Goal: Task Accomplishment & Management: Manage account settings

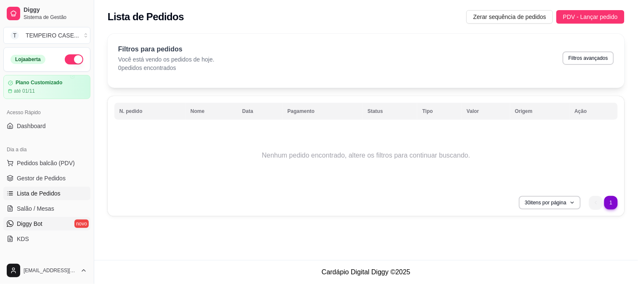
click at [46, 229] on link "Diggy Bot novo" at bounding box center [46, 223] width 87 height 13
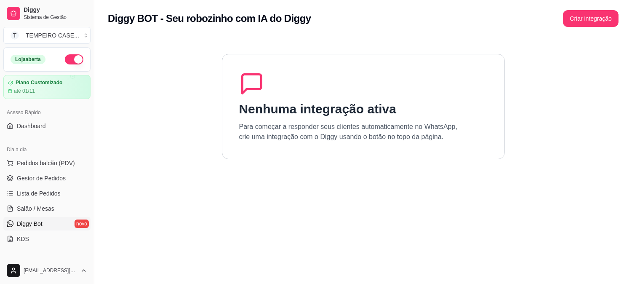
click at [586, 5] on div "Diggy BOT - Seu robozinho com IA do Diggy Criar integração" at bounding box center [362, 16] width 537 height 32
click at [586, 13] on button "Criar integração" at bounding box center [591, 18] width 56 height 17
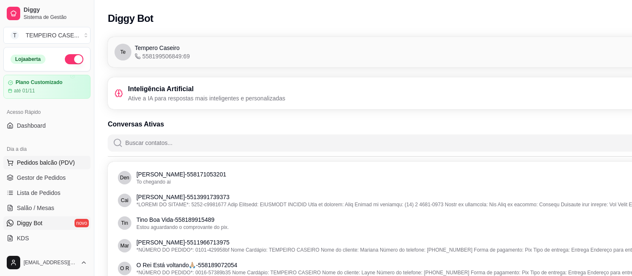
click at [49, 160] on span "Pedidos balcão (PDV)" at bounding box center [46, 163] width 58 height 8
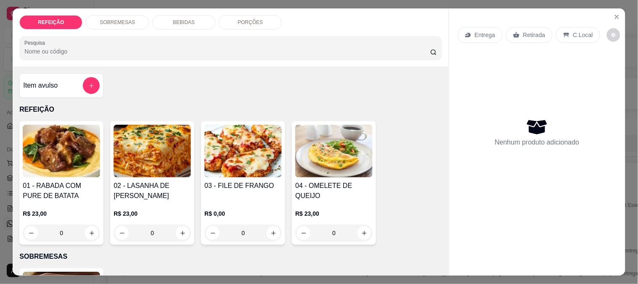
click at [264, 55] on div "Pesquisa" at bounding box center [230, 48] width 422 height 24
click at [611, 11] on button "Close" at bounding box center [617, 16] width 13 height 13
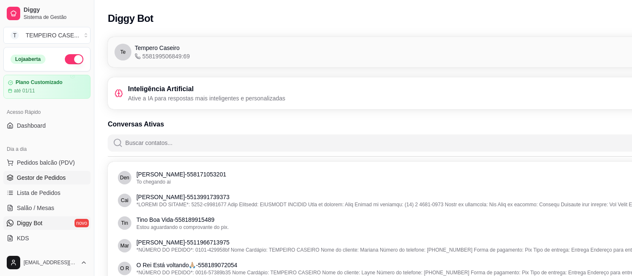
click at [42, 174] on span "Gestor de Pedidos" at bounding box center [41, 178] width 49 height 8
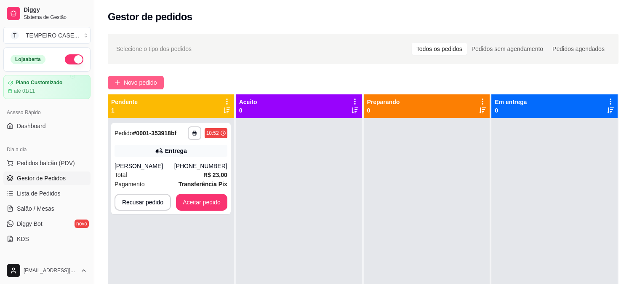
click at [133, 78] on span "Novo pedido" at bounding box center [140, 82] width 33 height 9
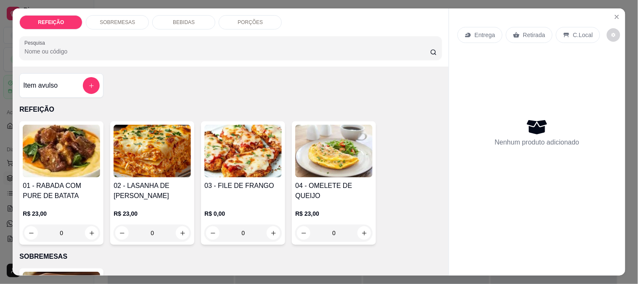
click at [74, 141] on img at bounding box center [61, 151] width 77 height 53
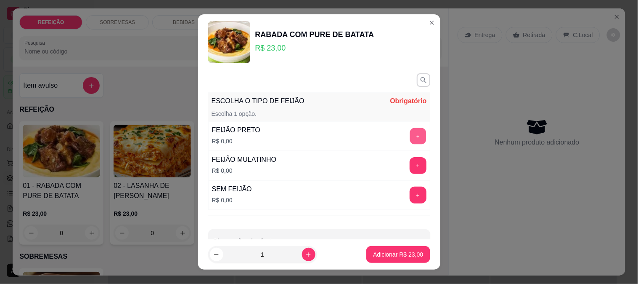
click at [410, 136] on button "+" at bounding box center [418, 135] width 16 height 16
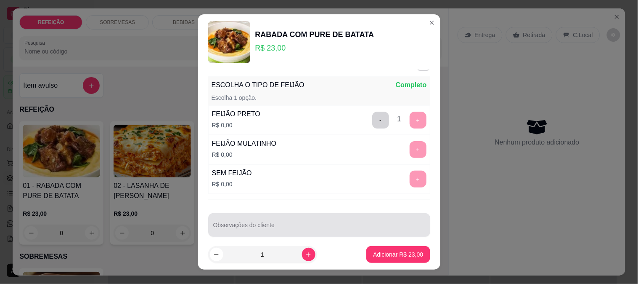
scroll to position [25, 0]
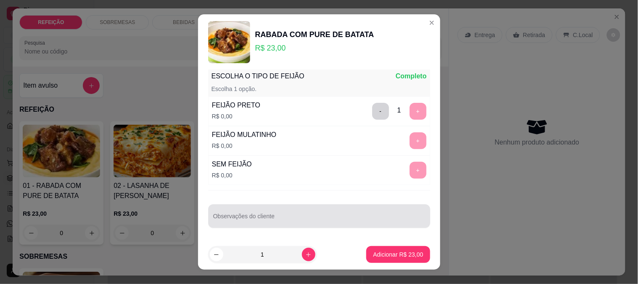
click at [316, 221] on input "Observações do cliente" at bounding box center [319, 219] width 212 height 8
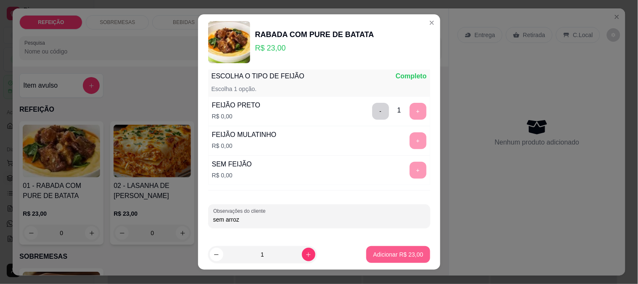
type input "sem arroz"
click at [401, 250] on button "Adicionar R$ 23,00" at bounding box center [399, 254] width 62 height 16
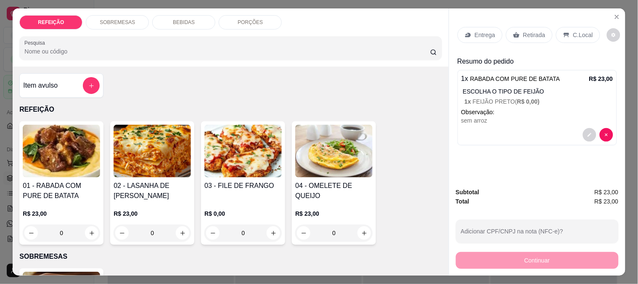
click at [487, 35] on p "Entrega" at bounding box center [485, 35] width 21 height 8
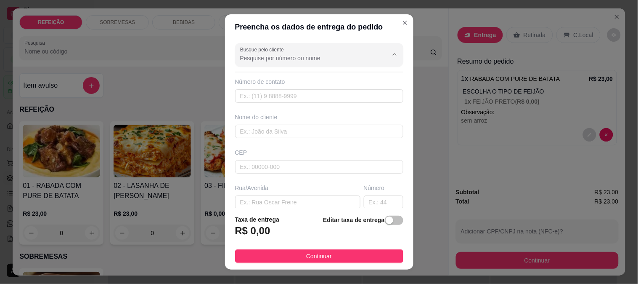
click at [309, 57] on input "Busque pelo cliente" at bounding box center [307, 58] width 135 height 8
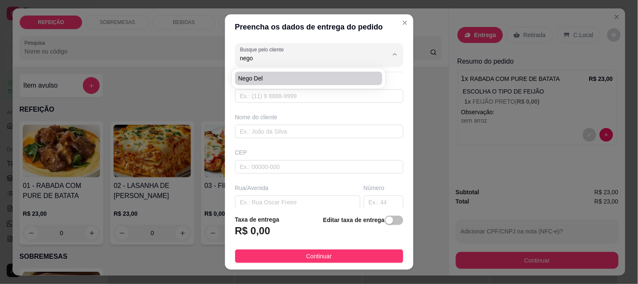
click at [285, 77] on span "Nego del" at bounding box center [305, 78] width 133 height 8
type input "Nego del"
type input "8194383577"
type input "Nego del"
type input "girador de maraca"
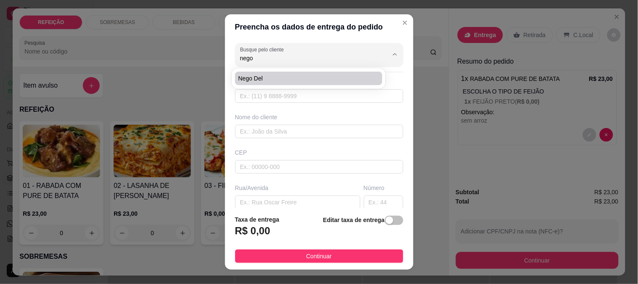
type input "IPOJUCA"
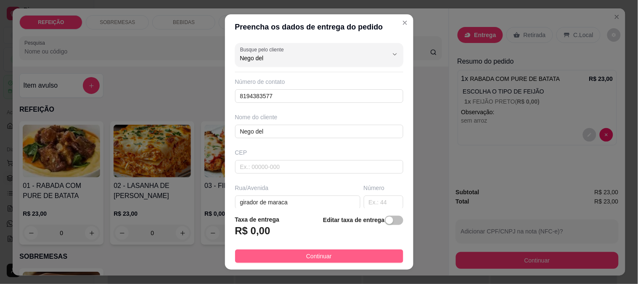
type input "Nego del"
click at [311, 255] on span "Continuar" at bounding box center [319, 255] width 26 height 9
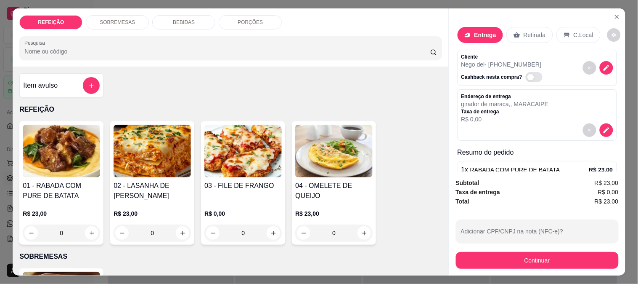
click at [500, 252] on button "Continuar" at bounding box center [537, 260] width 163 height 17
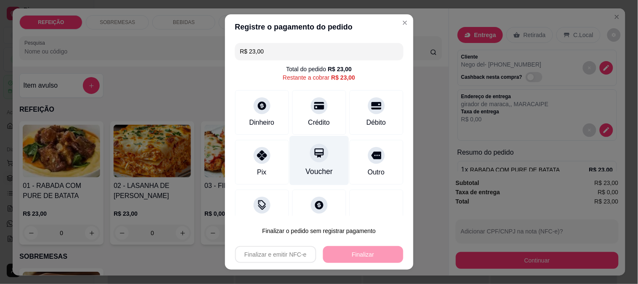
drag, startPoint x: 282, startPoint y: 170, endPoint x: 284, endPoint y: 165, distance: 4.5
click at [282, 168] on div "Pix Voucher Outro" at bounding box center [319, 162] width 168 height 45
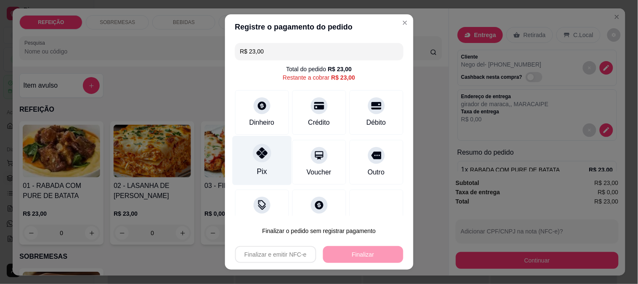
click at [245, 166] on div "Pix" at bounding box center [261, 159] width 59 height 49
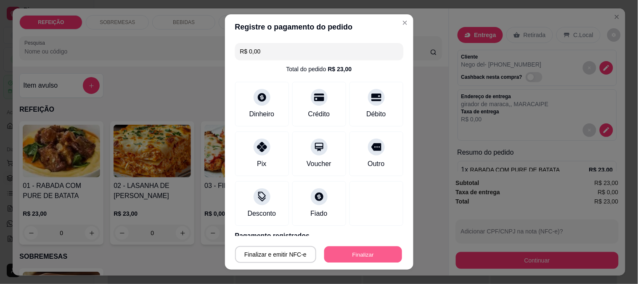
click at [345, 250] on button "Finalizar" at bounding box center [363, 254] width 78 height 16
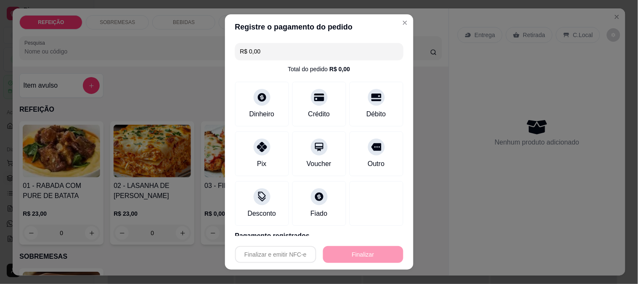
type input "-R$ 23,00"
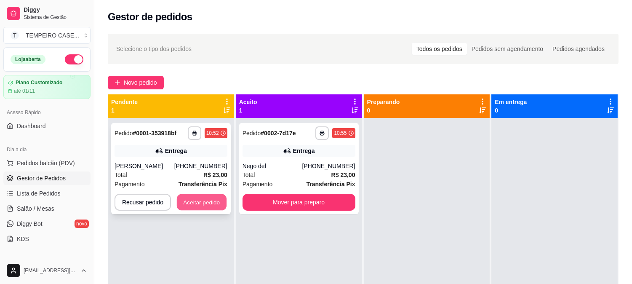
click at [206, 207] on button "Aceitar pedido" at bounding box center [202, 202] width 50 height 16
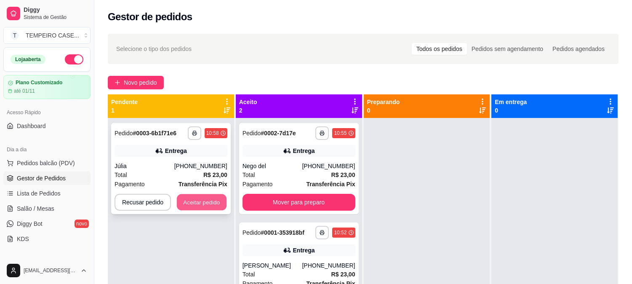
click at [195, 201] on button "Aceitar pedido" at bounding box center [202, 202] width 50 height 16
click at [197, 130] on button "button" at bounding box center [194, 132] width 13 height 13
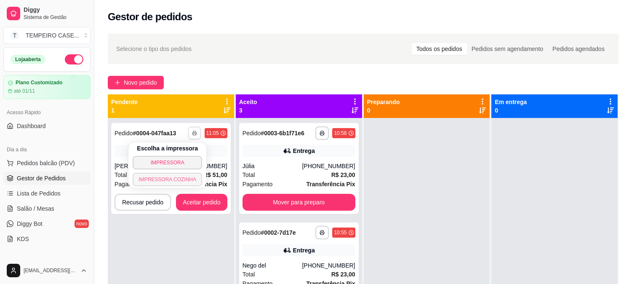
click at [167, 183] on button "IMPRESSORA COZINHA" at bounding box center [167, 179] width 69 height 13
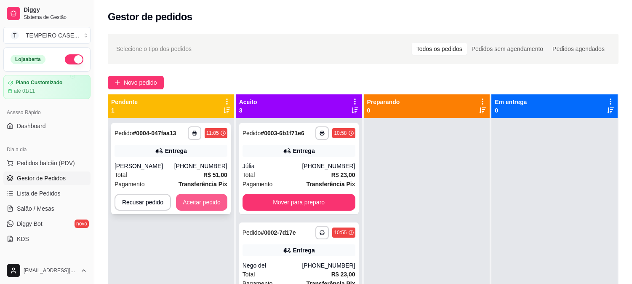
click at [214, 203] on button "Aceitar pedido" at bounding box center [201, 202] width 51 height 17
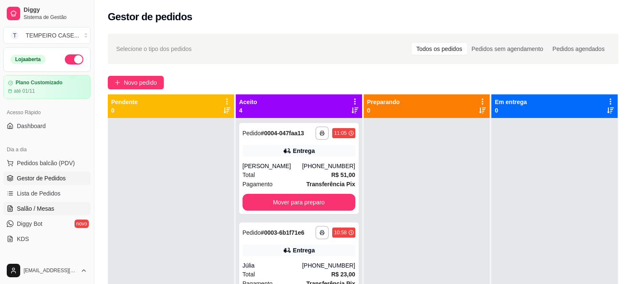
click at [44, 207] on span "Salão / Mesas" at bounding box center [35, 208] width 37 height 8
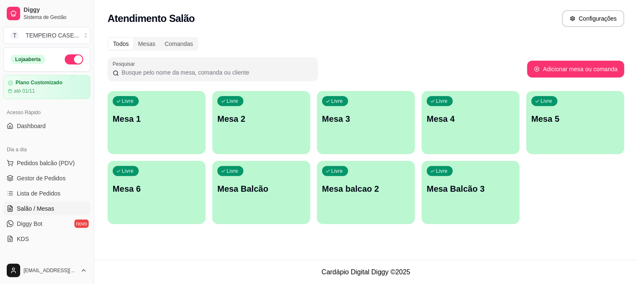
click at [185, 131] on div "Livre Mesa 1" at bounding box center [157, 117] width 98 height 53
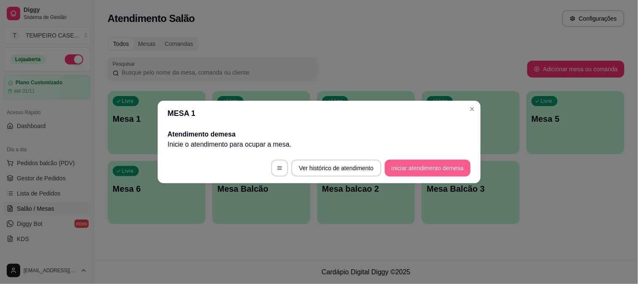
click at [430, 161] on button "Iniciar atendimento de mesa" at bounding box center [428, 167] width 86 height 17
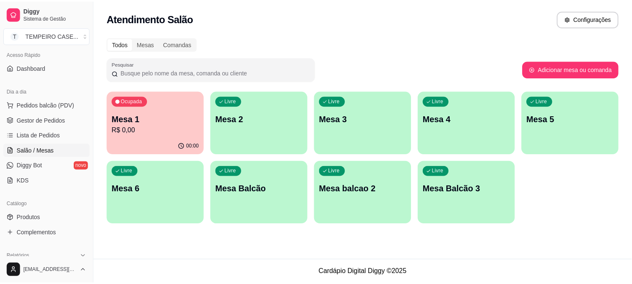
scroll to position [140, 0]
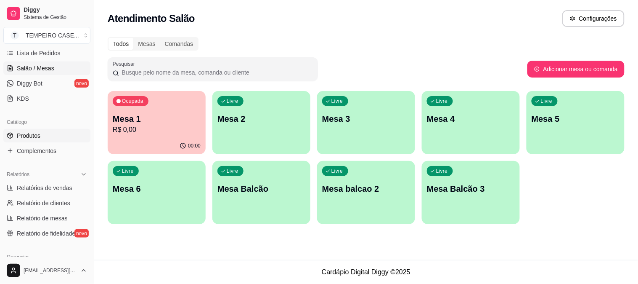
click at [36, 136] on span "Produtos" at bounding box center [29, 135] width 24 height 8
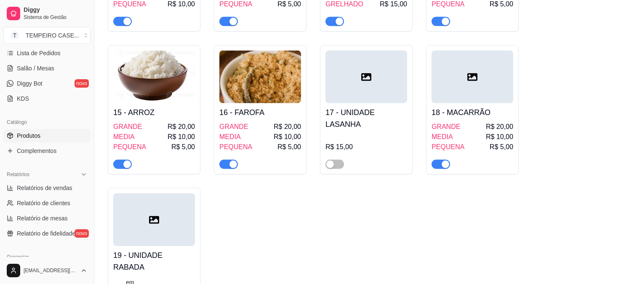
scroll to position [987, 0]
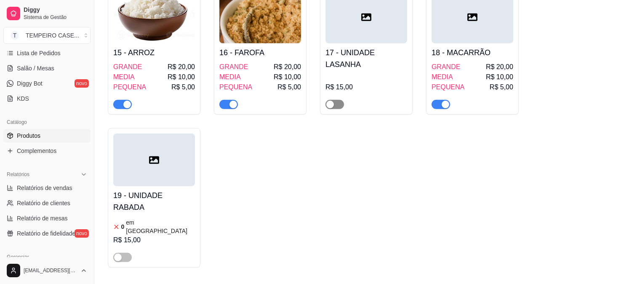
click at [334, 100] on button "button" at bounding box center [334, 104] width 19 height 9
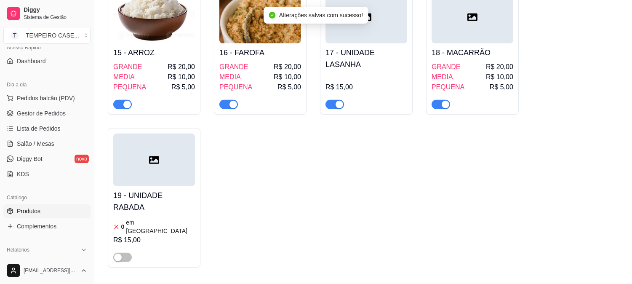
scroll to position [47, 0]
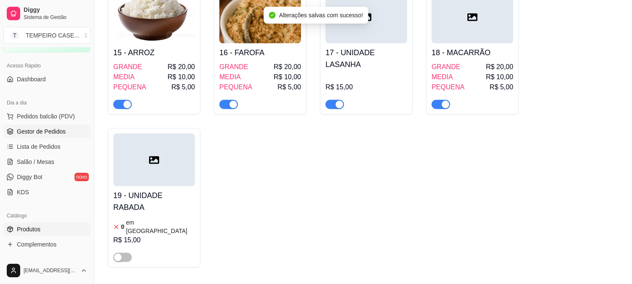
click at [39, 134] on span "Gestor de Pedidos" at bounding box center [41, 131] width 49 height 8
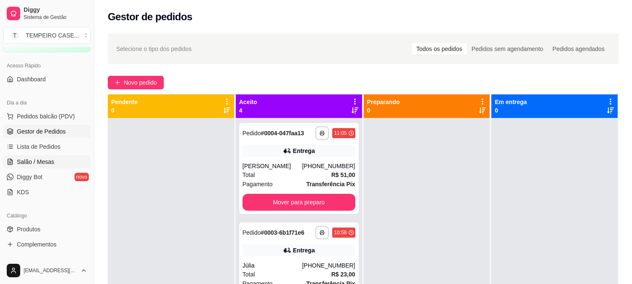
click at [36, 156] on link "Salão / Mesas" at bounding box center [46, 161] width 87 height 13
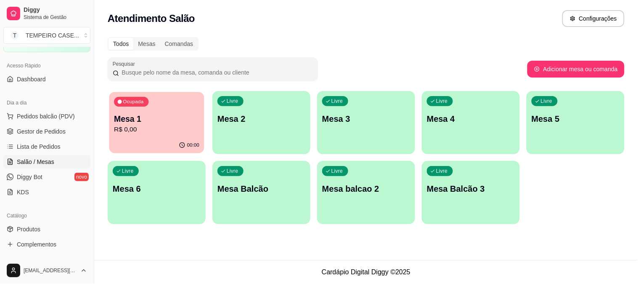
click at [170, 124] on div "Mesa 1 R$ 0,00" at bounding box center [156, 123] width 85 height 21
click at [386, 209] on button "Encerrar conta" at bounding box center [406, 204] width 129 height 17
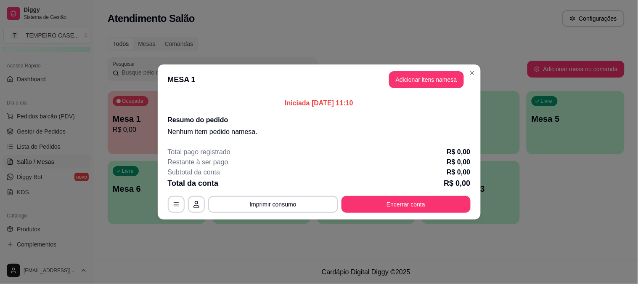
click at [406, 90] on header "MESA 1 Adicionar itens na mesa" at bounding box center [319, 79] width 323 height 30
click at [406, 87] on button "Adicionar itens na mesa" at bounding box center [426, 80] width 72 height 16
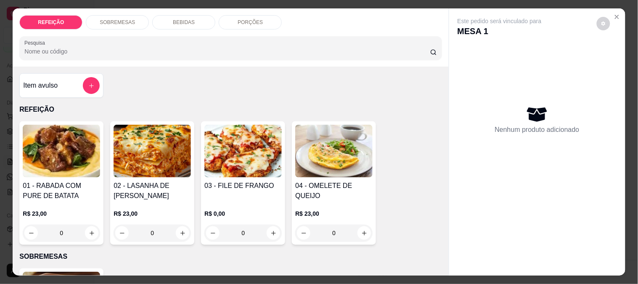
click at [116, 146] on img at bounding box center [152, 151] width 77 height 53
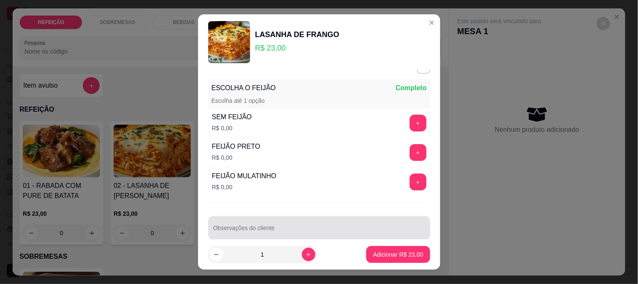
scroll to position [25, 0]
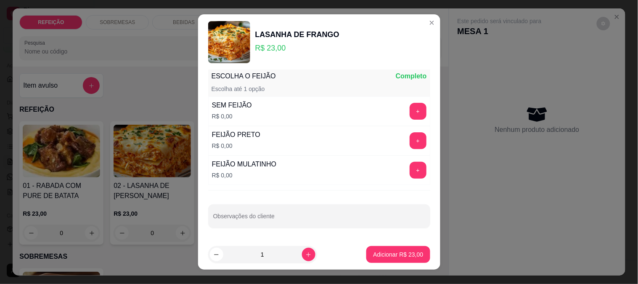
click at [296, 222] on input "Observações do cliente" at bounding box center [319, 219] width 212 height 8
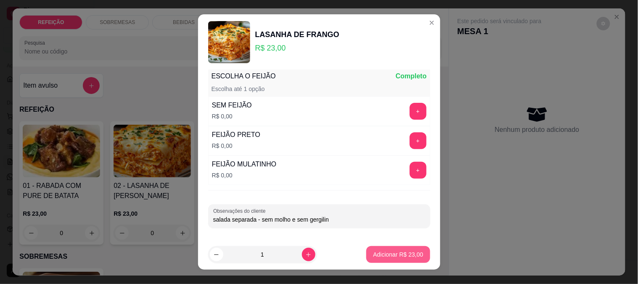
type input "salada separada - sem molho e sem gergilin"
click at [373, 258] on button "Adicionar R$ 23,00" at bounding box center [399, 254] width 64 height 17
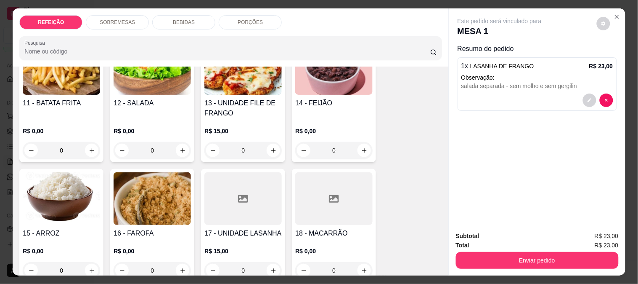
scroll to position [646, 0]
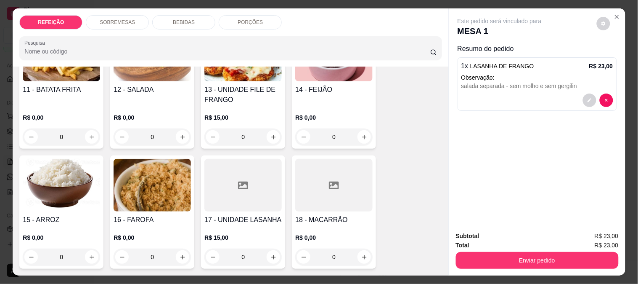
click at [225, 184] on div at bounding box center [243, 185] width 77 height 53
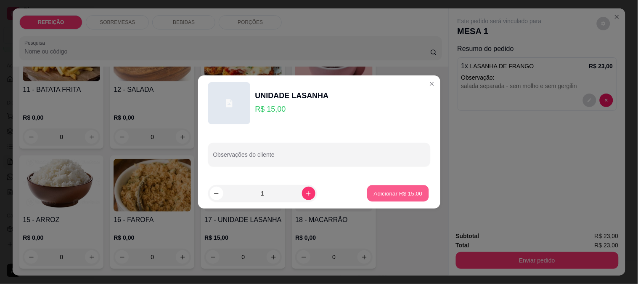
click at [414, 195] on p "Adicionar R$ 15,00" at bounding box center [398, 193] width 49 height 8
type input "1"
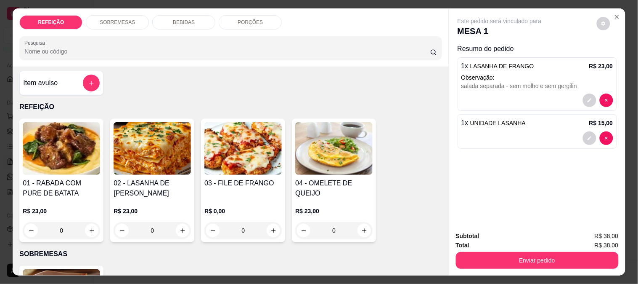
scroll to position [0, 0]
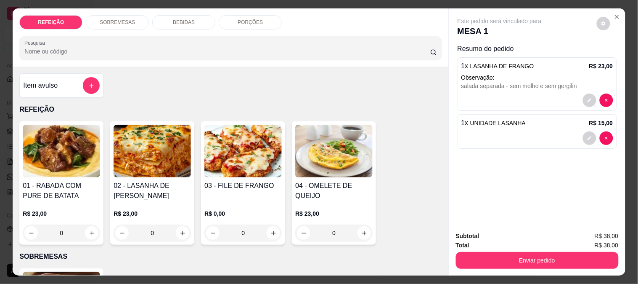
click at [78, 157] on img at bounding box center [61, 151] width 77 height 53
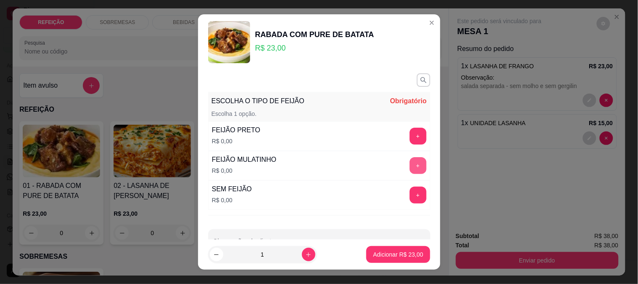
click at [410, 159] on button "+" at bounding box center [418, 165] width 17 height 17
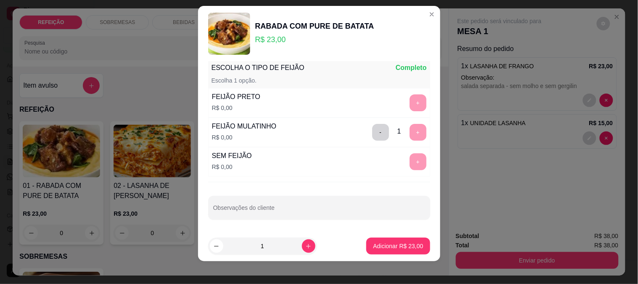
scroll to position [13, 0]
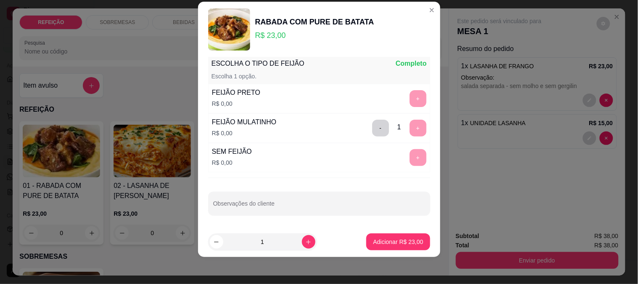
click at [327, 205] on input "Observações do cliente" at bounding box center [319, 206] width 212 height 8
type input "s"
type input "SEM FAROFA"
click at [388, 236] on button "Adicionar R$ 23,00" at bounding box center [399, 241] width 64 height 17
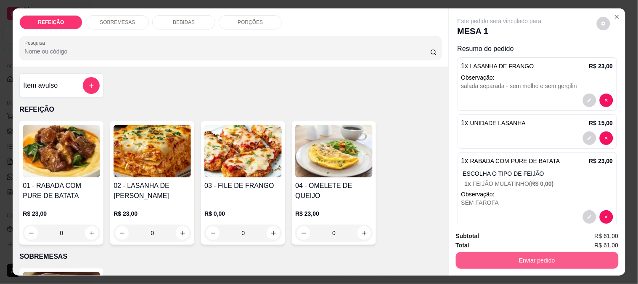
click at [494, 254] on button "Enviar pedido" at bounding box center [537, 260] width 163 height 17
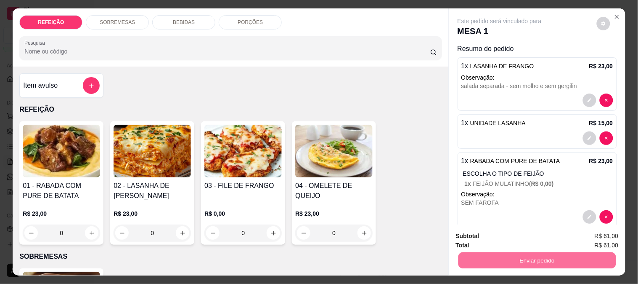
click at [449, 166] on div "Este pedido será vinculado para MESA 1 Resumo do pedido 1 x LASANHA DE FRANGO R…" at bounding box center [537, 116] width 176 height 216
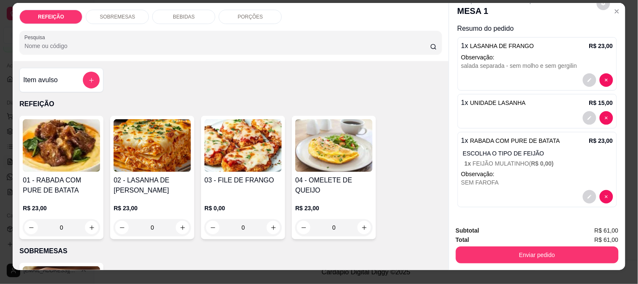
scroll to position [22, 0]
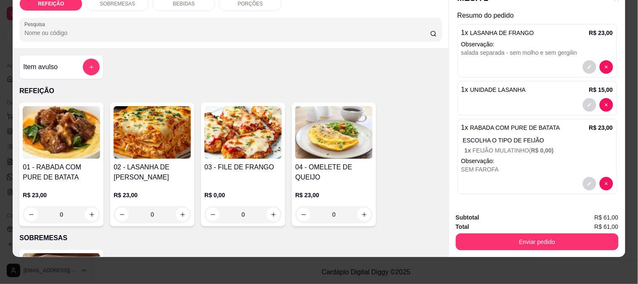
click at [481, 233] on button "Enviar pedido" at bounding box center [537, 241] width 163 height 17
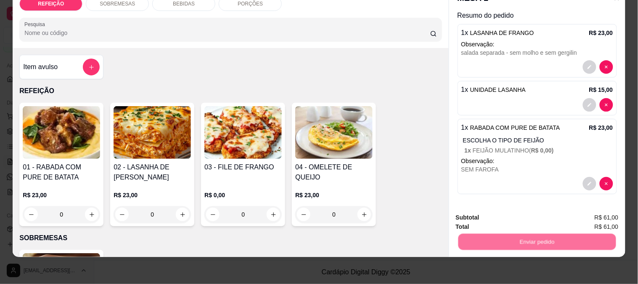
click at [597, 217] on button "Enviar pedido" at bounding box center [597, 214] width 48 height 16
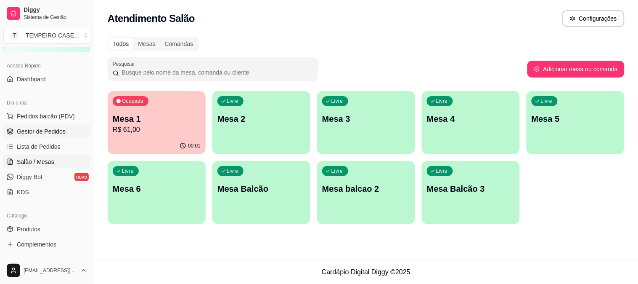
click at [34, 133] on span "Gestor de Pedidos" at bounding box center [41, 131] width 49 height 8
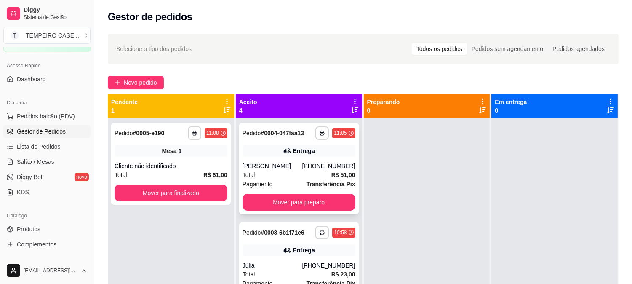
click at [305, 154] on div "Entrega" at bounding box center [304, 150] width 22 height 8
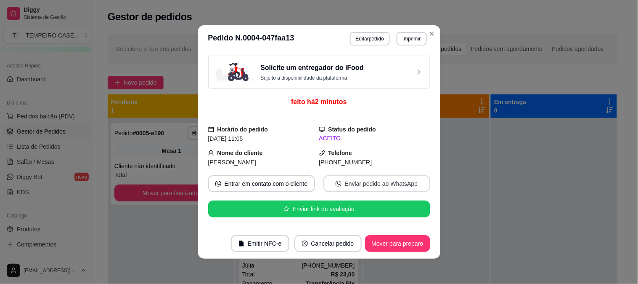
click at [336, 184] on icon "whats-app" at bounding box center [339, 184] width 6 height 6
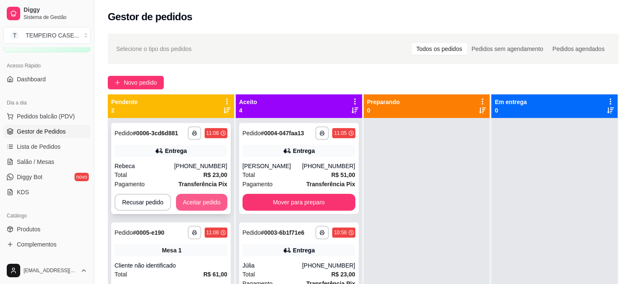
click at [199, 204] on button "Aceitar pedido" at bounding box center [201, 202] width 51 height 17
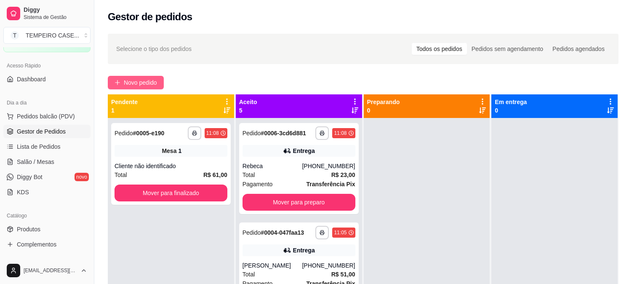
click at [137, 79] on span "Novo pedido" at bounding box center [140, 82] width 33 height 9
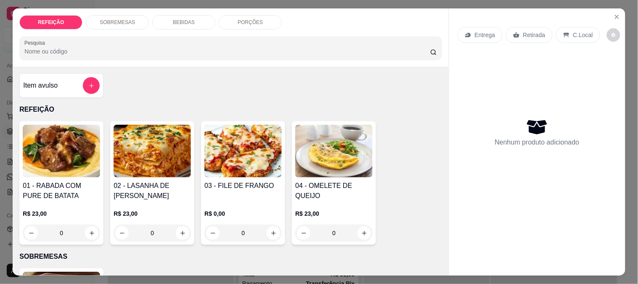
click at [78, 160] on img at bounding box center [61, 151] width 77 height 53
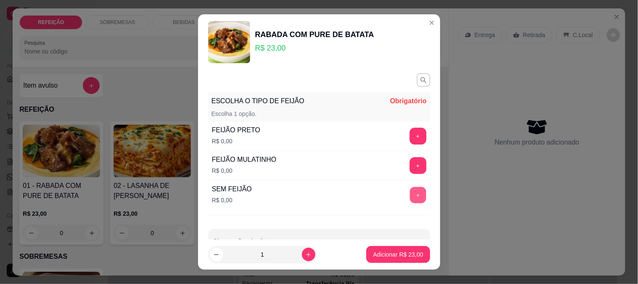
click at [410, 198] on button "+" at bounding box center [418, 194] width 16 height 16
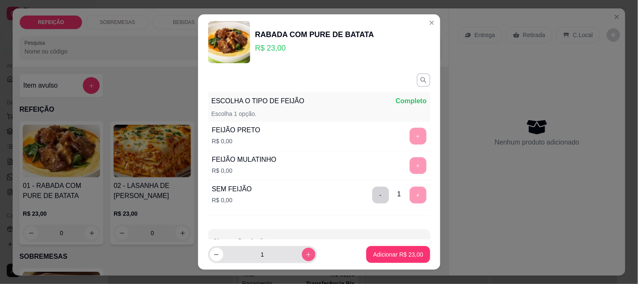
click at [305, 255] on icon "increase-product-quantity" at bounding box center [308, 254] width 6 height 6
type input "3"
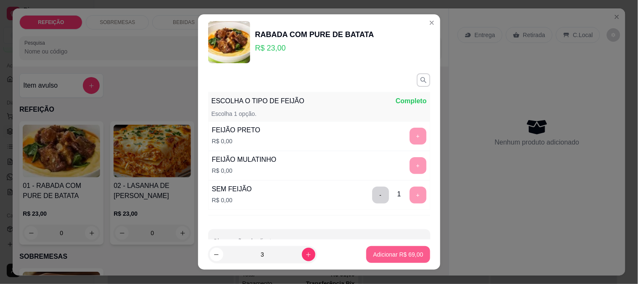
click at [373, 251] on p "Adicionar R$ 69,00" at bounding box center [398, 254] width 50 height 8
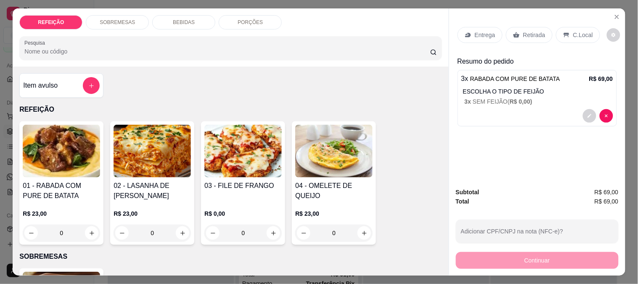
click at [466, 33] on icon at bounding box center [467, 35] width 5 height 5
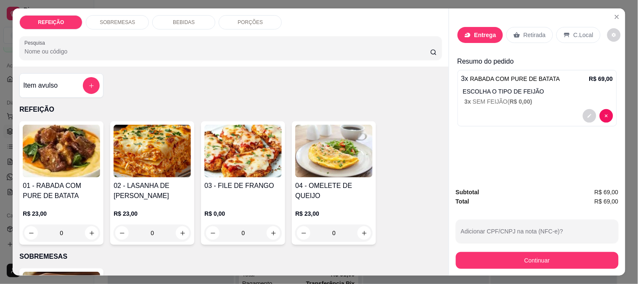
click at [327, 59] on input "Busque pelo cliente" at bounding box center [307, 58] width 135 height 8
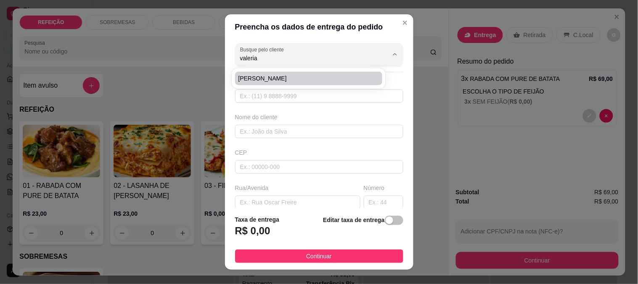
click at [274, 82] on span "[PERSON_NAME]" at bounding box center [305, 78] width 133 height 8
type input "[PERSON_NAME]"
type input "8181851516"
type input "[PERSON_NAME]"
type input "DRONE OU PAULISTA"
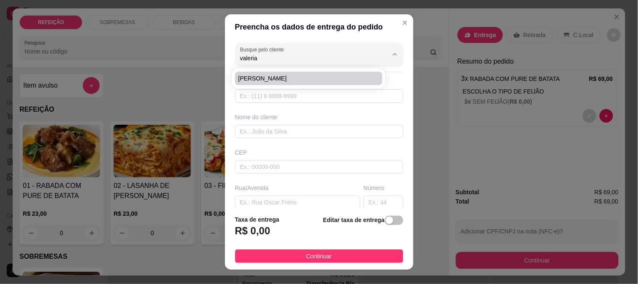
type input "IPOJUCA"
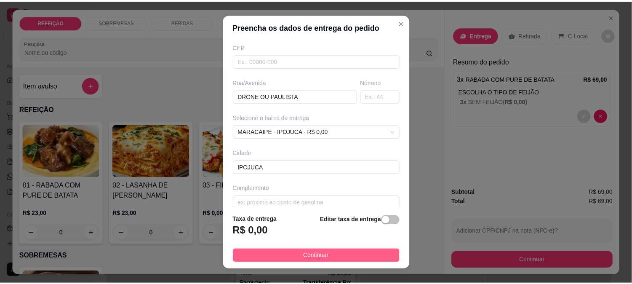
scroll to position [115, 0]
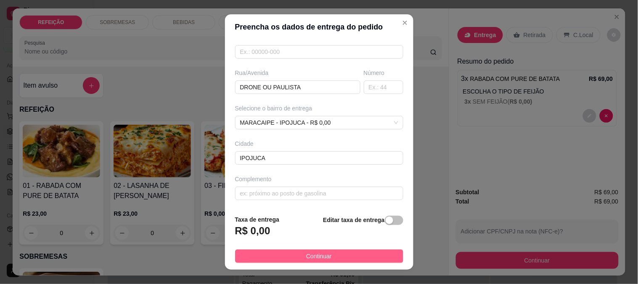
type input "[PERSON_NAME]"
click at [324, 257] on span "Continuar" at bounding box center [319, 255] width 26 height 9
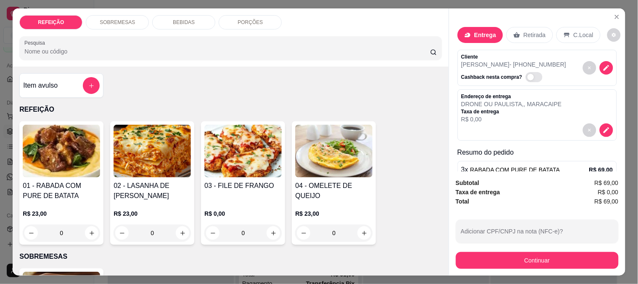
click at [511, 250] on div "Continuar" at bounding box center [537, 259] width 163 height 19
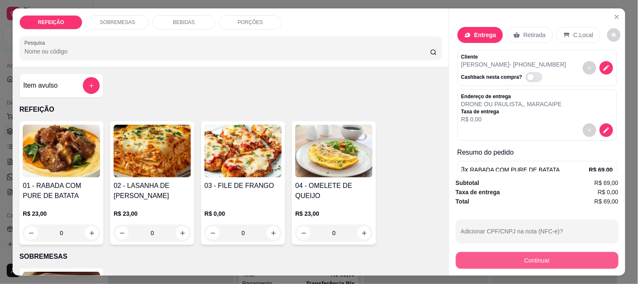
click at [511, 256] on button "Continuar" at bounding box center [537, 260] width 163 height 17
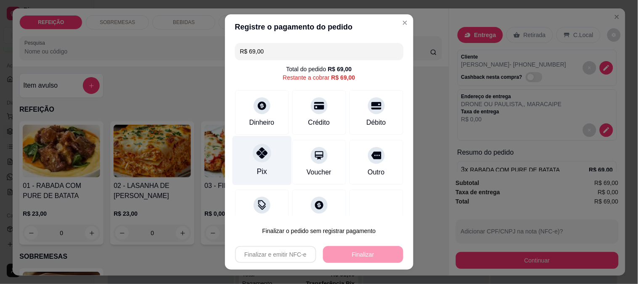
click at [259, 149] on icon at bounding box center [261, 152] width 11 height 11
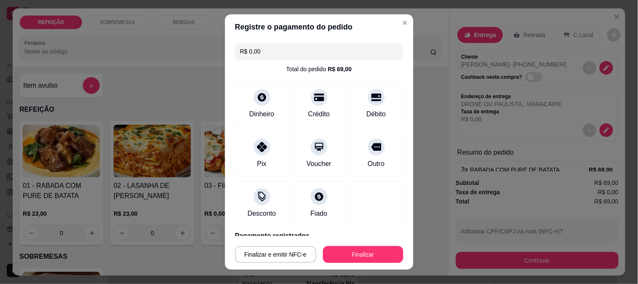
click at [353, 251] on button "Finalizar" at bounding box center [363, 254] width 80 height 17
type input "-R$ 69,00"
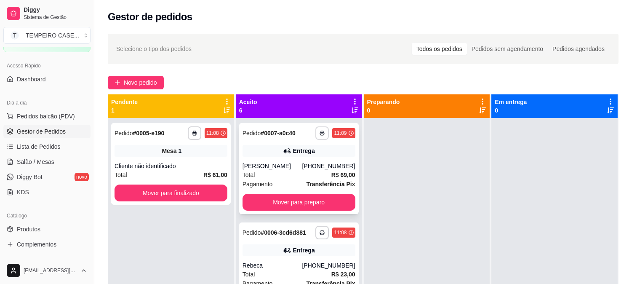
click at [319, 135] on icon "button" at bounding box center [321, 132] width 5 height 5
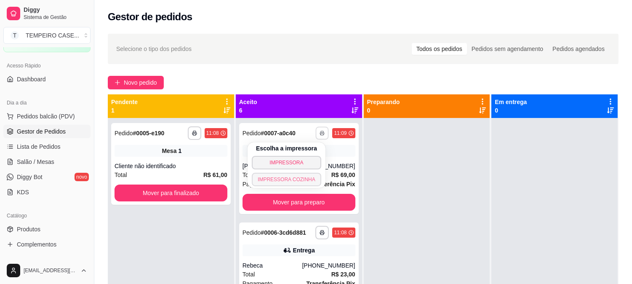
click at [300, 181] on button "IMPRESSORA COZINHA" at bounding box center [286, 179] width 69 height 13
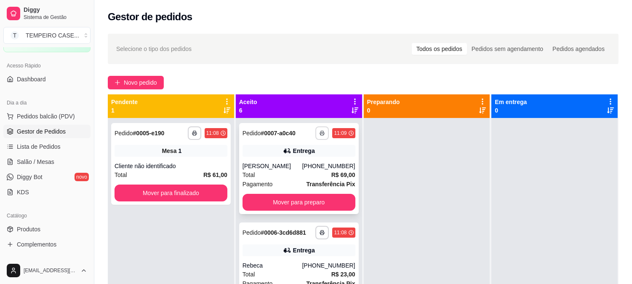
click at [321, 131] on polyline "button" at bounding box center [322, 132] width 3 height 2
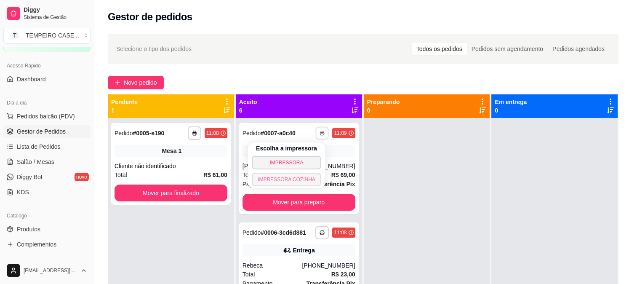
click at [300, 181] on button "IMPRESSORA COZINHA" at bounding box center [286, 179] width 69 height 13
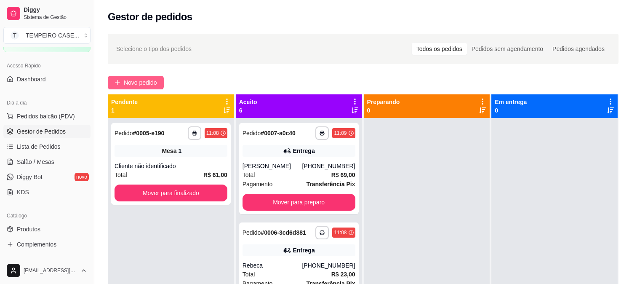
click at [150, 83] on span "Novo pedido" at bounding box center [140, 82] width 33 height 9
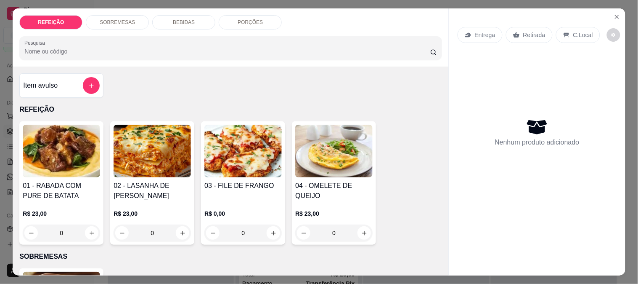
click at [44, 152] on img at bounding box center [61, 151] width 77 height 53
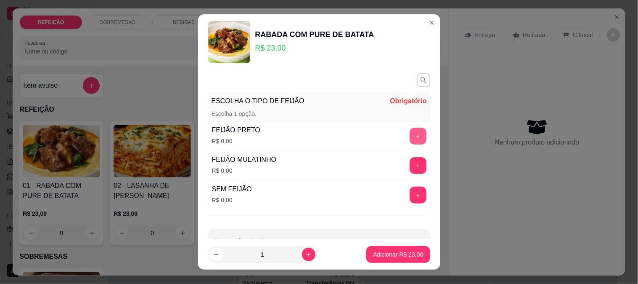
click at [410, 141] on button "+" at bounding box center [418, 135] width 17 height 17
click at [381, 260] on button "Adicionar R$ 23,00" at bounding box center [399, 254] width 64 height 17
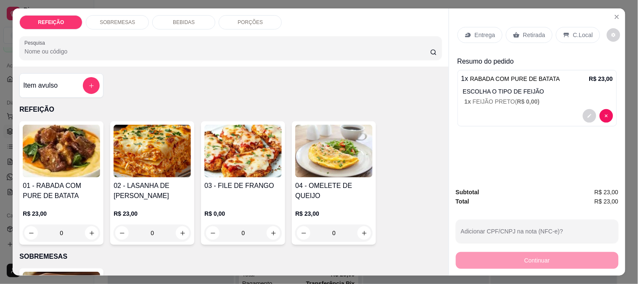
click at [472, 27] on div "Entrega" at bounding box center [480, 35] width 45 height 16
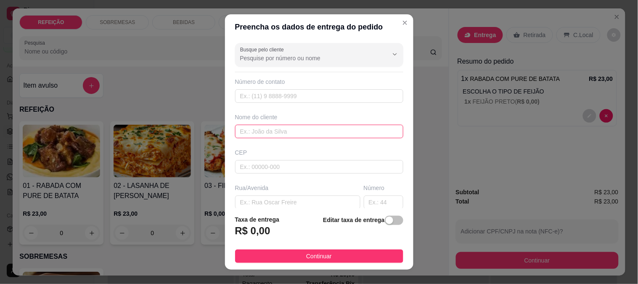
click at [267, 130] on input "text" at bounding box center [319, 131] width 168 height 13
paste input "[PERSON_NAME]"
type input "[PERSON_NAME]"
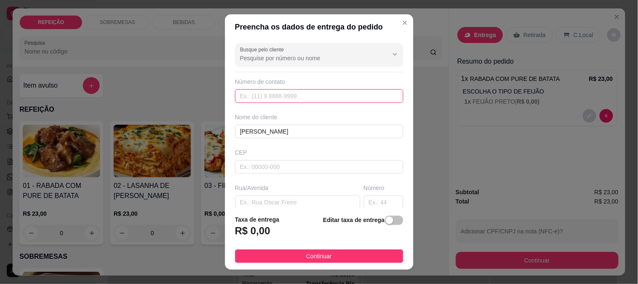
click at [250, 91] on input "text" at bounding box center [319, 95] width 168 height 13
paste input "[PHONE_NUMBER]"
type input "[PHONE_NUMBER]"
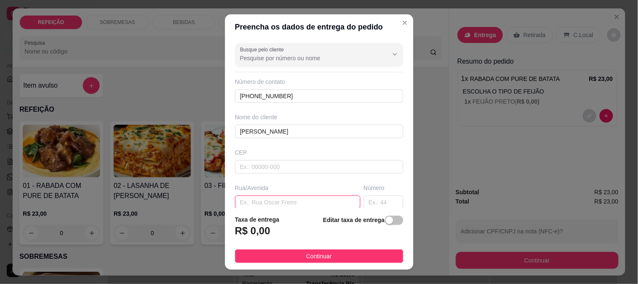
click at [259, 199] on input "text" at bounding box center [297, 201] width 125 height 13
paste input "Depois do xales a primeira entrada a esquerda é a quarta casa"
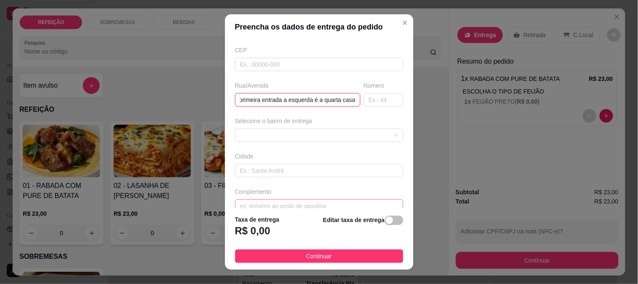
scroll to position [115, 0]
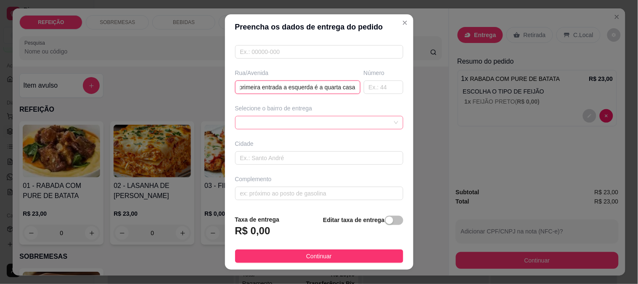
click at [270, 122] on div at bounding box center [319, 122] width 168 height 13
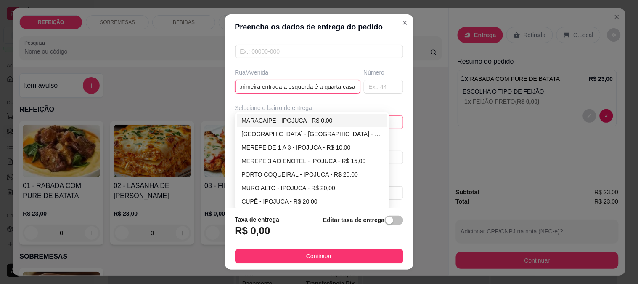
type input "Depois do xales a primeira entrada a esquerda é a quarta casa"
click at [266, 123] on div "MARACAIPE - IPOJUCA - R$ 0,00" at bounding box center [312, 120] width 141 height 9
type input "IPOJUCA"
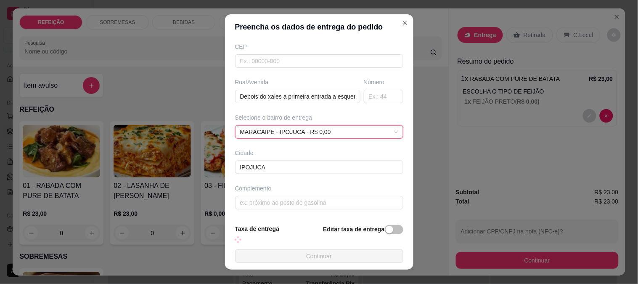
scroll to position [106, 0]
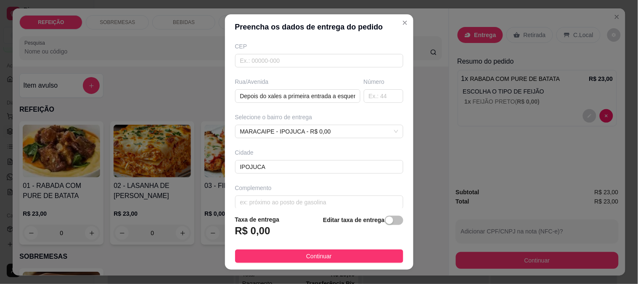
drag, startPoint x: 306, startPoint y: 252, endPoint x: 345, endPoint y: 251, distance: 38.7
click at [306, 251] on span "Continuar" at bounding box center [319, 255] width 26 height 9
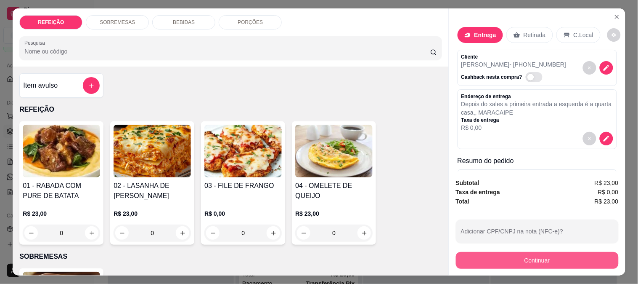
click at [515, 255] on button "Continuar" at bounding box center [537, 260] width 163 height 17
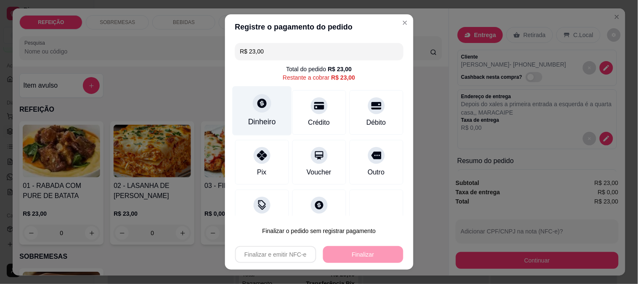
click at [267, 108] on div "Dinheiro" at bounding box center [261, 110] width 59 height 49
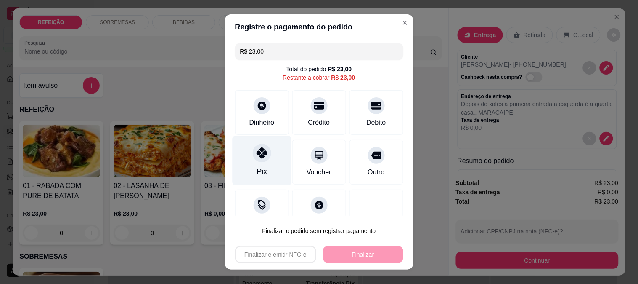
click at [268, 160] on div "Pix" at bounding box center [261, 159] width 59 height 49
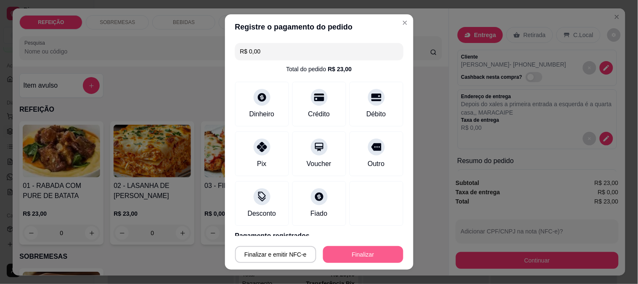
click at [355, 247] on button "Finalizar" at bounding box center [363, 254] width 80 height 17
type input "-R$ 23,00"
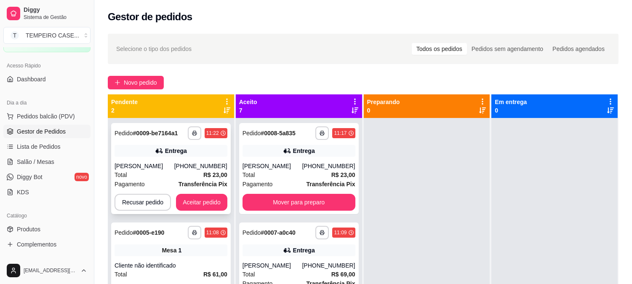
click at [174, 163] on div "[PERSON_NAME]" at bounding box center [144, 166] width 60 height 8
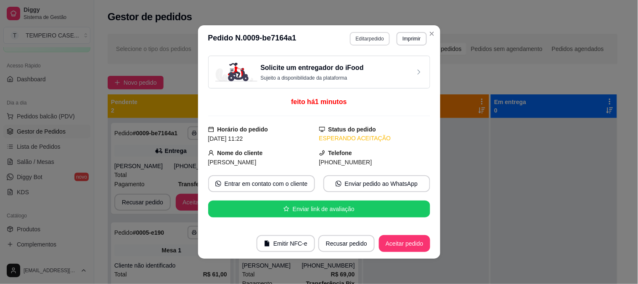
click at [359, 40] on button "Editar pedido" at bounding box center [370, 38] width 40 height 13
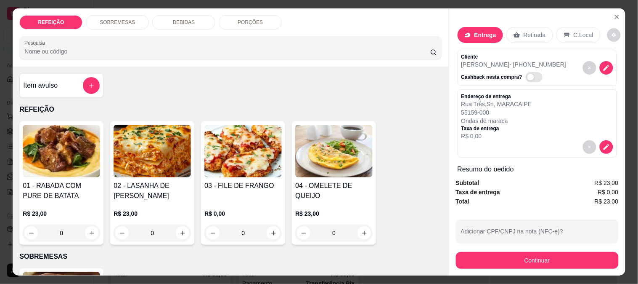
click at [164, 15] on div "BEBIDAS" at bounding box center [183, 22] width 63 height 14
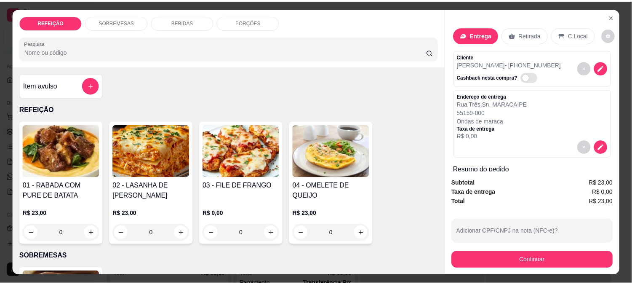
scroll to position [22, 0]
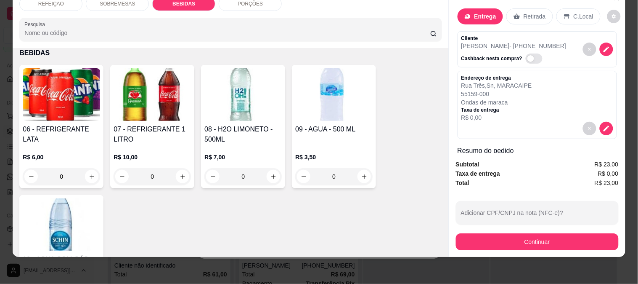
click at [68, 95] on img at bounding box center [61, 94] width 77 height 53
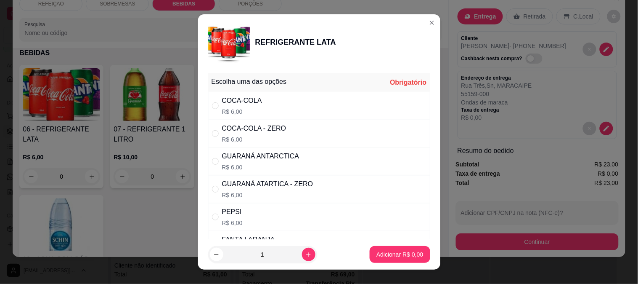
click at [276, 116] on div "COCA-COLA R$ 6,00" at bounding box center [319, 106] width 222 height 28
radio input "true"
click at [377, 253] on p "Adicionar R$ 6,00" at bounding box center [400, 254] width 47 height 8
type input "1"
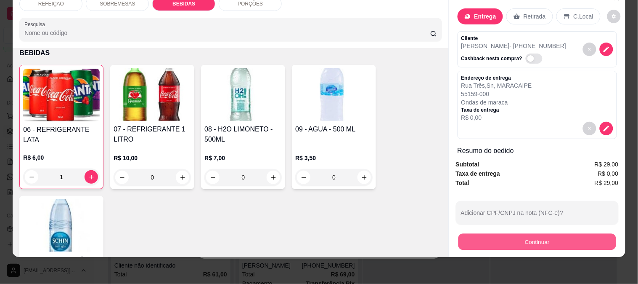
click at [518, 239] on button "Continuar" at bounding box center [537, 241] width 158 height 16
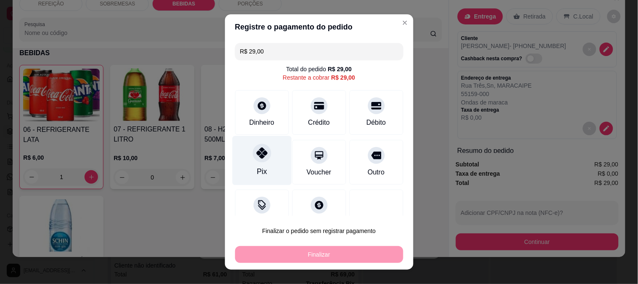
click at [263, 162] on div "Pix" at bounding box center [261, 159] width 59 height 49
type input "R$ 0,00"
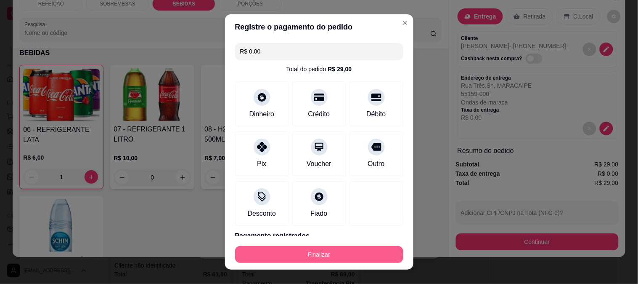
click at [287, 253] on button "Finalizar" at bounding box center [319, 254] width 168 height 17
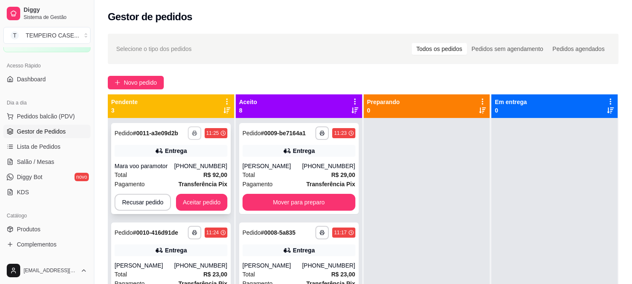
click at [195, 134] on button "button" at bounding box center [194, 132] width 13 height 13
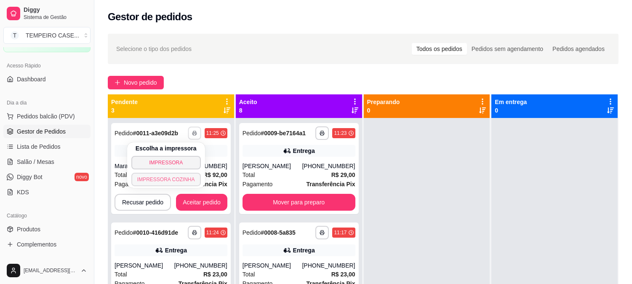
click at [181, 182] on button "IMPRESSORA COZINHA" at bounding box center [165, 179] width 69 height 13
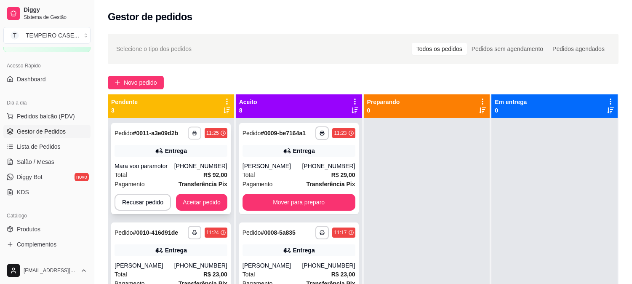
click at [193, 133] on rect "button" at bounding box center [194, 134] width 3 height 2
click at [169, 177] on button "IMPRESSORA COZINHA" at bounding box center [174, 172] width 56 height 11
click at [193, 133] on rect "button" at bounding box center [194, 134] width 3 height 2
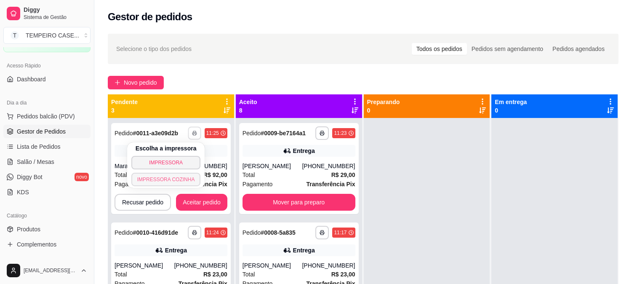
click at [178, 178] on button "IMPRESSORA COZINHA" at bounding box center [165, 179] width 69 height 13
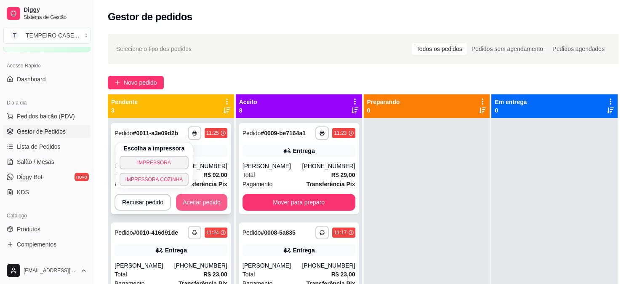
click at [199, 203] on button "Aceitar pedido" at bounding box center [201, 202] width 51 height 17
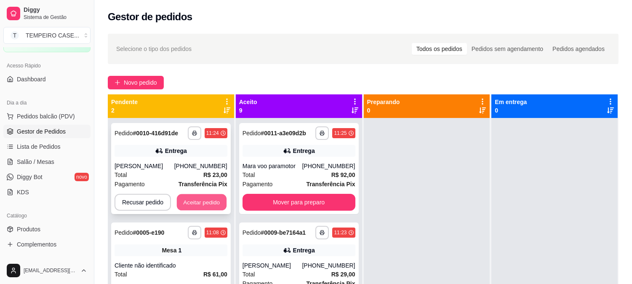
click at [203, 201] on button "Aceitar pedido" at bounding box center [202, 202] width 50 height 16
click at [197, 135] on button "button" at bounding box center [194, 132] width 13 height 13
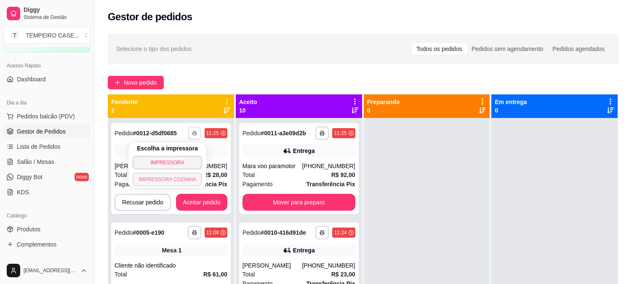
click at [177, 179] on button "IMPRESSORA COZINHA" at bounding box center [167, 179] width 69 height 13
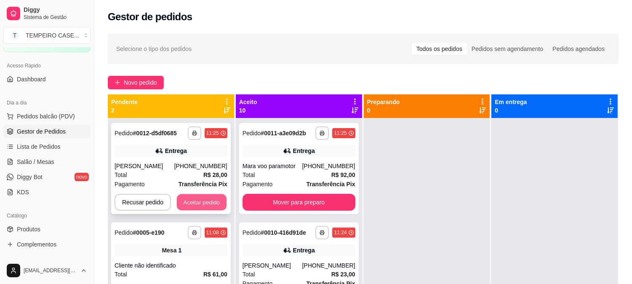
click at [194, 195] on button "Aceitar pedido" at bounding box center [202, 202] width 50 height 16
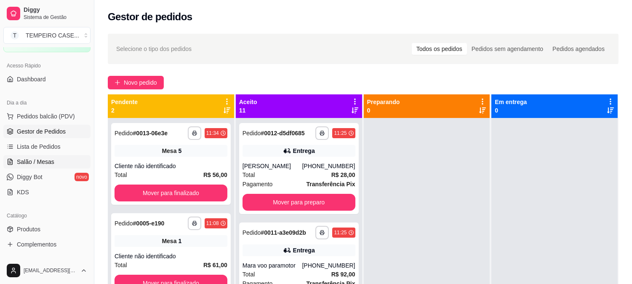
click at [41, 162] on span "Salão / Mesas" at bounding box center [35, 161] width 37 height 8
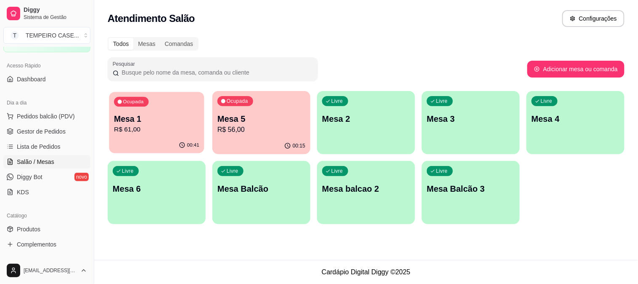
click at [166, 118] on p "Mesa 1" at bounding box center [156, 118] width 85 height 11
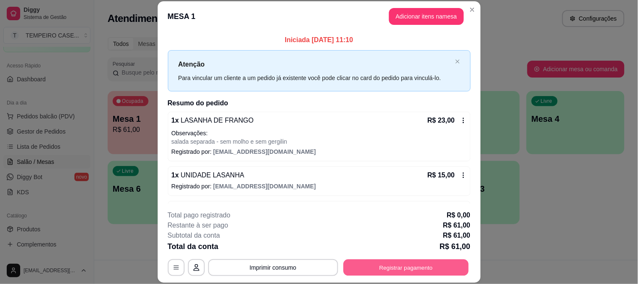
click at [384, 263] on button "Registrar pagamento" at bounding box center [405, 267] width 125 height 16
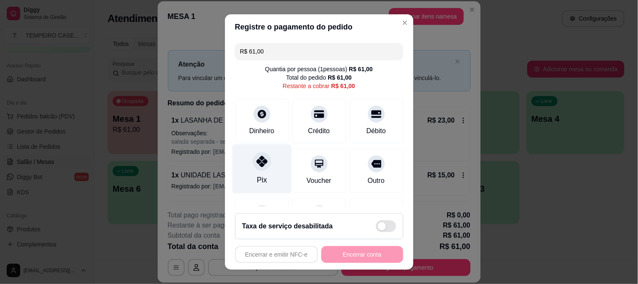
click at [253, 168] on div at bounding box center [262, 161] width 19 height 19
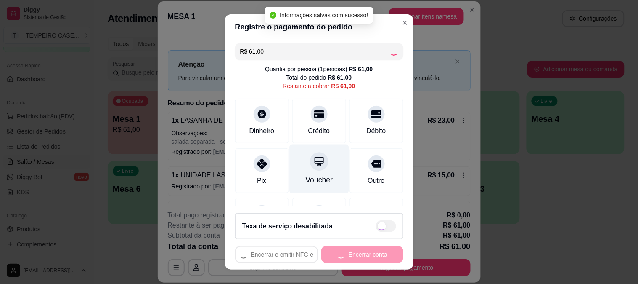
type input "R$ 0,00"
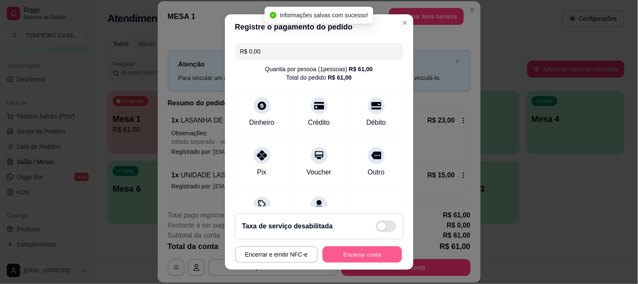
click at [346, 253] on button "Encerrar conta" at bounding box center [363, 254] width 80 height 16
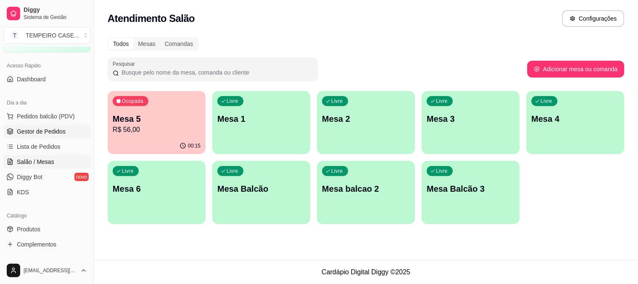
click at [57, 129] on span "Gestor de Pedidos" at bounding box center [41, 131] width 49 height 8
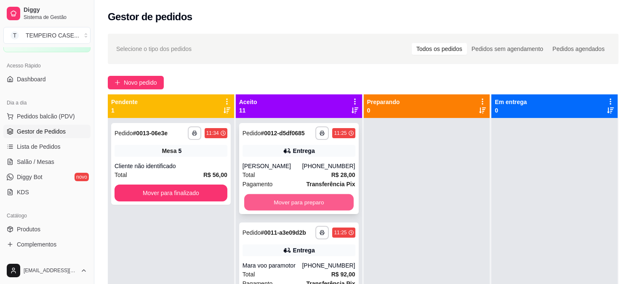
click at [287, 203] on button "Mover para preparo" at bounding box center [298, 202] width 109 height 16
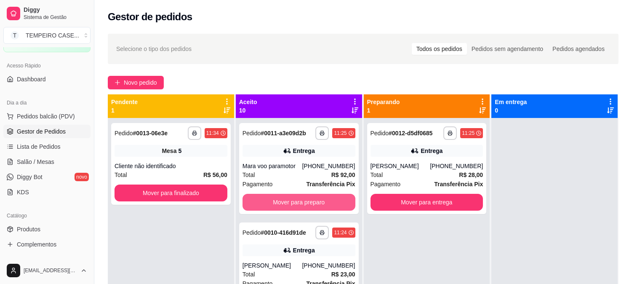
click at [291, 205] on button "Mover para preparo" at bounding box center [298, 202] width 113 height 17
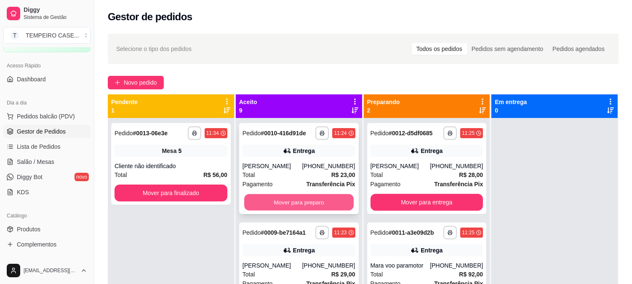
click at [296, 203] on button "Mover para preparo" at bounding box center [298, 202] width 109 height 16
click at [297, 211] on div "**********" at bounding box center [299, 168] width 120 height 91
click at [283, 204] on button "Mover para preparo" at bounding box center [298, 202] width 109 height 16
click at [280, 203] on button "Mover para preparo" at bounding box center [298, 202] width 113 height 17
click at [280, 203] on button "Mover para preparo" at bounding box center [298, 202] width 109 height 16
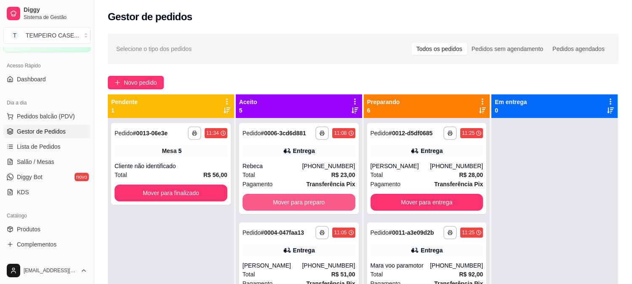
click at [280, 203] on button "Mover para preparo" at bounding box center [298, 202] width 113 height 17
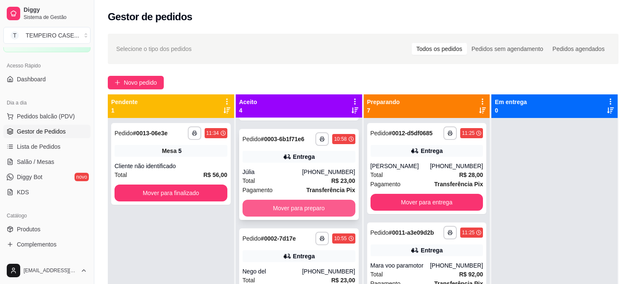
click at [281, 210] on button "Mover para preparo" at bounding box center [298, 207] width 113 height 17
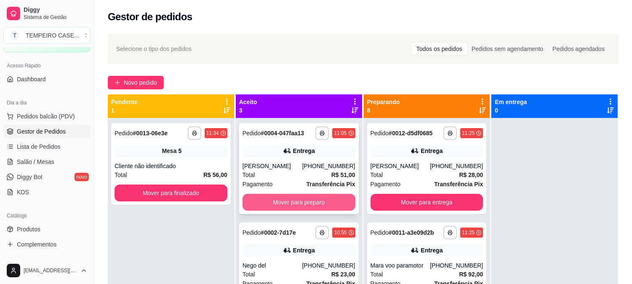
click at [280, 205] on button "Mover para preparo" at bounding box center [298, 202] width 113 height 17
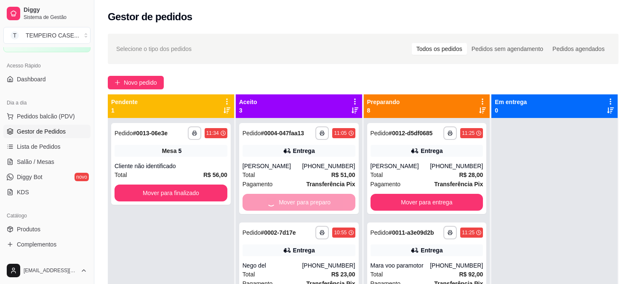
scroll to position [22, 0]
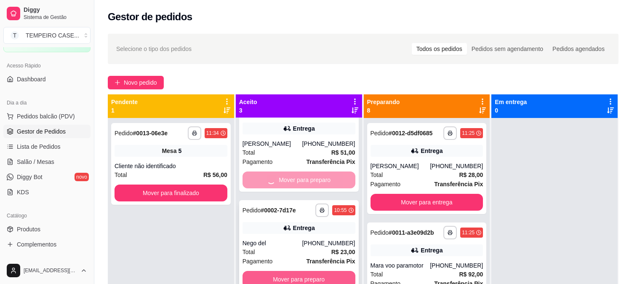
click at [276, 279] on button "Mover para preparo" at bounding box center [298, 279] width 113 height 17
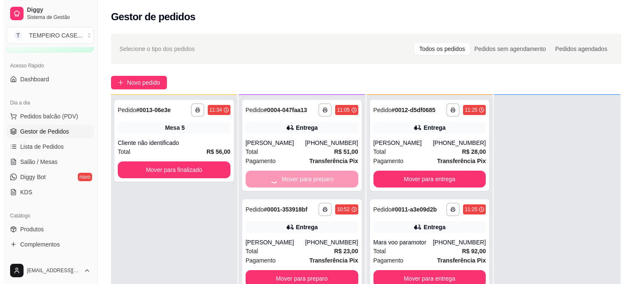
scroll to position [0, 0]
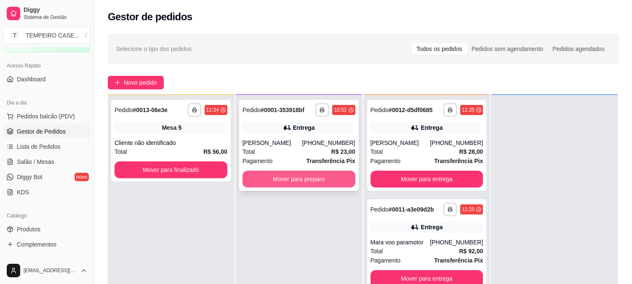
click at [298, 179] on button "Mover para preparo" at bounding box center [298, 178] width 113 height 17
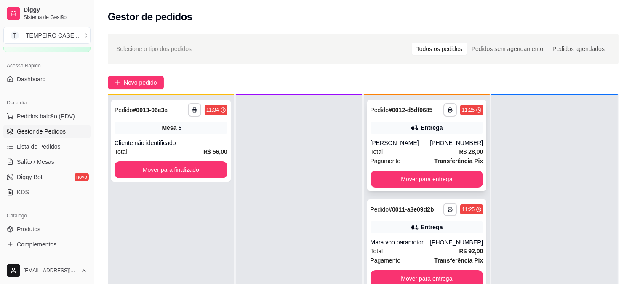
click at [396, 173] on button "Mover para entrega" at bounding box center [426, 178] width 113 height 17
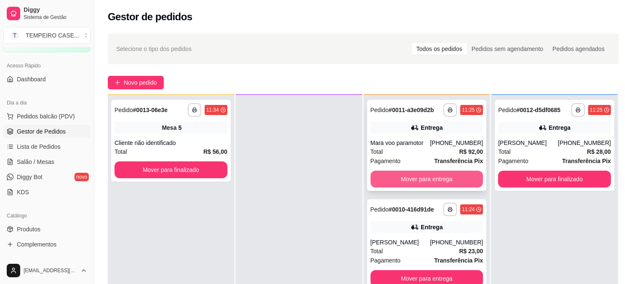
click at [412, 183] on button "Mover para entrega" at bounding box center [426, 178] width 113 height 17
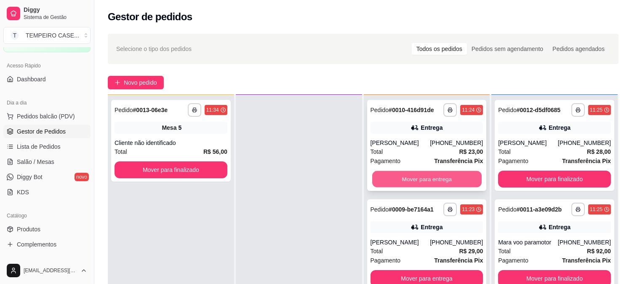
click at [408, 186] on button "Mover para entrega" at bounding box center [426, 179] width 109 height 16
click at [414, 182] on button "Mover para entrega" at bounding box center [426, 178] width 113 height 17
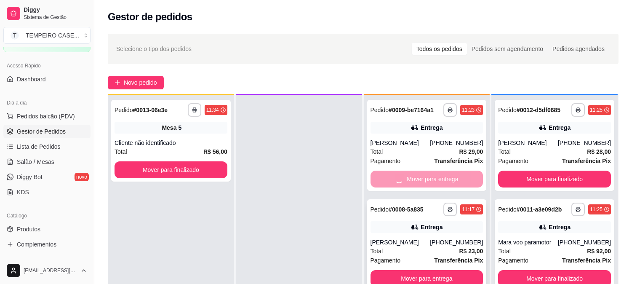
click at [407, 268] on div "**********" at bounding box center [427, 244] width 120 height 91
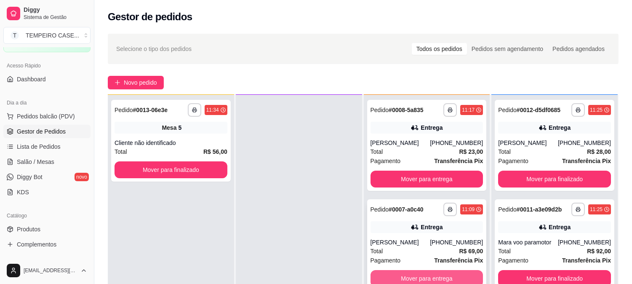
click at [394, 272] on button "Mover para entrega" at bounding box center [426, 278] width 113 height 17
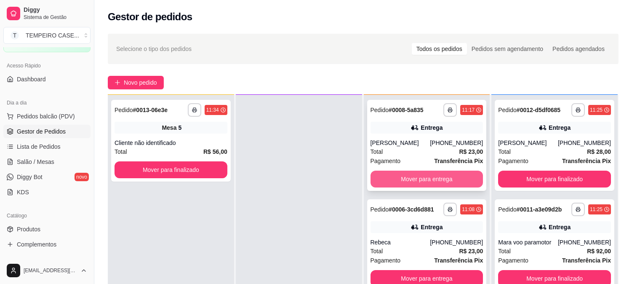
click at [418, 170] on button "Mover para entrega" at bounding box center [426, 178] width 113 height 17
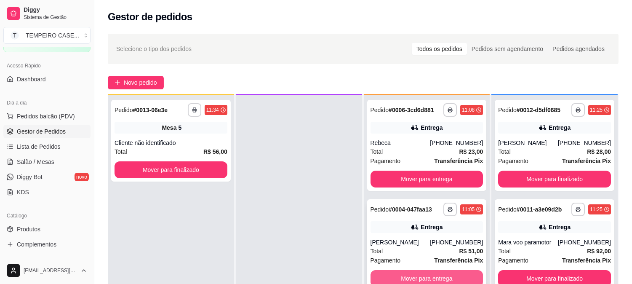
click at [407, 276] on button "Mover para entrega" at bounding box center [426, 278] width 113 height 17
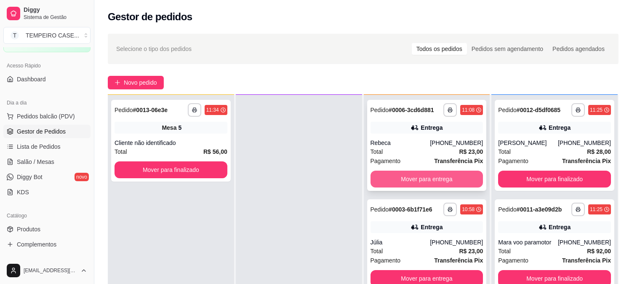
click at [416, 182] on button "Mover para entrega" at bounding box center [426, 178] width 113 height 17
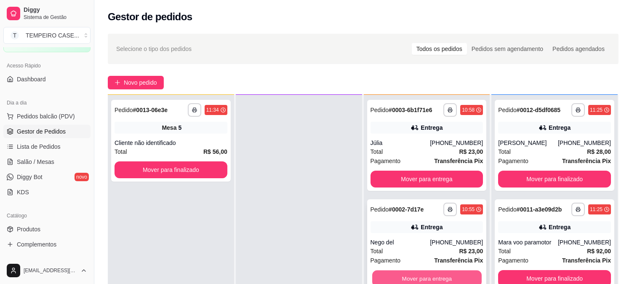
click at [401, 276] on button "Mover para entrega" at bounding box center [426, 278] width 109 height 16
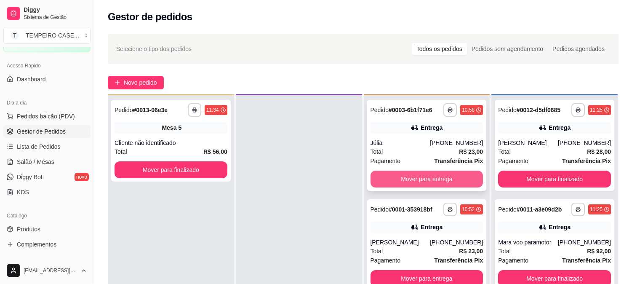
click at [406, 175] on button "Mover para entrega" at bounding box center [426, 178] width 113 height 17
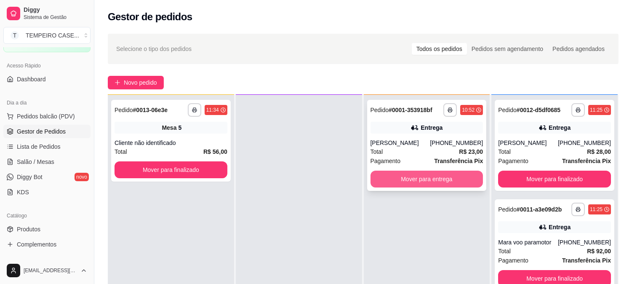
click at [417, 175] on button "Mover para entrega" at bounding box center [426, 178] width 113 height 17
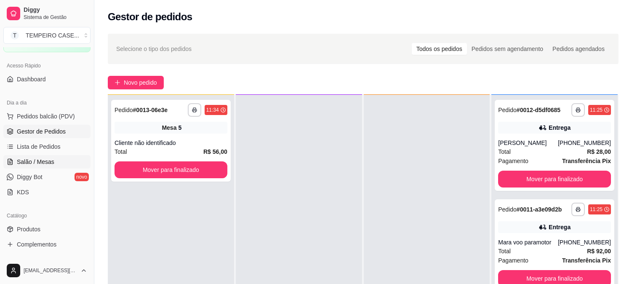
click at [44, 165] on span "Salão / Mesas" at bounding box center [35, 161] width 37 height 8
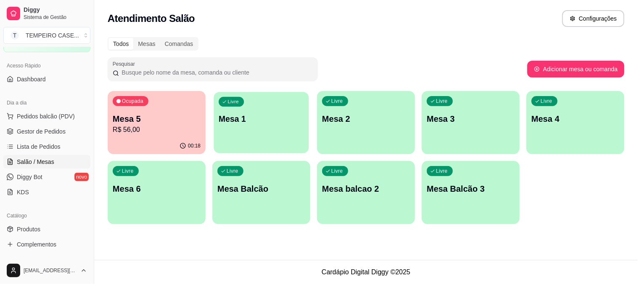
click at [265, 120] on p "Mesa 1" at bounding box center [261, 118] width 85 height 11
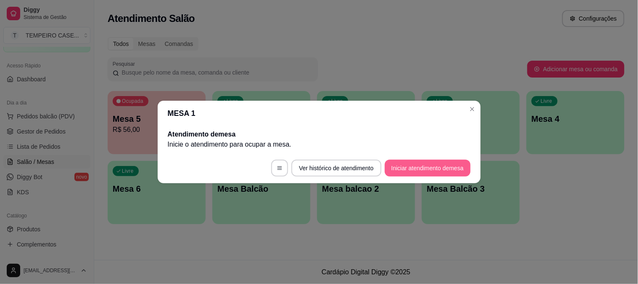
click at [421, 164] on button "Iniciar atendimento de mesa" at bounding box center [428, 167] width 86 height 17
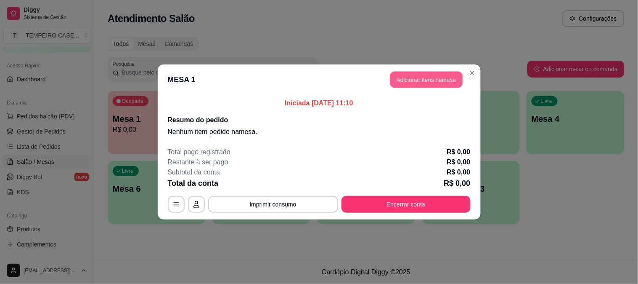
click at [439, 80] on button "Adicionar itens na mesa" at bounding box center [426, 80] width 72 height 16
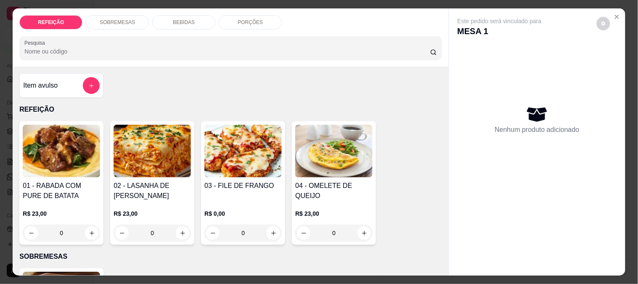
click at [151, 151] on img at bounding box center [152, 151] width 77 height 53
click at [253, 154] on img at bounding box center [243, 151] width 77 height 53
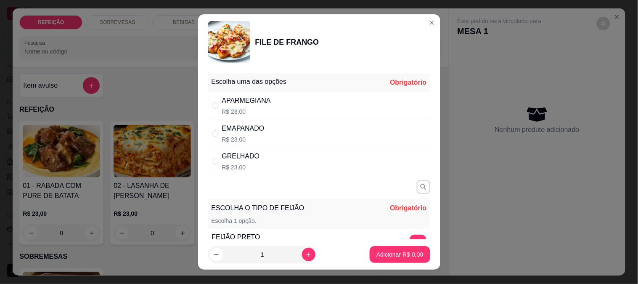
click at [236, 158] on div "GRELHADO" at bounding box center [241, 156] width 38 height 10
radio input "true"
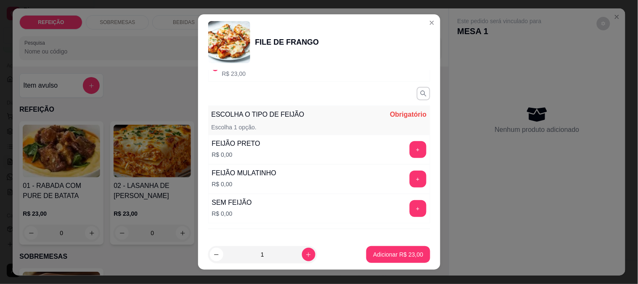
scroll to position [132, 0]
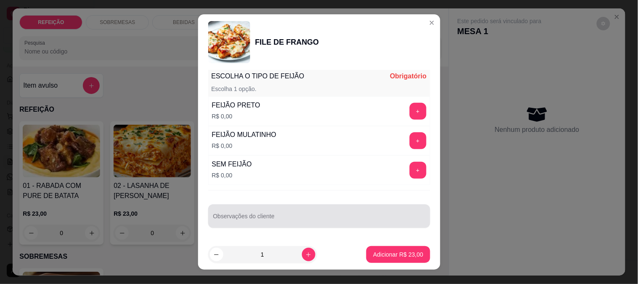
click at [224, 216] on input "Observações do cliente" at bounding box center [319, 219] width 212 height 8
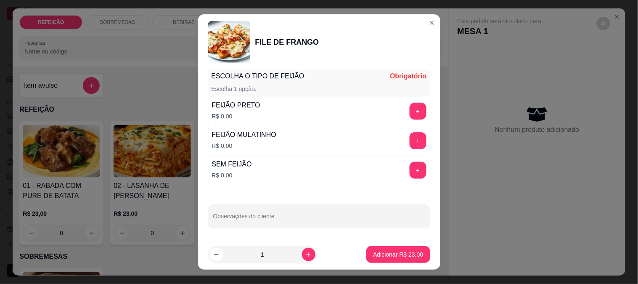
click at [249, 107] on div "FEIJÃO PRETO" at bounding box center [236, 105] width 48 height 10
click at [220, 219] on input "Observações do cliente" at bounding box center [319, 219] width 212 height 8
type input "Arroz, Pure"
click at [410, 109] on button "+" at bounding box center [418, 111] width 16 height 16
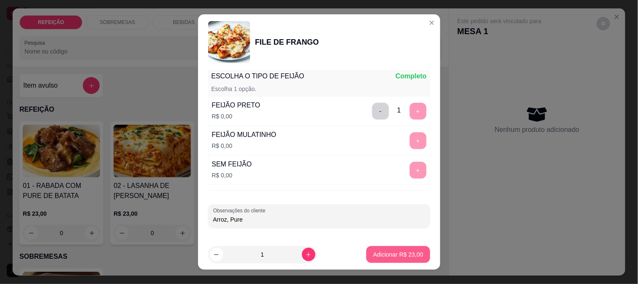
click at [376, 249] on button "Adicionar R$ 23,00" at bounding box center [399, 254] width 64 height 17
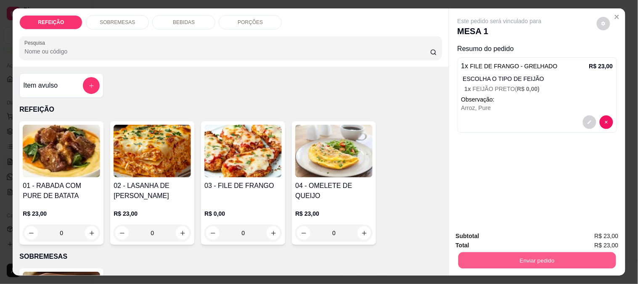
click at [528, 259] on button "Enviar pedido" at bounding box center [537, 260] width 158 height 16
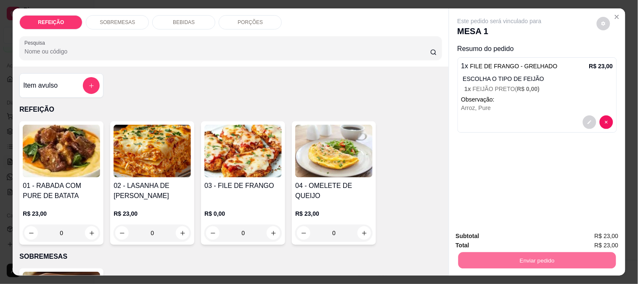
click at [531, 167] on div "Este pedido será vinculado para MESA 1 Resumo do pedido 1 x FILE DE FRANGO - GR…" at bounding box center [537, 116] width 176 height 216
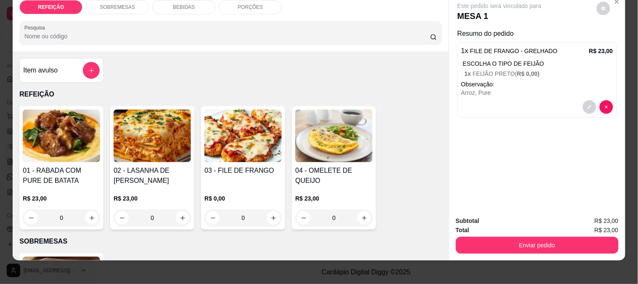
scroll to position [22, 0]
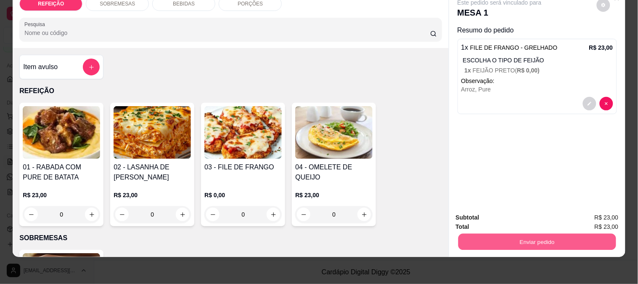
click at [517, 234] on button "Enviar pedido" at bounding box center [537, 241] width 158 height 16
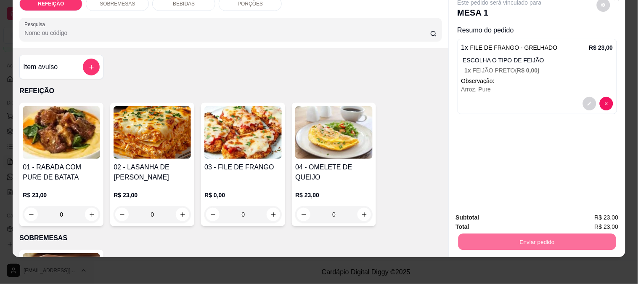
click at [608, 211] on button "Enviar pedido" at bounding box center [597, 214] width 48 height 16
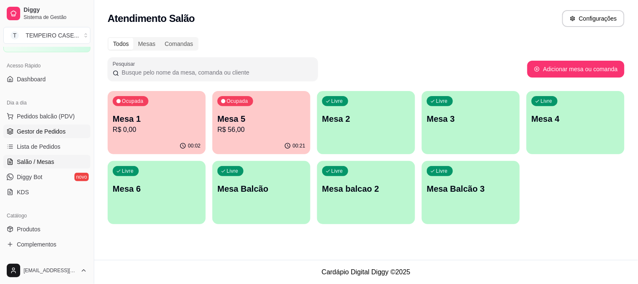
click at [56, 129] on span "Gestor de Pedidos" at bounding box center [41, 131] width 49 height 8
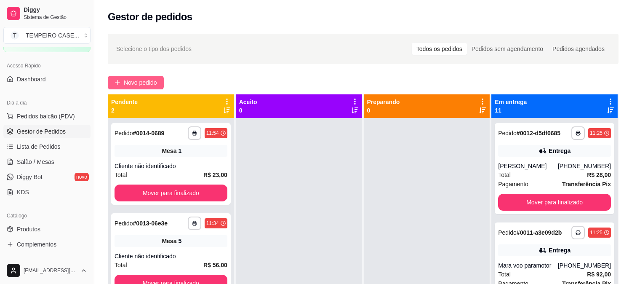
click at [144, 82] on span "Novo pedido" at bounding box center [140, 82] width 33 height 9
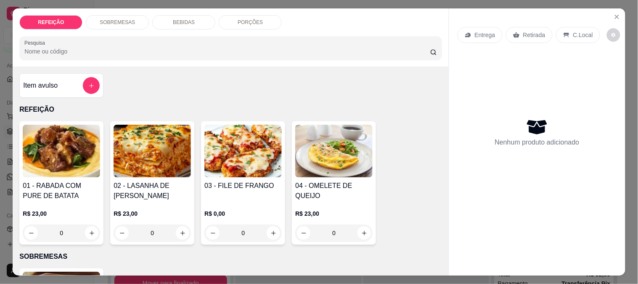
click at [255, 160] on img at bounding box center [243, 151] width 77 height 53
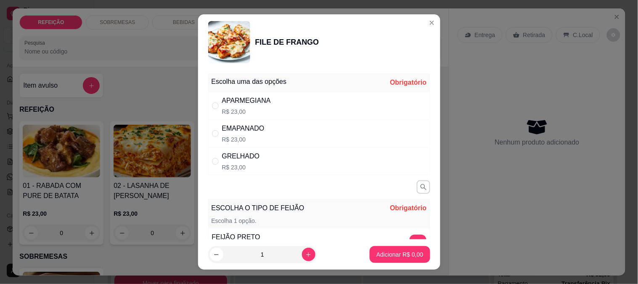
click at [228, 99] on div "APARMEGIANA" at bounding box center [246, 101] width 49 height 10
radio input "true"
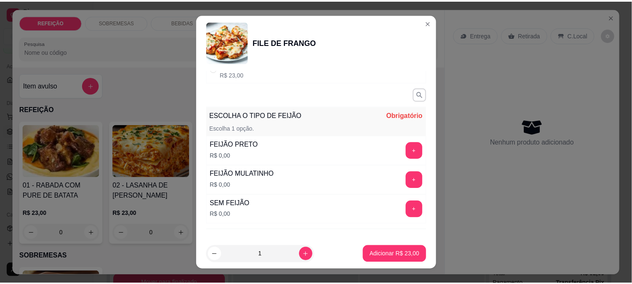
scroll to position [93, 0]
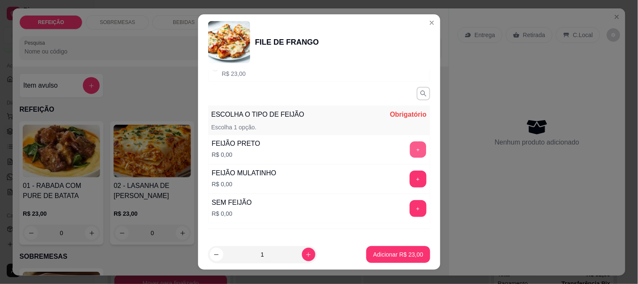
click at [410, 146] on button "+" at bounding box center [418, 149] width 16 height 16
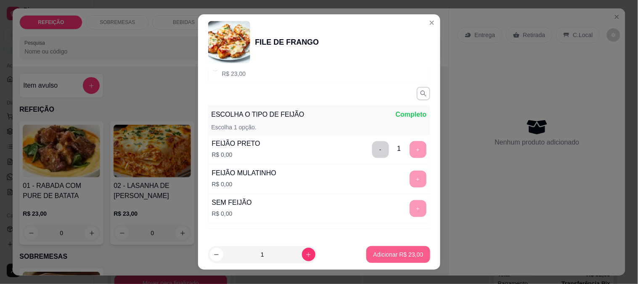
click at [396, 258] on p "Adicionar R$ 23,00" at bounding box center [398, 254] width 50 height 8
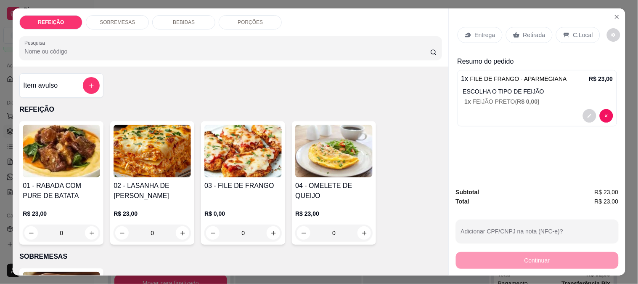
click at [480, 33] on p "Entrega" at bounding box center [485, 35] width 21 height 8
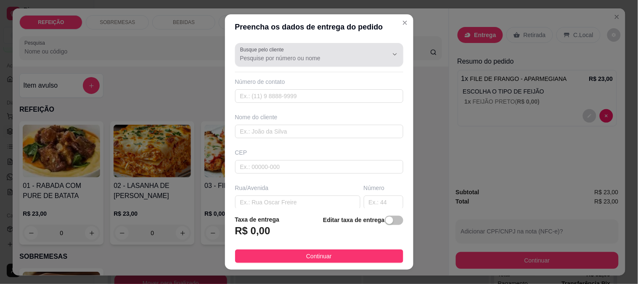
click at [279, 58] on input "Busque pelo cliente" at bounding box center [307, 58] width 135 height 8
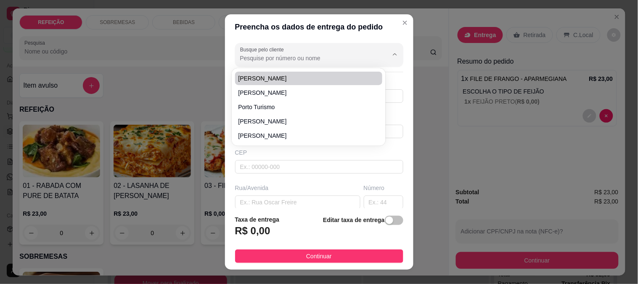
click at [444, 65] on div "Preencha os dados de entrega do pedido Busque pelo cliente Número de contato No…" at bounding box center [319, 142] width 638 height 284
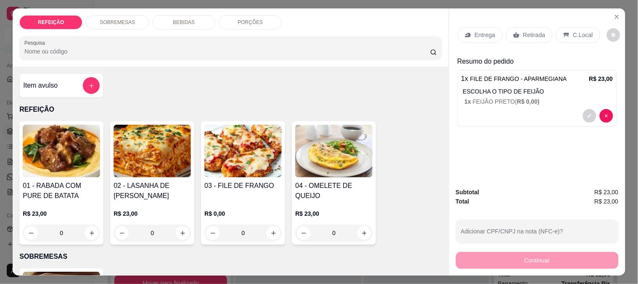
click at [527, 27] on div "Retirada" at bounding box center [529, 35] width 47 height 16
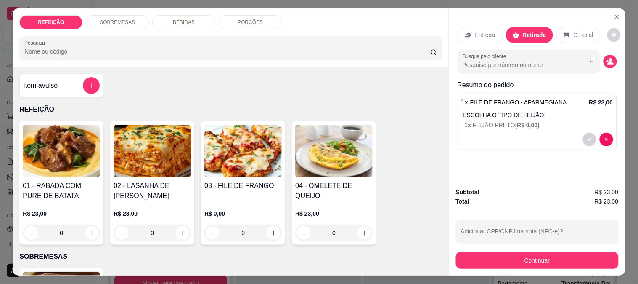
click at [515, 253] on button "Continuar" at bounding box center [537, 260] width 163 height 17
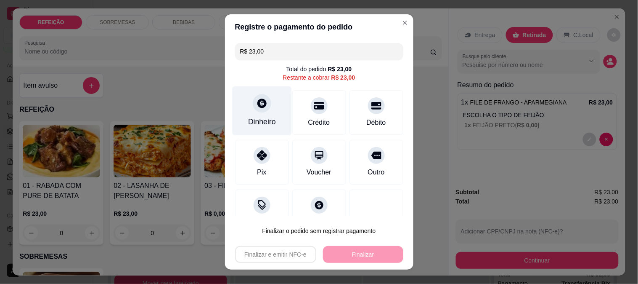
click at [253, 113] on div "Dinheiro" at bounding box center [261, 110] width 59 height 49
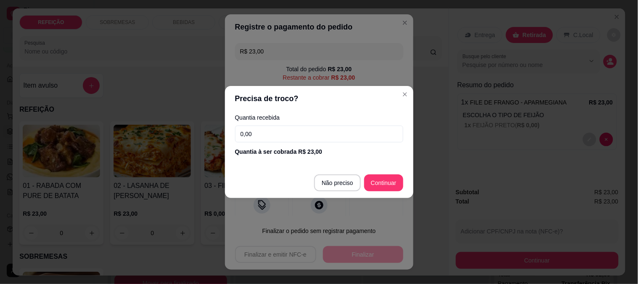
click at [279, 137] on input "0,00" at bounding box center [319, 133] width 168 height 17
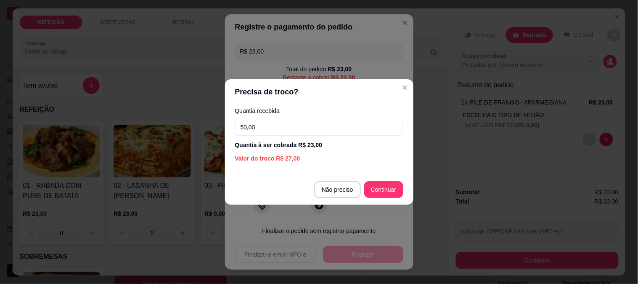
type input "50,00"
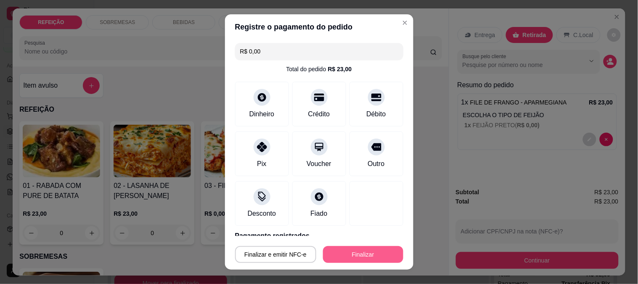
click at [371, 248] on button "Finalizar" at bounding box center [363, 254] width 80 height 17
type input "-R$ 23,00"
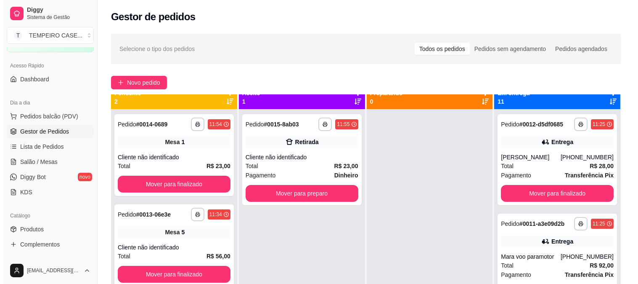
scroll to position [23, 0]
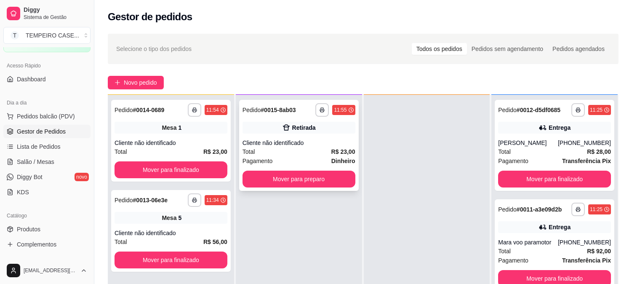
click at [289, 152] on div "Total R$ 23,00" at bounding box center [298, 151] width 113 height 9
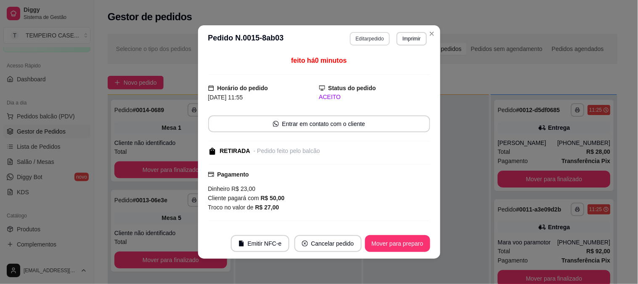
click at [360, 37] on button "Editar pedido" at bounding box center [370, 38] width 40 height 13
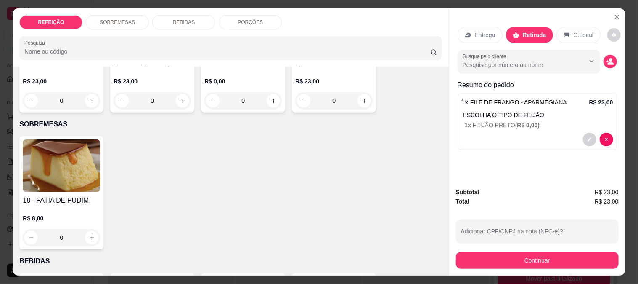
scroll to position [187, 0]
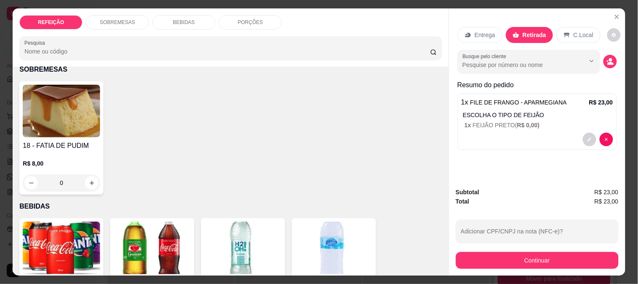
click at [583, 133] on div at bounding box center [598, 139] width 30 height 13
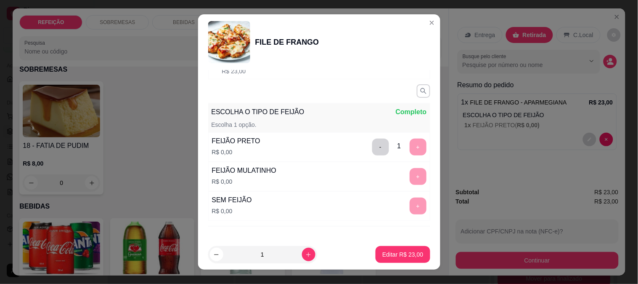
scroll to position [132, 0]
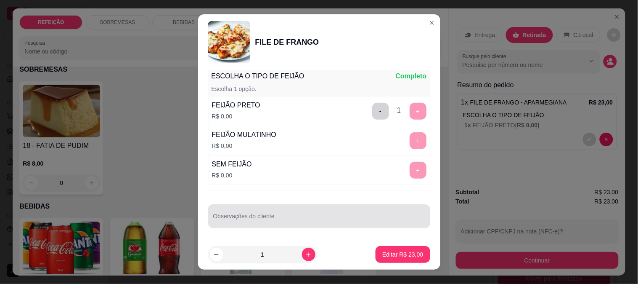
click at [257, 225] on div "Observações do cliente" at bounding box center [319, 216] width 222 height 24
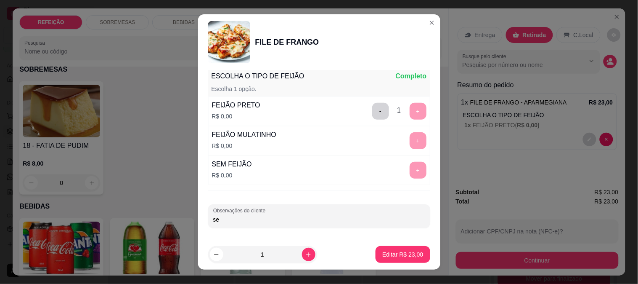
type input "s"
type input "SEM MOLHO"
click at [382, 251] on p "Editar R$ 23,00" at bounding box center [402, 254] width 41 height 8
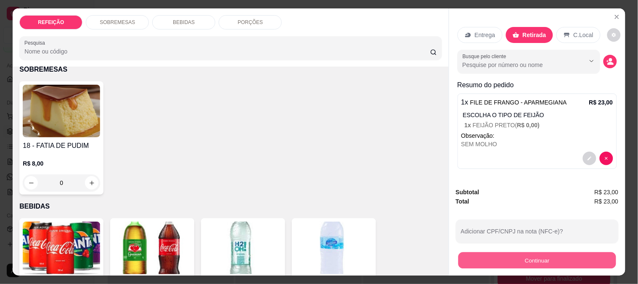
click at [508, 257] on button "Continuar" at bounding box center [537, 260] width 158 height 16
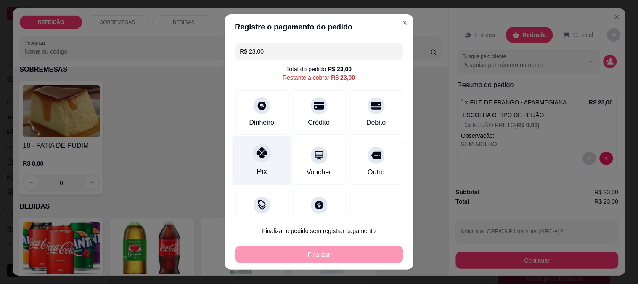
click at [260, 160] on div at bounding box center [262, 152] width 19 height 19
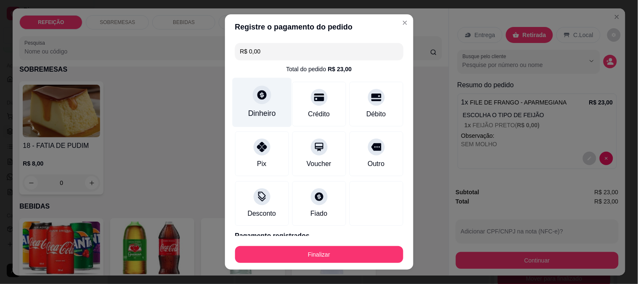
click at [258, 98] on icon at bounding box center [262, 94] width 9 height 9
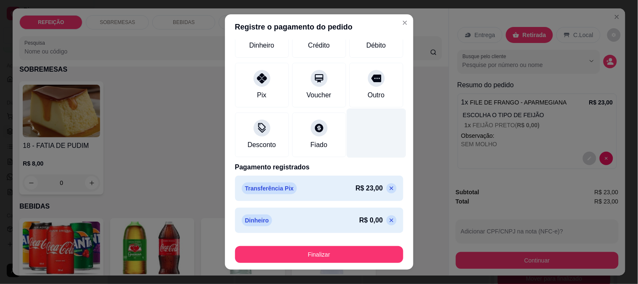
click at [388, 187] on icon at bounding box center [391, 188] width 7 height 7
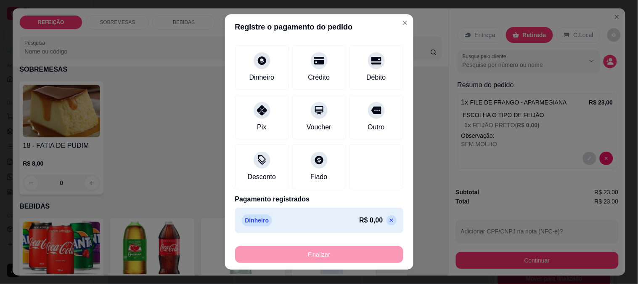
click at [388, 217] on icon at bounding box center [391, 220] width 7 height 7
type input "R$ 0,00"
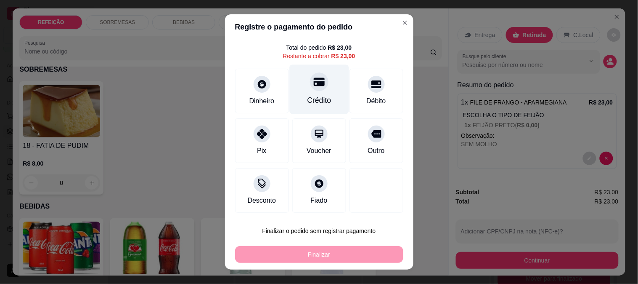
scroll to position [21, 0]
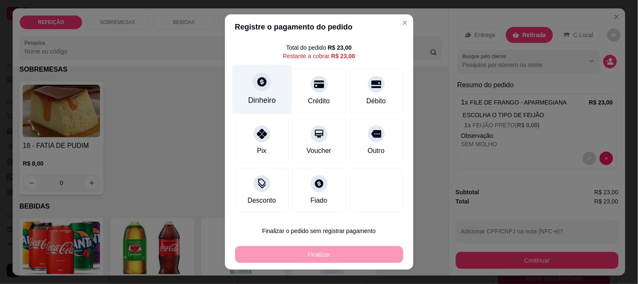
click at [247, 87] on div "Dinheiro" at bounding box center [261, 88] width 59 height 49
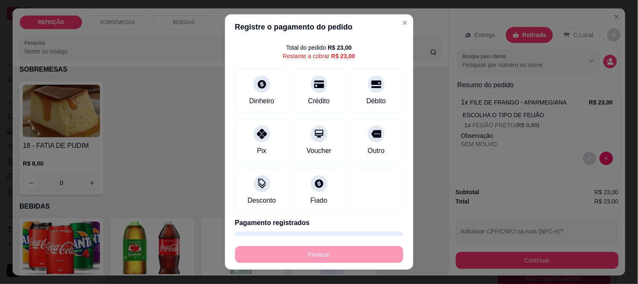
click at [345, 262] on div "Finalizar" at bounding box center [319, 254] width 168 height 17
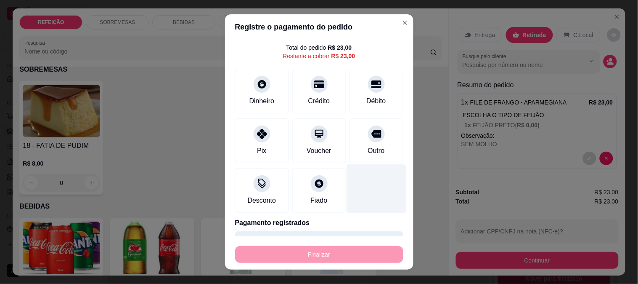
scroll to position [45, 0]
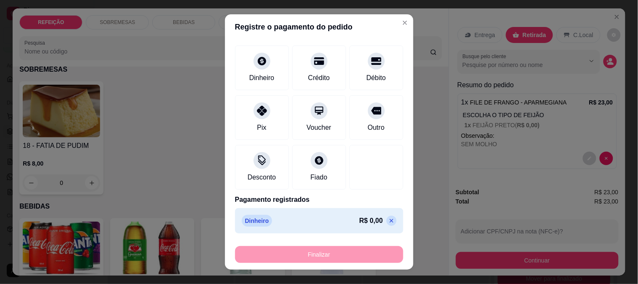
click at [388, 219] on icon at bounding box center [391, 220] width 7 height 7
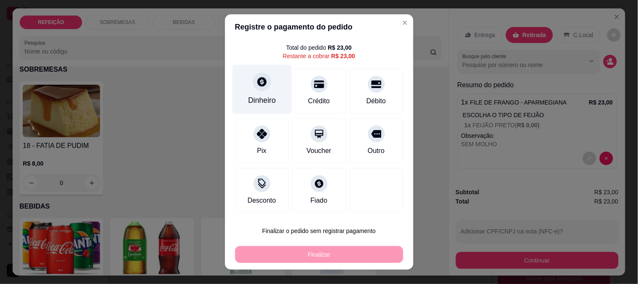
click at [258, 105] on div "Dinheiro" at bounding box center [262, 100] width 28 height 11
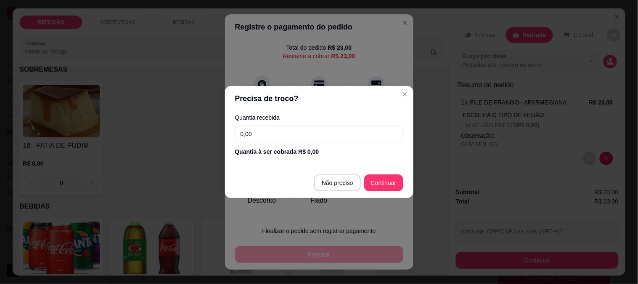
click at [303, 135] on input "0,00" at bounding box center [319, 133] width 168 height 17
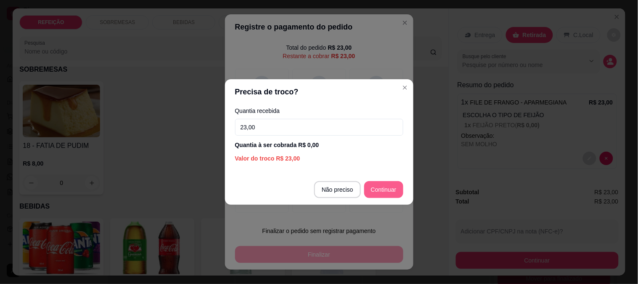
type input "23,00"
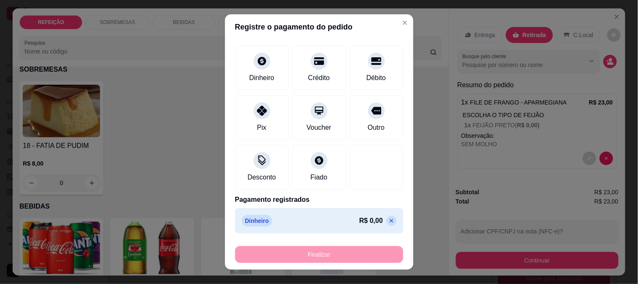
click at [335, 245] on div "Finalizar" at bounding box center [319, 252] width 168 height 20
click at [329, 257] on div "Finalizar" at bounding box center [319, 254] width 168 height 17
click at [388, 218] on icon at bounding box center [391, 220] width 7 height 7
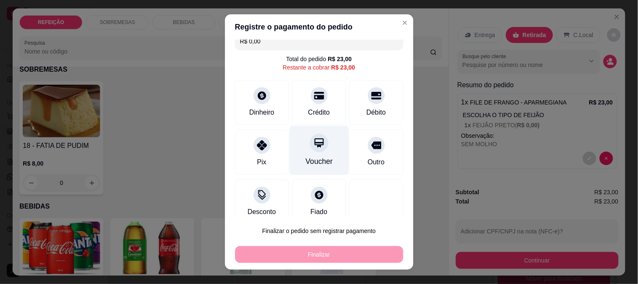
scroll to position [0, 0]
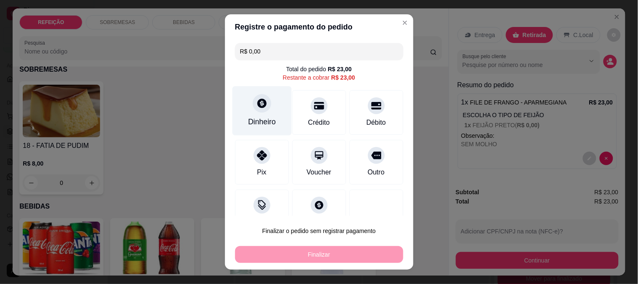
click at [251, 111] on div "Dinheiro" at bounding box center [261, 110] width 59 height 49
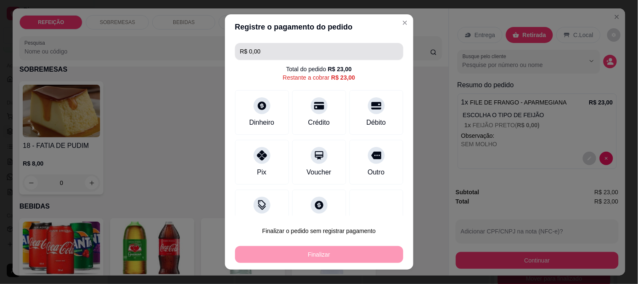
click at [267, 52] on input "R$ 0,00" at bounding box center [319, 51] width 158 height 17
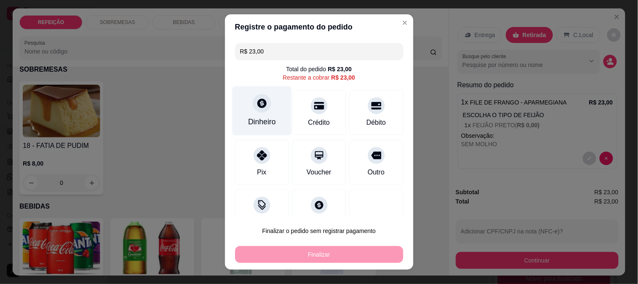
type input "R$ 23,00"
click at [256, 100] on icon at bounding box center [261, 103] width 11 height 11
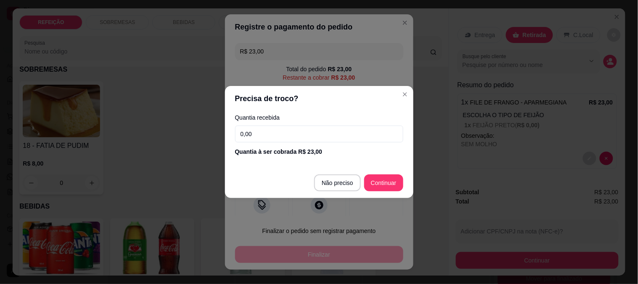
click at [403, 183] on footer "Não preciso Continuar" at bounding box center [319, 182] width 189 height 30
click at [296, 136] on input "0,00" at bounding box center [319, 133] width 168 height 17
type input "23,00"
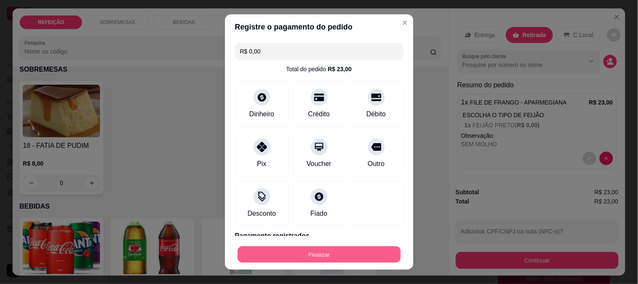
click at [289, 253] on button "Finalizar" at bounding box center [319, 254] width 163 height 16
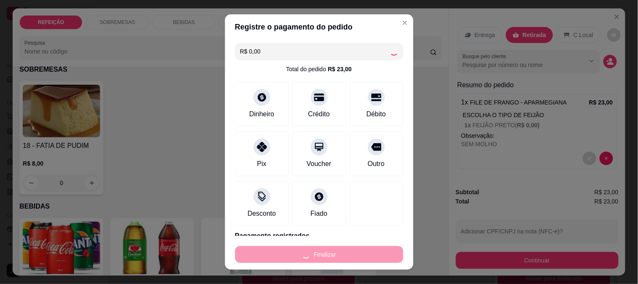
type input "-R$ 23,00"
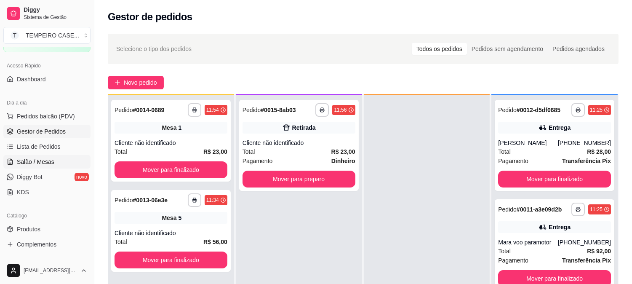
click at [43, 162] on span "Salão / Mesas" at bounding box center [35, 161] width 37 height 8
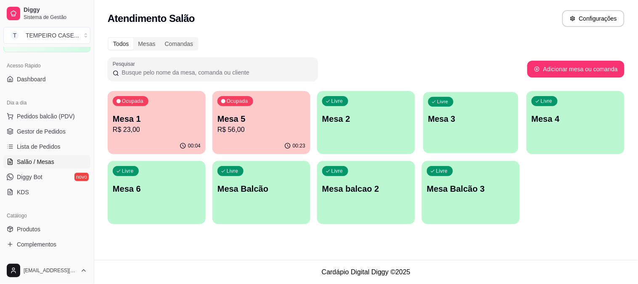
click at [497, 102] on div "Livre Mesa 3" at bounding box center [470, 117] width 95 height 51
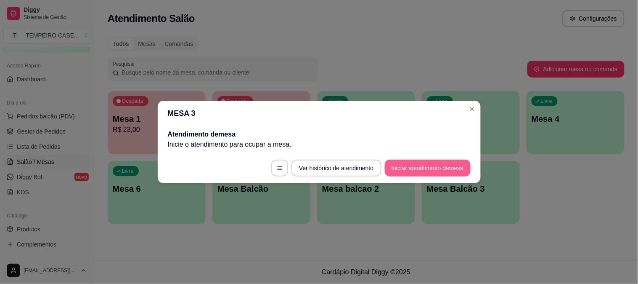
click at [419, 169] on button "Iniciar atendimento de mesa" at bounding box center [428, 167] width 86 height 17
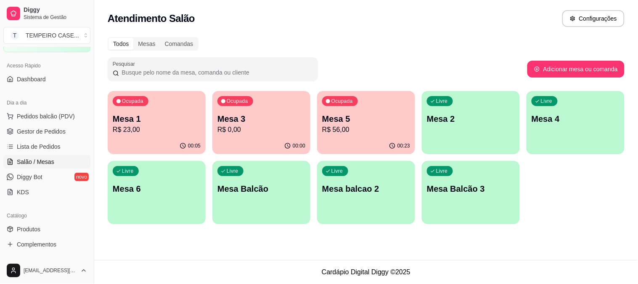
click at [293, 127] on p "R$ 0,00" at bounding box center [262, 130] width 88 height 10
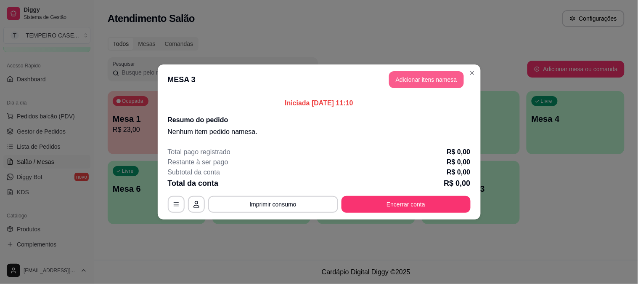
click at [400, 82] on button "Adicionar itens na mesa" at bounding box center [426, 79] width 75 height 17
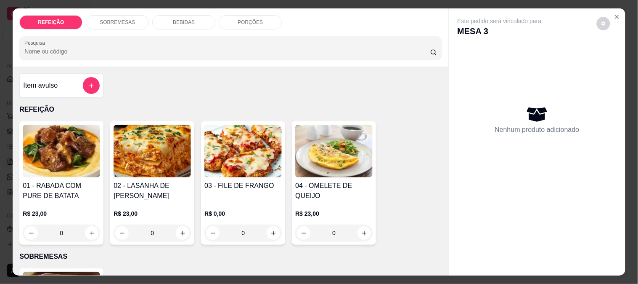
click at [247, 158] on img at bounding box center [243, 151] width 77 height 53
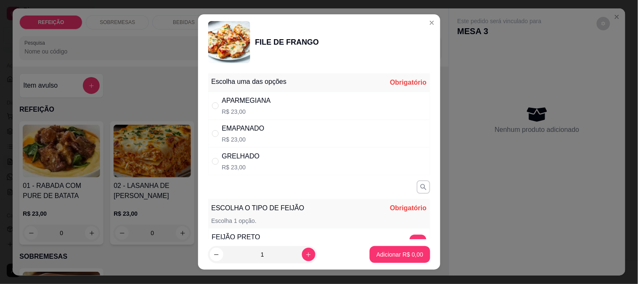
click at [238, 104] on div "APARMEGIANA" at bounding box center [246, 101] width 49 height 10
radio input "true"
click at [410, 236] on button "+" at bounding box center [418, 242] width 17 height 17
click at [397, 247] on button "Adicionar R$ 23,00" at bounding box center [399, 254] width 64 height 17
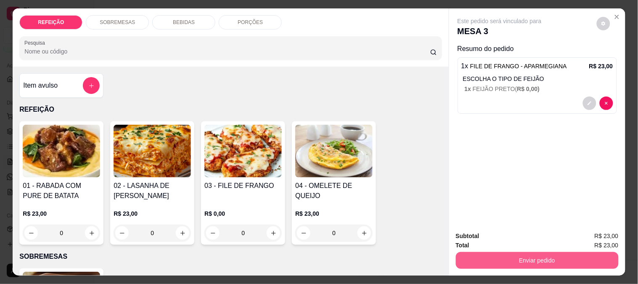
click at [552, 262] on button "Enviar pedido" at bounding box center [537, 260] width 163 height 17
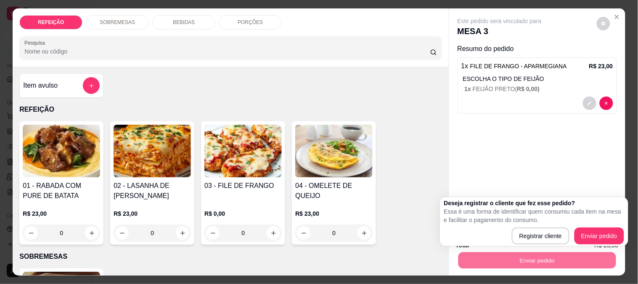
click at [552, 182] on div "Este pedido será vinculado para MESA 3 Resumo do pedido 1 x FILE DE FRANGO - AP…" at bounding box center [537, 116] width 176 height 216
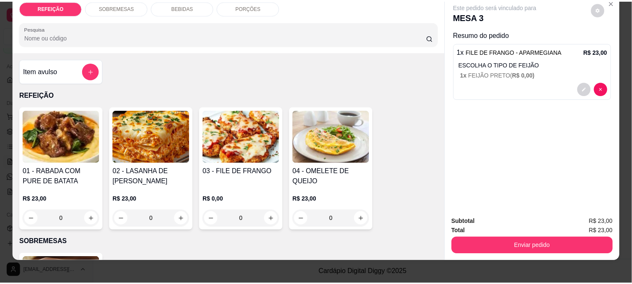
scroll to position [22, 0]
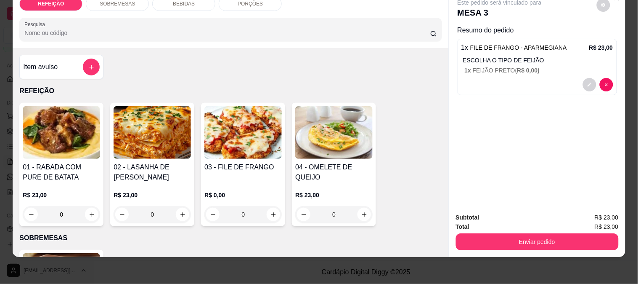
drag, startPoint x: 523, startPoint y: 220, endPoint x: 523, endPoint y: 230, distance: 9.7
click at [523, 222] on div "Total R$ 23,00" at bounding box center [537, 226] width 163 height 9
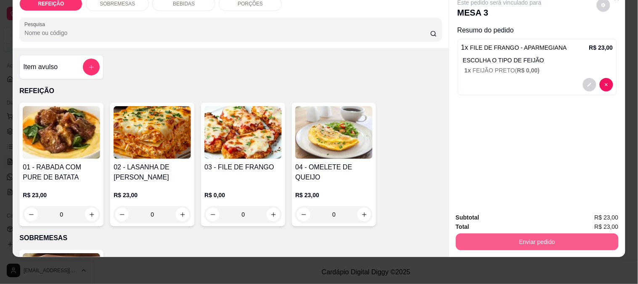
click at [523, 233] on button "Enviar pedido" at bounding box center [537, 241] width 163 height 17
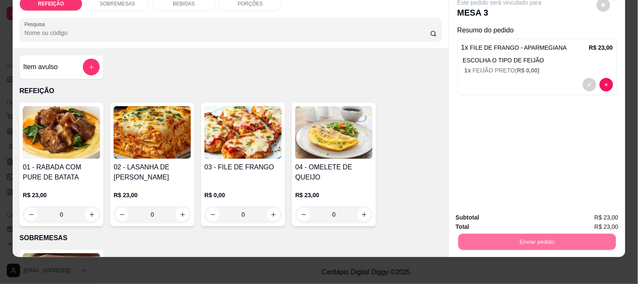
click at [598, 212] on button "Enviar pedido" at bounding box center [597, 214] width 48 height 16
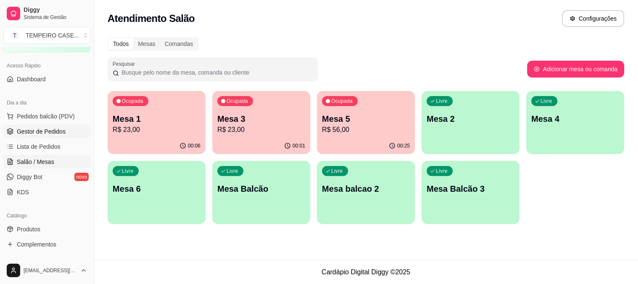
click at [52, 131] on span "Gestor de Pedidos" at bounding box center [41, 131] width 49 height 8
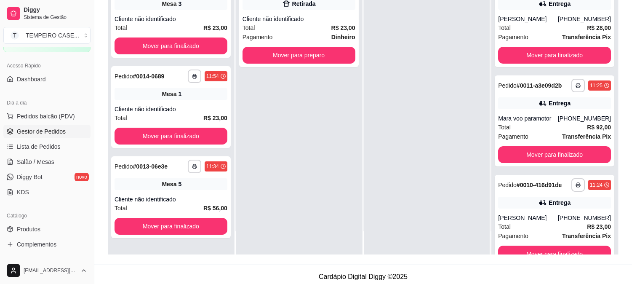
scroll to position [128, 0]
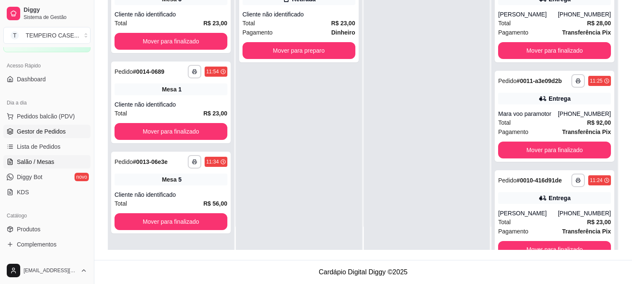
click at [31, 159] on span "Salão / Mesas" at bounding box center [35, 161] width 37 height 8
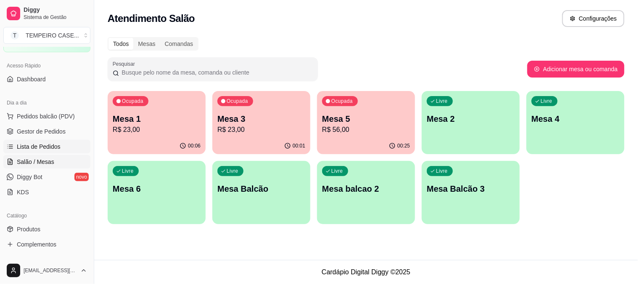
click at [40, 148] on span "Lista de Pedidos" at bounding box center [39, 146] width 44 height 8
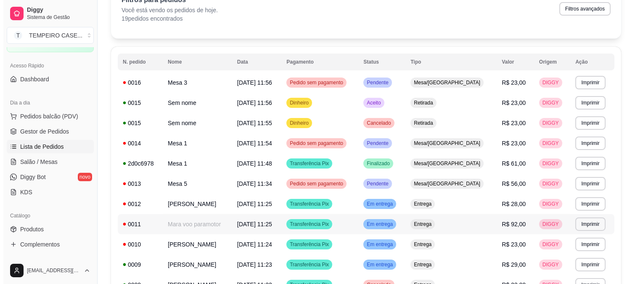
scroll to position [47, 0]
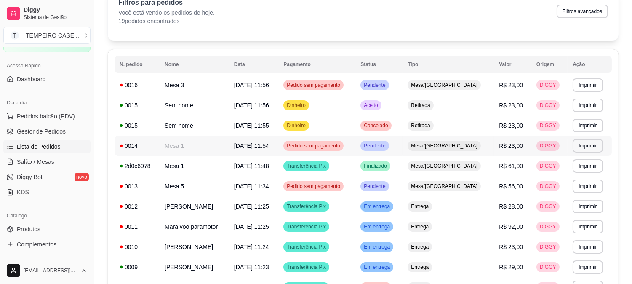
click at [193, 143] on td "Mesa 1" at bounding box center [193, 145] width 69 height 20
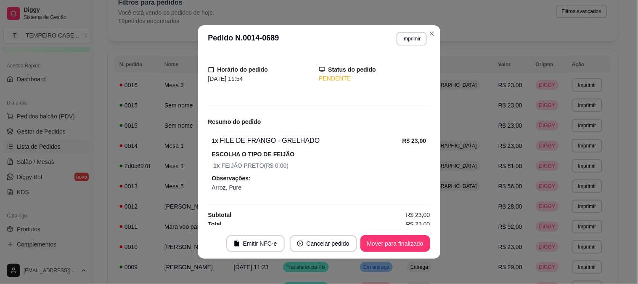
scroll to position [50, 0]
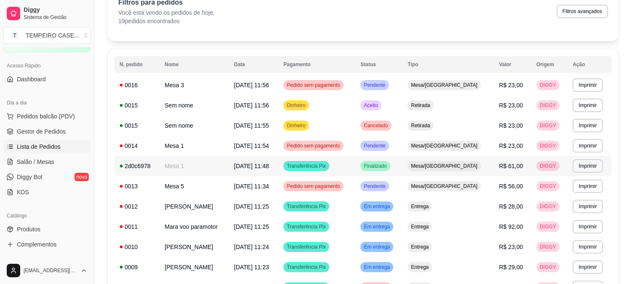
click at [208, 165] on td "Mesa 1" at bounding box center [193, 166] width 69 height 20
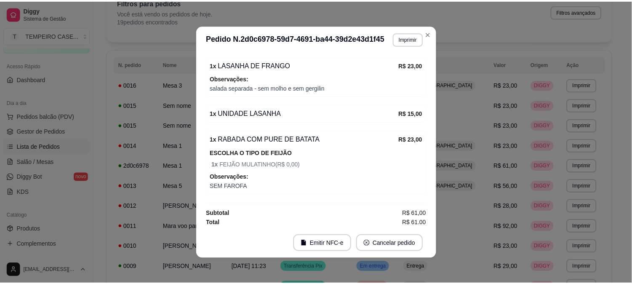
scroll to position [93, 0]
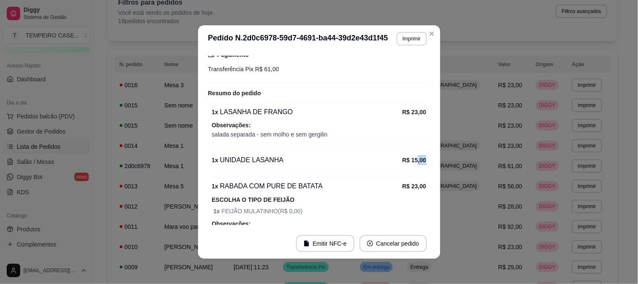
drag, startPoint x: 406, startPoint y: 154, endPoint x: 417, endPoint y: 167, distance: 16.8
click at [417, 167] on div "1 x UNIDADE LASANHA R$ 15,00" at bounding box center [319, 160] width 222 height 18
click at [404, 42] on button "Imprimir" at bounding box center [412, 38] width 30 height 13
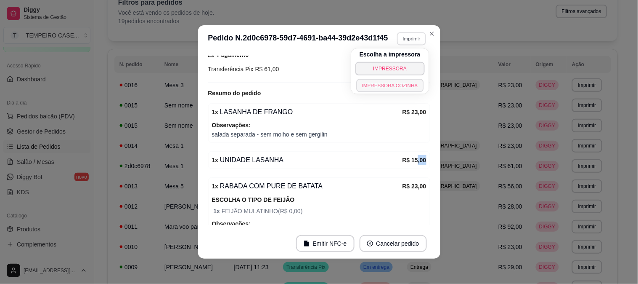
click at [367, 85] on button "IMPRESSORA COZINHA" at bounding box center [389, 85] width 67 height 13
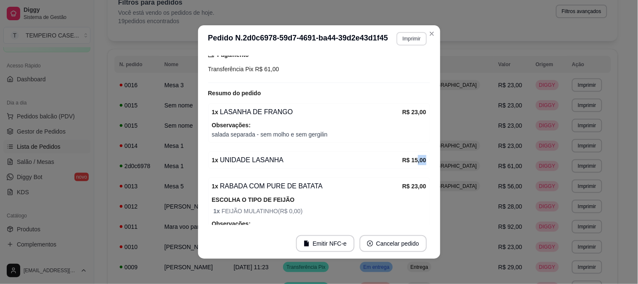
click at [404, 40] on button "Imprimir" at bounding box center [412, 38] width 30 height 13
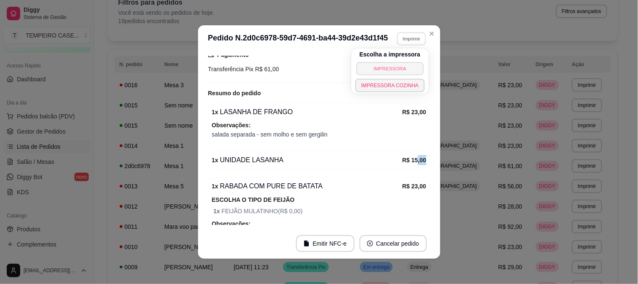
click at [369, 66] on button "IMPRESSORA" at bounding box center [389, 68] width 67 height 13
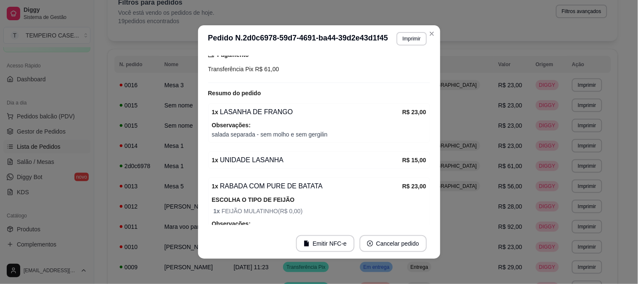
drag, startPoint x: 369, startPoint y: 66, endPoint x: 0, endPoint y: 279, distance: 426.0
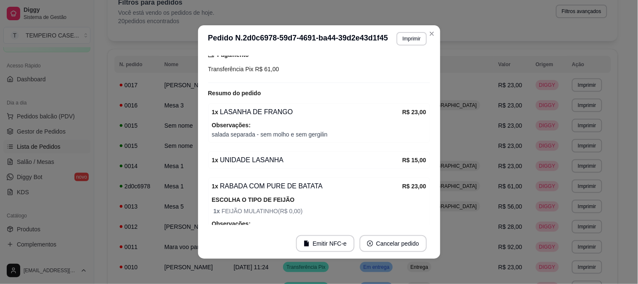
drag, startPoint x: 0, startPoint y: 279, endPoint x: 422, endPoint y: 152, distance: 440.5
click at [418, 156] on div "1 x UNIDADE LASANHA R$ 15,00" at bounding box center [319, 160] width 222 height 18
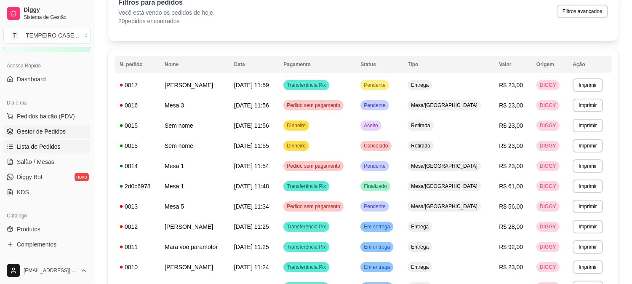
click at [69, 127] on link "Gestor de Pedidos" at bounding box center [46, 131] width 87 height 13
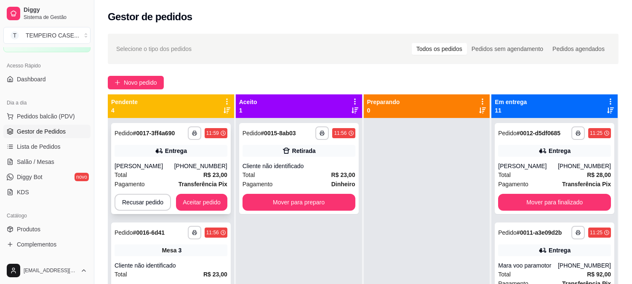
click at [194, 205] on button "Aceitar pedido" at bounding box center [201, 202] width 51 height 17
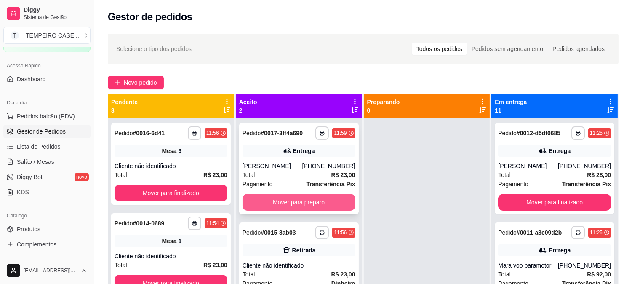
click at [322, 200] on button "Mover para preparo" at bounding box center [298, 202] width 113 height 17
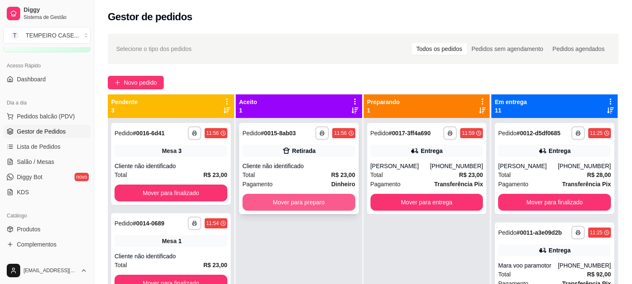
click at [322, 200] on button "Mover para preparo" at bounding box center [298, 202] width 113 height 17
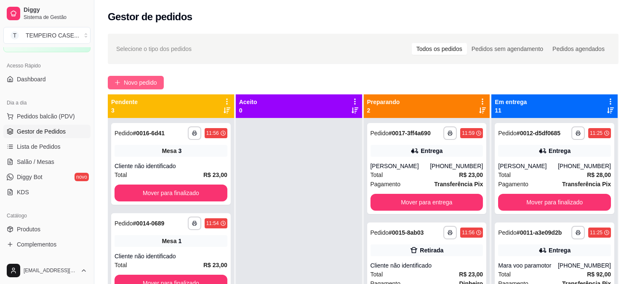
click at [132, 86] on span "Novo pedido" at bounding box center [140, 82] width 33 height 9
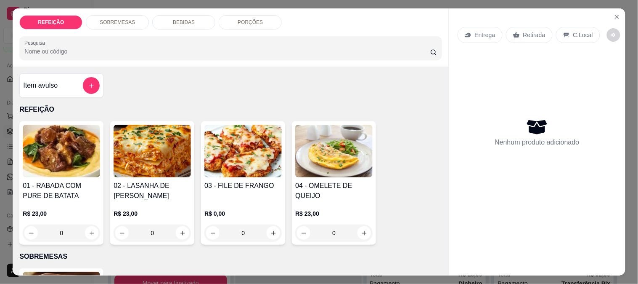
click at [59, 145] on img at bounding box center [61, 151] width 77 height 53
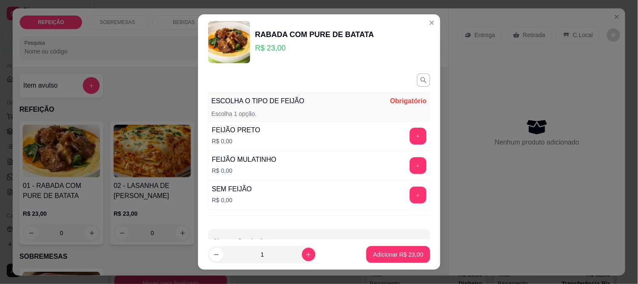
click at [410, 140] on button "+" at bounding box center [418, 135] width 17 height 17
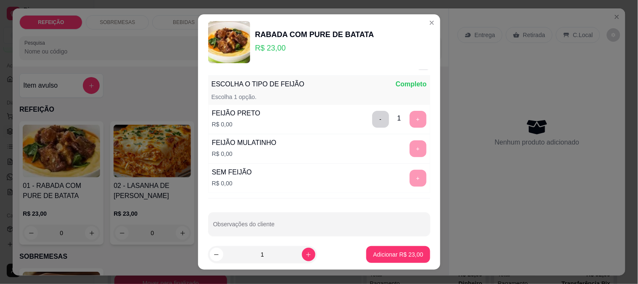
scroll to position [25, 0]
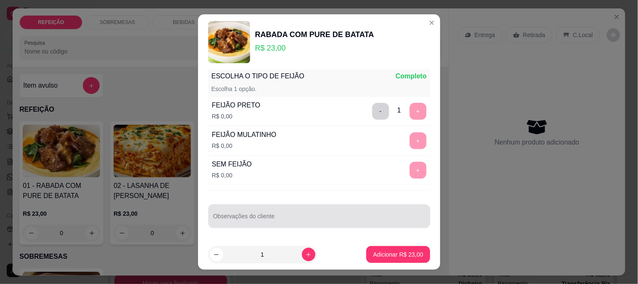
click at [270, 207] on div "Observações do cliente" at bounding box center [319, 216] width 222 height 24
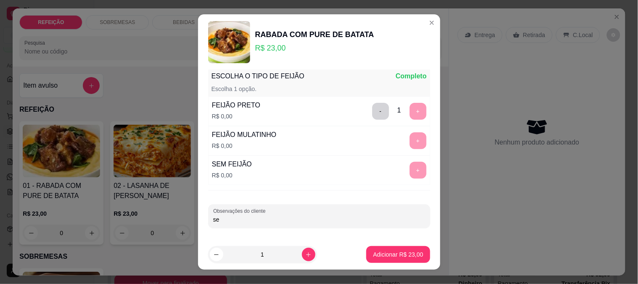
type input "s"
type input "SEM MACARRÃO - 12:40"
click at [381, 257] on p "Adicionar R$ 23,00" at bounding box center [398, 254] width 49 height 8
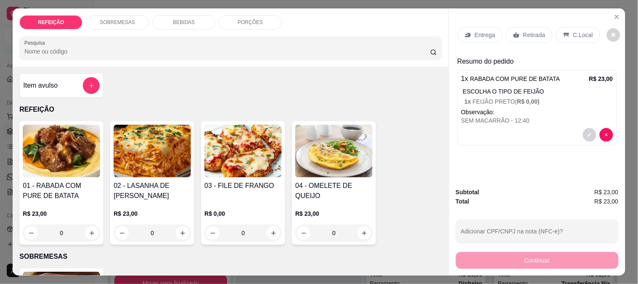
click at [470, 35] on div "Entrega" at bounding box center [480, 35] width 45 height 16
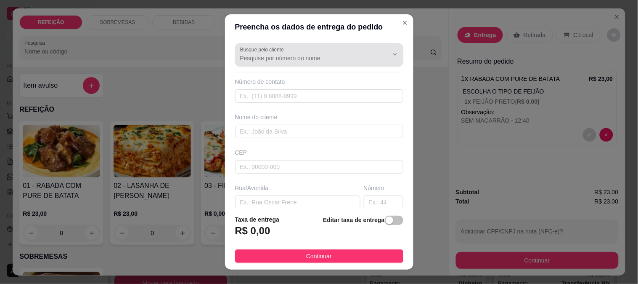
click at [258, 60] on input "Busque pelo cliente" at bounding box center [307, 58] width 135 height 8
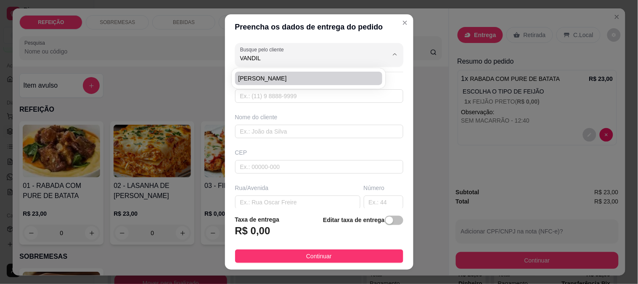
click at [290, 74] on span "[PERSON_NAME]" at bounding box center [305, 78] width 133 height 8
type input "[PERSON_NAME]"
type input "8199928649"
type input "[PERSON_NAME]"
type input "rua [PERSON_NAME]"
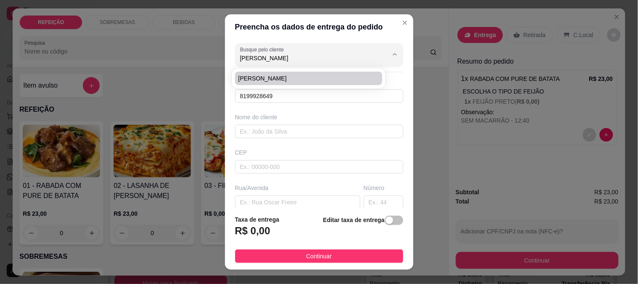
type input "IPOJUCA"
type input "Prédio d Chalaca"
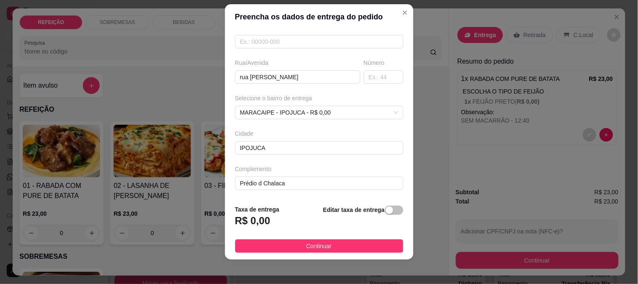
scroll to position [13, 0]
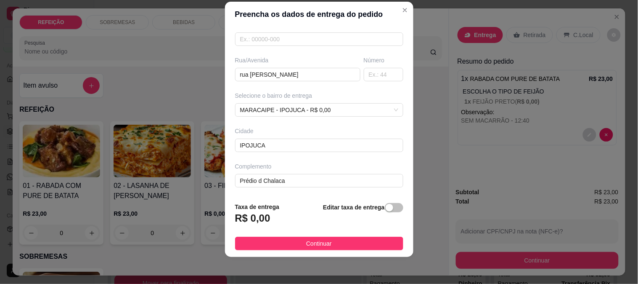
type input "[PERSON_NAME]"
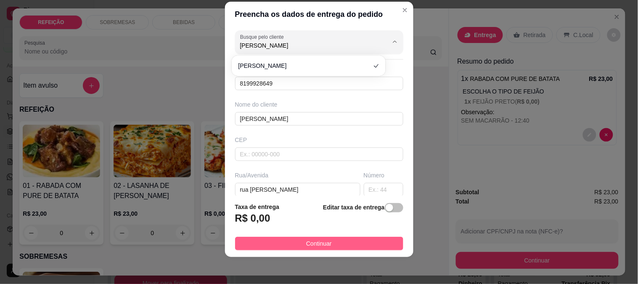
click at [350, 238] on button "Continuar" at bounding box center [319, 242] width 168 height 13
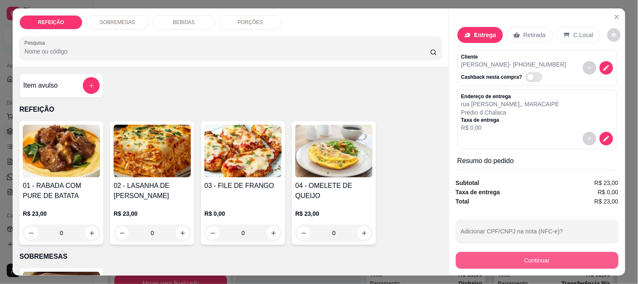
click at [488, 252] on button "Continuar" at bounding box center [537, 260] width 163 height 17
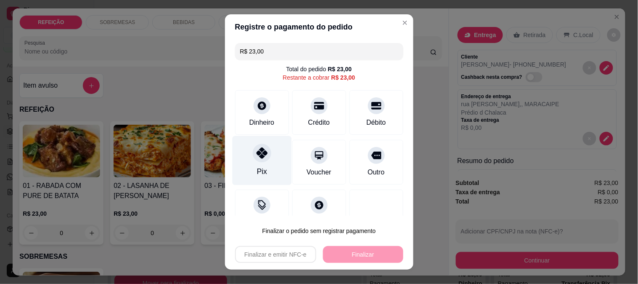
click at [272, 159] on div "Pix" at bounding box center [261, 159] width 59 height 49
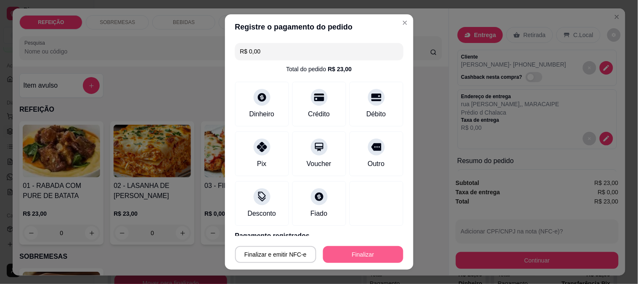
click at [350, 254] on button "Finalizar" at bounding box center [363, 254] width 80 height 17
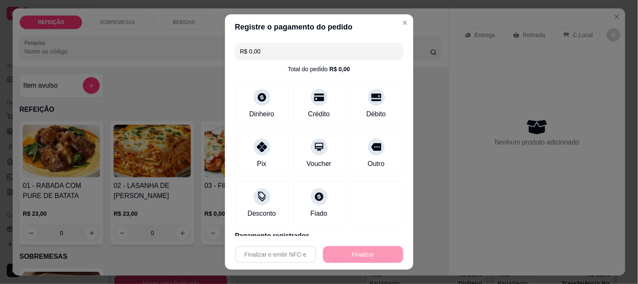
type input "-R$ 23,00"
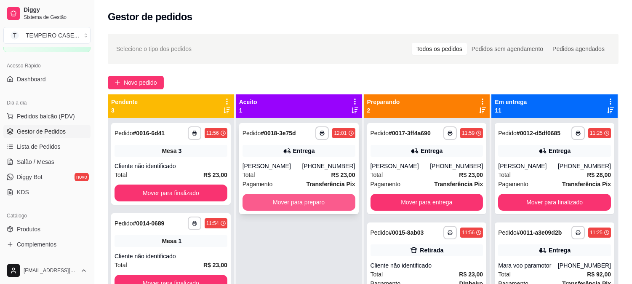
click at [305, 203] on button "Mover para preparo" at bounding box center [298, 202] width 113 height 17
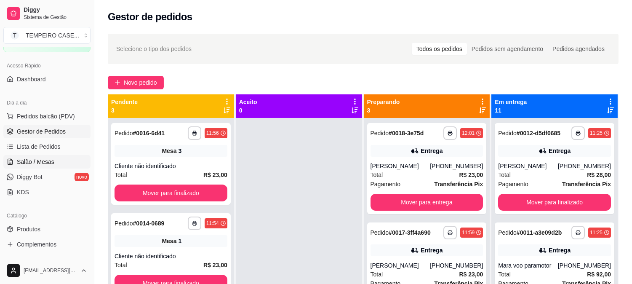
click at [39, 165] on span "Salão / Mesas" at bounding box center [35, 161] width 37 height 8
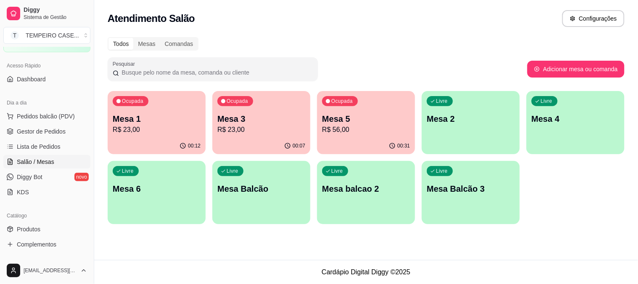
click at [578, 124] on p "Mesa 4" at bounding box center [576, 119] width 88 height 12
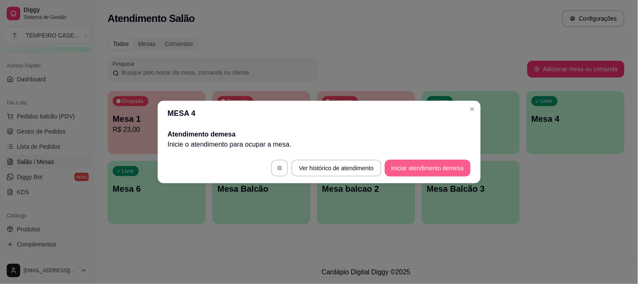
click at [425, 161] on button "Iniciar atendimento de mesa" at bounding box center [428, 167] width 86 height 17
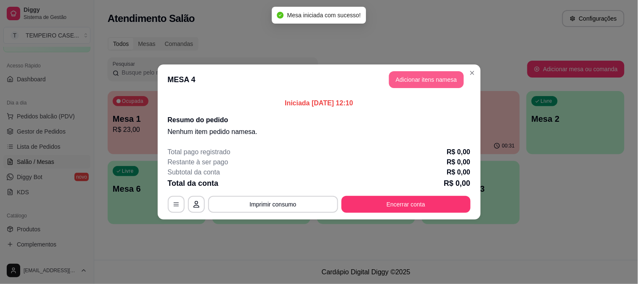
click at [414, 76] on button "Adicionar itens na mesa" at bounding box center [426, 79] width 75 height 17
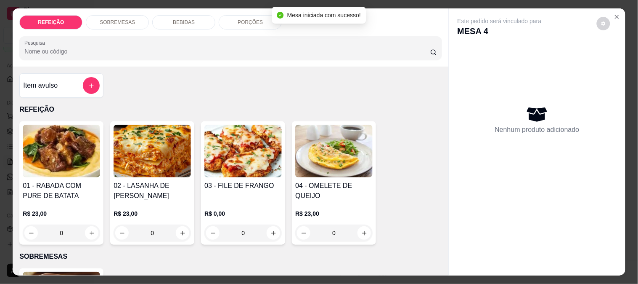
click at [248, 150] on img at bounding box center [243, 151] width 77 height 53
click at [298, 109] on div "APARMEGIANA R$ 23,00" at bounding box center [319, 106] width 222 height 28
radio input "true"
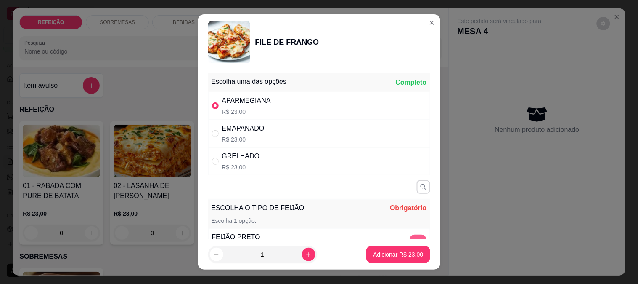
click at [410, 236] on button "+" at bounding box center [418, 242] width 17 height 17
click at [400, 252] on p "Adicionar R$ 23,00" at bounding box center [398, 254] width 50 height 8
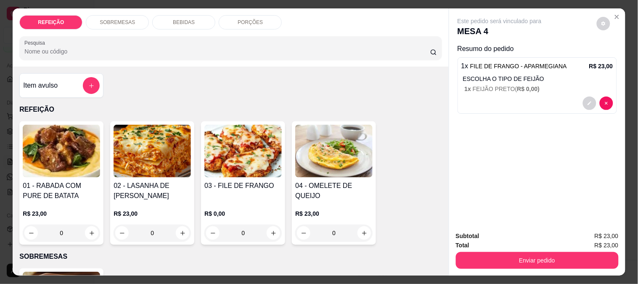
click at [539, 262] on button "Enviar pedido" at bounding box center [537, 260] width 163 height 17
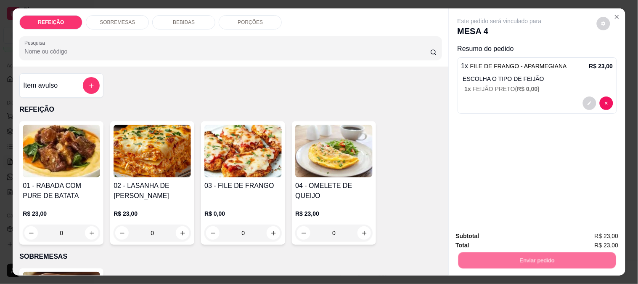
click at [556, 167] on div "Este pedido será vinculado para MESA 4 Resumo do pedido 1 x FILE DE FRANGO - AP…" at bounding box center [537, 116] width 176 height 216
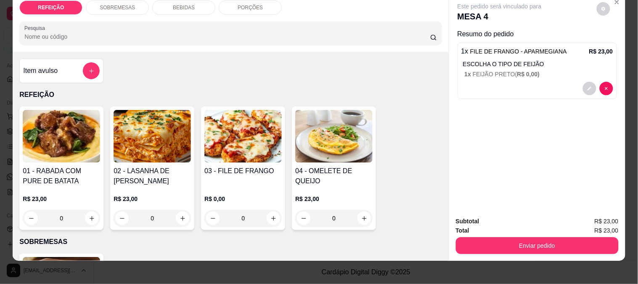
scroll to position [22, 0]
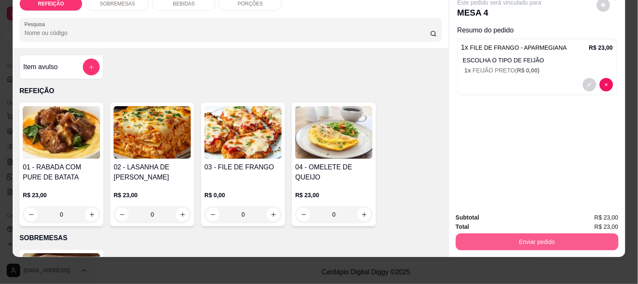
click at [506, 234] on button "Enviar pedido" at bounding box center [537, 241] width 163 height 17
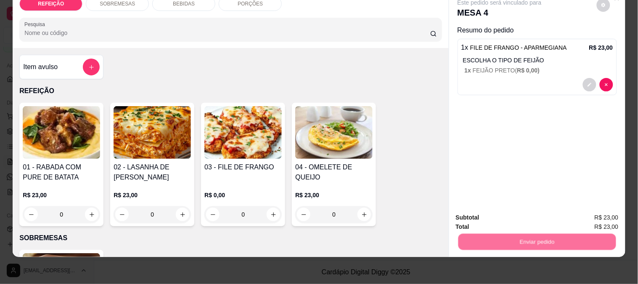
click at [600, 215] on button "Enviar pedido" at bounding box center [597, 214] width 48 height 16
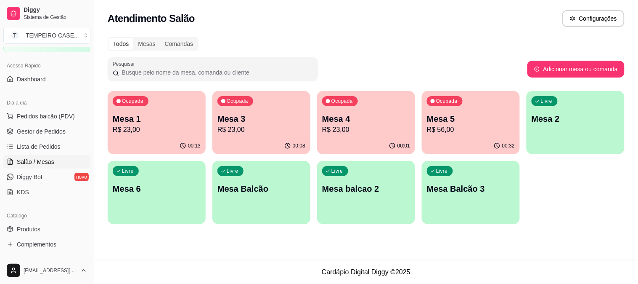
click at [282, 128] on p "R$ 23,00" at bounding box center [262, 130] width 88 height 10
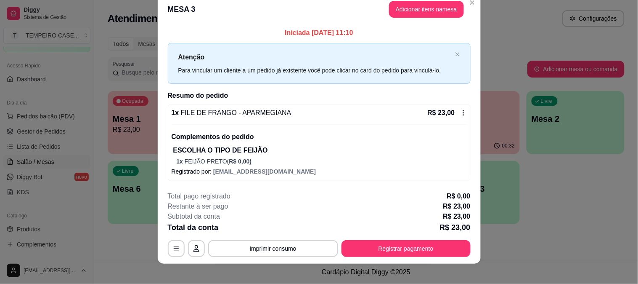
scroll to position [19, 0]
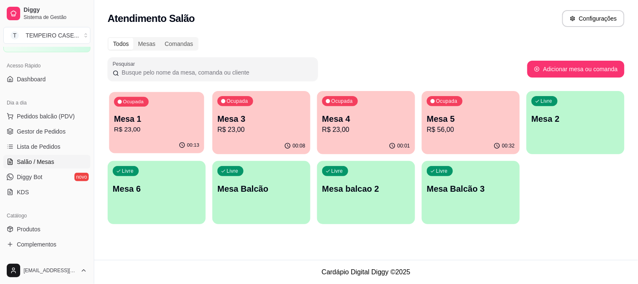
click at [158, 111] on div "Ocupada Mesa 1 R$ 23,00" at bounding box center [156, 114] width 95 height 45
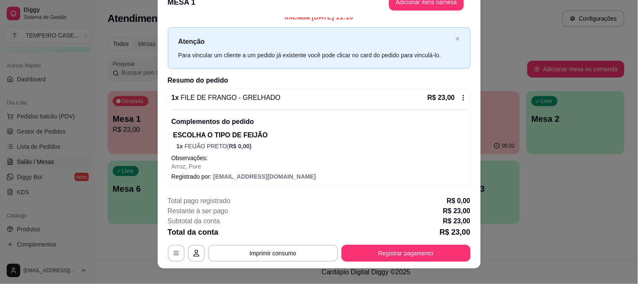
scroll to position [26, 0]
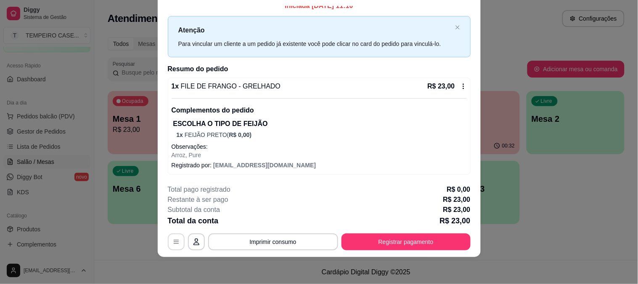
click at [168, 244] on button "button" at bounding box center [176, 241] width 17 height 17
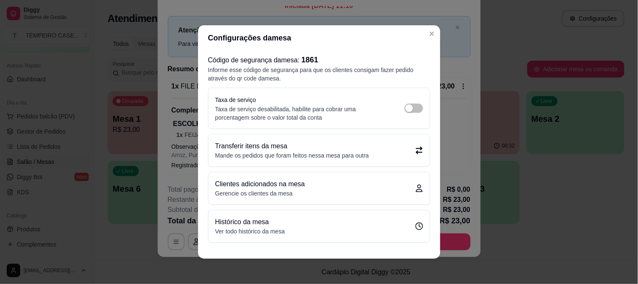
click at [315, 149] on p "Transferir itens da mesa" at bounding box center [292, 146] width 154 height 10
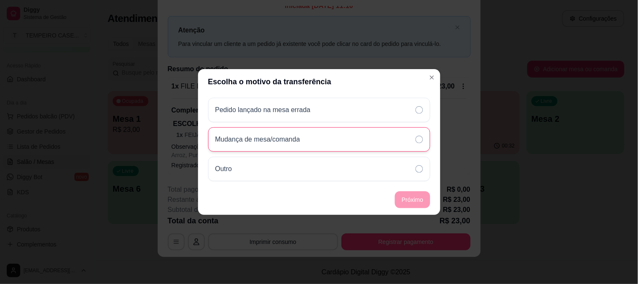
click at [295, 144] on div "Mudança de mesa/comanda" at bounding box center [319, 139] width 222 height 24
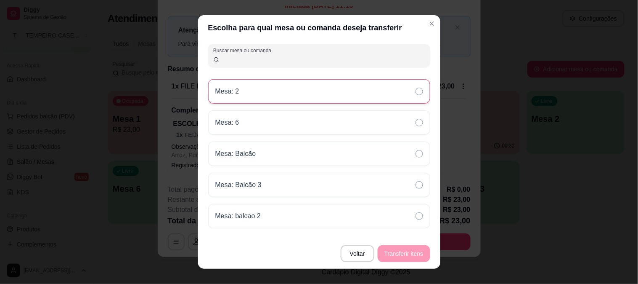
click at [243, 95] on div "Mesa: 2" at bounding box center [319, 91] width 222 height 24
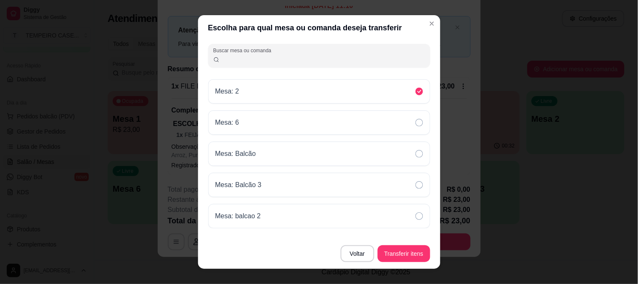
click at [395, 255] on button "Transferir itens" at bounding box center [404, 253] width 53 height 17
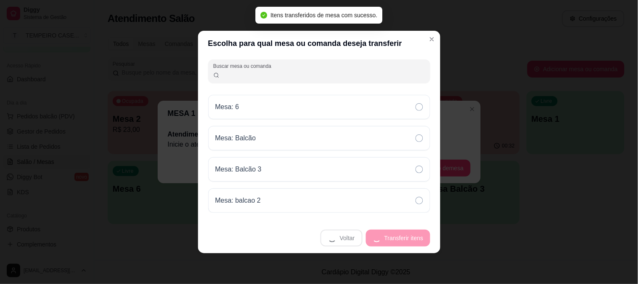
scroll to position [0, 0]
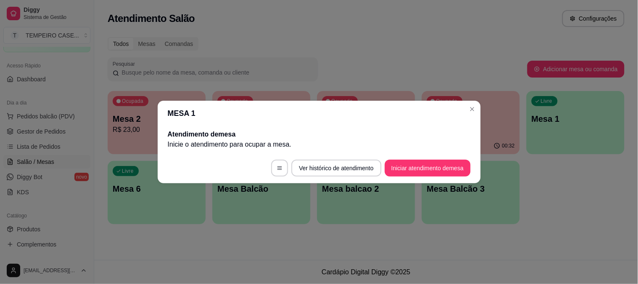
click at [457, 104] on header "MESA 1" at bounding box center [319, 113] width 323 height 25
click at [439, 165] on button "Iniciar atendimento de mesa" at bounding box center [428, 167] width 86 height 17
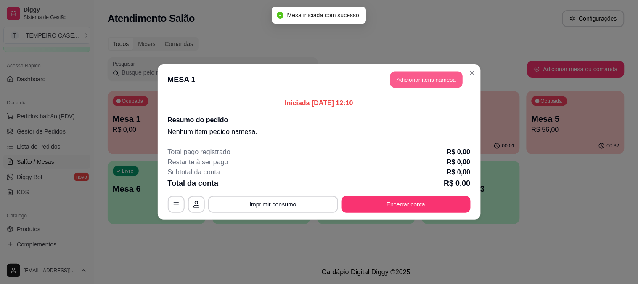
click at [415, 73] on button "Adicionar itens na mesa" at bounding box center [426, 80] width 72 height 16
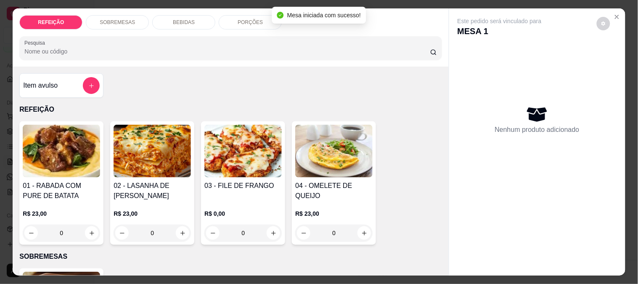
click at [229, 144] on img at bounding box center [243, 151] width 77 height 53
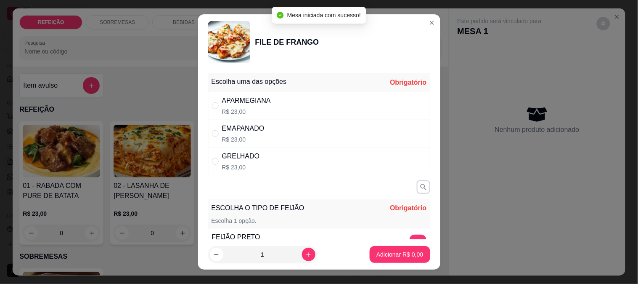
click at [242, 112] on p "R$ 23,00" at bounding box center [246, 111] width 49 height 8
radio input "true"
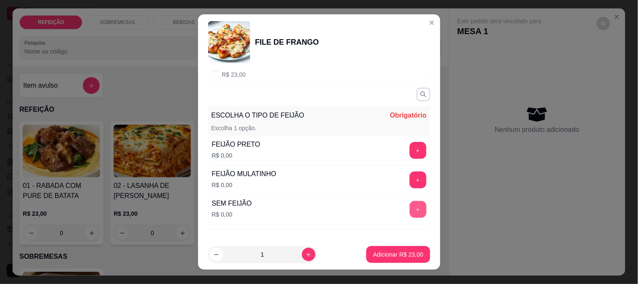
scroll to position [93, 0]
click at [410, 150] on button "+" at bounding box center [418, 149] width 16 height 16
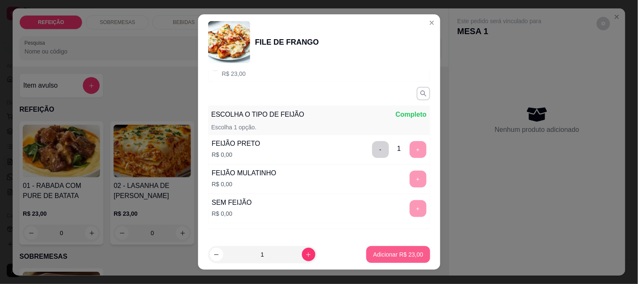
click at [394, 247] on button "Adicionar R$ 23,00" at bounding box center [399, 254] width 64 height 17
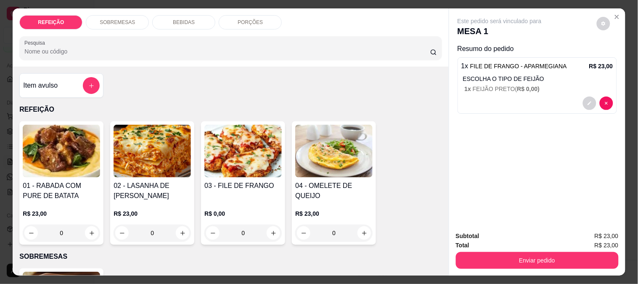
click at [266, 158] on img at bounding box center [243, 151] width 77 height 53
click at [384, 106] on div "APARMEGIANA R$ 23,00" at bounding box center [319, 106] width 222 height 28
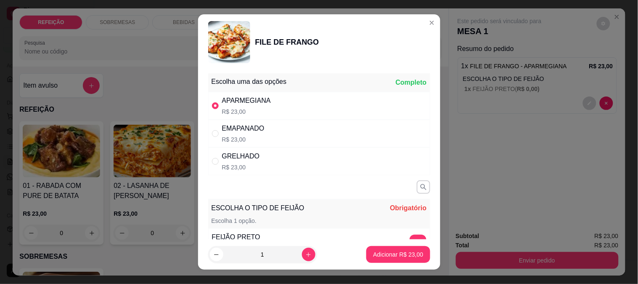
click at [371, 136] on div "EMAPANADO R$ 23,00" at bounding box center [319, 134] width 222 height 28
radio input "false"
radio input "true"
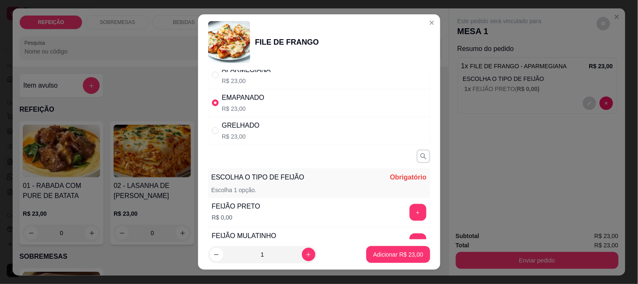
scroll to position [47, 0]
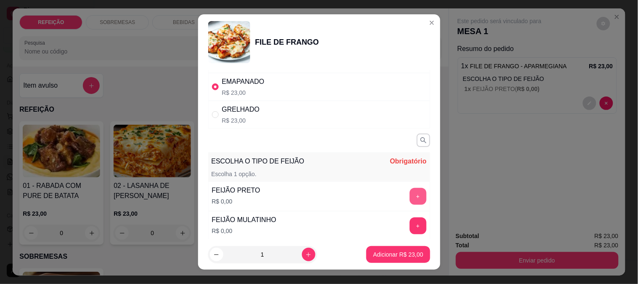
click at [410, 190] on button "+" at bounding box center [418, 196] width 17 height 17
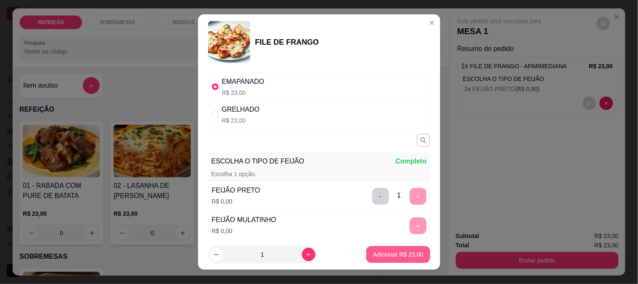
click at [392, 251] on p "Adicionar R$ 23,00" at bounding box center [398, 254] width 50 height 8
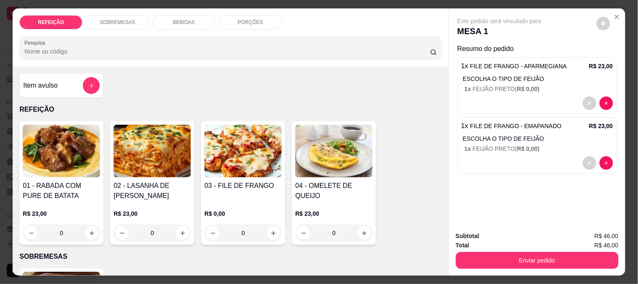
click at [489, 252] on button "Enviar pedido" at bounding box center [537, 260] width 163 height 17
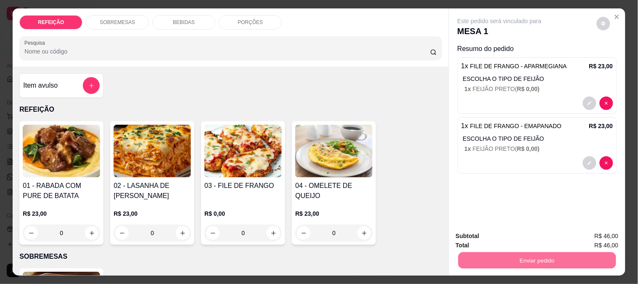
click at [544, 187] on div "Este pedido será vinculado para MESA 1 Resumo do pedido 1 x FILE DE FRANGO - AP…" at bounding box center [537, 116] width 176 height 216
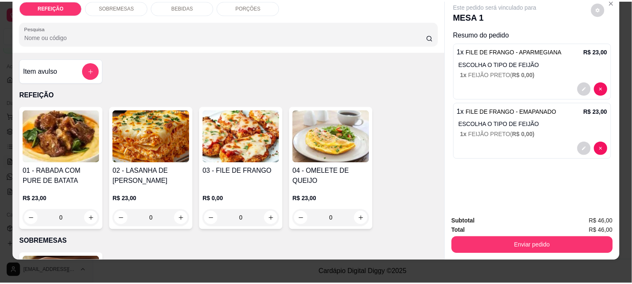
scroll to position [22, 0]
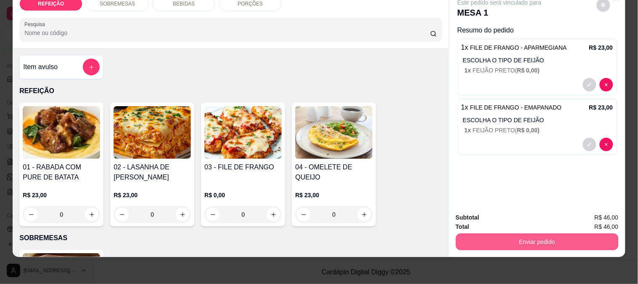
click at [505, 233] on button "Enviar pedido" at bounding box center [537, 241] width 163 height 17
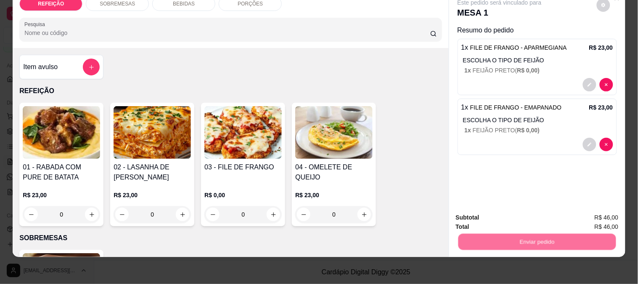
click at [588, 209] on button "Enviar pedido" at bounding box center [597, 214] width 46 height 16
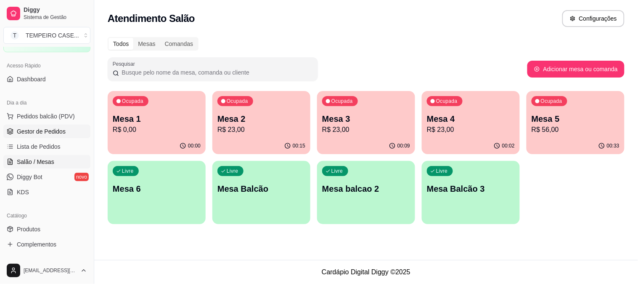
click at [34, 134] on span "Gestor de Pedidos" at bounding box center [41, 131] width 49 height 8
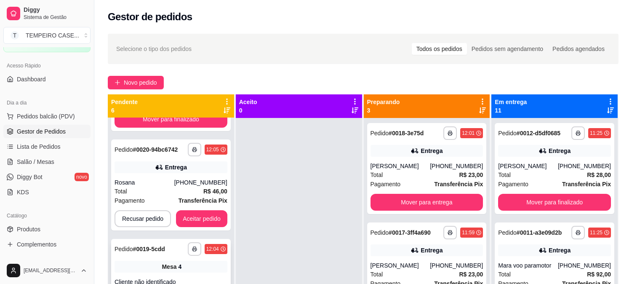
scroll to position [140, 0]
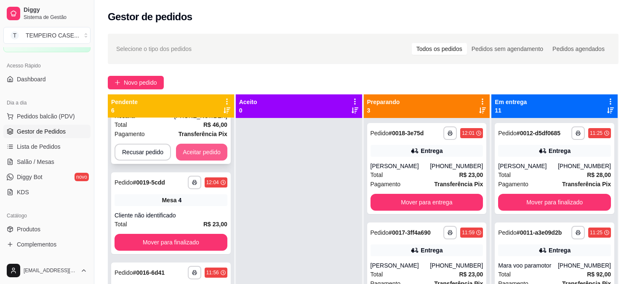
click at [204, 146] on button "Aceitar pedido" at bounding box center [201, 151] width 51 height 17
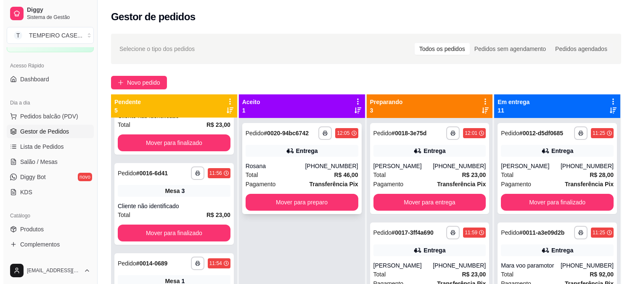
scroll to position [40, 0]
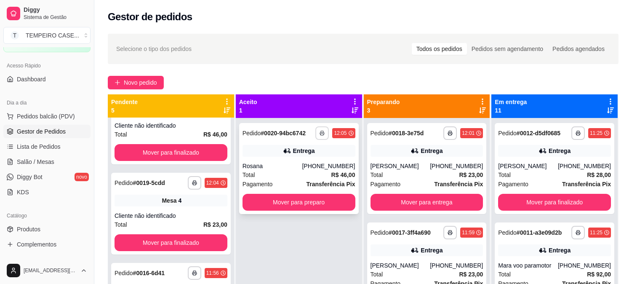
click at [321, 131] on polyline "button" at bounding box center [322, 132] width 3 height 2
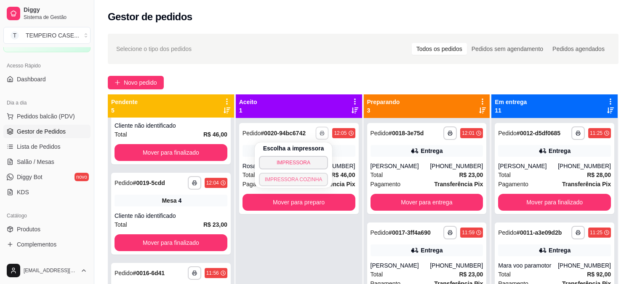
click at [295, 179] on button "IMPRESSORA COZINHA" at bounding box center [293, 179] width 69 height 13
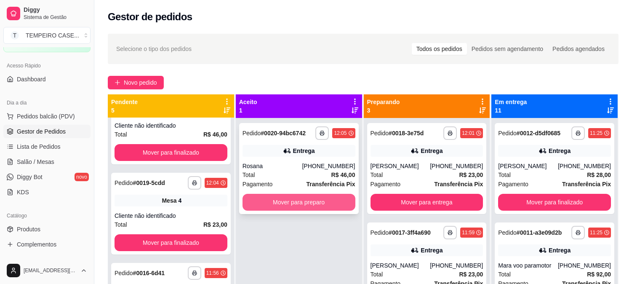
click at [299, 204] on button "Mover para preparo" at bounding box center [298, 202] width 113 height 17
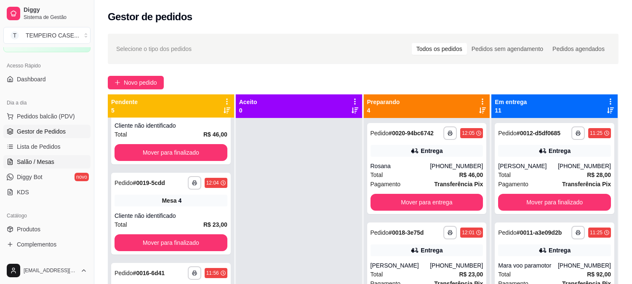
click at [24, 162] on span "Salão / Mesas" at bounding box center [35, 161] width 37 height 8
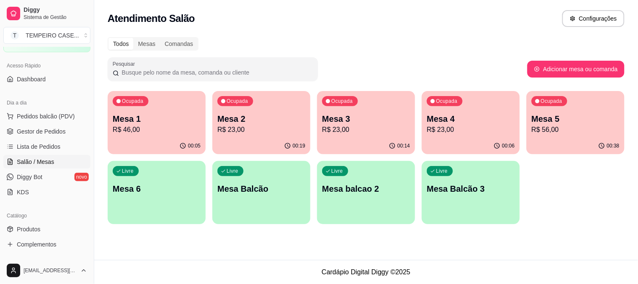
click at [178, 125] on p "R$ 46,00" at bounding box center [157, 130] width 88 height 10
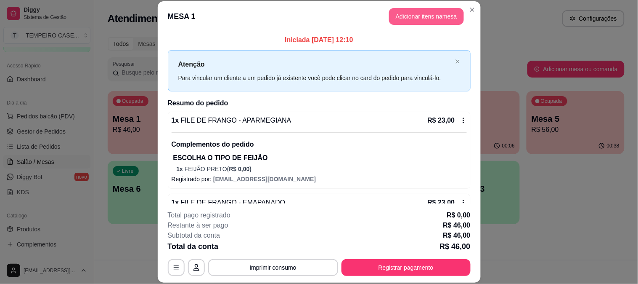
click at [412, 20] on button "Adicionar itens na mesa" at bounding box center [426, 16] width 75 height 17
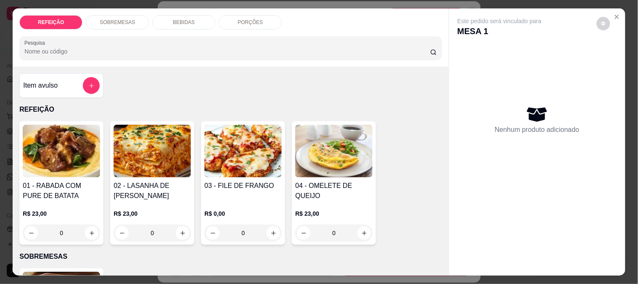
click at [65, 152] on img at bounding box center [61, 151] width 77 height 53
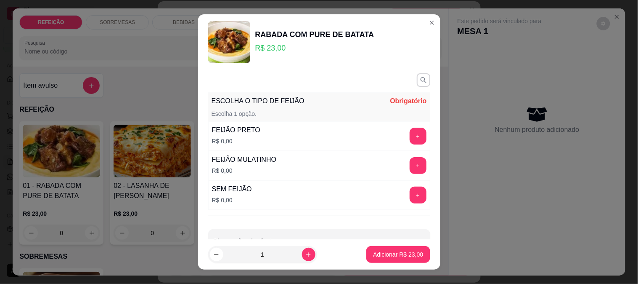
click at [285, 132] on div "FEIJÃO PRETO R$ 0,00 +" at bounding box center [319, 135] width 222 height 29
click at [410, 135] on button "+" at bounding box center [418, 135] width 16 height 16
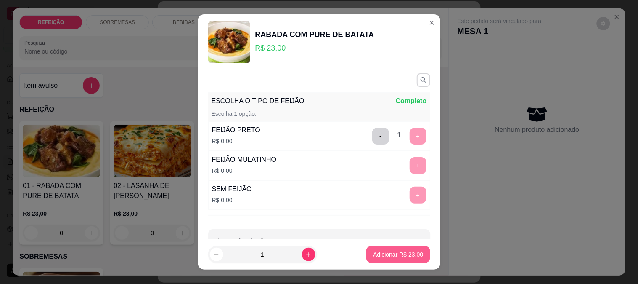
click at [384, 256] on p "Adicionar R$ 23,00" at bounding box center [398, 254] width 50 height 8
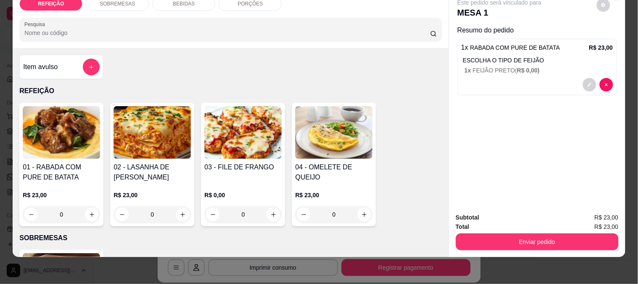
scroll to position [22, 0]
click at [503, 233] on button "Enviar pedido" at bounding box center [537, 241] width 163 height 17
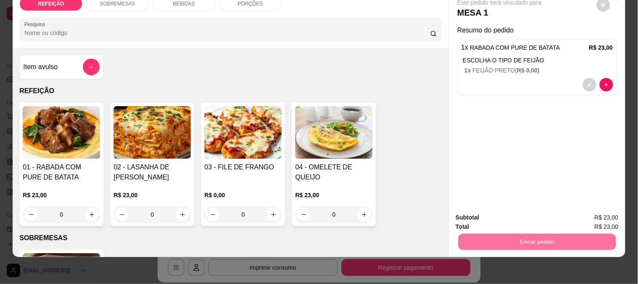
click at [586, 212] on button "Enviar pedido" at bounding box center [597, 214] width 48 height 16
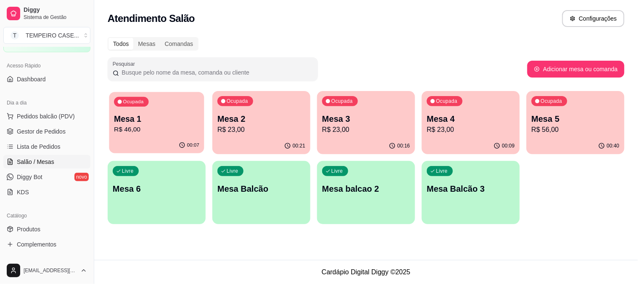
click at [182, 125] on p "R$ 46,00" at bounding box center [156, 130] width 85 height 10
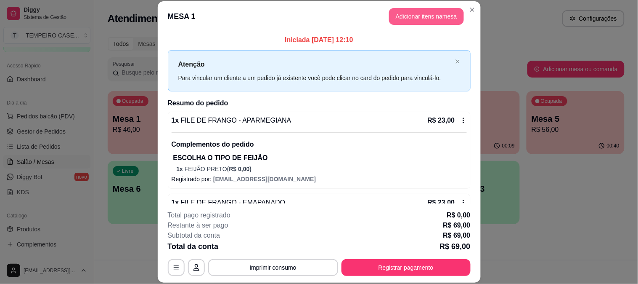
click at [436, 9] on button "Adicionar itens na mesa" at bounding box center [426, 16] width 75 height 17
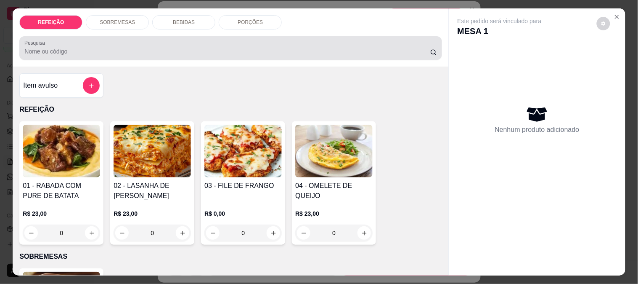
click at [175, 21] on p "BEBIDAS" at bounding box center [184, 22] width 22 height 7
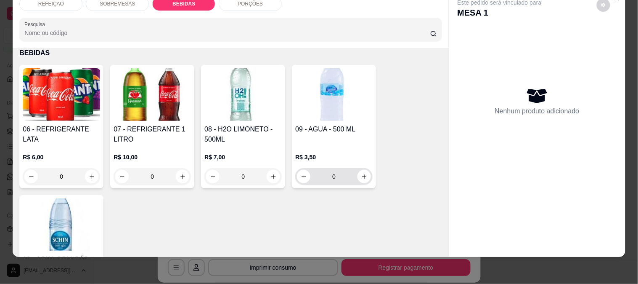
click at [368, 171] on div "0" at bounding box center [333, 176] width 77 height 17
click at [364, 170] on button "increase-product-quantity" at bounding box center [364, 176] width 13 height 13
type input "2"
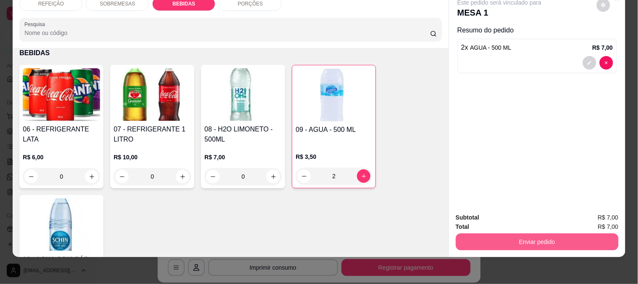
click at [502, 236] on button "Enviar pedido" at bounding box center [537, 241] width 163 height 17
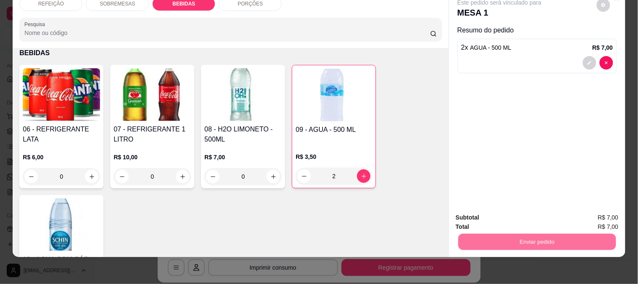
click at [592, 212] on button "Enviar pedido" at bounding box center [597, 214] width 48 height 16
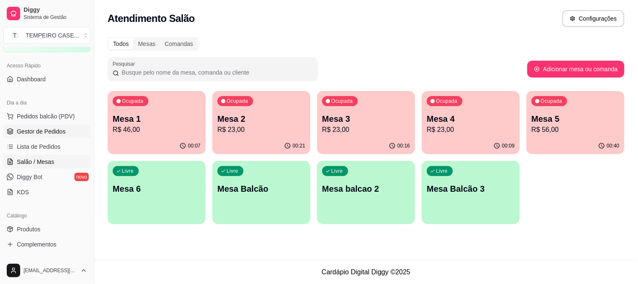
click at [18, 125] on link "Gestor de Pedidos" at bounding box center [46, 131] width 87 height 13
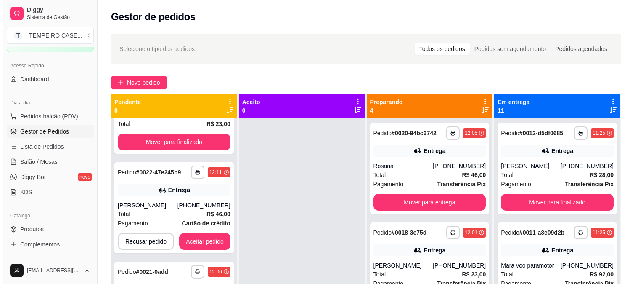
scroll to position [140, 0]
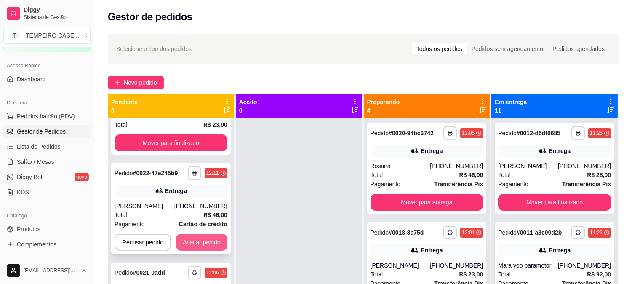
click at [204, 239] on button "Aceitar pedido" at bounding box center [201, 242] width 51 height 17
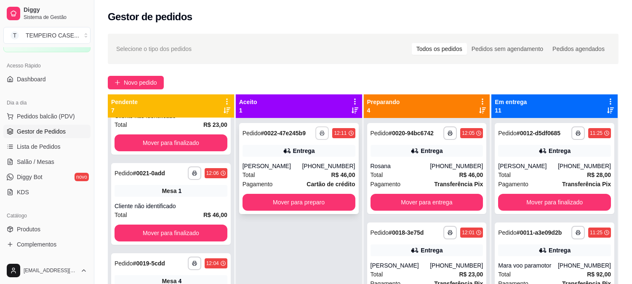
click at [318, 136] on button "button" at bounding box center [321, 132] width 13 height 13
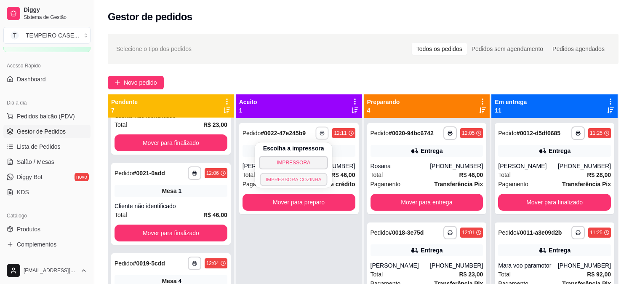
click at [292, 180] on button "IMPRESSORA COZINHA" at bounding box center [293, 179] width 67 height 13
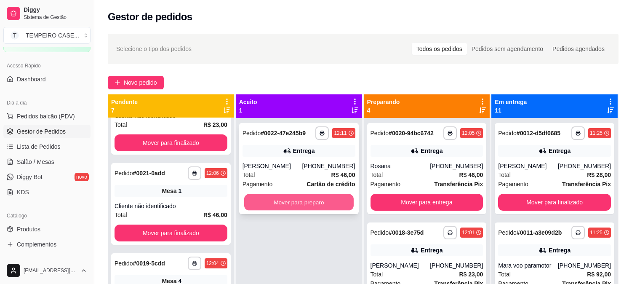
click at [305, 204] on button "Mover para preparo" at bounding box center [298, 202] width 109 height 16
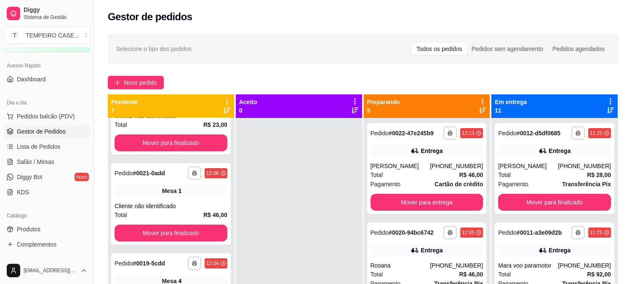
click at [321, 208] on div at bounding box center [299, 260] width 126 height 284
click at [24, 159] on span "Salão / Mesas" at bounding box center [35, 161] width 37 height 8
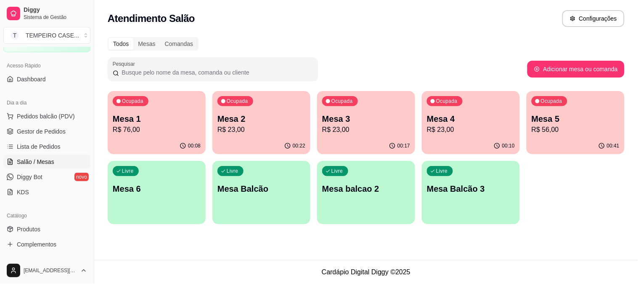
click at [257, 128] on p "R$ 23,00" at bounding box center [262, 130] width 88 height 10
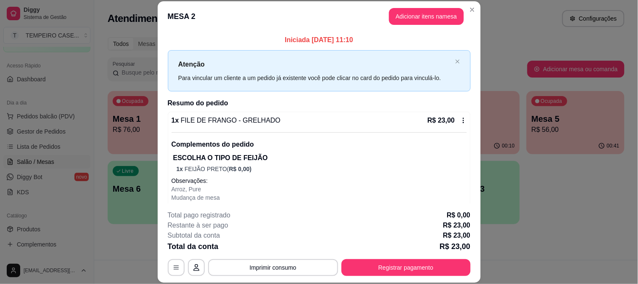
click at [420, 29] on header "MESA 2 Adicionar itens na mesa" at bounding box center [319, 16] width 323 height 30
click at [420, 19] on button "Adicionar itens na mesa" at bounding box center [426, 16] width 75 height 17
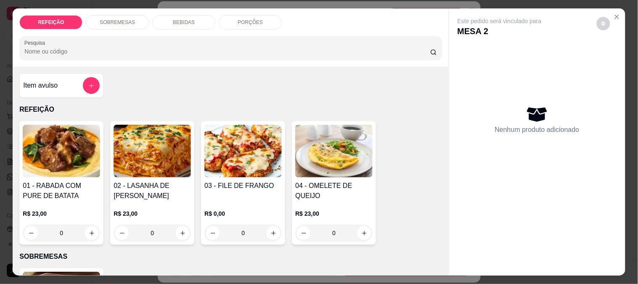
click at [178, 21] on p "BEBIDAS" at bounding box center [184, 22] width 22 height 7
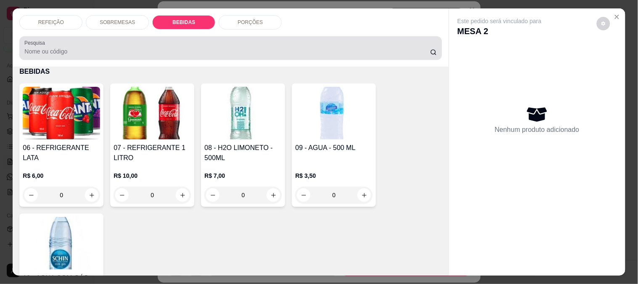
scroll to position [22, 0]
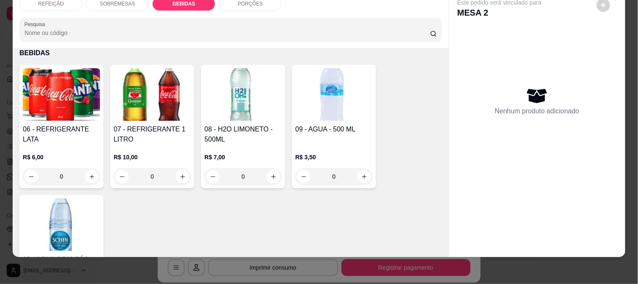
click at [260, 104] on img at bounding box center [243, 94] width 77 height 53
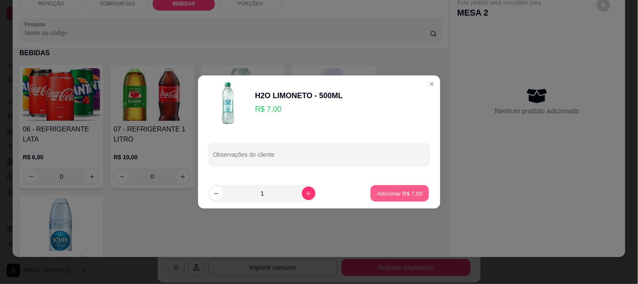
click at [388, 196] on p "Adicionar R$ 7,00" at bounding box center [399, 193] width 45 height 8
type input "1"
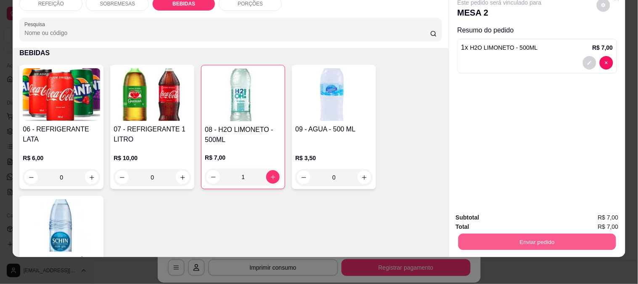
click at [533, 237] on button "Enviar pedido" at bounding box center [537, 241] width 158 height 16
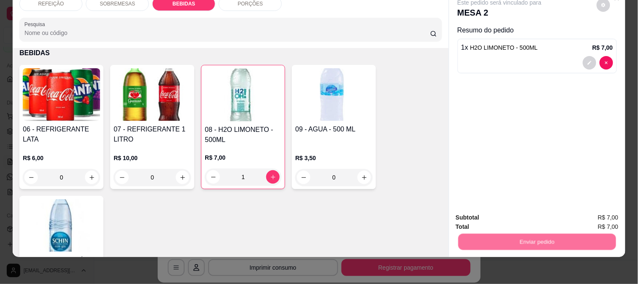
click at [600, 207] on button "Enviar pedido" at bounding box center [597, 214] width 46 height 16
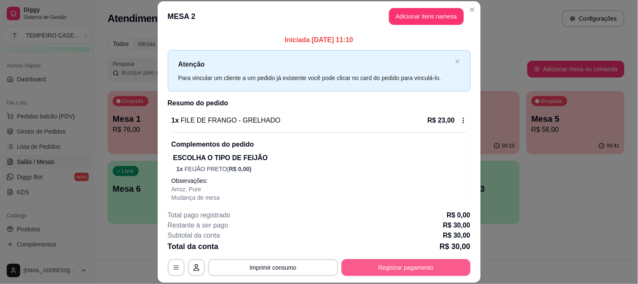
click at [403, 266] on button "Registrar pagamento" at bounding box center [406, 267] width 129 height 17
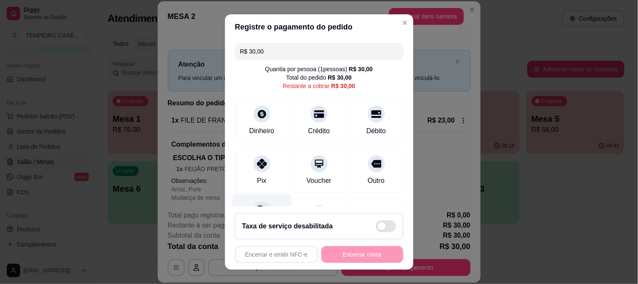
drag, startPoint x: 333, startPoint y: 132, endPoint x: 260, endPoint y: 203, distance: 102.4
click at [260, 203] on div "Desconto" at bounding box center [261, 218] width 59 height 49
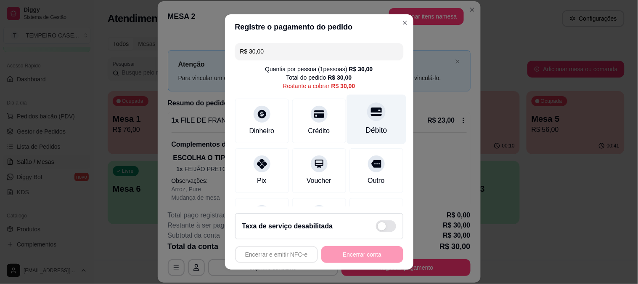
click at [360, 123] on div "Débito" at bounding box center [376, 118] width 59 height 49
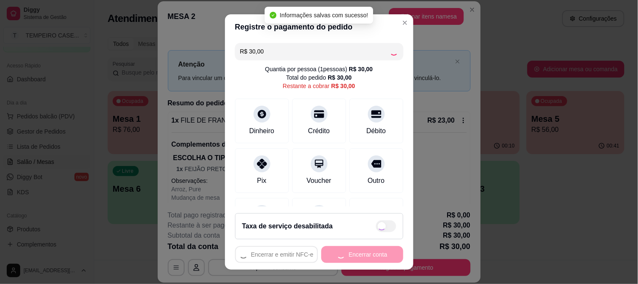
type input "R$ 0,00"
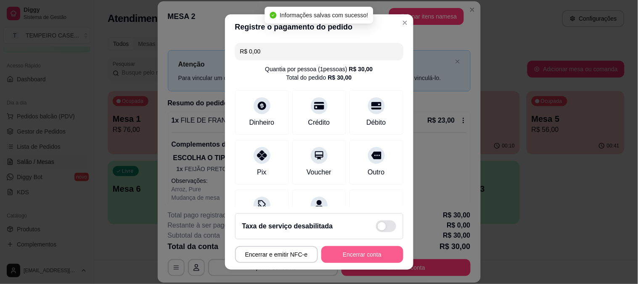
click at [352, 252] on button "Encerrar conta" at bounding box center [362, 254] width 82 height 17
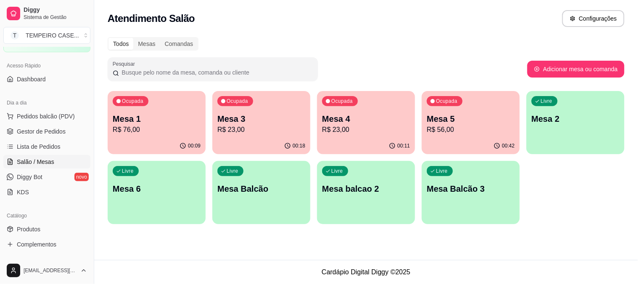
click at [268, 118] on p "Mesa 3" at bounding box center [262, 119] width 88 height 12
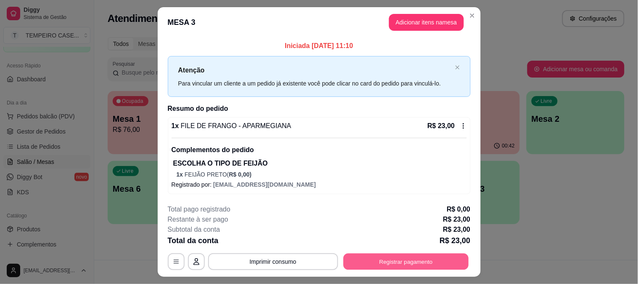
click at [422, 263] on button "Registrar pagamento" at bounding box center [405, 261] width 125 height 16
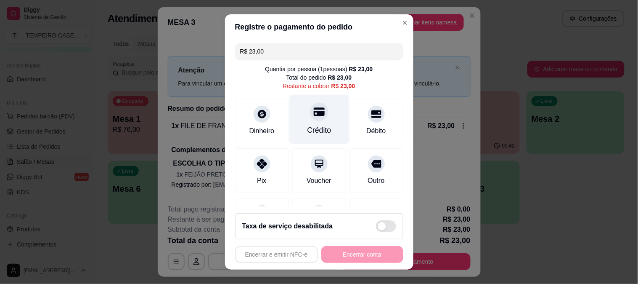
click at [313, 117] on icon at bounding box center [318, 111] width 11 height 11
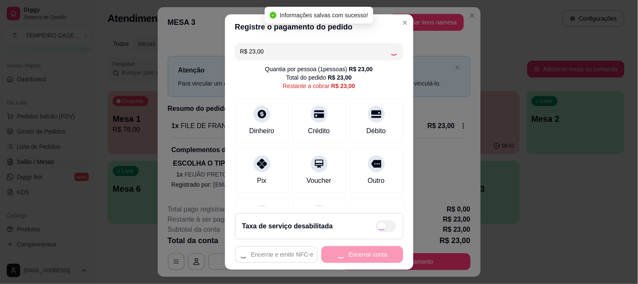
type input "R$ 0,00"
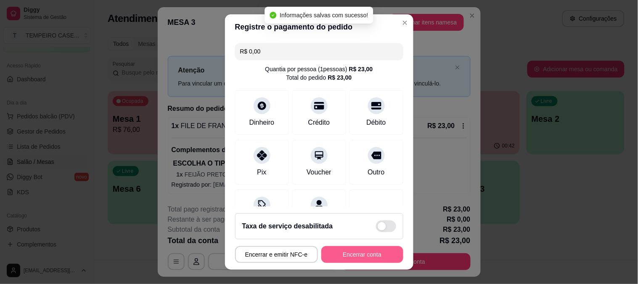
click at [360, 257] on button "Encerrar conta" at bounding box center [362, 254] width 82 height 17
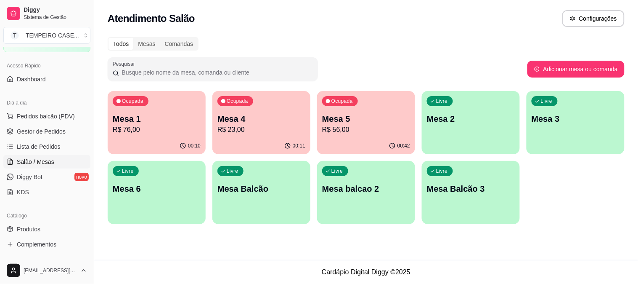
click at [277, 140] on div "00:11" at bounding box center [261, 146] width 98 height 16
click at [334, 125] on p "R$ 56,00" at bounding box center [366, 130] width 88 height 10
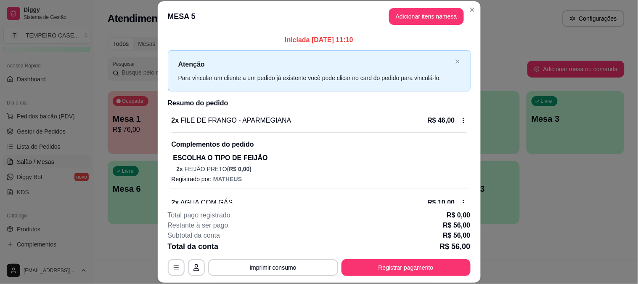
scroll to position [23, 0]
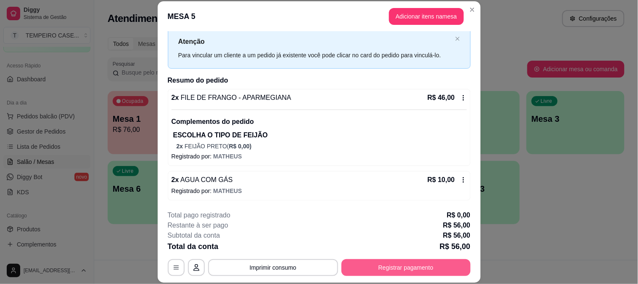
click at [420, 271] on button "Registrar pagamento" at bounding box center [406, 267] width 129 height 17
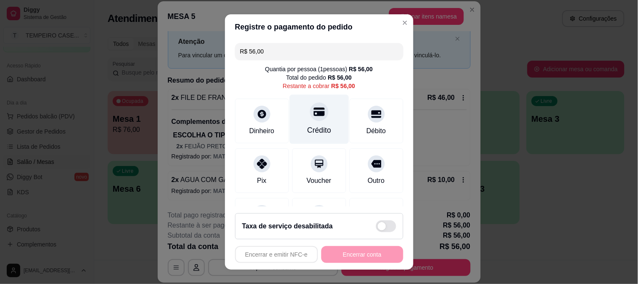
click at [296, 109] on div "Crédito" at bounding box center [319, 118] width 59 height 49
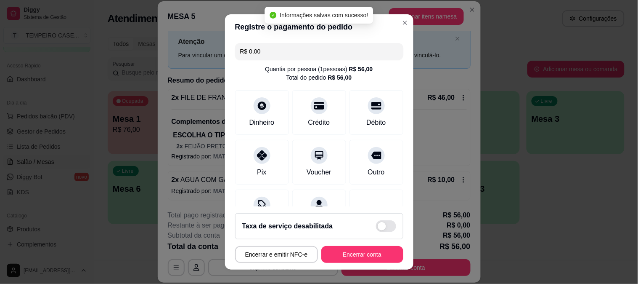
type input "R$ 0,00"
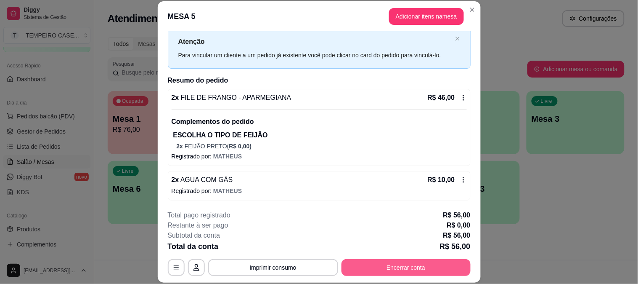
click at [441, 268] on button "Encerrar conta" at bounding box center [406, 267] width 129 height 17
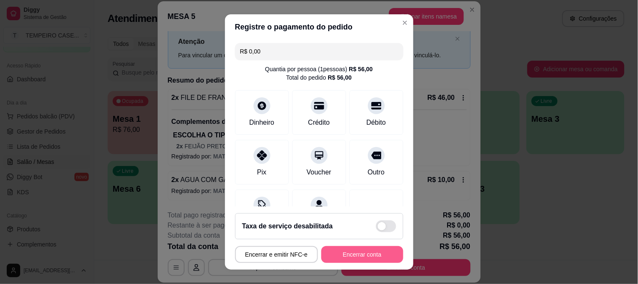
click at [357, 259] on button "Encerrar conta" at bounding box center [362, 254] width 82 height 17
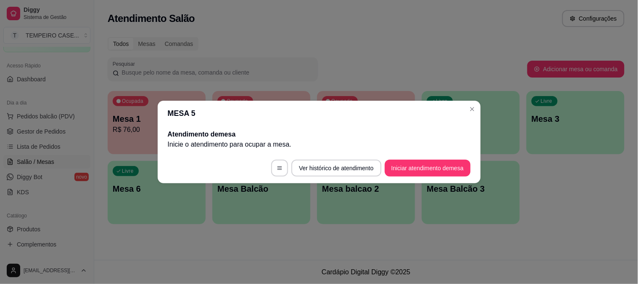
scroll to position [0, 0]
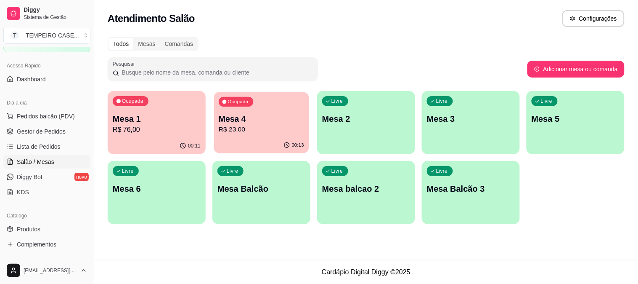
click at [243, 123] on p "Mesa 4" at bounding box center [261, 118] width 85 height 11
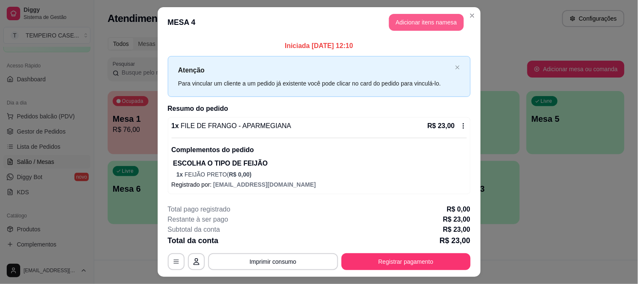
click at [419, 25] on button "Adicionar itens na mesa" at bounding box center [426, 22] width 75 height 17
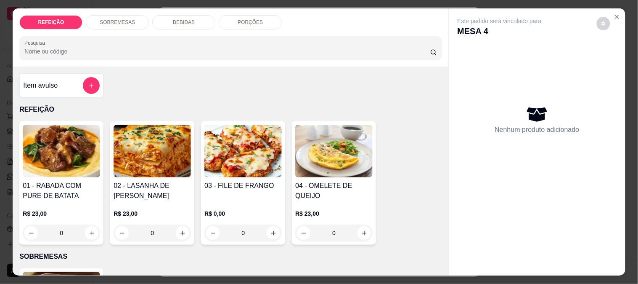
click at [192, 21] on div "BEBIDAS" at bounding box center [183, 22] width 63 height 14
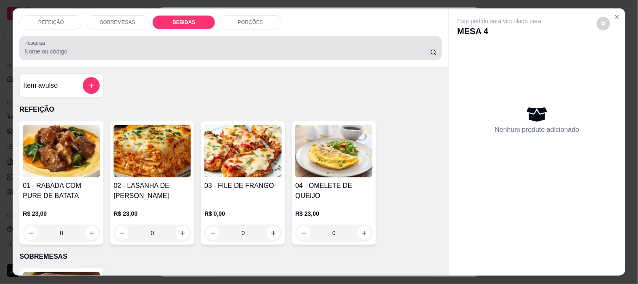
scroll to position [22, 0]
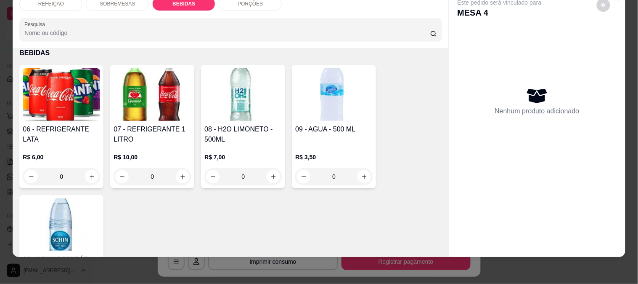
click at [133, 96] on img at bounding box center [152, 94] width 77 height 53
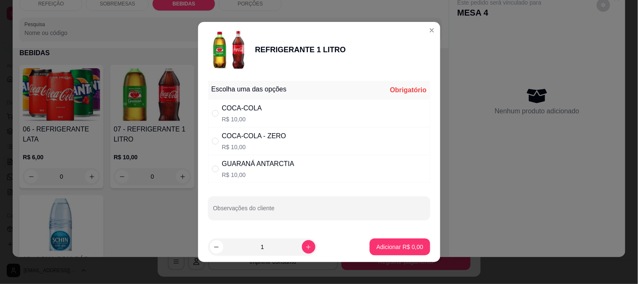
click at [268, 127] on div "COCA-COLA - ZERO R$ 10,00" at bounding box center [319, 141] width 222 height 28
radio input "true"
click at [250, 119] on p "R$ 10,00" at bounding box center [242, 119] width 40 height 8
radio input "true"
radio input "false"
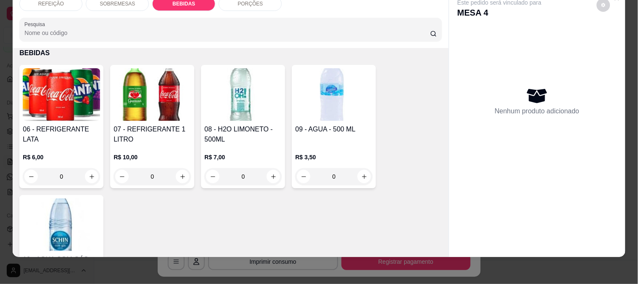
click at [45, 86] on img at bounding box center [61, 94] width 77 height 53
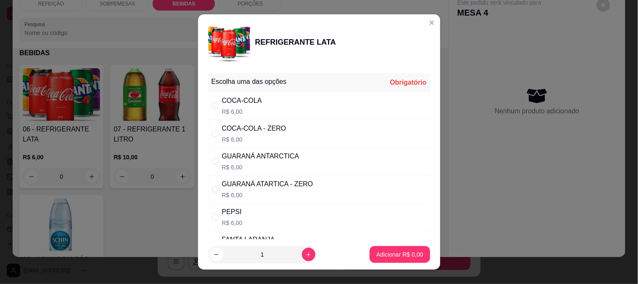
click at [266, 99] on div "COCA-COLA R$ 6,00" at bounding box center [319, 106] width 222 height 28
radio input "true"
click at [388, 258] on button "Adicionar R$ 6,00" at bounding box center [400, 254] width 60 height 17
type input "1"
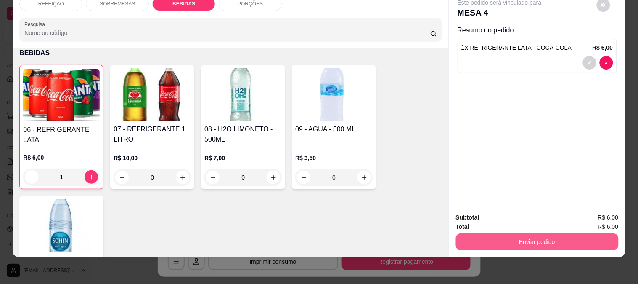
click at [503, 236] on button "Enviar pedido" at bounding box center [537, 241] width 163 height 17
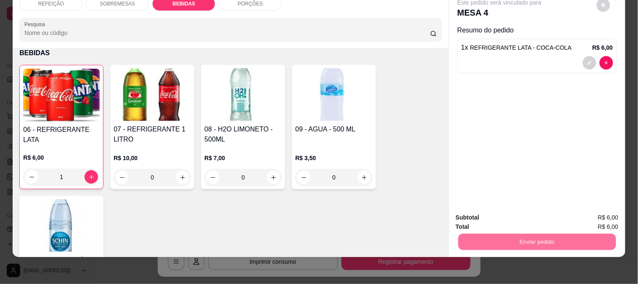
click at [598, 211] on button "Enviar pedido" at bounding box center [597, 214] width 48 height 16
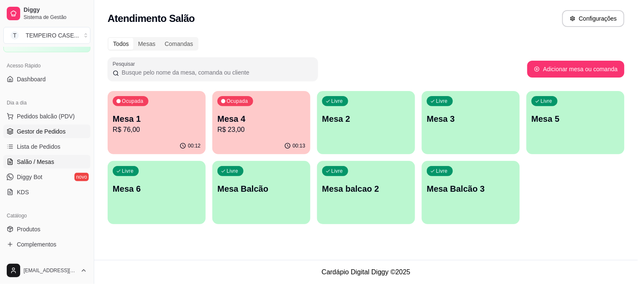
click at [24, 129] on span "Gestor de Pedidos" at bounding box center [41, 131] width 49 height 8
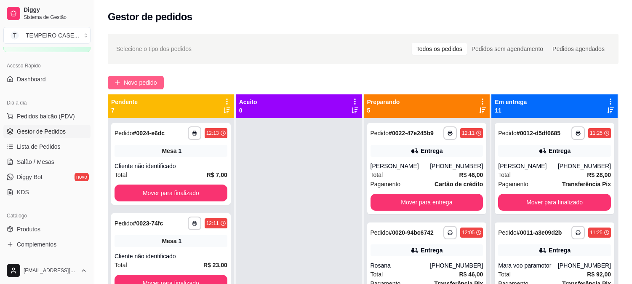
click at [124, 82] on span "Novo pedido" at bounding box center [140, 82] width 33 height 9
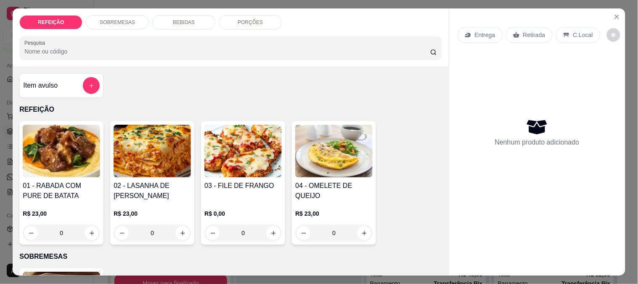
click at [56, 146] on img at bounding box center [61, 151] width 77 height 53
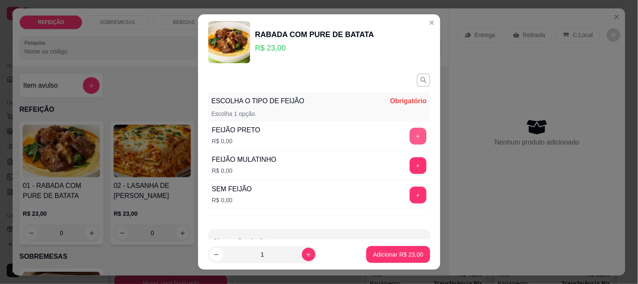
click at [410, 137] on button "+" at bounding box center [418, 135] width 17 height 17
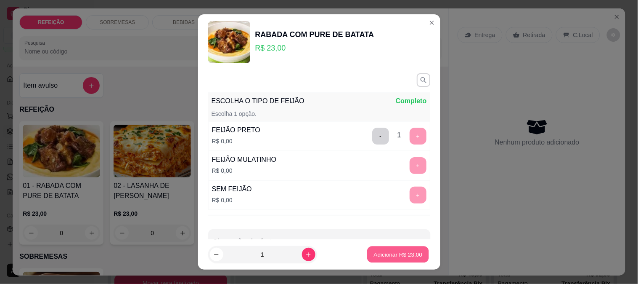
click at [382, 250] on p "Adicionar R$ 23,00" at bounding box center [398, 254] width 49 height 8
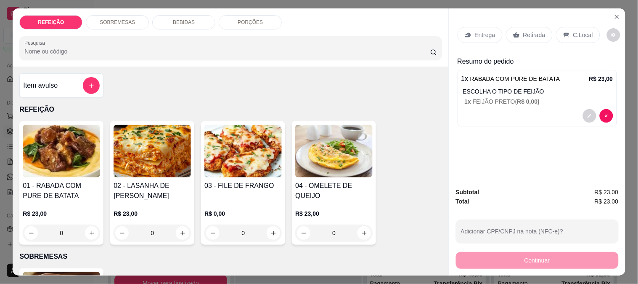
click at [523, 35] on p "Retirada" at bounding box center [534, 35] width 22 height 8
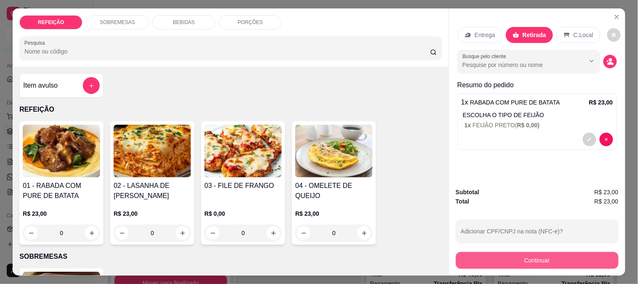
click at [504, 253] on button "Continuar" at bounding box center [537, 260] width 163 height 17
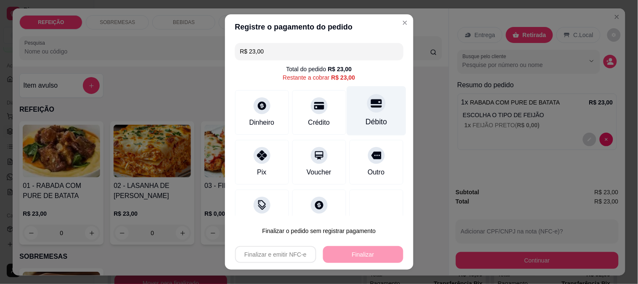
click at [369, 104] on div "Débito" at bounding box center [376, 110] width 59 height 49
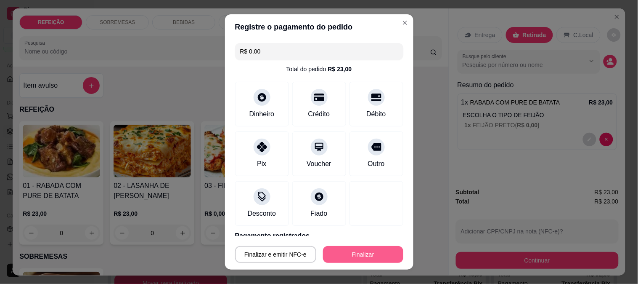
click at [344, 251] on button "Finalizar" at bounding box center [363, 254] width 80 height 17
type input "-R$ 23,00"
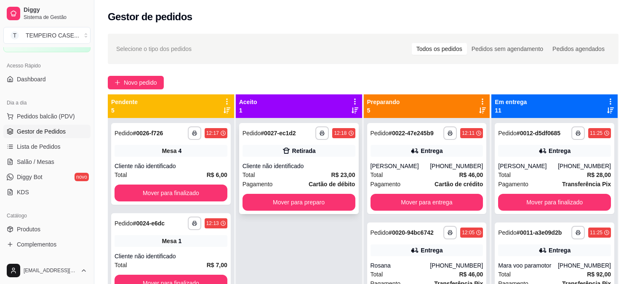
click at [326, 205] on button "Mover para preparo" at bounding box center [298, 202] width 113 height 17
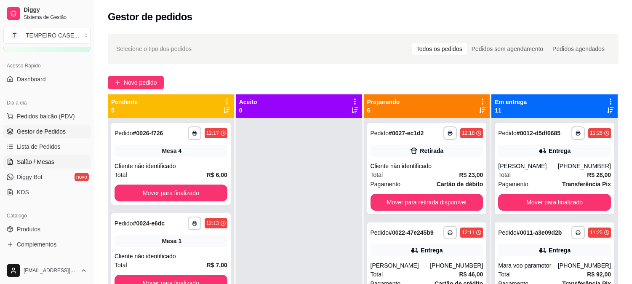
click at [22, 158] on span "Salão / Mesas" at bounding box center [35, 161] width 37 height 8
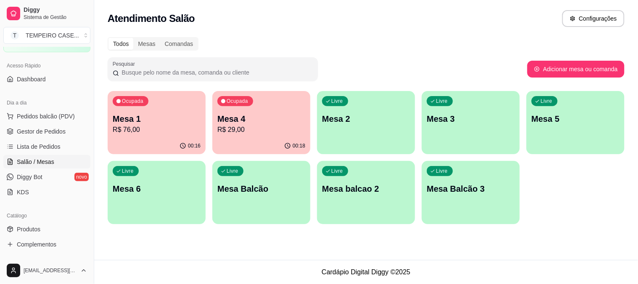
click at [255, 110] on div "Ocupada Mesa 4 R$ 29,00" at bounding box center [261, 114] width 98 height 47
click at [421, 16] on button "Adicionar itens na mesa" at bounding box center [426, 16] width 75 height 17
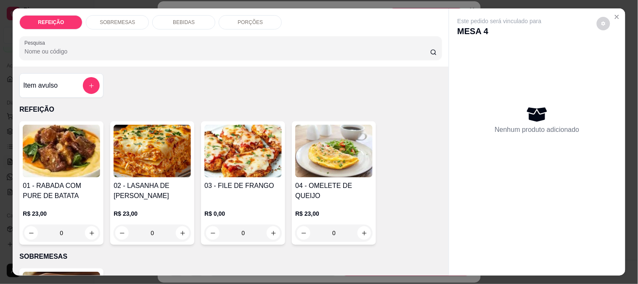
click at [257, 151] on img at bounding box center [243, 151] width 77 height 53
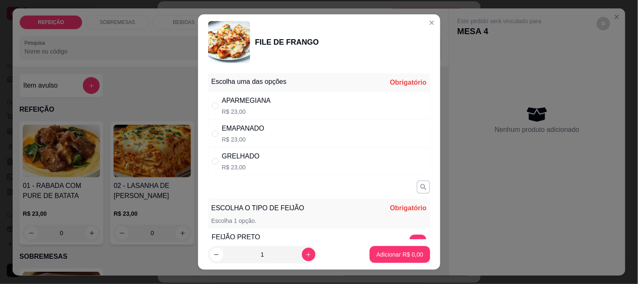
click at [300, 101] on div "APARMEGIANA R$ 23,00" at bounding box center [319, 106] width 222 height 28
radio input "true"
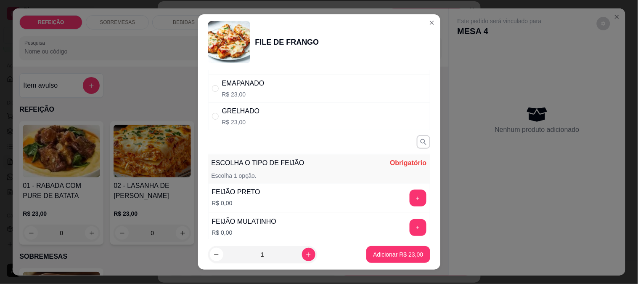
scroll to position [47, 0]
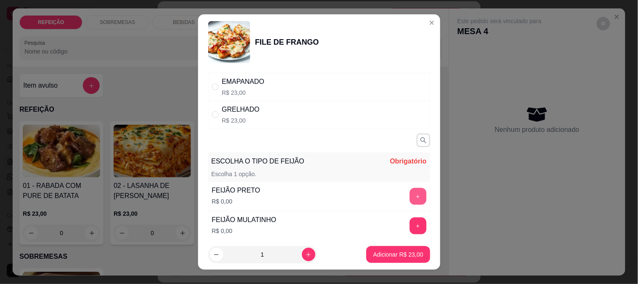
click at [410, 191] on button "+" at bounding box center [418, 196] width 17 height 17
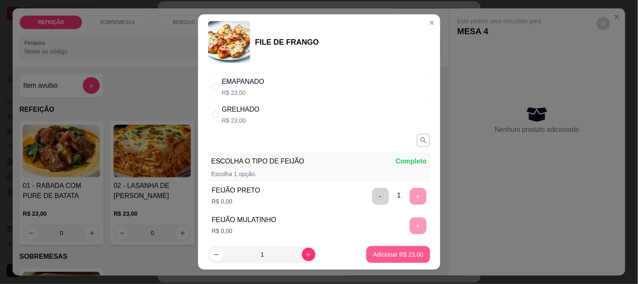
click at [394, 253] on p "Adicionar R$ 23,00" at bounding box center [398, 254] width 50 height 8
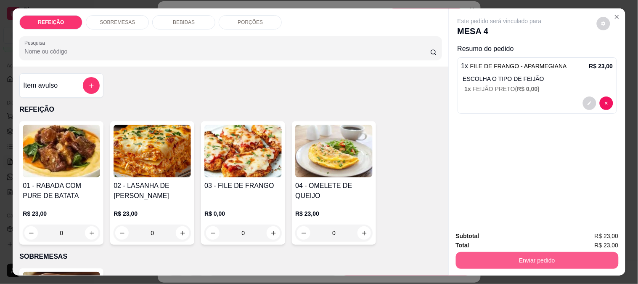
click at [493, 254] on button "Enviar pedido" at bounding box center [537, 260] width 163 height 17
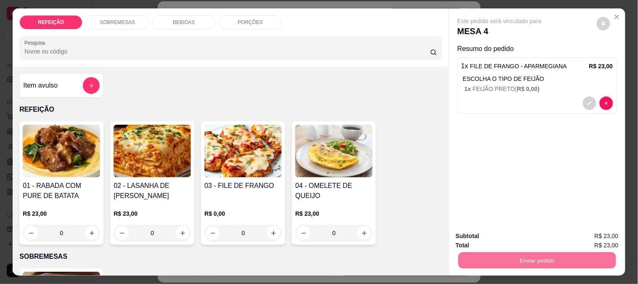
click at [571, 159] on div "Este pedido será vinculado para MESA 4 Resumo do pedido 1 x FILE DE FRANGO - AP…" at bounding box center [537, 116] width 176 height 216
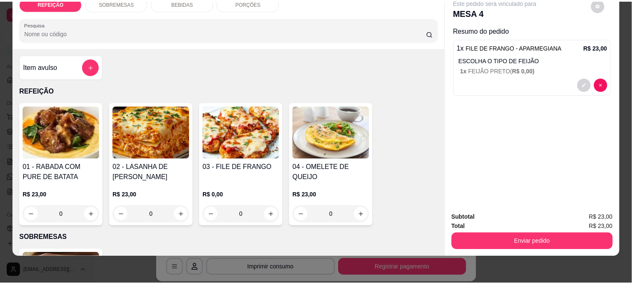
scroll to position [22, 0]
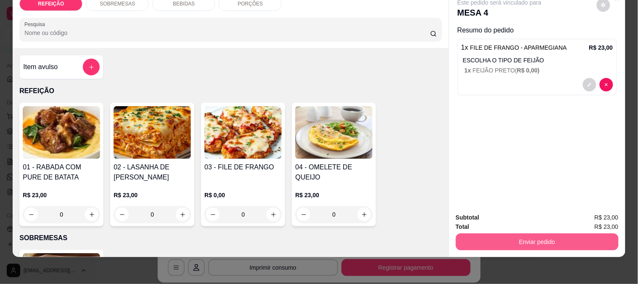
click at [501, 238] on button "Enviar pedido" at bounding box center [537, 241] width 163 height 17
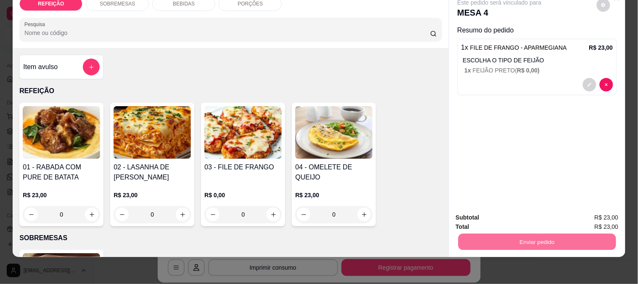
click at [598, 213] on button "Enviar pedido" at bounding box center [597, 214] width 46 height 16
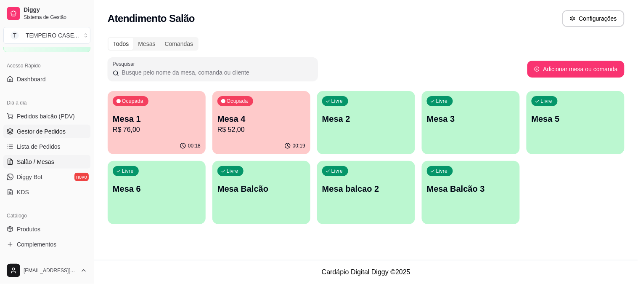
click at [37, 128] on span "Gestor de Pedidos" at bounding box center [41, 131] width 49 height 8
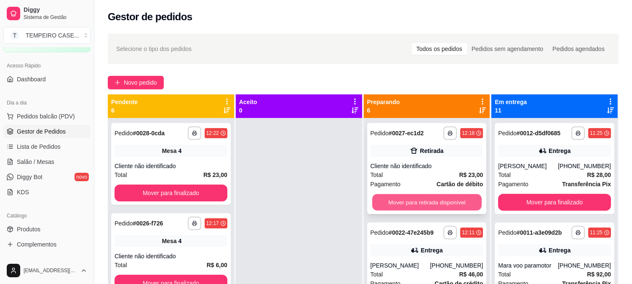
click at [409, 204] on button "Mover para retirada disponível" at bounding box center [426, 202] width 109 height 16
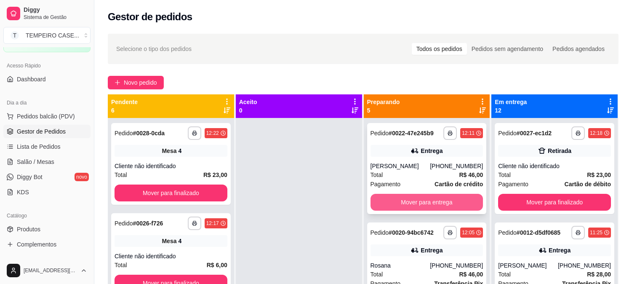
click at [414, 204] on button "Mover para entrega" at bounding box center [426, 202] width 113 height 17
click at [419, 204] on button "Mover para entrega" at bounding box center [426, 202] width 109 height 16
click at [428, 206] on button "Mover para entrega" at bounding box center [426, 202] width 113 height 17
click at [444, 203] on button "Mover para entrega" at bounding box center [426, 202] width 113 height 17
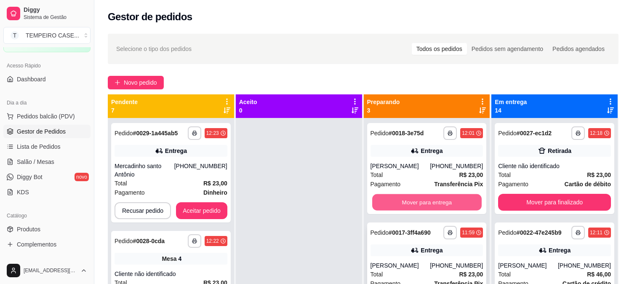
click at [466, 203] on button "Mover para entrega" at bounding box center [426, 202] width 109 height 16
click at [436, 205] on button "Mover para entrega" at bounding box center [426, 202] width 113 height 17
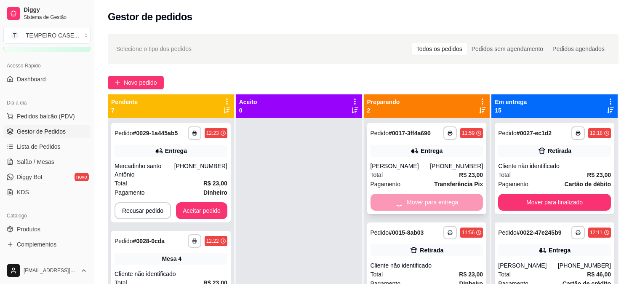
click at [414, 200] on div "Mover para entrega" at bounding box center [426, 202] width 113 height 17
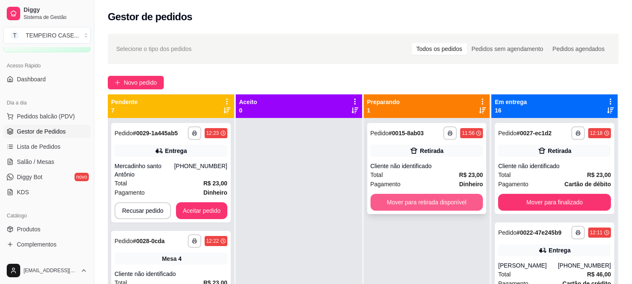
click at [424, 205] on button "Mover para retirada disponível" at bounding box center [426, 202] width 113 height 17
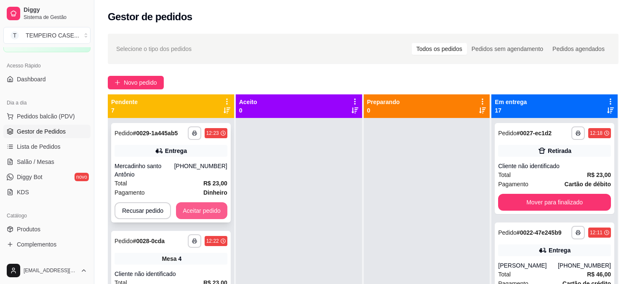
click at [208, 204] on button "Aceitar pedido" at bounding box center [201, 210] width 51 height 17
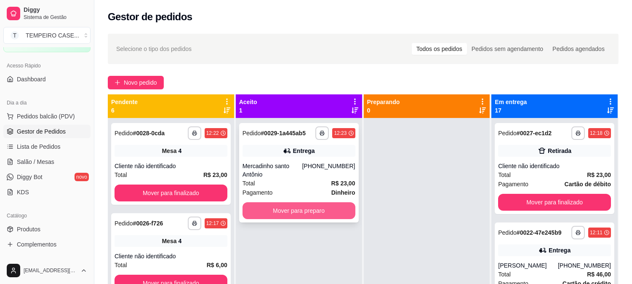
click at [310, 209] on button "Mover para preparo" at bounding box center [298, 210] width 113 height 17
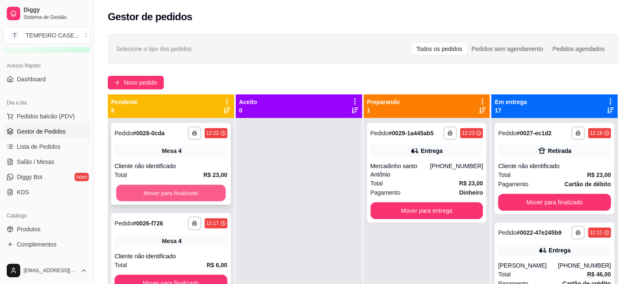
click at [158, 190] on button "Mover para finalizado" at bounding box center [170, 193] width 109 height 16
click at [167, 190] on button "Mover para finalizado" at bounding box center [170, 193] width 109 height 16
click at [168, 190] on button "Mover para finalizado" at bounding box center [170, 192] width 113 height 17
click at [168, 190] on button "Mover para finalizado" at bounding box center [170, 193] width 109 height 16
click at [168, 190] on button "Mover para finalizado" at bounding box center [170, 192] width 113 height 17
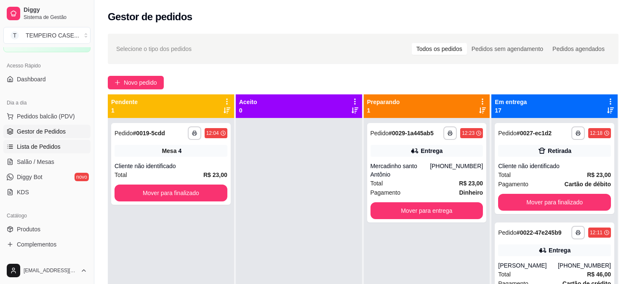
click at [49, 148] on span "Lista de Pedidos" at bounding box center [39, 146] width 44 height 8
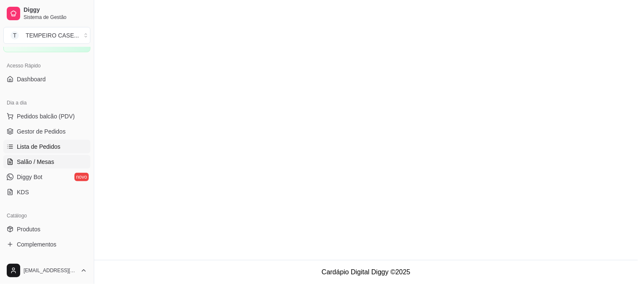
click at [39, 158] on span "Salão / Mesas" at bounding box center [35, 161] width 37 height 8
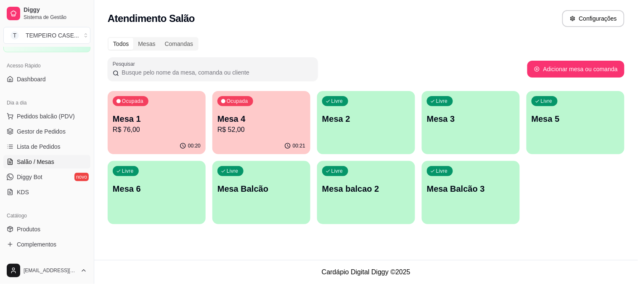
click at [251, 123] on p "Mesa 4" at bounding box center [262, 119] width 88 height 12
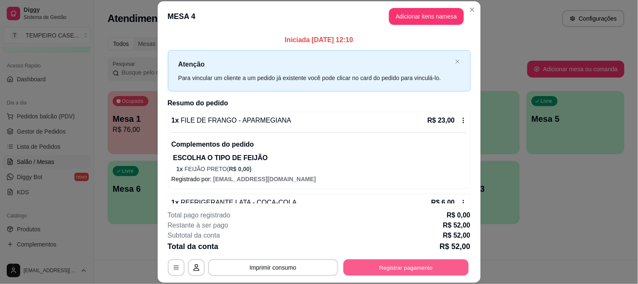
click at [403, 264] on button "Registrar pagamento" at bounding box center [405, 267] width 125 height 16
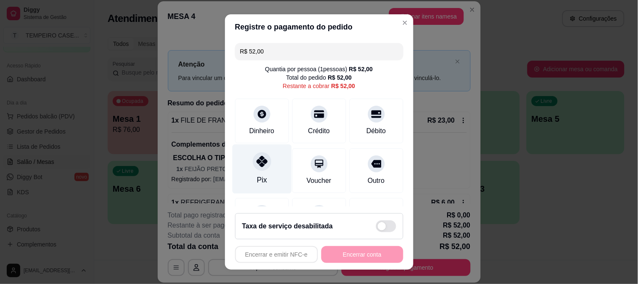
click at [248, 163] on div "Pix" at bounding box center [261, 168] width 59 height 49
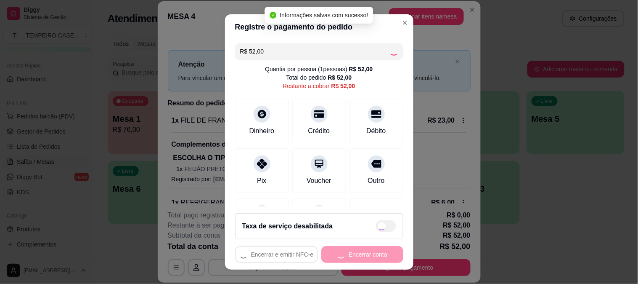
type input "R$ 0,00"
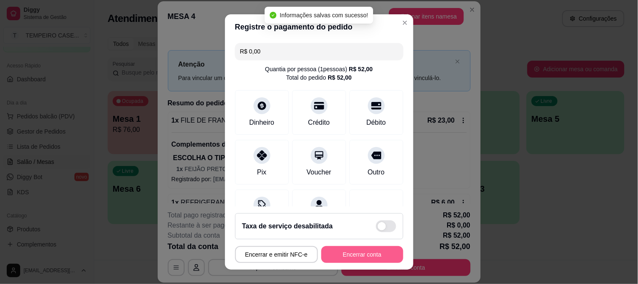
click at [356, 252] on button "Encerrar conta" at bounding box center [362, 254] width 82 height 17
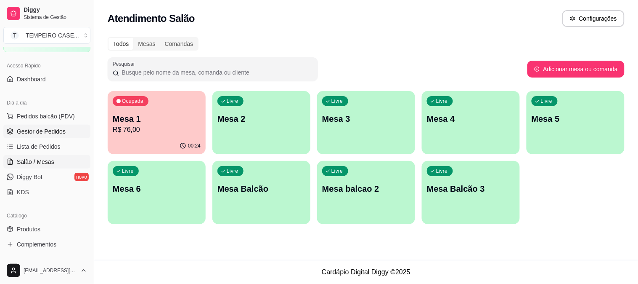
click at [38, 129] on span "Gestor de Pedidos" at bounding box center [41, 131] width 49 height 8
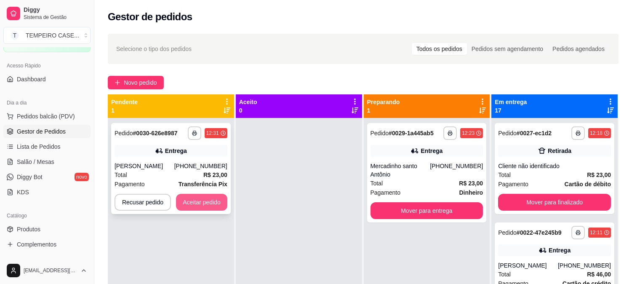
click at [203, 203] on button "Aceitar pedido" at bounding box center [201, 202] width 51 height 17
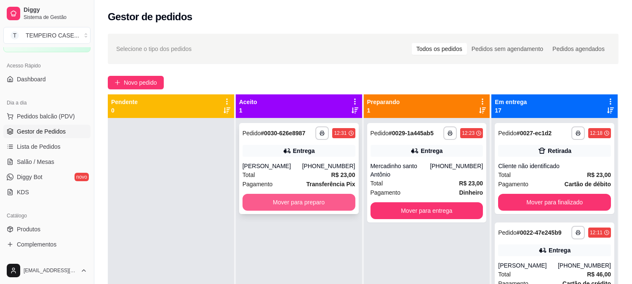
click at [278, 199] on button "Mover para preparo" at bounding box center [298, 202] width 113 height 17
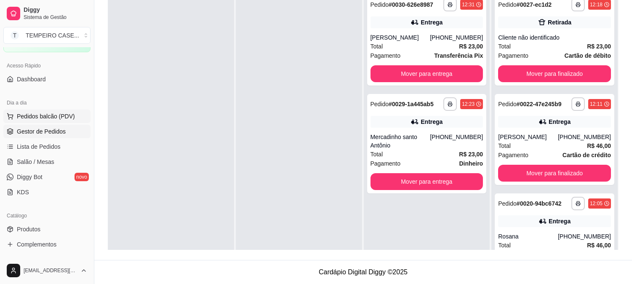
click at [44, 116] on span "Pedidos balcão (PDV)" at bounding box center [46, 116] width 58 height 8
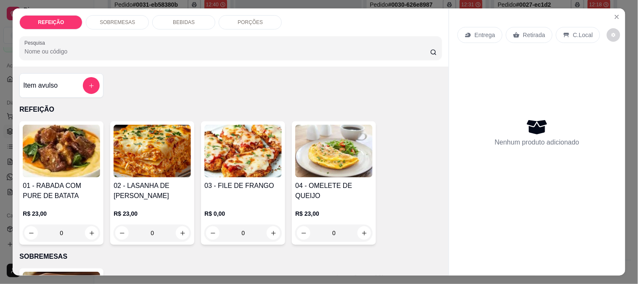
click at [69, 146] on img at bounding box center [61, 151] width 77 height 53
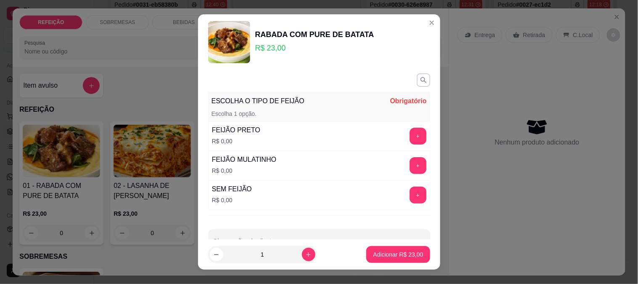
click at [223, 136] on div "FEIJÃO PRETO R$ 0,00" at bounding box center [236, 136] width 55 height 29
click at [410, 132] on button "+" at bounding box center [418, 135] width 16 height 16
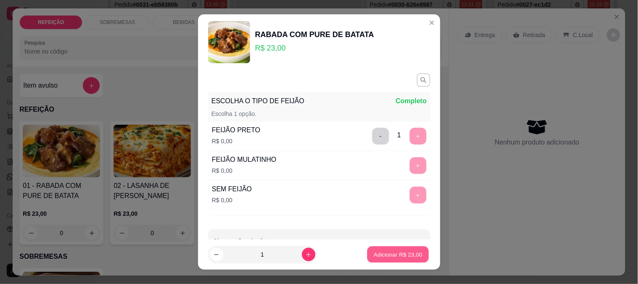
click at [396, 253] on p "Adicionar R$ 23,00" at bounding box center [398, 254] width 49 height 8
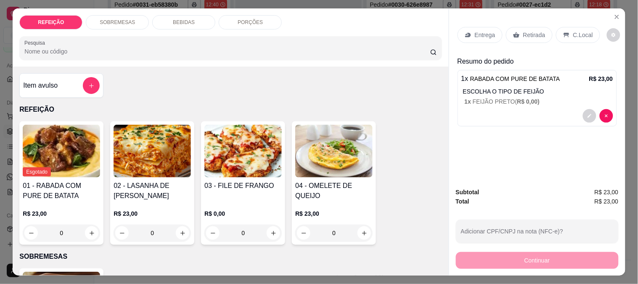
click at [525, 31] on p "Retirada" at bounding box center [534, 35] width 22 height 8
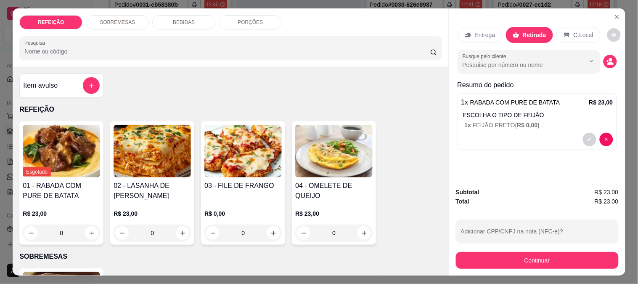
click at [524, 32] on p "Retirada" at bounding box center [535, 35] width 24 height 8
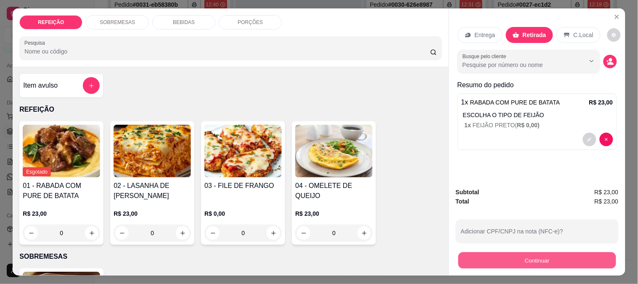
click at [530, 260] on button "Continuar" at bounding box center [537, 260] width 158 height 16
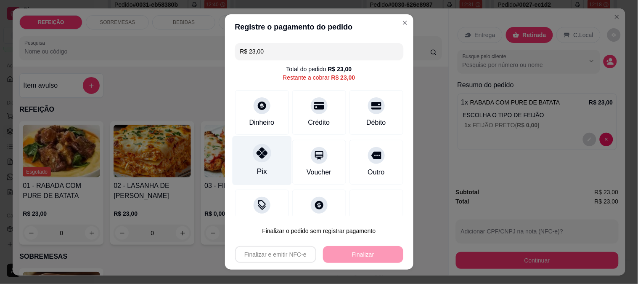
click at [253, 156] on div at bounding box center [262, 152] width 19 height 19
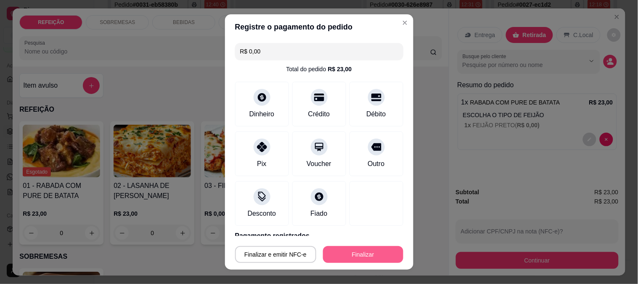
click at [352, 258] on button "Finalizar" at bounding box center [363, 254] width 80 height 17
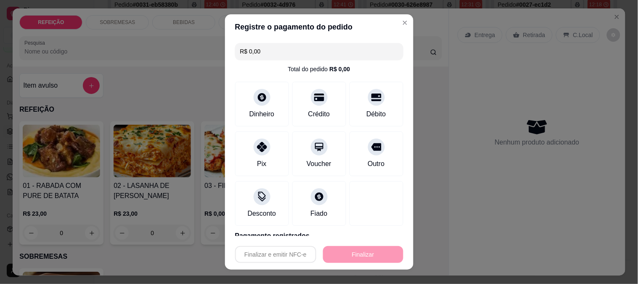
type input "-R$ 23,00"
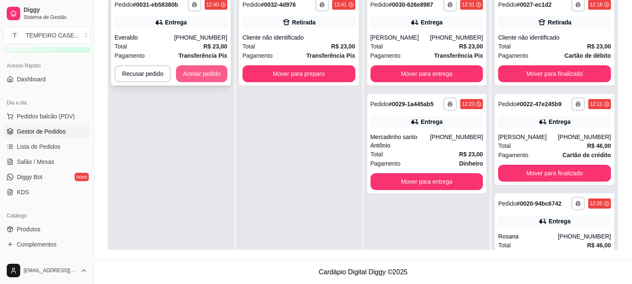
click at [190, 70] on button "Aceitar pedido" at bounding box center [201, 73] width 51 height 17
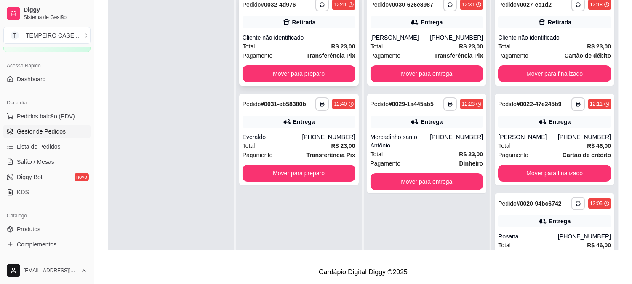
click at [308, 80] on button "Mover para preparo" at bounding box center [298, 73] width 113 height 17
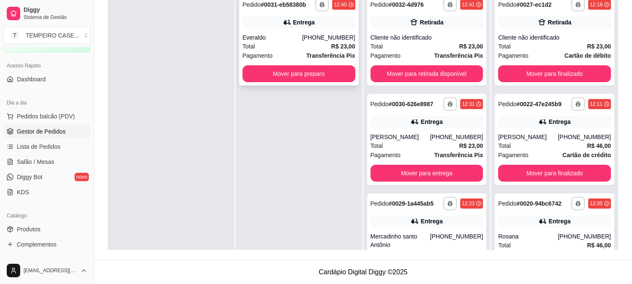
click at [313, 80] on button "Mover para preparo" at bounding box center [298, 73] width 113 height 17
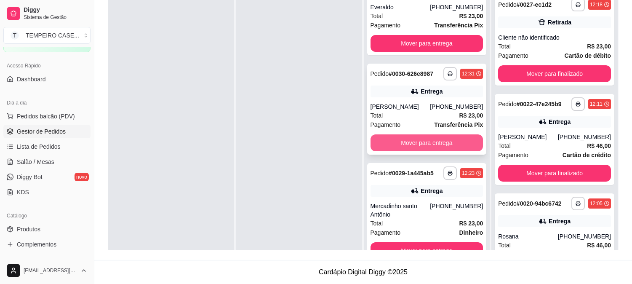
scroll to position [23, 0]
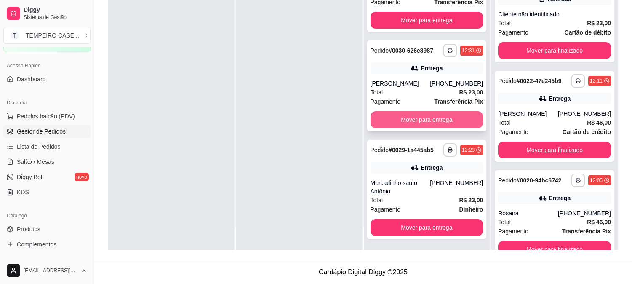
click at [416, 124] on button "Mover para entrega" at bounding box center [426, 119] width 113 height 17
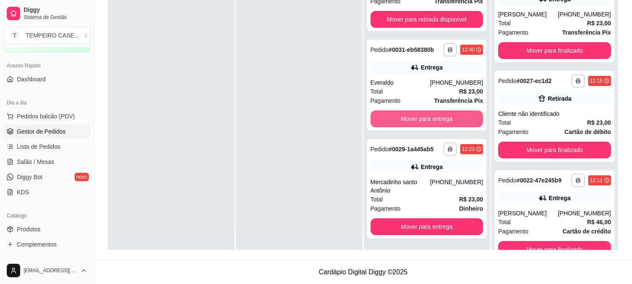
scroll to position [31, 0]
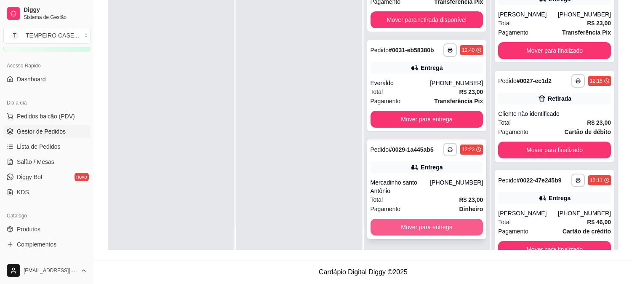
click at [406, 225] on button "Mover para entrega" at bounding box center [426, 226] width 113 height 17
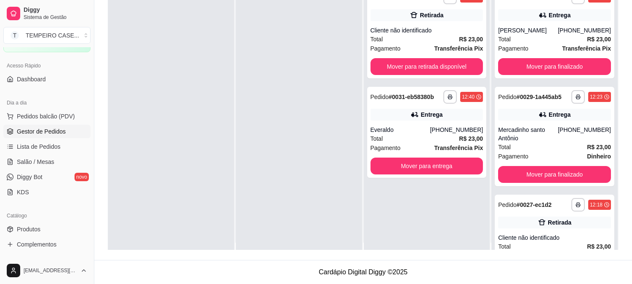
scroll to position [0, 0]
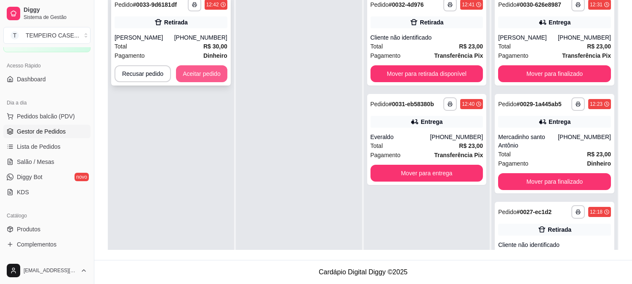
click at [187, 72] on button "Aceitar pedido" at bounding box center [201, 73] width 51 height 17
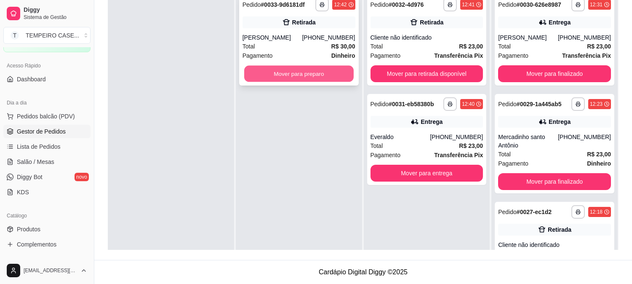
click at [308, 76] on button "Mover para preparo" at bounding box center [298, 74] width 109 height 16
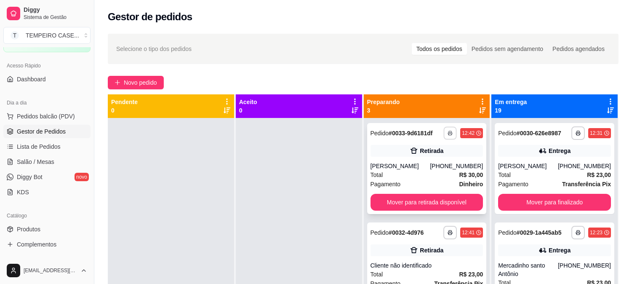
click at [448, 133] on icon "button" at bounding box center [450, 134] width 4 height 2
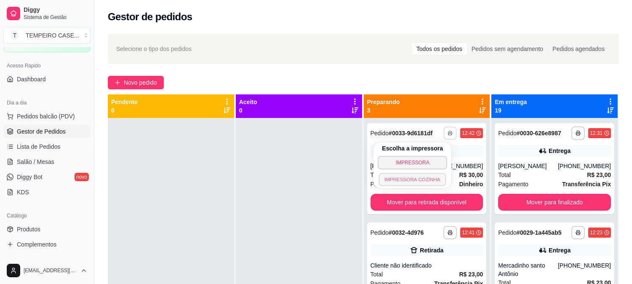
click at [410, 175] on button "IMPRESSORA COZINHA" at bounding box center [412, 179] width 67 height 13
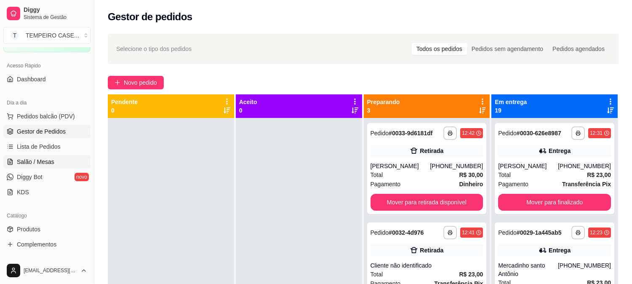
click at [45, 165] on link "Salão / Mesas" at bounding box center [46, 161] width 87 height 13
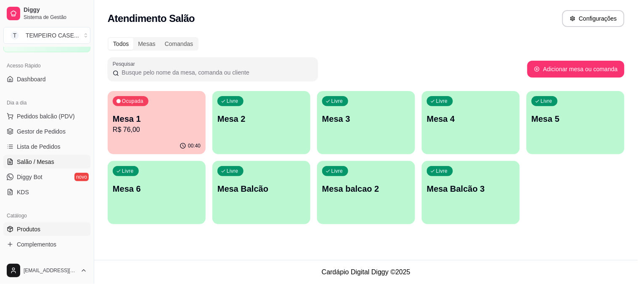
click at [33, 226] on span "Produtos" at bounding box center [29, 229] width 24 height 8
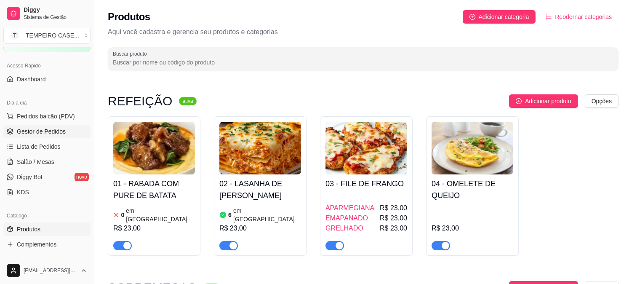
click at [32, 133] on span "Gestor de Pedidos" at bounding box center [41, 131] width 49 height 8
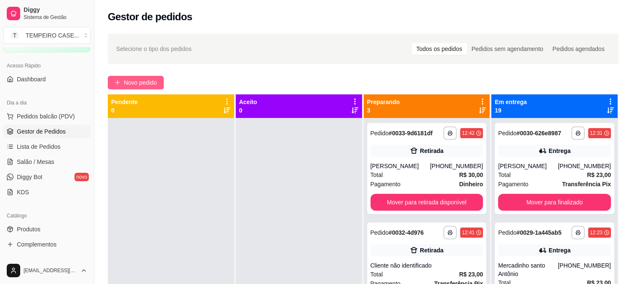
click at [128, 81] on span "Novo pedido" at bounding box center [140, 82] width 33 height 9
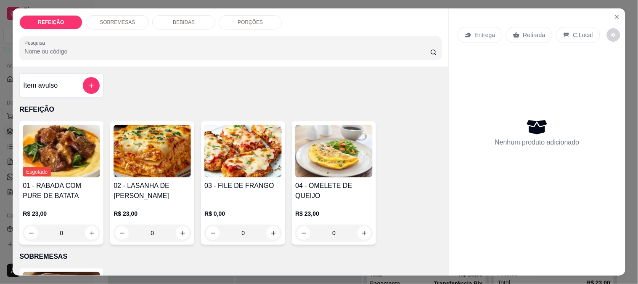
click at [225, 137] on img at bounding box center [243, 151] width 77 height 53
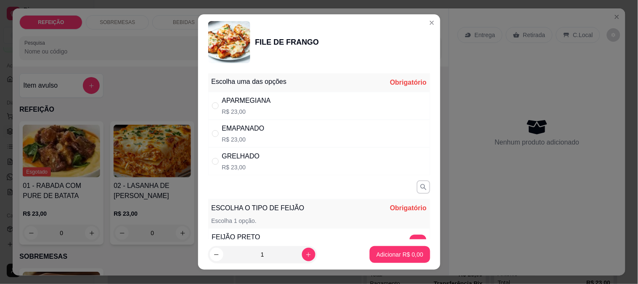
click at [284, 96] on div "APARMEGIANA R$ 23,00" at bounding box center [319, 106] width 222 height 28
radio input "true"
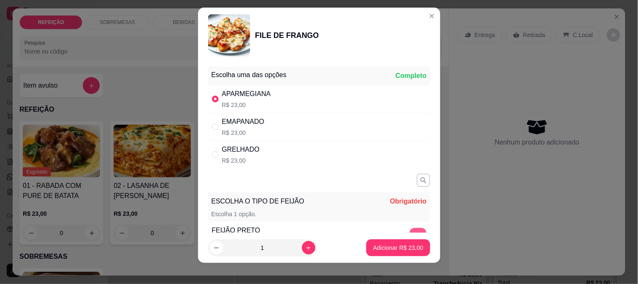
scroll to position [13, 0]
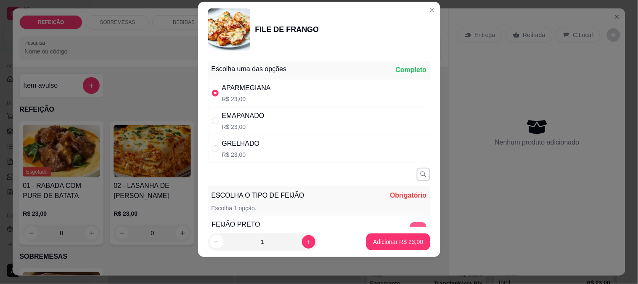
click at [410, 225] on button "+" at bounding box center [418, 230] width 17 height 17
click at [404, 244] on p "Adicionar R$ 23,00" at bounding box center [398, 242] width 49 height 8
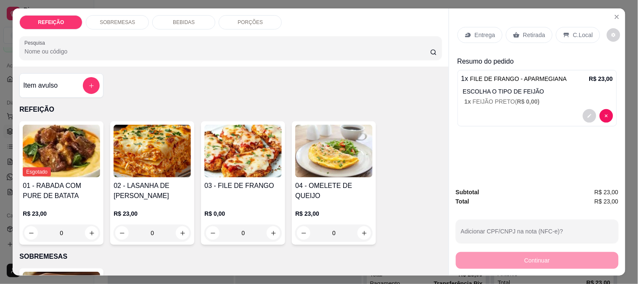
click at [472, 36] on div "Entrega" at bounding box center [480, 35] width 45 height 16
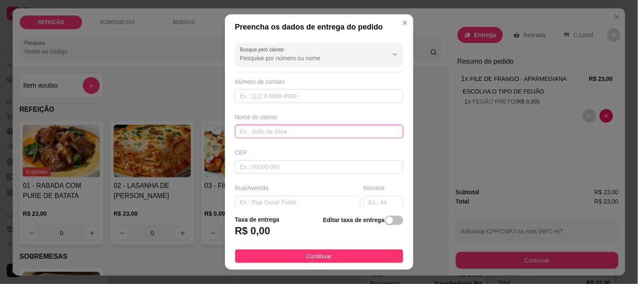
click at [275, 131] on input "text" at bounding box center [319, 131] width 168 height 13
paste input "[PERSON_NAME]"
type input "[PERSON_NAME]"
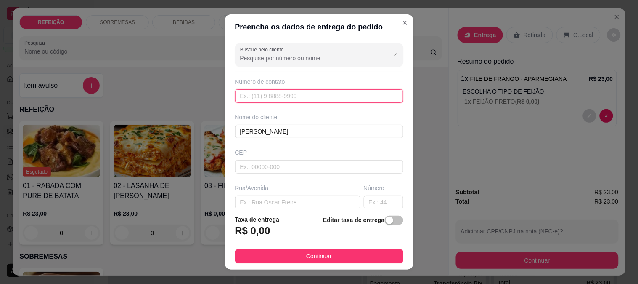
click at [266, 93] on input "text" at bounding box center [319, 95] width 168 height 13
paste input "[PHONE_NUMBER]"
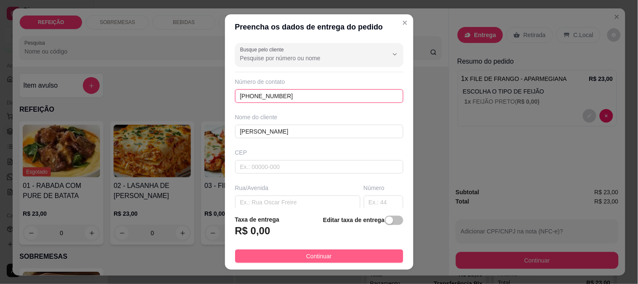
type input "[PHONE_NUMBER]"
click at [297, 258] on button "Continuar" at bounding box center [319, 255] width 168 height 13
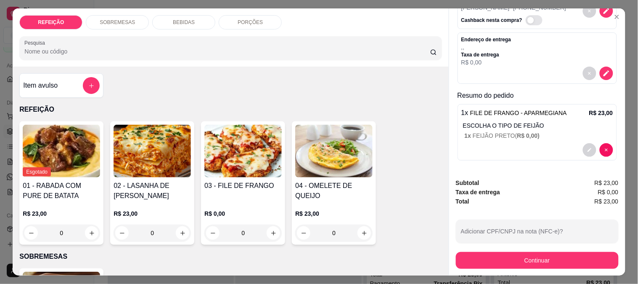
scroll to position [58, 0]
click at [603, 69] on icon "decrease-product-quantity" at bounding box center [607, 73] width 8 height 8
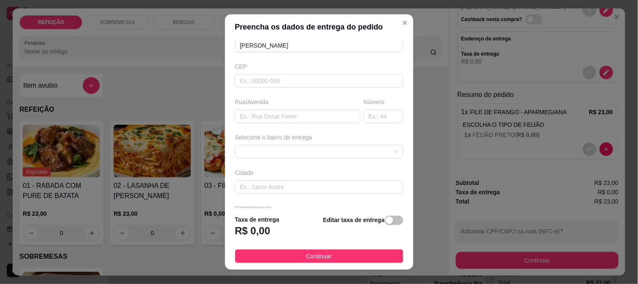
scroll to position [93, 0]
click at [293, 136] on div "Selecione o bairro de entrega" at bounding box center [320, 137] width 172 height 25
click at [288, 143] on span at bounding box center [319, 144] width 158 height 13
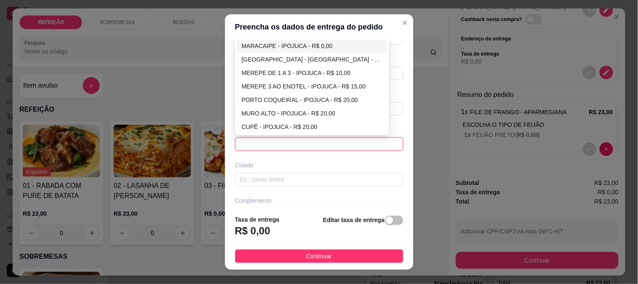
click at [266, 45] on div "MARACAIPE - IPOJUCA - R$ 0,00" at bounding box center [312, 45] width 141 height 9
type input "IPOJUCA"
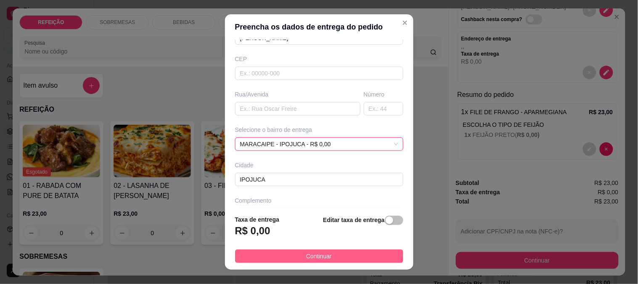
click at [306, 252] on span "Continuar" at bounding box center [319, 255] width 26 height 9
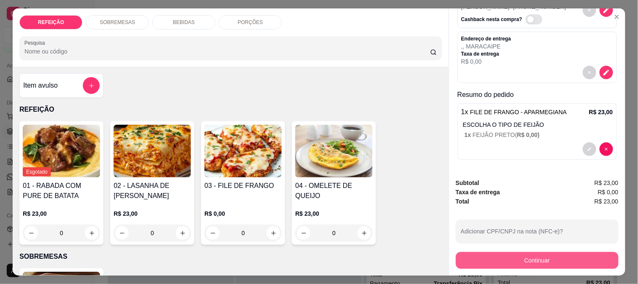
click at [478, 253] on button "Continuar" at bounding box center [537, 260] width 163 height 17
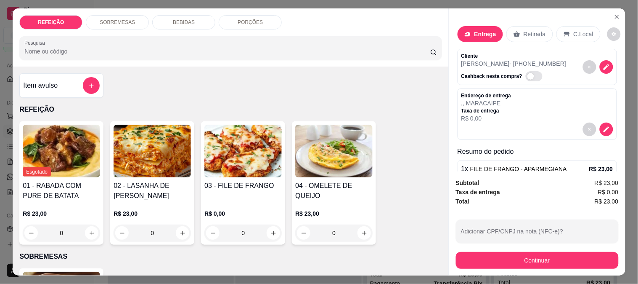
scroll to position [0, 0]
click at [603, 126] on icon "decrease-product-quantity" at bounding box center [607, 130] width 8 height 8
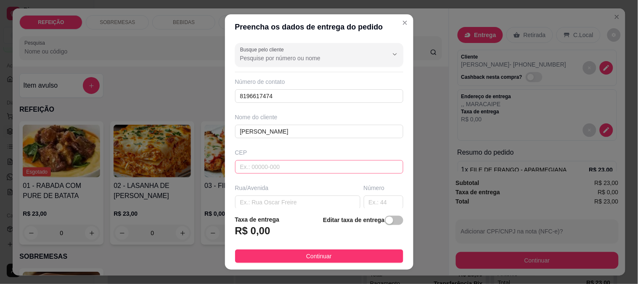
scroll to position [93, 0]
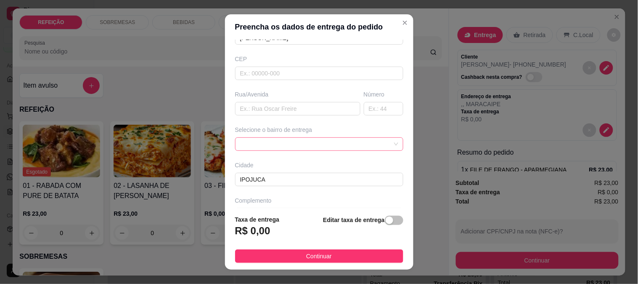
click at [271, 141] on span at bounding box center [319, 144] width 158 height 13
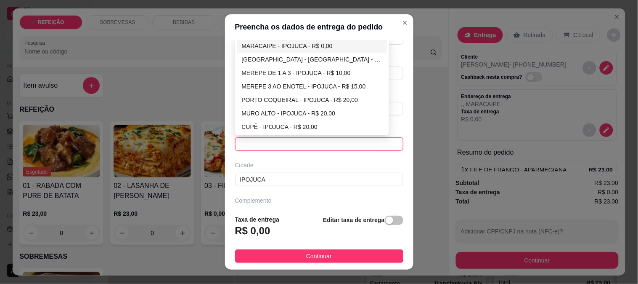
click at [256, 40] on div "MARACAIPE - IPOJUCA - R$ 0,00" at bounding box center [312, 45] width 151 height 13
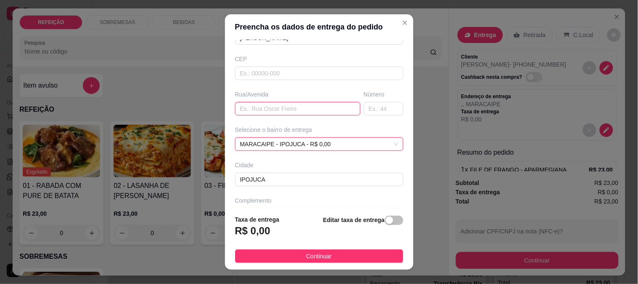
click at [252, 106] on input "text" at bounding box center [297, 108] width 125 height 13
paste input "na casa do galo"
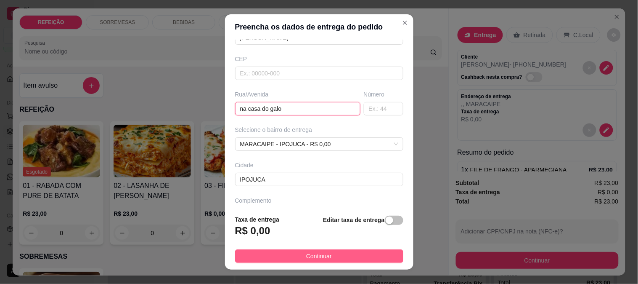
type input "na casa do galo"
click at [347, 255] on button "Continuar" at bounding box center [319, 255] width 168 height 13
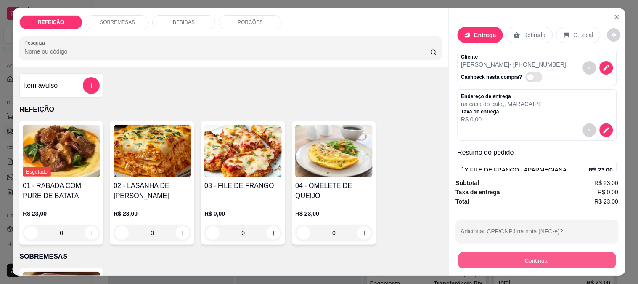
click at [513, 255] on button "Continuar" at bounding box center [537, 260] width 158 height 16
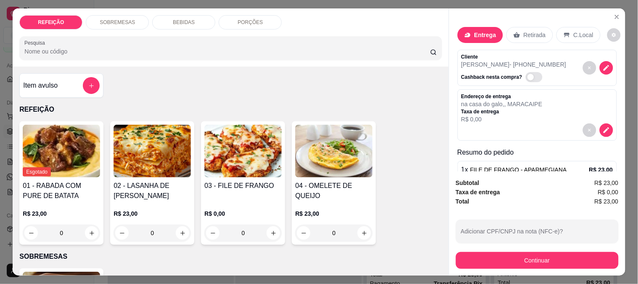
click at [483, 273] on div "REFEIÇÃO SOBREMESAS BEBIDAS PORÇÕES Pesquisa Item avulso REFEIÇÃO Esgotado 01 -…" at bounding box center [319, 142] width 638 height 284
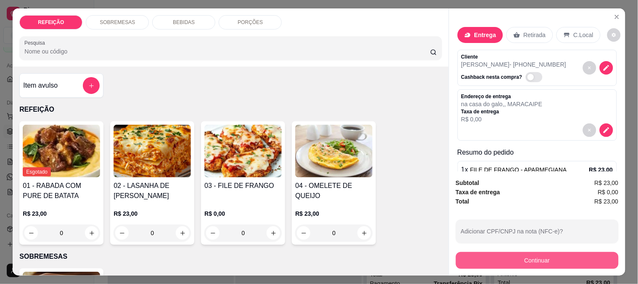
click at [497, 260] on button "Continuar" at bounding box center [537, 260] width 163 height 17
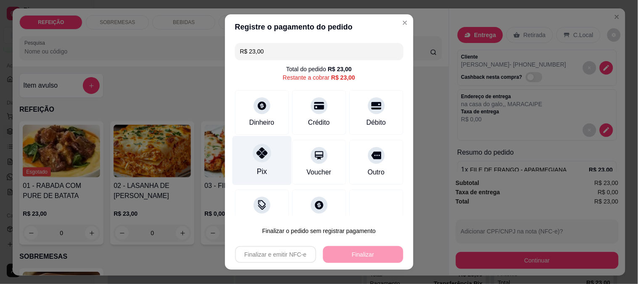
click at [269, 163] on div "Pix" at bounding box center [261, 159] width 59 height 49
type input "R$ 0,00"
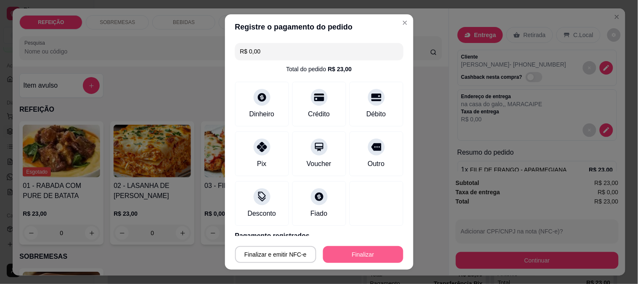
click at [335, 250] on button "Finalizar" at bounding box center [363, 254] width 80 height 17
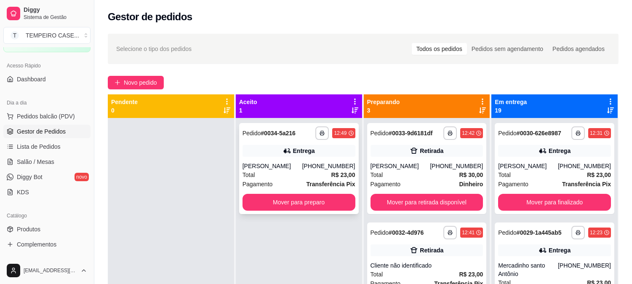
click at [317, 151] on div "Entrega" at bounding box center [298, 151] width 113 height 12
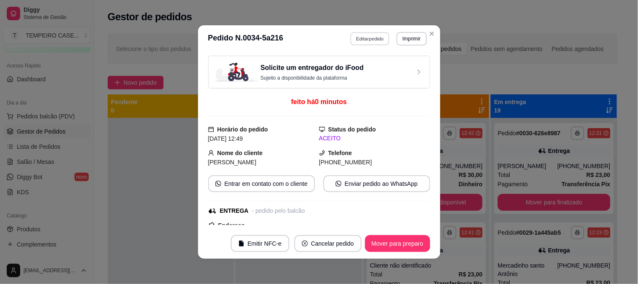
click at [369, 34] on button "Editar pedido" at bounding box center [370, 38] width 39 height 13
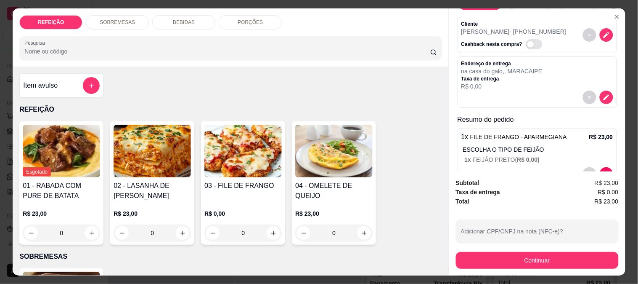
scroll to position [47, 0]
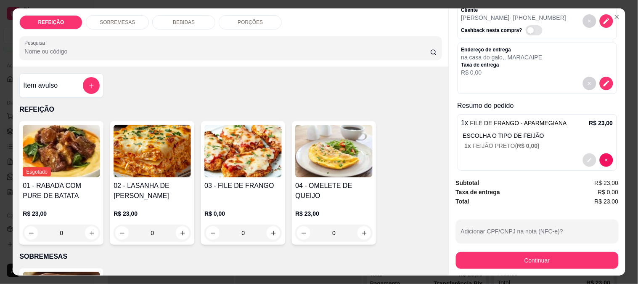
click at [587, 157] on icon "decrease-product-quantity" at bounding box center [589, 159] width 5 height 5
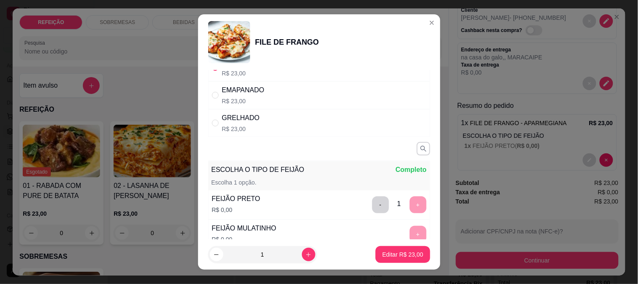
scroll to position [93, 0]
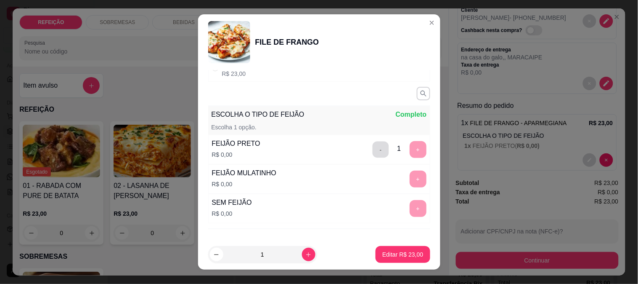
click at [372, 153] on button "-" at bounding box center [380, 149] width 16 height 16
click at [412, 189] on div "FEIJÃO MULATINHO R$ 0,00 +" at bounding box center [319, 178] width 222 height 29
click at [410, 185] on button "+" at bounding box center [418, 178] width 17 height 17
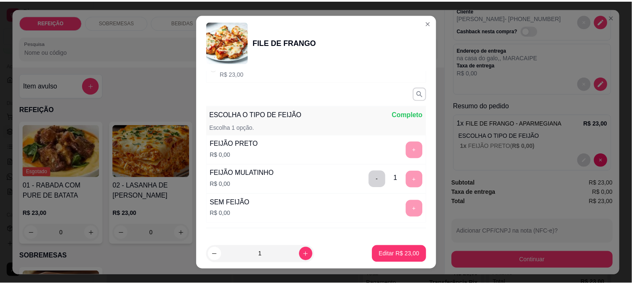
scroll to position [132, 0]
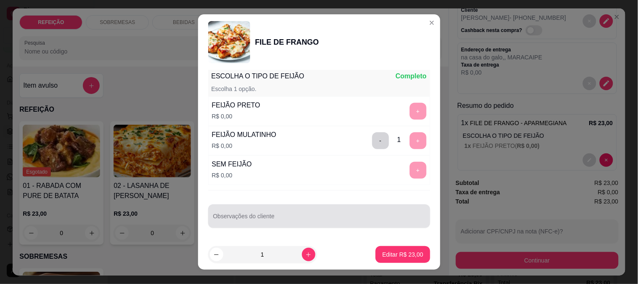
click at [299, 205] on div "Observações do cliente" at bounding box center [319, 216] width 222 height 24
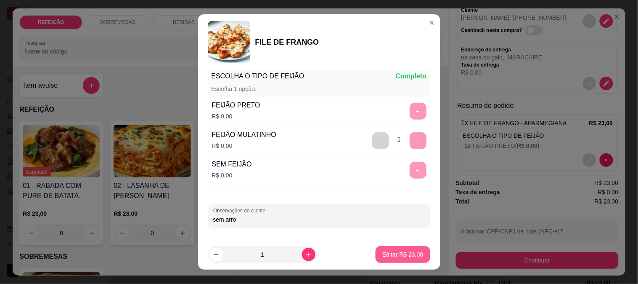
type input "sem arro"
click at [389, 254] on p "Editar R$ 23,00" at bounding box center [402, 254] width 41 height 8
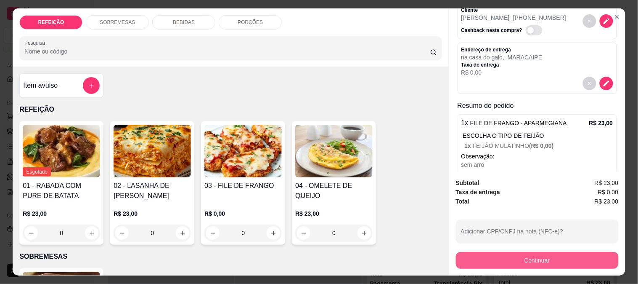
click at [504, 256] on button "Continuar" at bounding box center [537, 260] width 163 height 17
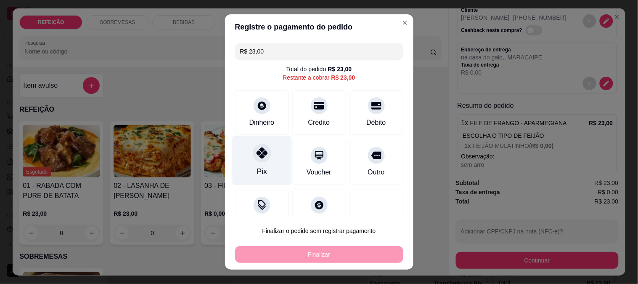
drag, startPoint x: 261, startPoint y: 160, endPoint x: 270, endPoint y: 167, distance: 11.0
click at [261, 160] on div at bounding box center [262, 152] width 19 height 19
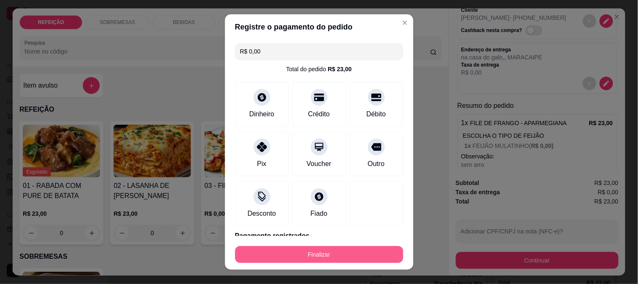
click at [317, 250] on button "Finalizar" at bounding box center [319, 254] width 168 height 17
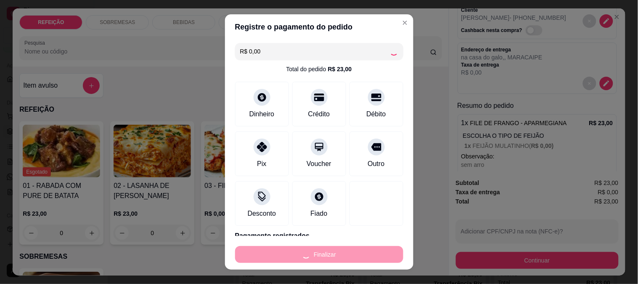
type input "-R$ 23,00"
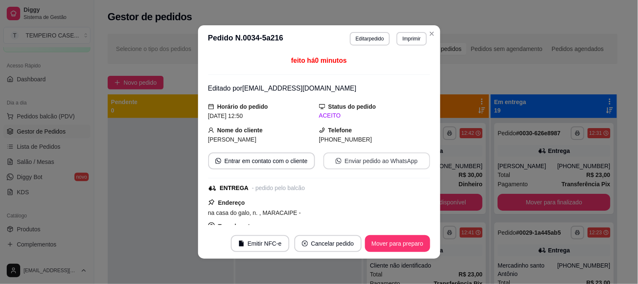
click at [377, 162] on button "Enviar pedido ao WhatsApp" at bounding box center [377, 160] width 107 height 17
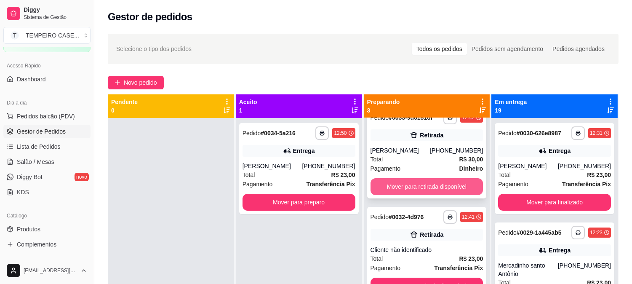
scroll to position [22, 0]
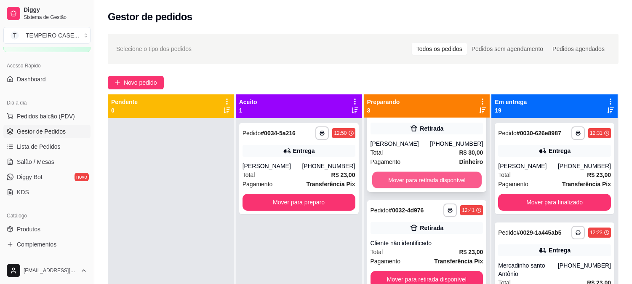
click at [393, 176] on button "Mover para retirada disponível" at bounding box center [426, 180] width 109 height 16
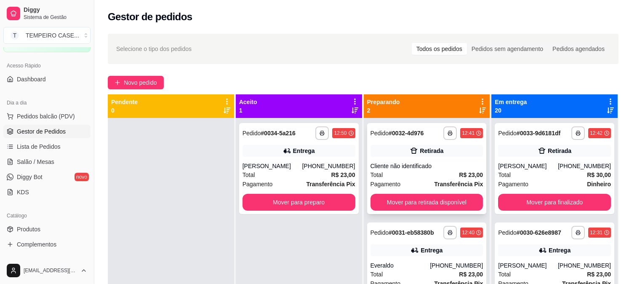
scroll to position [0, 0]
click at [401, 200] on button "Mover para retirada disponível" at bounding box center [426, 202] width 113 height 17
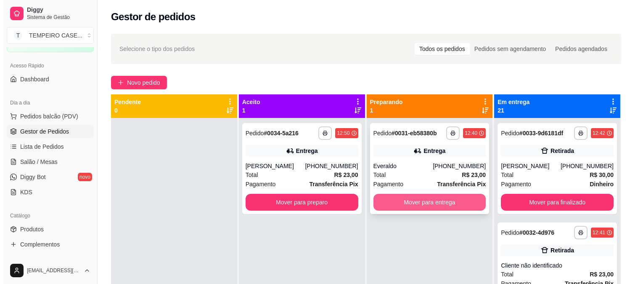
scroll to position [23, 0]
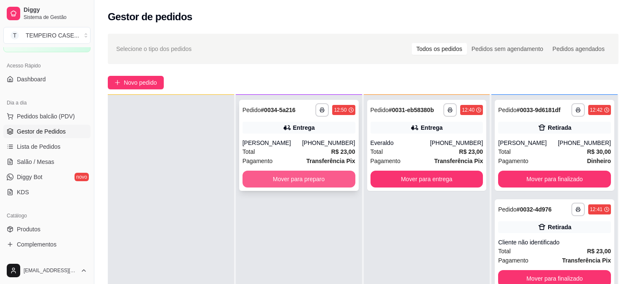
click at [309, 183] on button "Mover para preparo" at bounding box center [298, 178] width 113 height 17
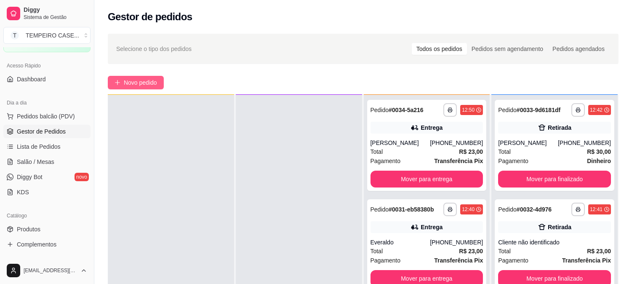
click at [137, 77] on button "Novo pedido" at bounding box center [136, 82] width 56 height 13
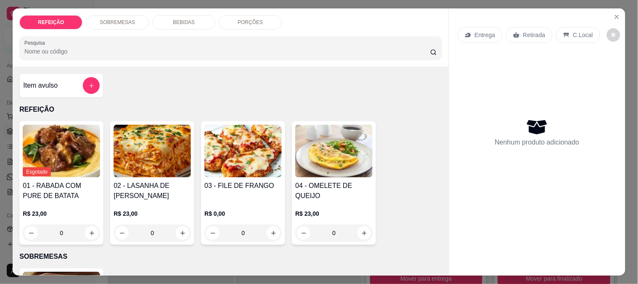
click at [233, 165] on img at bounding box center [243, 151] width 77 height 53
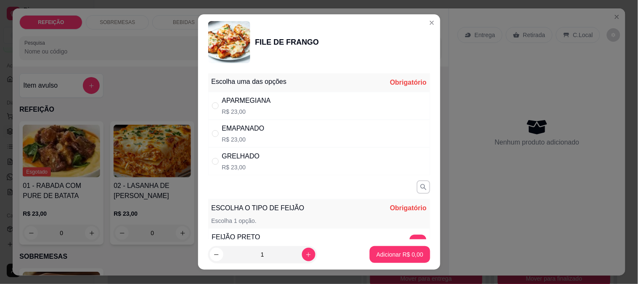
click at [294, 112] on div "APARMEGIANA R$ 23,00" at bounding box center [319, 106] width 222 height 28
radio input "true"
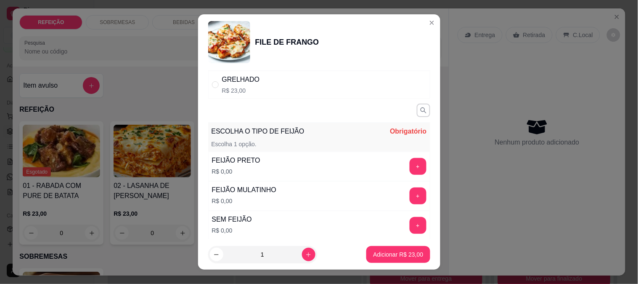
scroll to position [93, 0]
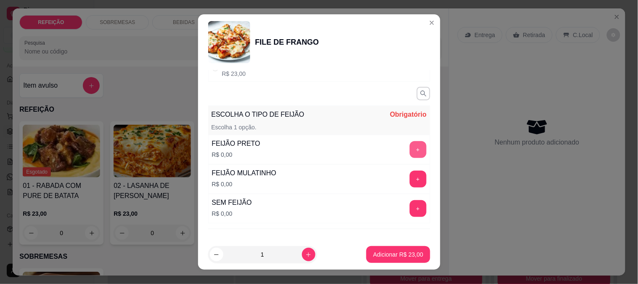
click at [410, 149] on button "+" at bounding box center [418, 149] width 17 height 17
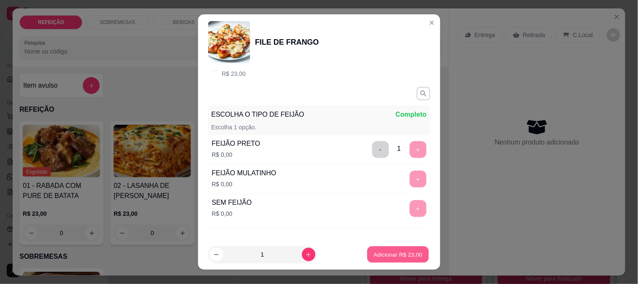
click at [384, 249] on button "Adicionar R$ 23,00" at bounding box center [399, 254] width 62 height 16
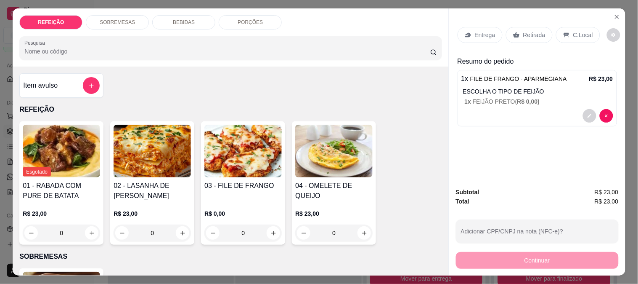
click at [169, 17] on div "BEBIDAS" at bounding box center [183, 22] width 63 height 14
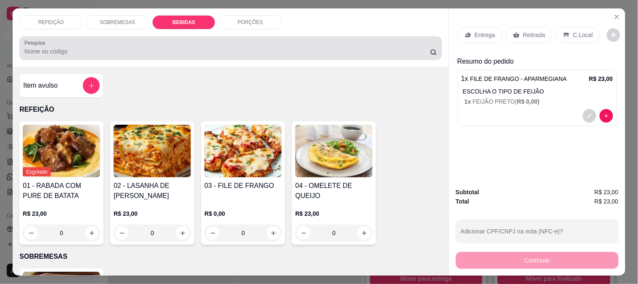
scroll to position [22, 0]
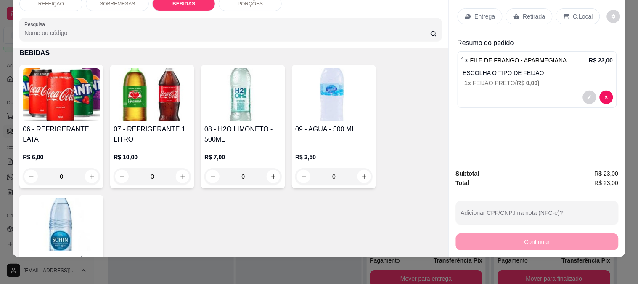
click at [259, 93] on img at bounding box center [243, 94] width 77 height 53
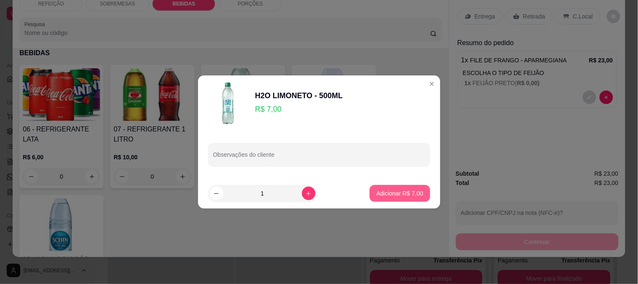
click at [394, 195] on p "Adicionar R$ 7,00" at bounding box center [400, 193] width 47 height 8
type input "1"
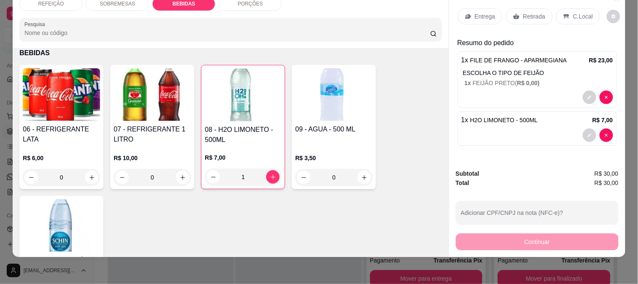
click at [499, 237] on div "Continuar" at bounding box center [537, 240] width 163 height 19
click at [511, 169] on div "Subtotal R$ 30,00" at bounding box center [537, 173] width 163 height 9
click at [523, 13] on p "Retirada" at bounding box center [534, 16] width 22 height 8
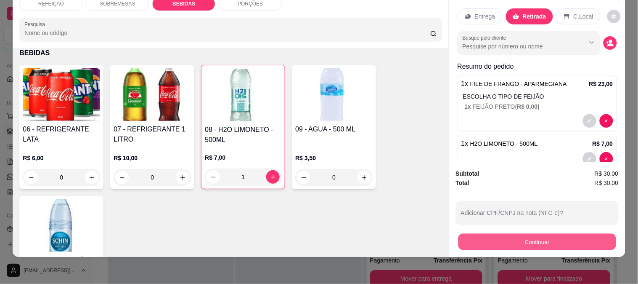
click at [497, 238] on button "Continuar" at bounding box center [537, 241] width 158 height 16
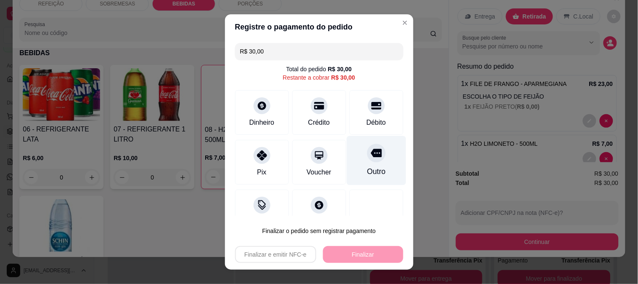
drag, startPoint x: 309, startPoint y: 107, endPoint x: 337, endPoint y: 162, distance: 62.5
click at [314, 106] on icon at bounding box center [319, 106] width 10 height 8
type input "R$ 0,00"
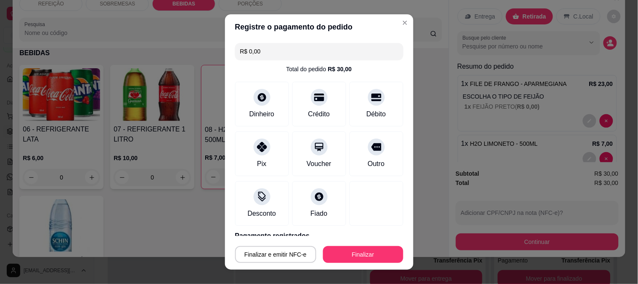
click at [366, 257] on button "Finalizar" at bounding box center [363, 254] width 80 height 17
type input "0"
type input "-R$ 30,00"
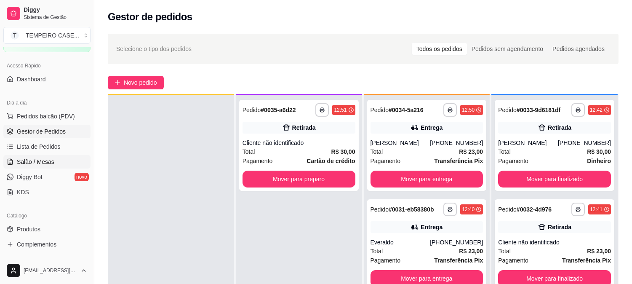
click at [34, 163] on span "Salão / Mesas" at bounding box center [35, 161] width 37 height 8
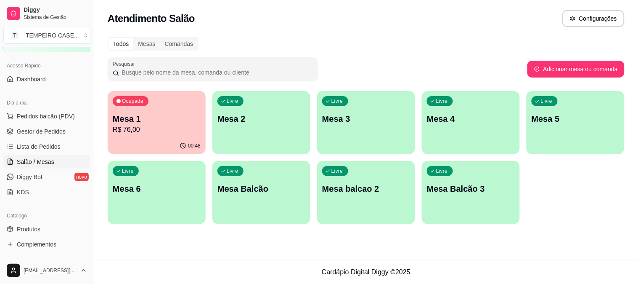
click at [179, 124] on div "Mesa 1 R$ 76,00" at bounding box center [157, 124] width 88 height 22
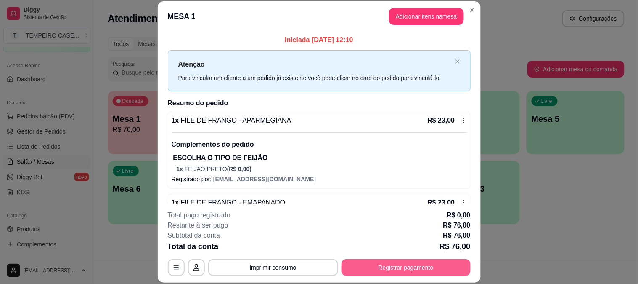
click at [422, 263] on button "Registrar pagamento" at bounding box center [406, 267] width 129 height 17
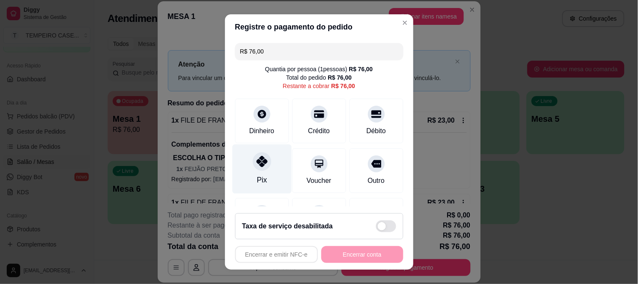
click at [255, 170] on div at bounding box center [262, 161] width 19 height 19
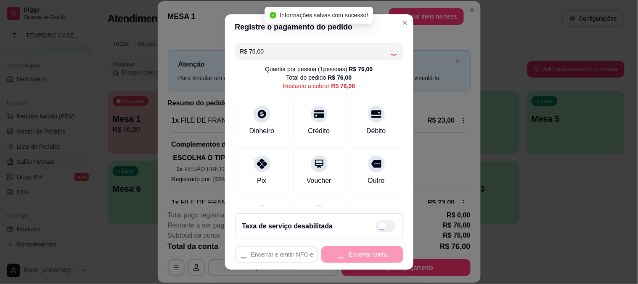
type input "R$ 0,00"
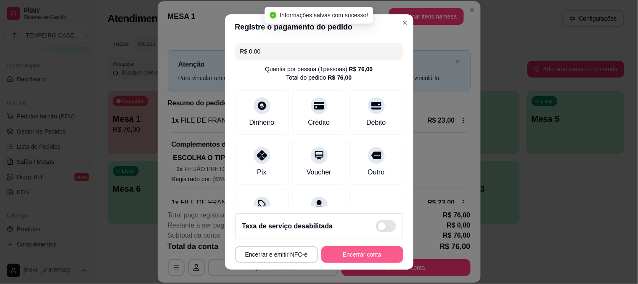
click at [354, 257] on button "Encerrar conta" at bounding box center [362, 254] width 82 height 17
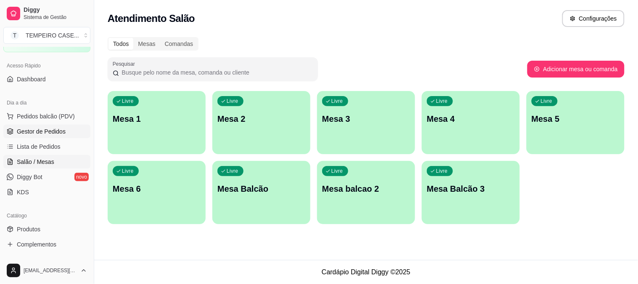
click at [48, 137] on link "Gestor de Pedidos" at bounding box center [46, 131] width 87 height 13
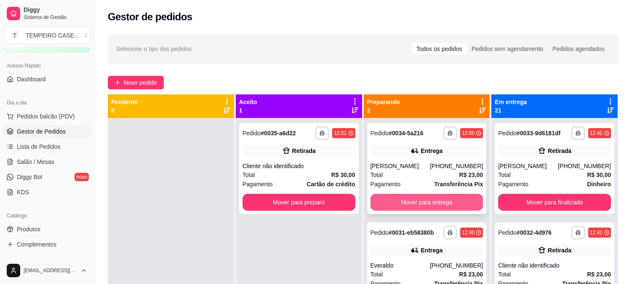
click at [390, 198] on button "Mover para entrega" at bounding box center [426, 202] width 113 height 17
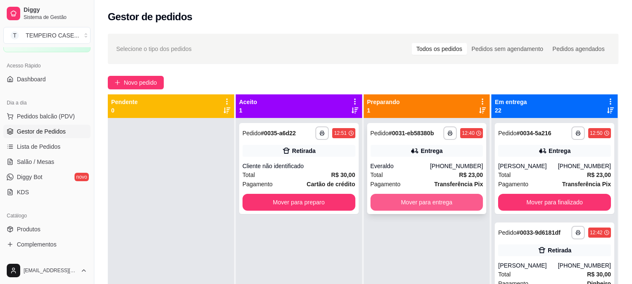
click at [423, 202] on button "Mover para entrega" at bounding box center [426, 202] width 113 height 17
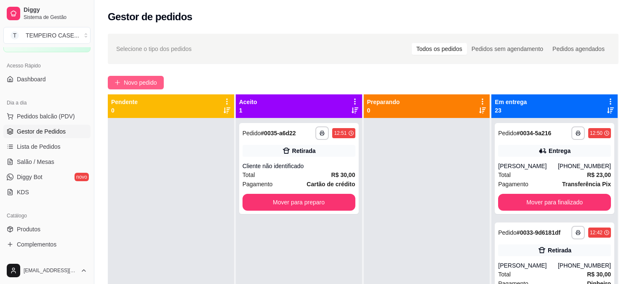
click at [136, 85] on span "Novo pedido" at bounding box center [140, 82] width 33 height 9
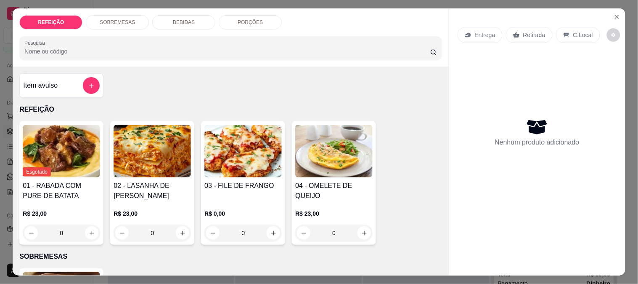
click at [269, 151] on img at bounding box center [243, 151] width 77 height 53
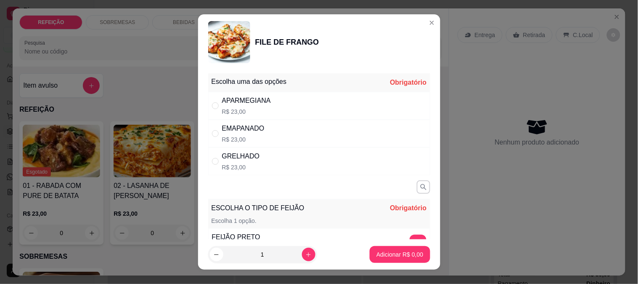
click at [327, 107] on div "APARMEGIANA R$ 23,00" at bounding box center [319, 106] width 222 height 28
radio input "true"
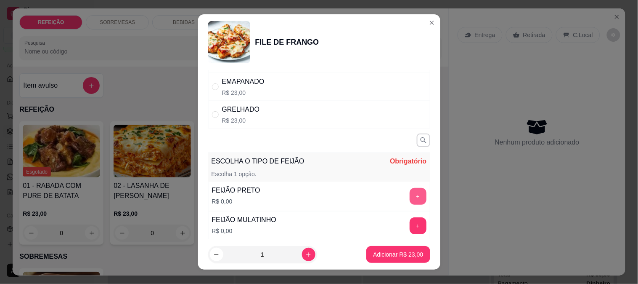
scroll to position [93, 0]
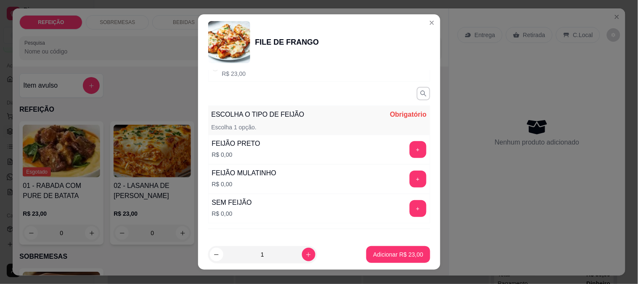
click at [406, 209] on div "+" at bounding box center [418, 208] width 24 height 17
click at [410, 209] on button "+" at bounding box center [418, 208] width 17 height 17
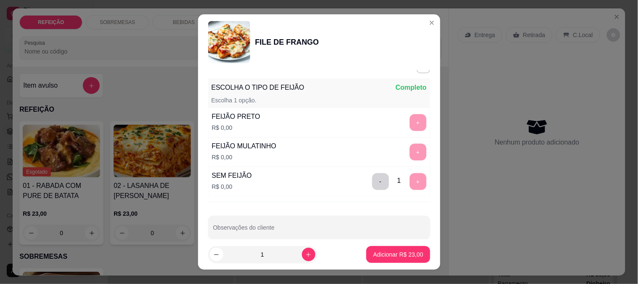
scroll to position [132, 0]
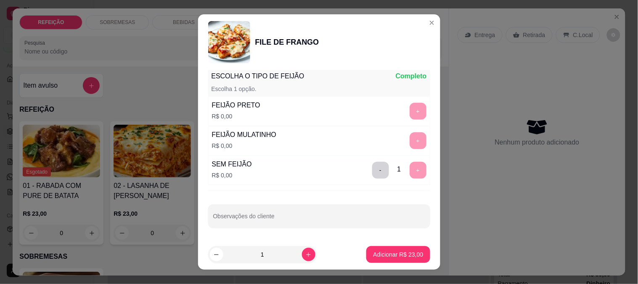
click at [225, 220] on input "Observações do cliente" at bounding box center [319, 219] width 212 height 8
type input "só macarrão"
click at [305, 252] on icon "increase-product-quantity" at bounding box center [308, 254] width 6 height 6
type input "2"
click at [382, 249] on button "Adicionar R$ 46,00" at bounding box center [399, 254] width 62 height 16
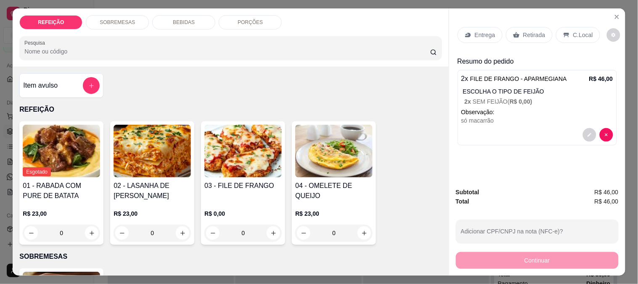
click at [483, 31] on p "Entrega" at bounding box center [485, 35] width 21 height 8
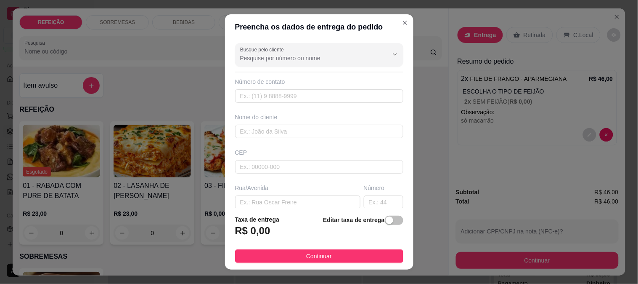
click at [261, 64] on div "Busque pelo cliente" at bounding box center [319, 55] width 168 height 24
paste input "[PHONE_NUMBER]"
click at [246, 61] on input "[PHONE_NUMBER]" at bounding box center [307, 58] width 135 height 8
click at [257, 58] on input "81414-7478" at bounding box center [307, 58] width 135 height 8
click at [255, 57] on input "81414-7478" at bounding box center [307, 58] width 135 height 8
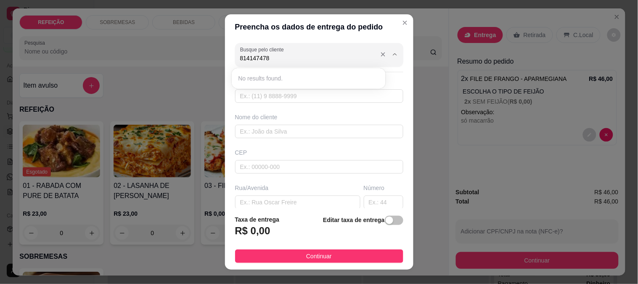
click at [243, 61] on input "814147478" at bounding box center [307, 58] width 135 height 8
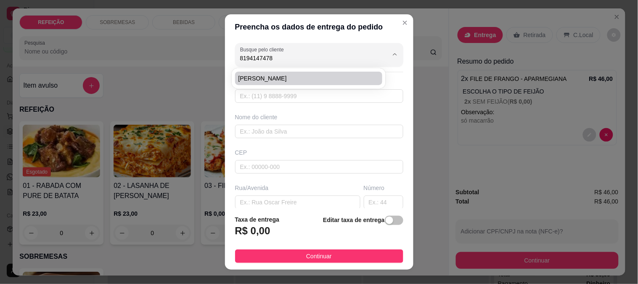
click at [274, 78] on span "[PERSON_NAME]" at bounding box center [305, 78] width 133 height 8
type input "[PERSON_NAME]"
type input "8194147478"
type input "[PERSON_NAME]"
type input "rua cajueiro"
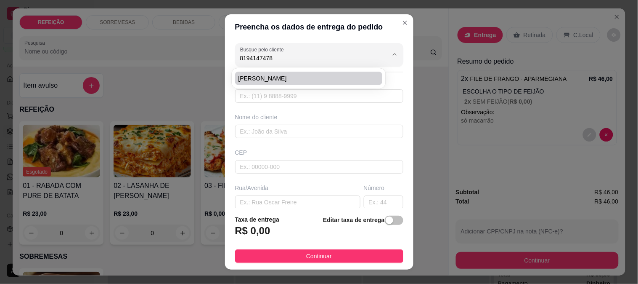
type input "2030"
type input "IPOJUCA"
type input "Na alameda da escola de surf de ([GEOGRAPHIC_DATA])"
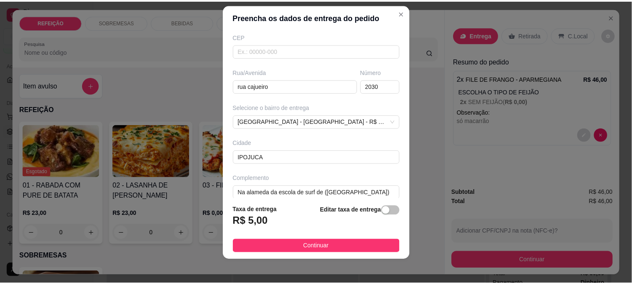
scroll to position [13, 0]
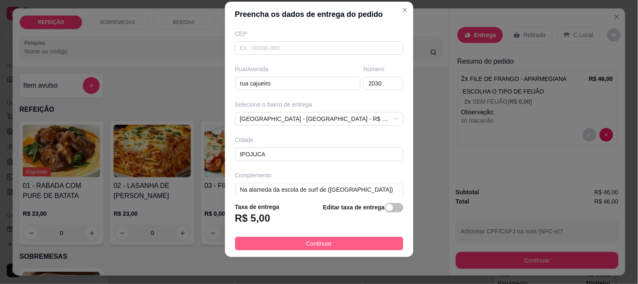
type input "[PERSON_NAME]"
click at [293, 246] on button "Continuar" at bounding box center [319, 242] width 168 height 13
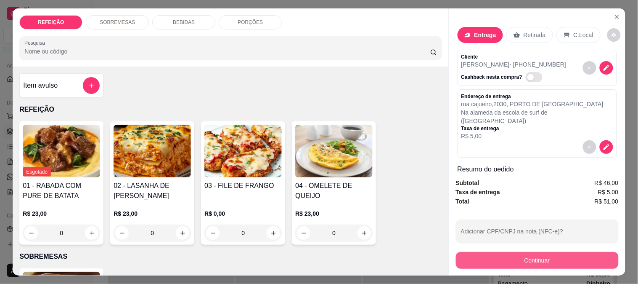
click at [507, 254] on button "Continuar" at bounding box center [537, 260] width 163 height 17
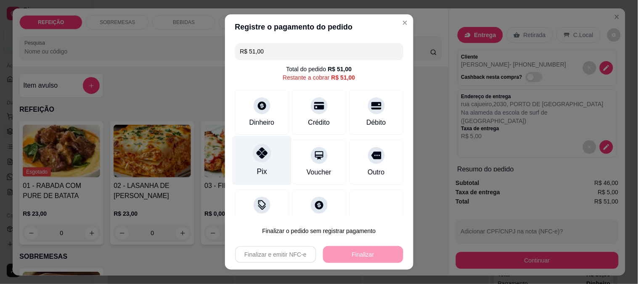
click at [262, 159] on div at bounding box center [262, 152] width 19 height 19
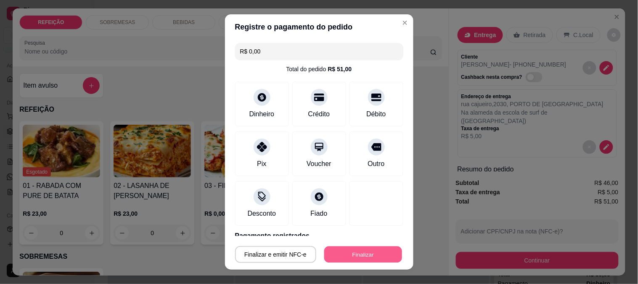
click at [356, 254] on button "Finalizar" at bounding box center [363, 254] width 78 height 16
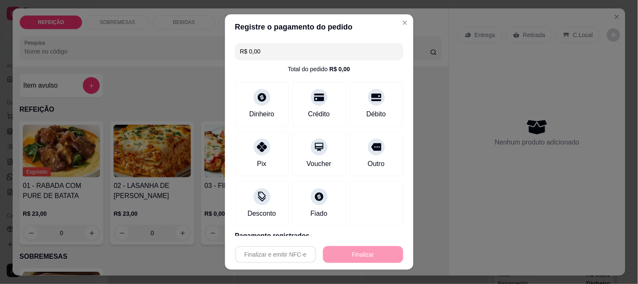
type input "-R$ 51,00"
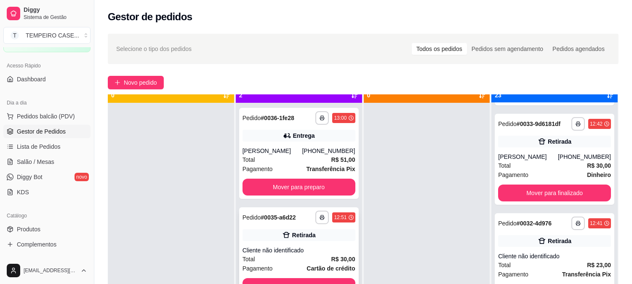
scroll to position [23, 0]
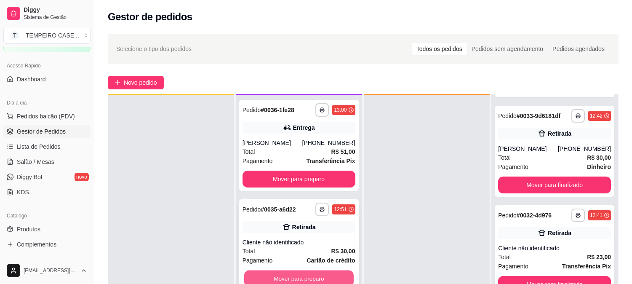
click at [314, 278] on button "Mover para preparo" at bounding box center [298, 278] width 109 height 16
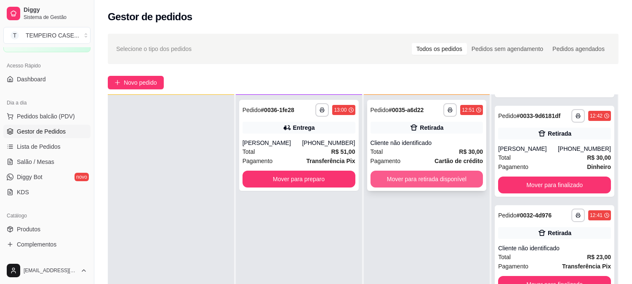
click at [407, 185] on button "Mover para retirada disponível" at bounding box center [426, 178] width 113 height 17
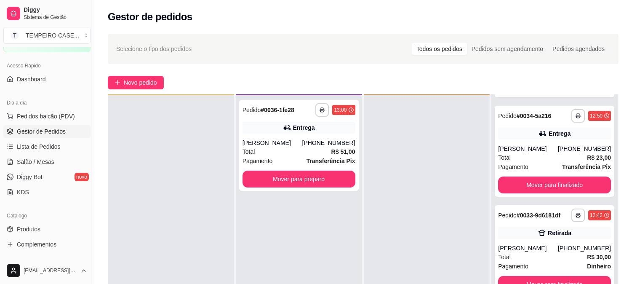
scroll to position [192, 0]
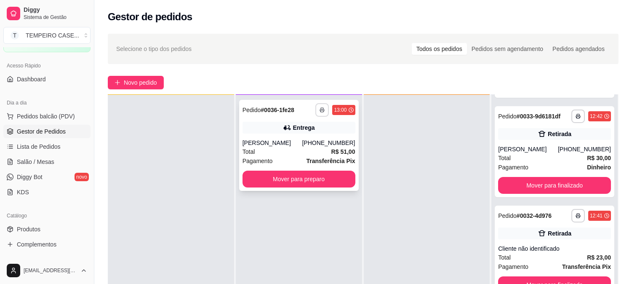
click at [316, 106] on button "button" at bounding box center [321, 109] width 13 height 13
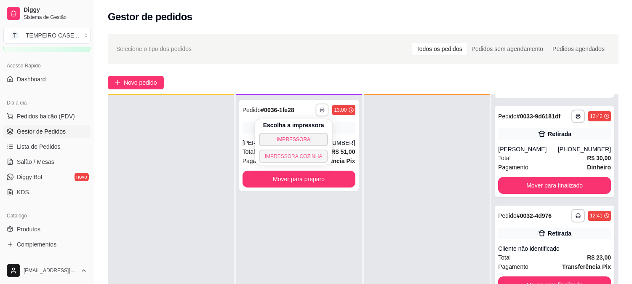
click at [296, 153] on button "IMPRESSORA COZINHA" at bounding box center [293, 155] width 69 height 13
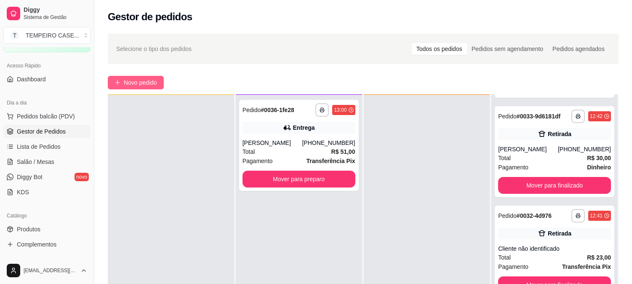
click at [148, 82] on span "Novo pedido" at bounding box center [140, 82] width 33 height 9
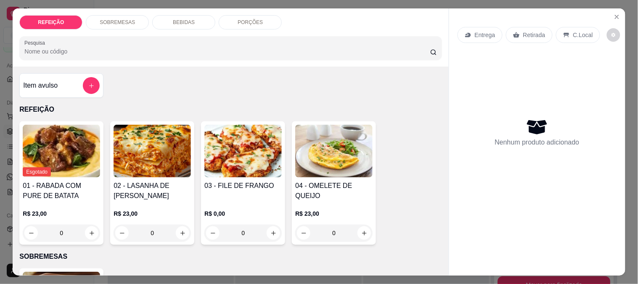
click at [152, 146] on img at bounding box center [152, 151] width 77 height 53
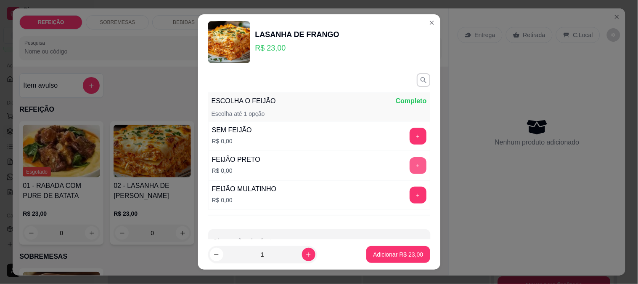
click at [410, 167] on button "+" at bounding box center [418, 165] width 17 height 17
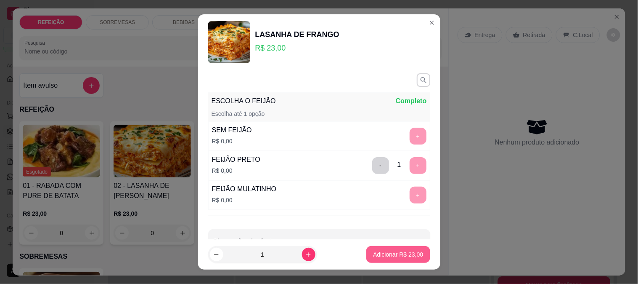
click at [392, 254] on p "Adicionar R$ 23,00" at bounding box center [398, 254] width 50 height 8
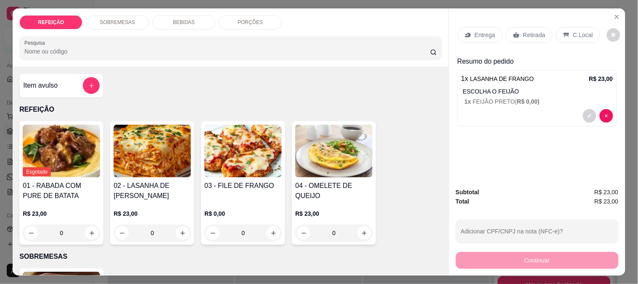
click at [528, 31] on p "Retirada" at bounding box center [534, 35] width 22 height 8
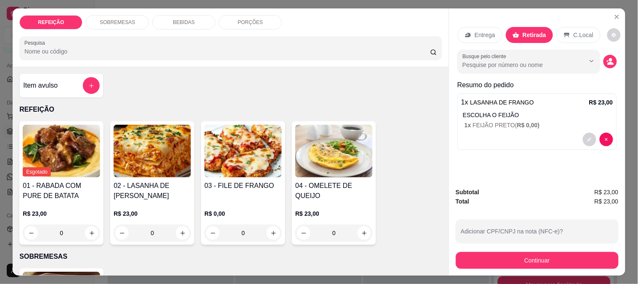
click at [518, 261] on button "Continuar" at bounding box center [537, 260] width 163 height 17
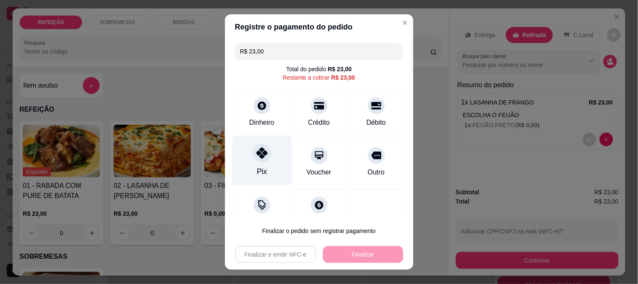
click at [270, 157] on div "Pix" at bounding box center [261, 159] width 59 height 49
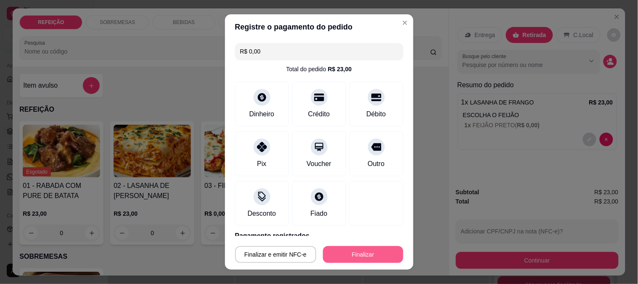
click at [356, 254] on button "Finalizar" at bounding box center [363, 254] width 80 height 17
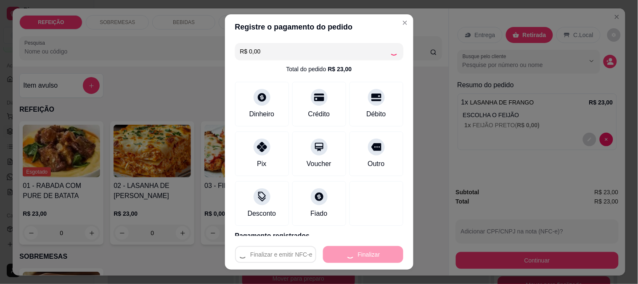
type input "-R$ 23,00"
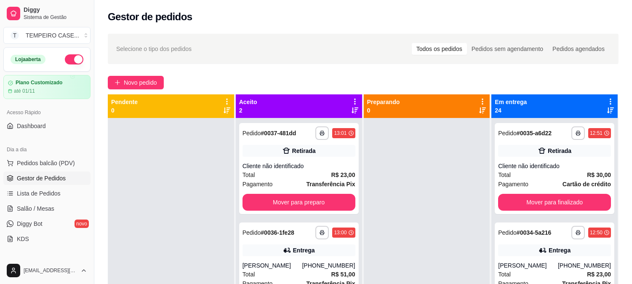
scroll to position [192, 0]
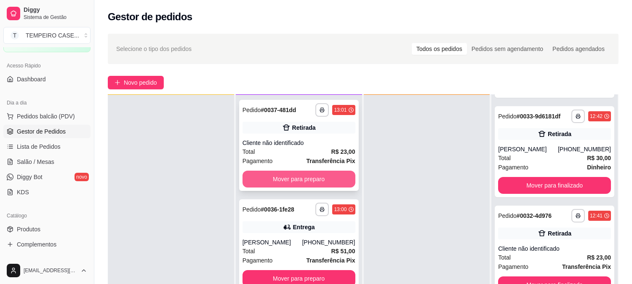
click at [279, 173] on button "Mover para preparo" at bounding box center [298, 178] width 113 height 17
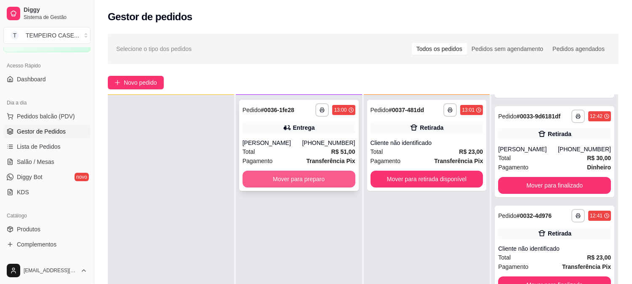
click at [301, 181] on button "Mover para preparo" at bounding box center [298, 178] width 113 height 17
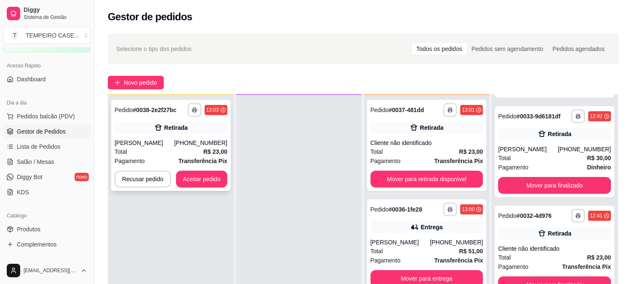
click at [199, 188] on div "**********" at bounding box center [171, 145] width 120 height 91
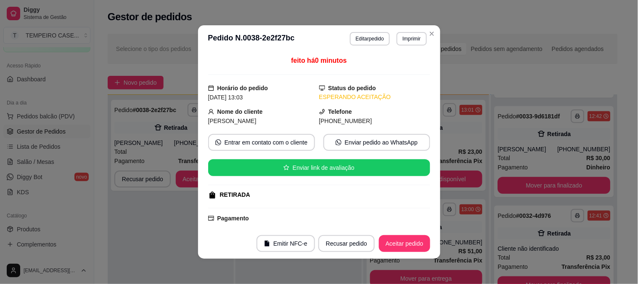
click at [426, 231] on footer "Emitir NFC-e Recusar pedido Aceitar pedido" at bounding box center [319, 243] width 242 height 30
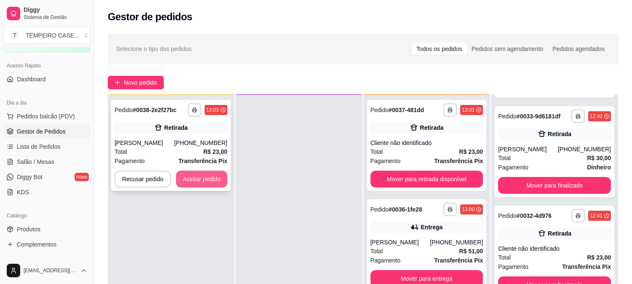
click at [206, 183] on button "Aceitar pedido" at bounding box center [201, 178] width 51 height 17
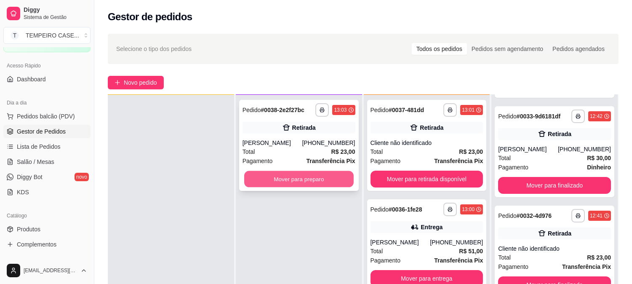
click at [319, 175] on button "Mover para preparo" at bounding box center [298, 179] width 109 height 16
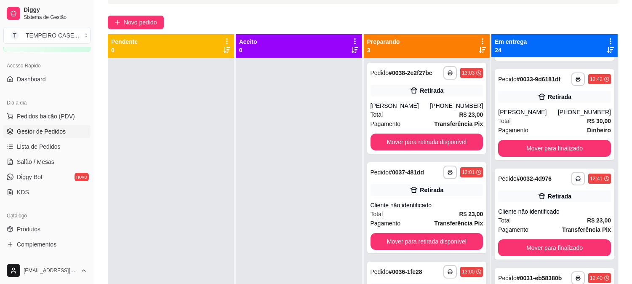
scroll to position [0, 0]
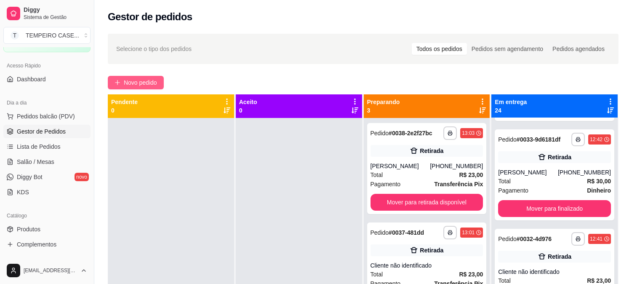
click at [134, 78] on span "Novo pedido" at bounding box center [140, 82] width 33 height 9
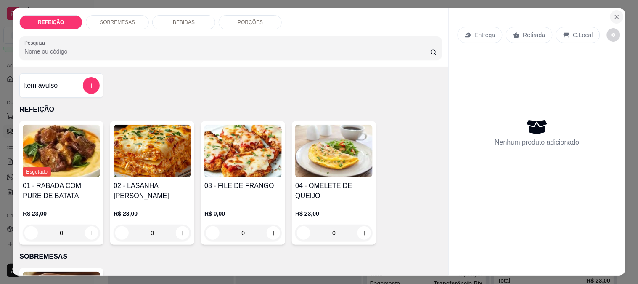
click at [617, 13] on icon "Close" at bounding box center [617, 16] width 7 height 7
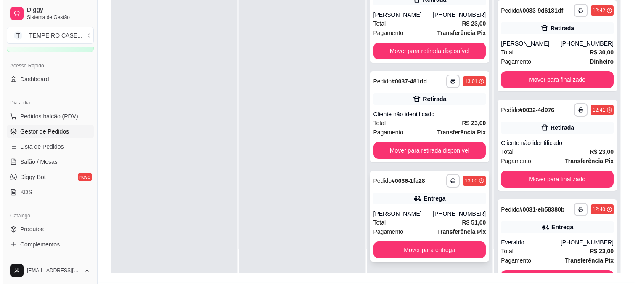
scroll to position [128, 0]
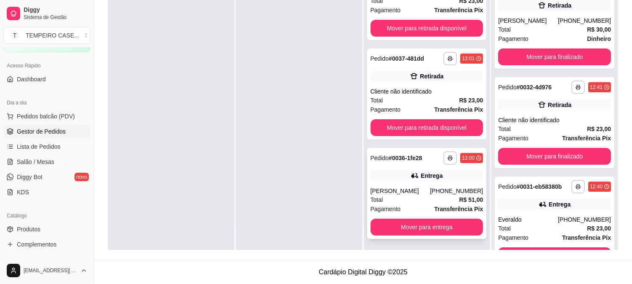
click at [406, 182] on div "**********" at bounding box center [427, 193] width 120 height 91
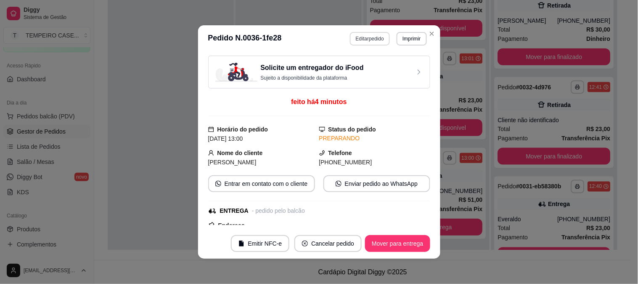
click at [372, 42] on button "Editar pedido" at bounding box center [370, 38] width 40 height 13
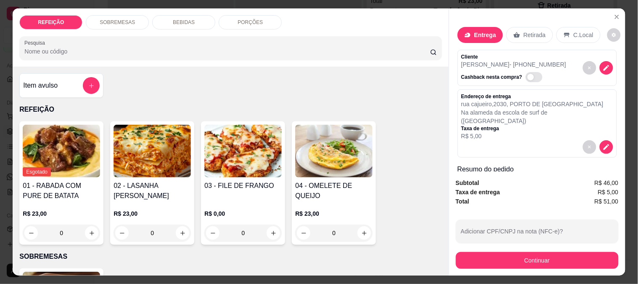
click at [551, 125] on p "Taxa de entrega" at bounding box center [538, 128] width 152 height 7
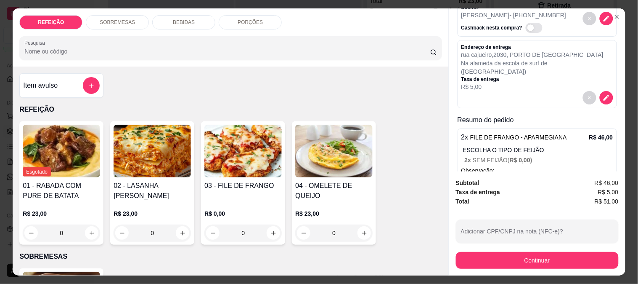
scroll to position [85, 0]
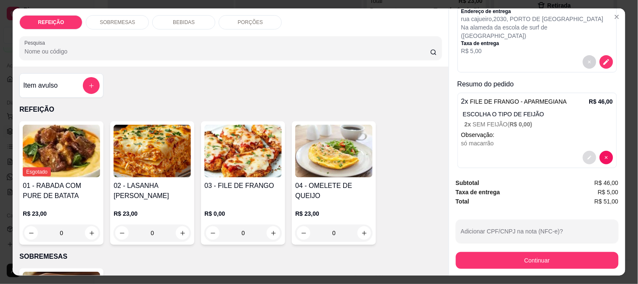
click at [587, 155] on icon "decrease-product-quantity" at bounding box center [589, 157] width 5 height 5
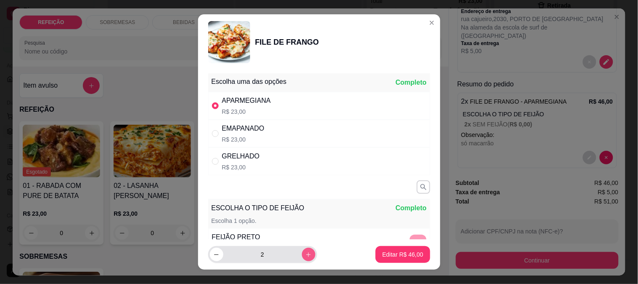
click at [305, 255] on icon "increase-product-quantity" at bounding box center [308, 254] width 6 height 6
type input "3"
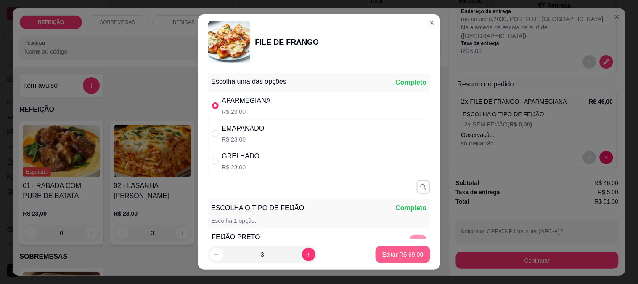
click at [386, 251] on p "Editar R$ 69,00" at bounding box center [402, 254] width 41 height 8
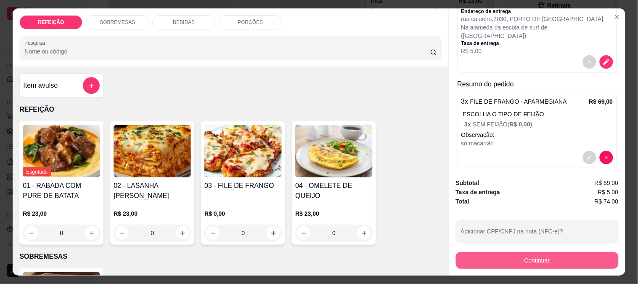
click at [514, 257] on button "Continuar" at bounding box center [537, 260] width 163 height 17
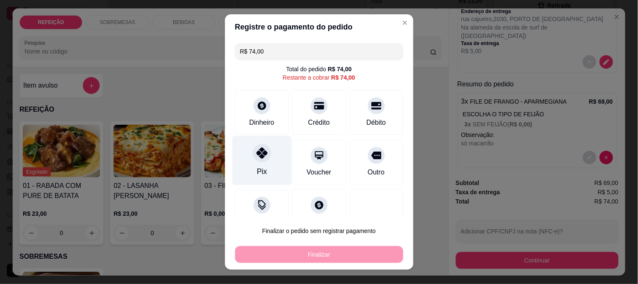
click at [253, 156] on div at bounding box center [262, 152] width 19 height 19
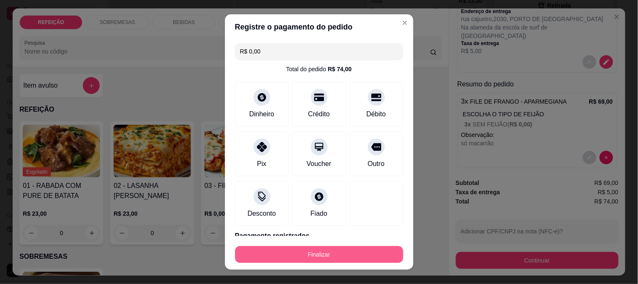
click at [317, 253] on button "Finalizar" at bounding box center [319, 254] width 168 height 17
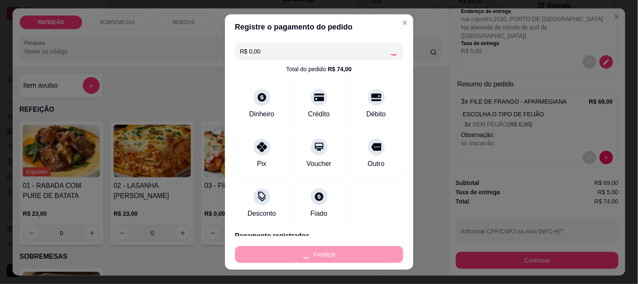
type input "-R$ 74,00"
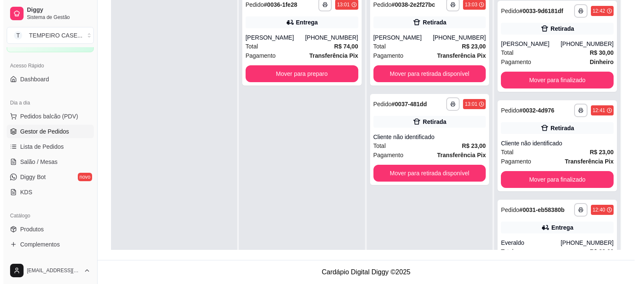
scroll to position [82, 0]
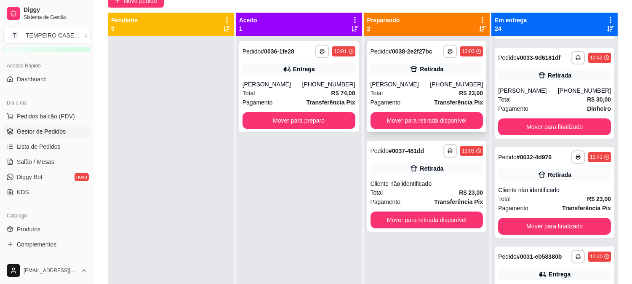
click at [397, 83] on div "[PERSON_NAME]" at bounding box center [400, 84] width 60 height 8
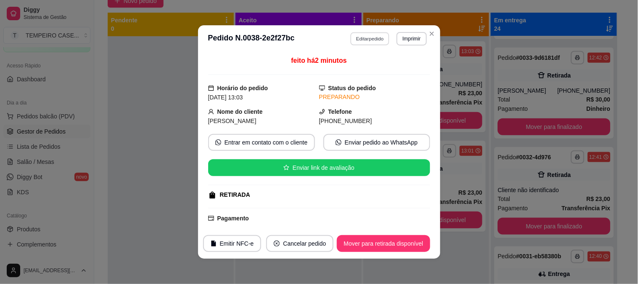
click at [361, 41] on button "Editar pedido" at bounding box center [370, 38] width 39 height 13
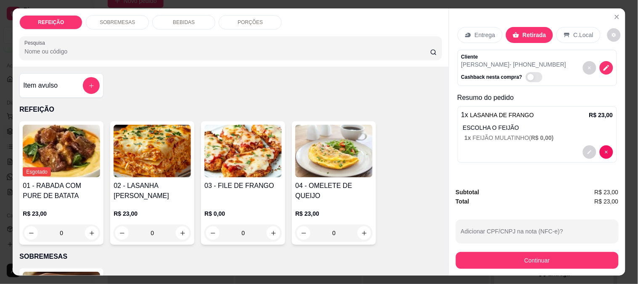
click at [38, 80] on h4 "Item avulso" at bounding box center [40, 85] width 35 height 10
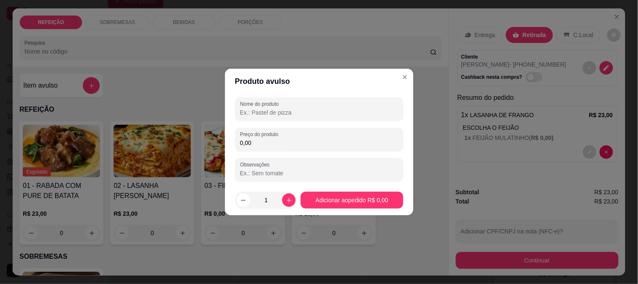
click at [264, 110] on input "Nome do produto" at bounding box center [319, 112] width 158 height 8
type input "e"
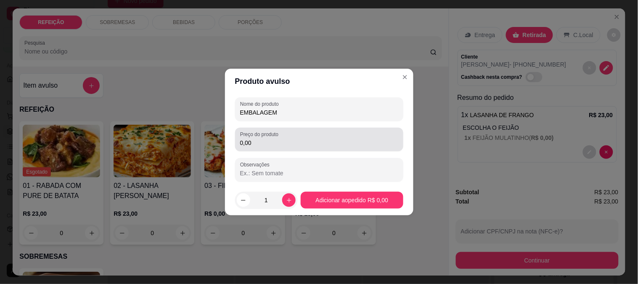
type input "EMBALAGEM"
click at [267, 146] on input "0,00" at bounding box center [319, 142] width 158 height 8
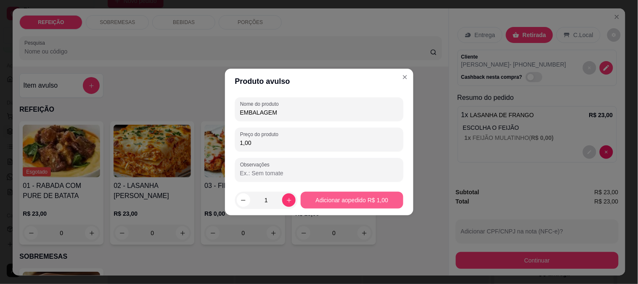
type input "1,00"
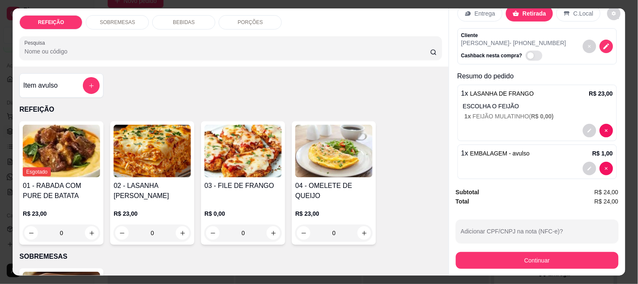
scroll to position [32, 0]
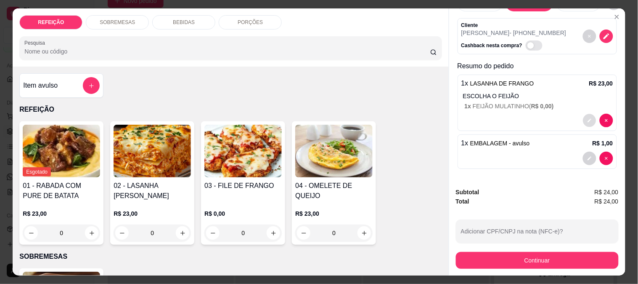
click at [587, 119] on icon "decrease-product-quantity" at bounding box center [589, 120] width 5 height 5
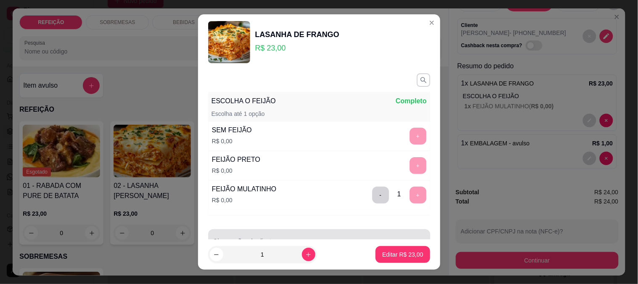
scroll to position [25, 0]
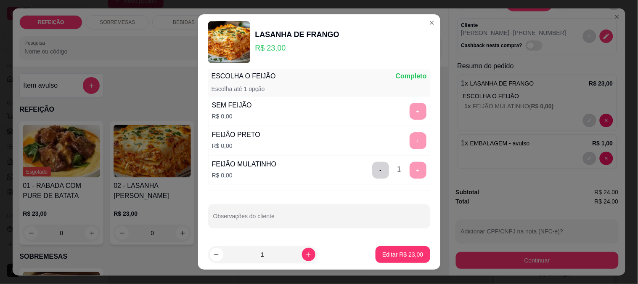
click at [273, 216] on input "Observações do cliente" at bounding box center [319, 219] width 212 height 8
type input "FEIJÃO SEPARADO"
click at [377, 250] on button "Editar R$ 23,00" at bounding box center [403, 254] width 53 height 16
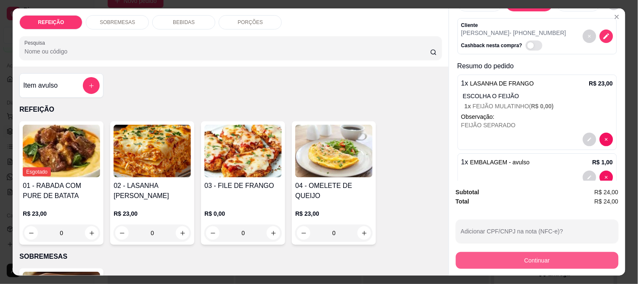
click at [520, 259] on button "Continuar" at bounding box center [537, 260] width 163 height 17
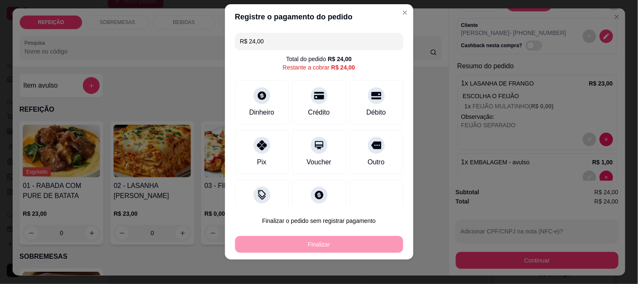
scroll to position [13, 0]
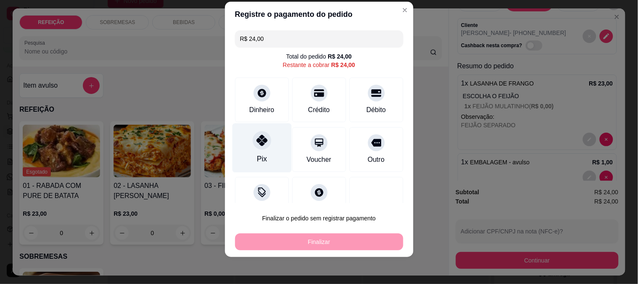
click at [262, 157] on div "Pix" at bounding box center [261, 147] width 59 height 49
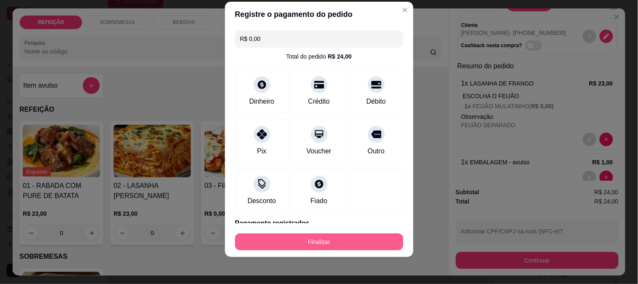
click at [321, 241] on button "Finalizar" at bounding box center [319, 241] width 168 height 17
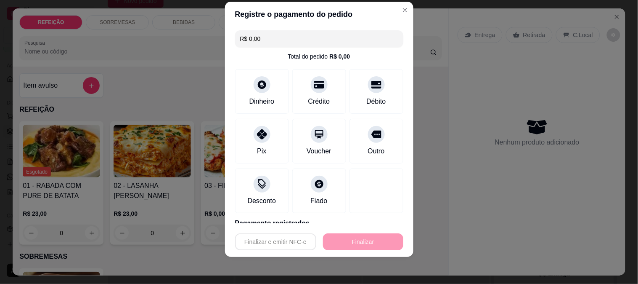
type input "-R$ 24,00"
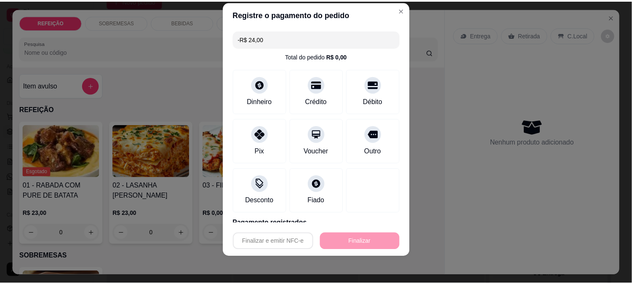
scroll to position [0, 0]
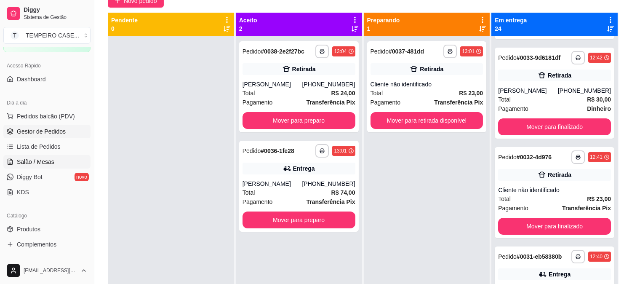
click at [57, 166] on link "Salão / Mesas" at bounding box center [46, 161] width 87 height 13
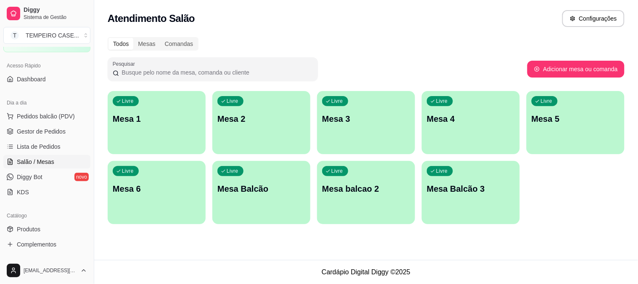
click at [167, 118] on p "Mesa 1" at bounding box center [157, 119] width 88 height 12
click at [380, 132] on div "Livre Mesa 3" at bounding box center [366, 117] width 98 height 53
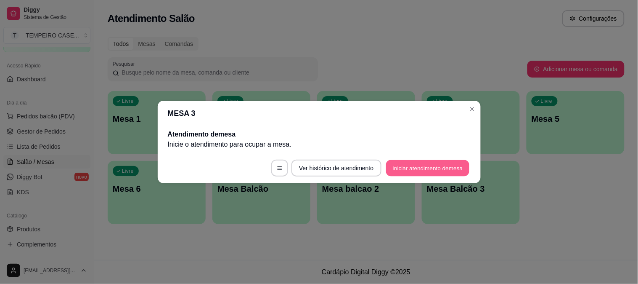
click at [406, 165] on button "Iniciar atendimento de mesa" at bounding box center [427, 168] width 83 height 16
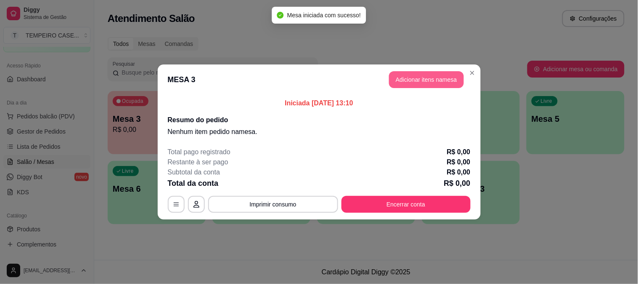
click at [419, 79] on button "Adicionar itens na mesa" at bounding box center [426, 79] width 75 height 17
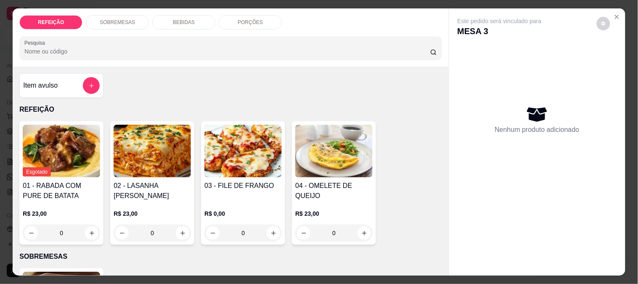
click at [146, 147] on img at bounding box center [152, 151] width 77 height 53
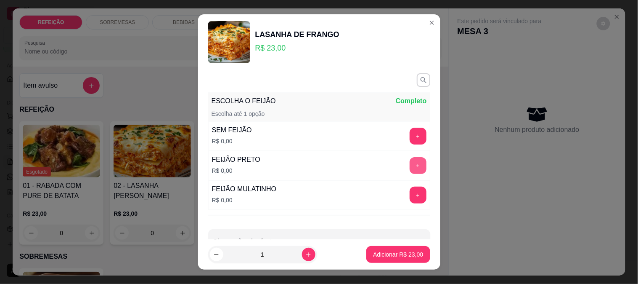
click at [410, 170] on button "+" at bounding box center [418, 165] width 17 height 17
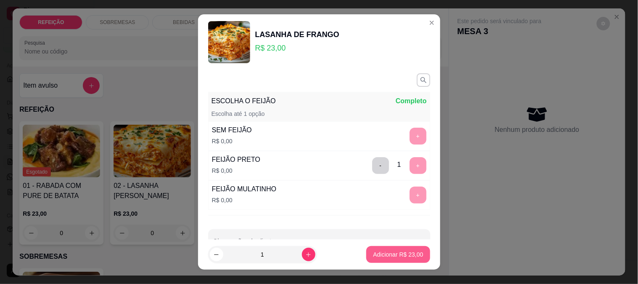
click at [380, 251] on p "Adicionar R$ 23,00" at bounding box center [398, 254] width 50 height 8
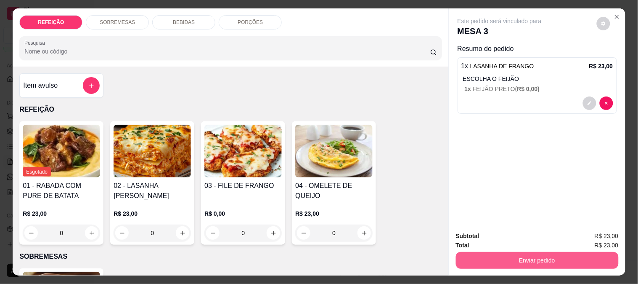
click at [497, 257] on button "Enviar pedido" at bounding box center [537, 260] width 163 height 17
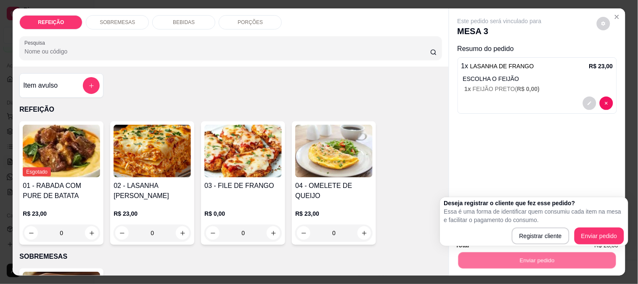
click at [592, 160] on div "Este pedido será vinculado para MESA 3 Resumo do pedido 1 x LASANHA DE FRANGO R…" at bounding box center [537, 116] width 176 height 216
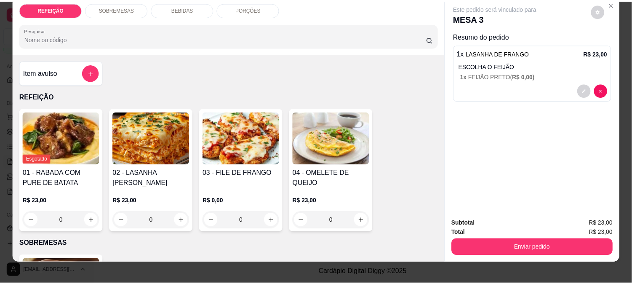
scroll to position [22, 0]
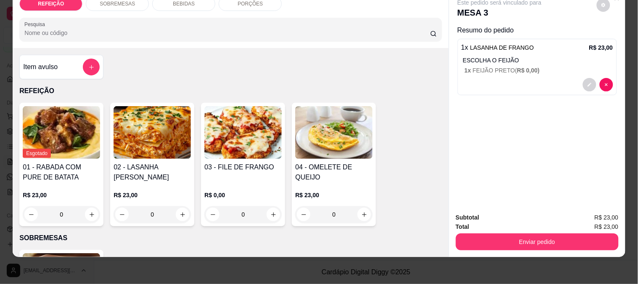
click at [514, 233] on button "Enviar pedido" at bounding box center [537, 241] width 163 height 17
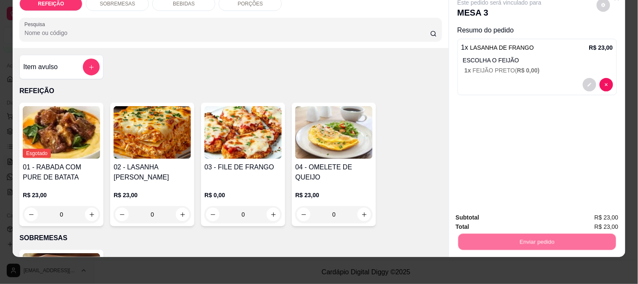
click at [583, 218] on button "Enviar pedido" at bounding box center [597, 214] width 48 height 16
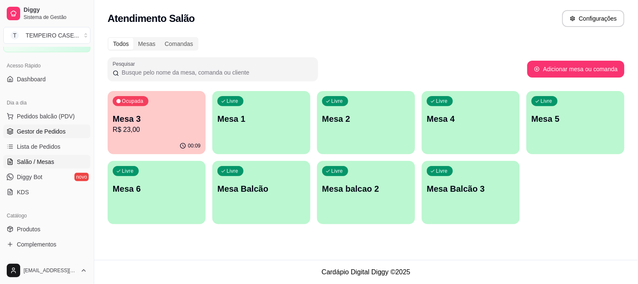
click at [46, 132] on span "Gestor de Pedidos" at bounding box center [41, 131] width 49 height 8
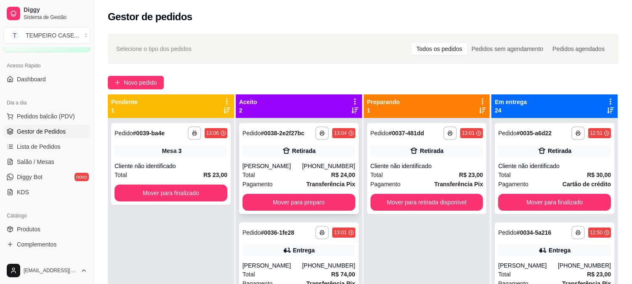
scroll to position [23, 0]
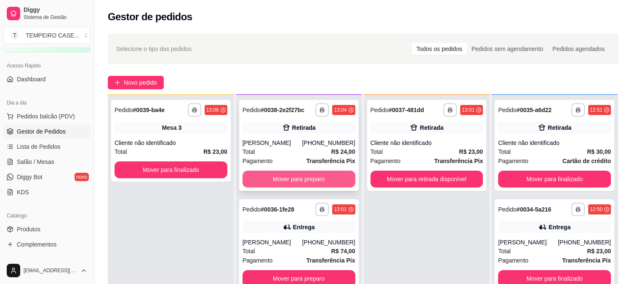
click at [303, 175] on button "Mover para preparo" at bounding box center [298, 178] width 113 height 17
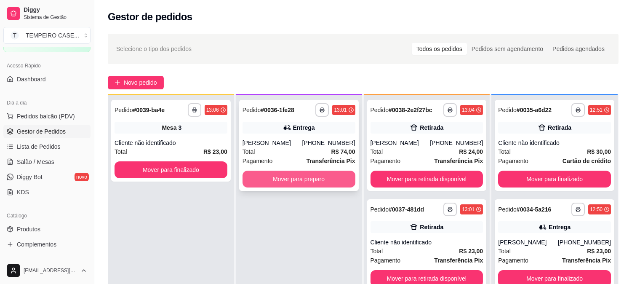
click at [310, 178] on button "Mover para preparo" at bounding box center [298, 178] width 113 height 17
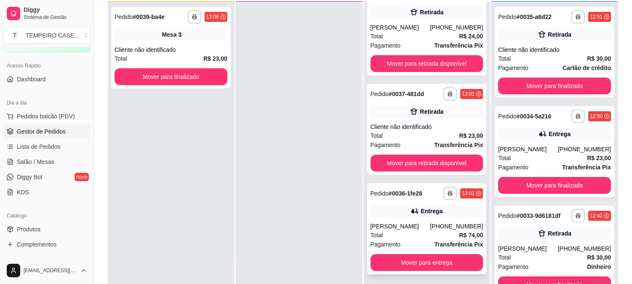
scroll to position [93, 0]
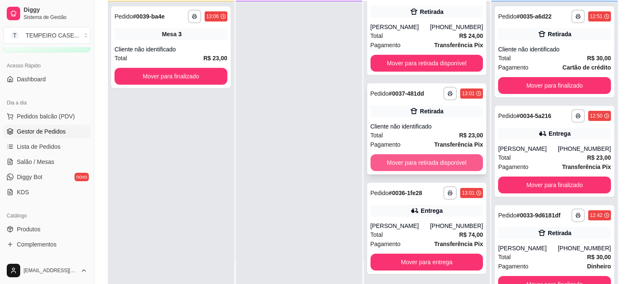
click at [416, 165] on button "Mover para retirada disponível" at bounding box center [426, 162] width 113 height 17
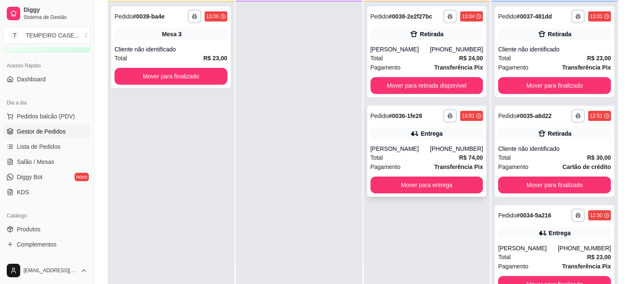
scroll to position [0, 0]
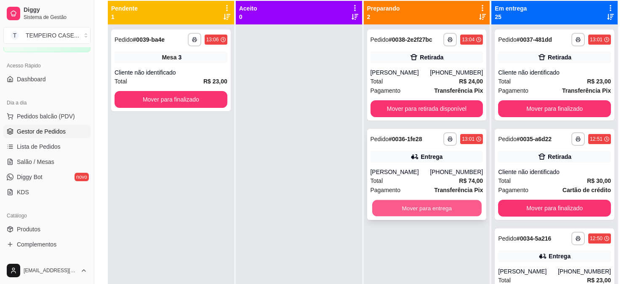
click at [396, 207] on button "Mover para entrega" at bounding box center [426, 208] width 109 height 16
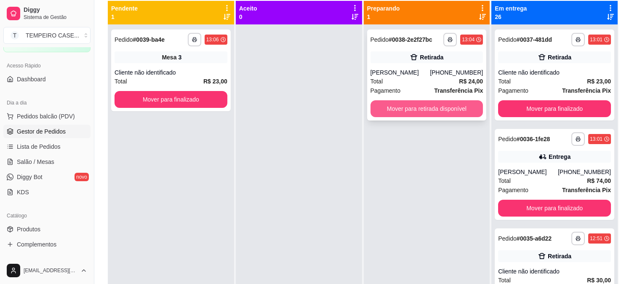
click at [402, 105] on button "Mover para retirada disponível" at bounding box center [426, 108] width 113 height 17
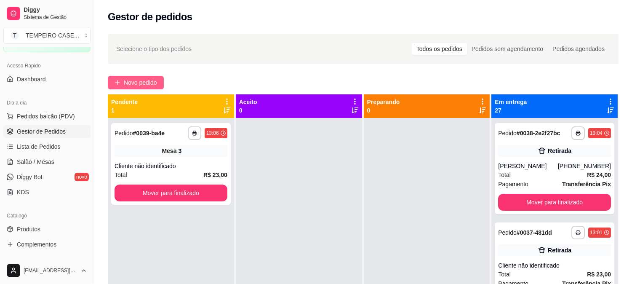
click at [130, 88] on button "Novo pedido" at bounding box center [136, 82] width 56 height 13
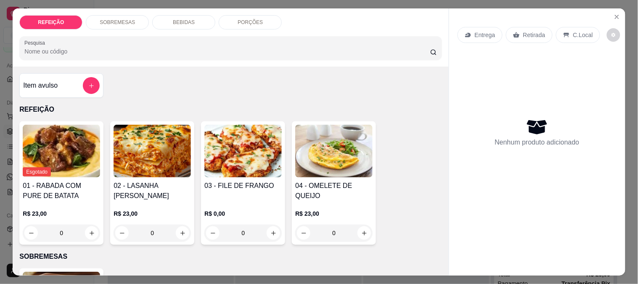
click at [236, 165] on img at bounding box center [243, 151] width 77 height 53
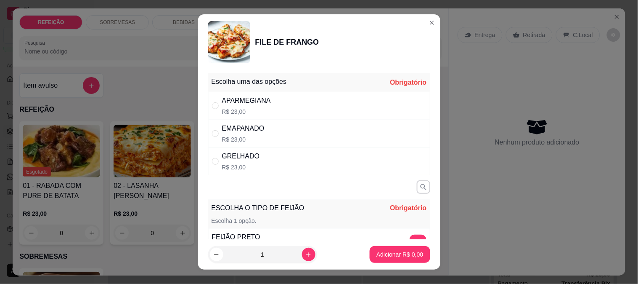
click at [247, 105] on div "APARMEGIANA" at bounding box center [246, 101] width 49 height 10
radio input "true"
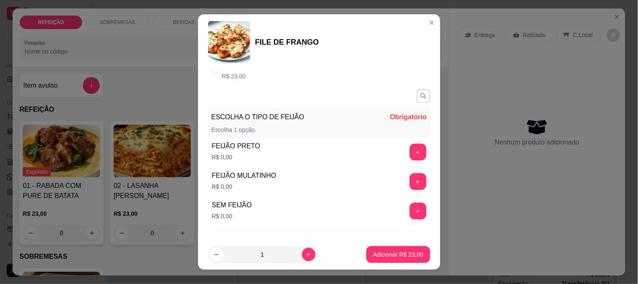
scroll to position [93, 0]
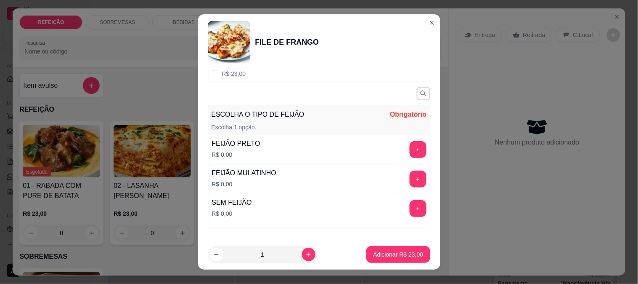
click at [410, 152] on button "+" at bounding box center [418, 149] width 17 height 17
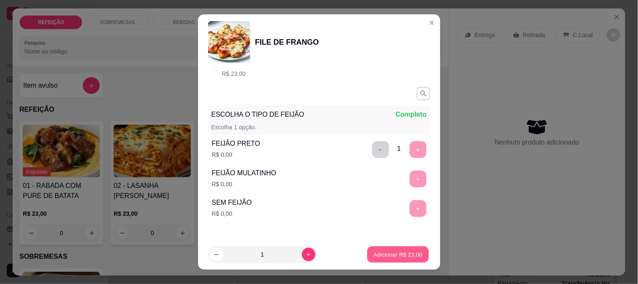
click at [385, 257] on p "Adicionar R$ 23,00" at bounding box center [398, 254] width 49 height 8
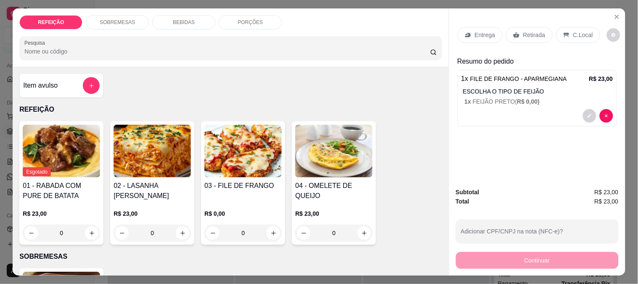
click at [475, 31] on p "Entrega" at bounding box center [485, 35] width 21 height 8
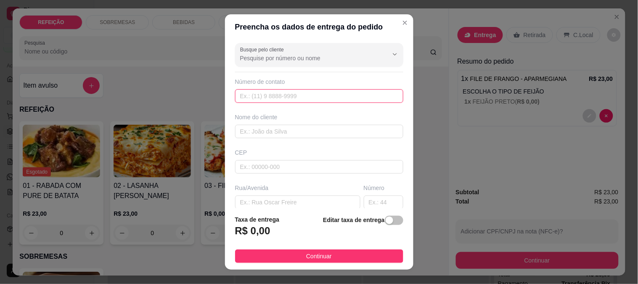
click at [267, 97] on input "text" at bounding box center [319, 95] width 168 height 13
paste input "(51) 9248-7666"
type input "(51) 9248-7666"
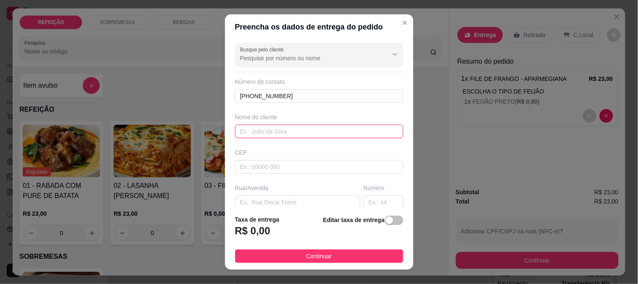
click at [260, 130] on input "text" at bounding box center [319, 131] width 168 height 13
paste input "Bruna"
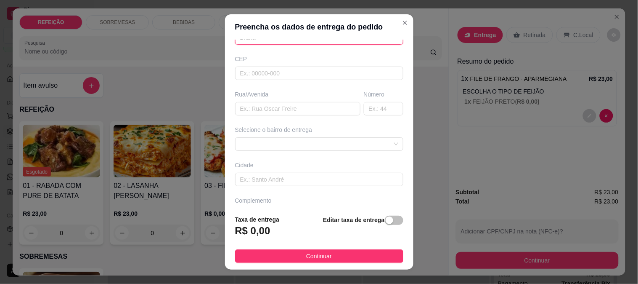
type input "Bruna"
click at [274, 136] on div "Selecione o bairro de entrega" at bounding box center [320, 137] width 172 height 25
click at [272, 145] on span at bounding box center [319, 144] width 158 height 13
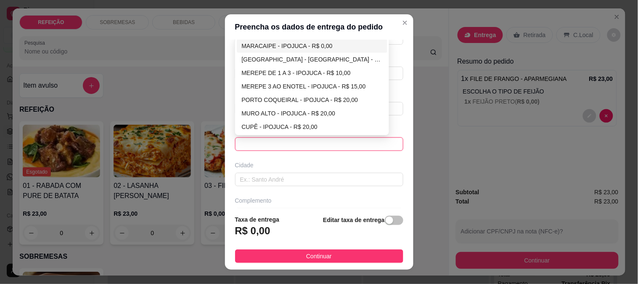
click at [271, 49] on div "MARACAIPE - IPOJUCA - R$ 0,00" at bounding box center [312, 45] width 141 height 9
type input "IPOJUCA"
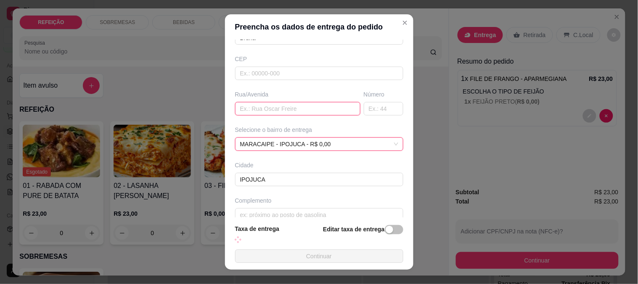
click at [255, 112] on input "text" at bounding box center [297, 108] width 125 height 13
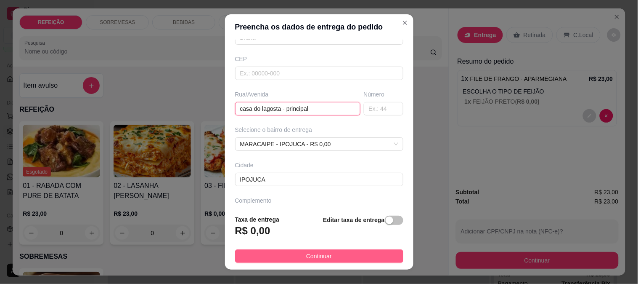
type input "casa do lagosta - principal"
click at [309, 254] on span "Continuar" at bounding box center [319, 255] width 26 height 9
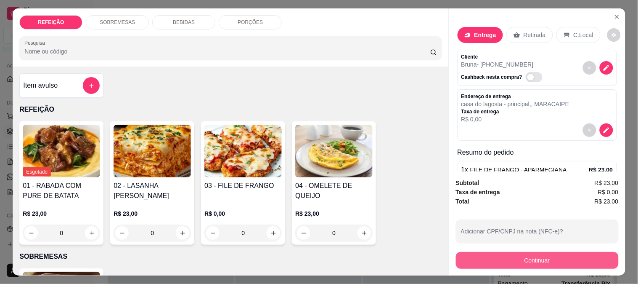
click at [482, 258] on button "Continuar" at bounding box center [537, 260] width 163 height 17
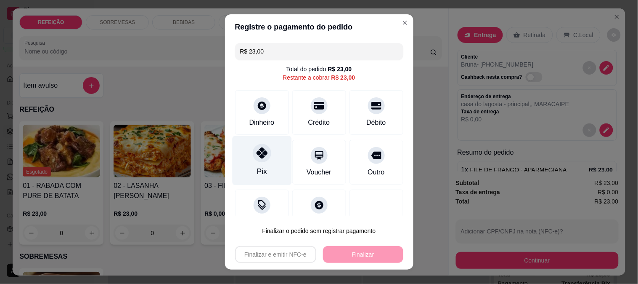
click at [268, 165] on div "Pix" at bounding box center [261, 159] width 59 height 49
type input "R$ 0,00"
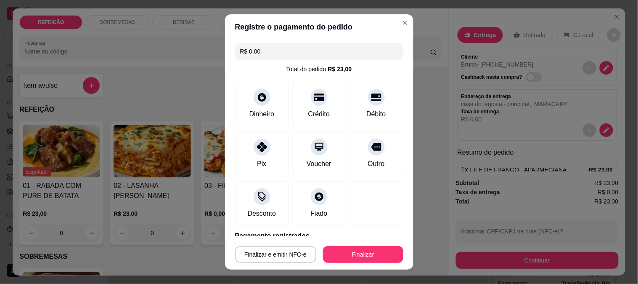
click at [338, 245] on div "Finalizar e emitir NFC-e Finalizar" at bounding box center [319, 252] width 168 height 20
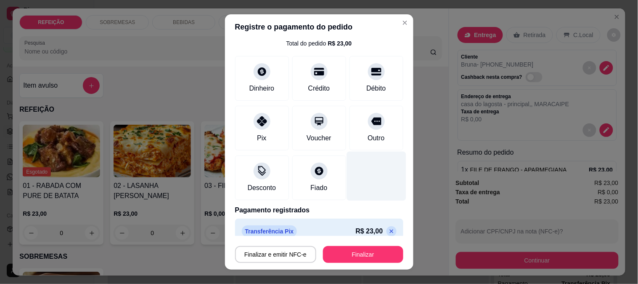
scroll to position [36, 0]
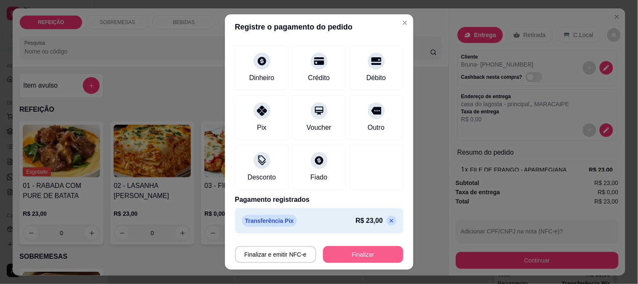
click at [378, 251] on button "Finalizar" at bounding box center [363, 254] width 80 height 17
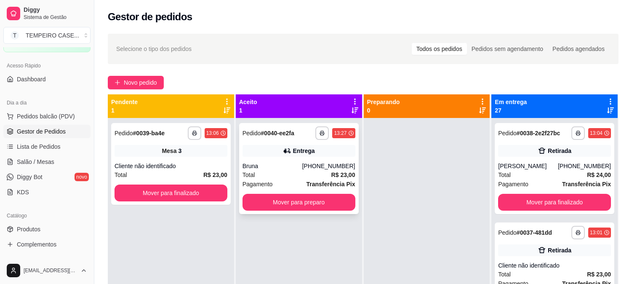
click at [262, 165] on div "Bruna" at bounding box center [272, 166] width 60 height 8
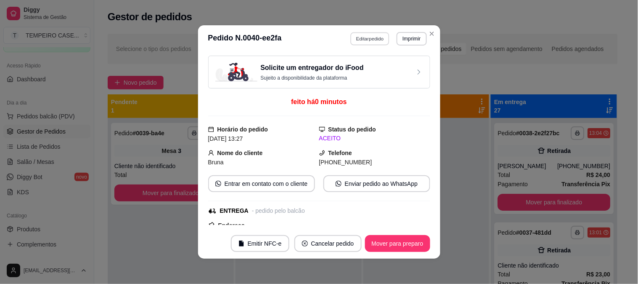
click at [365, 36] on button "Editar pedido" at bounding box center [370, 38] width 39 height 13
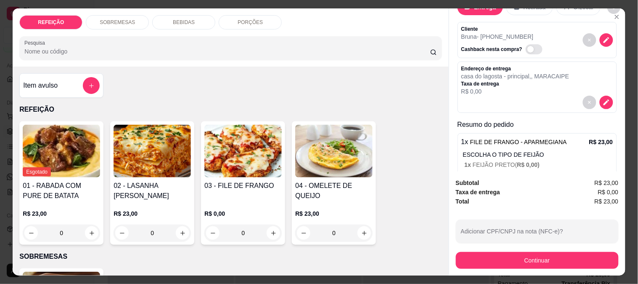
scroll to position [58, 0]
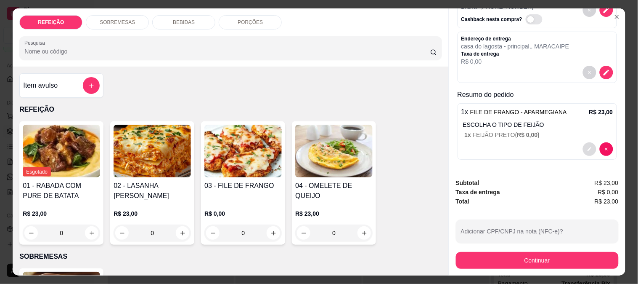
click at [583, 146] on button "decrease-product-quantity" at bounding box center [589, 148] width 13 height 13
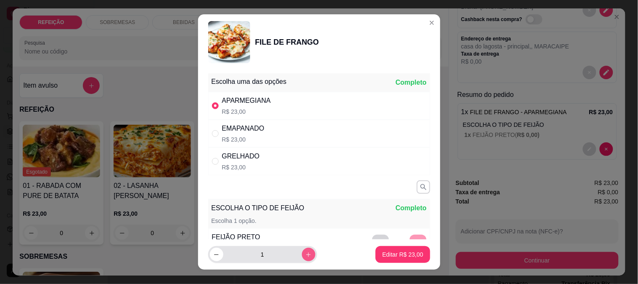
click at [304, 250] on button "increase-product-quantity" at bounding box center [308, 253] width 13 height 13
type input "2"
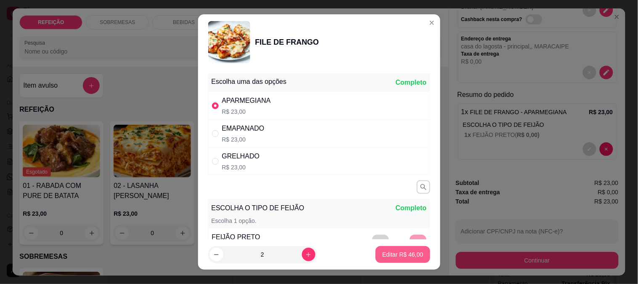
click at [406, 254] on p "Editar R$ 46,00" at bounding box center [402, 254] width 41 height 8
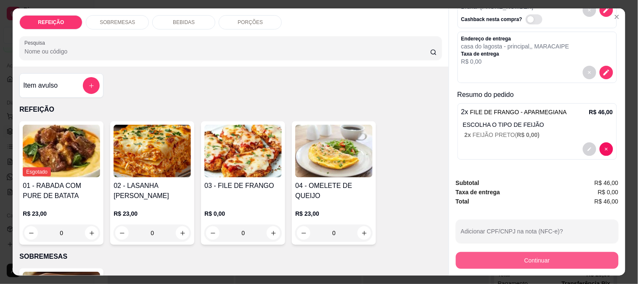
click at [491, 253] on button "Continuar" at bounding box center [537, 260] width 163 height 17
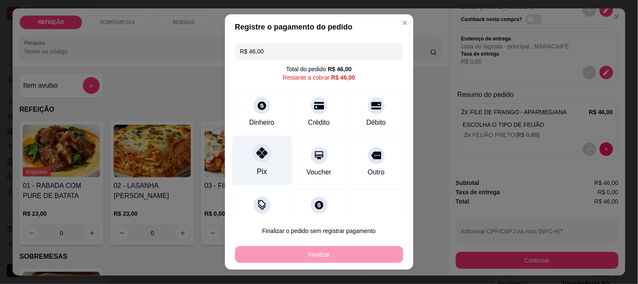
click at [259, 162] on div "Pix" at bounding box center [261, 159] width 59 height 49
type input "R$ 0,00"
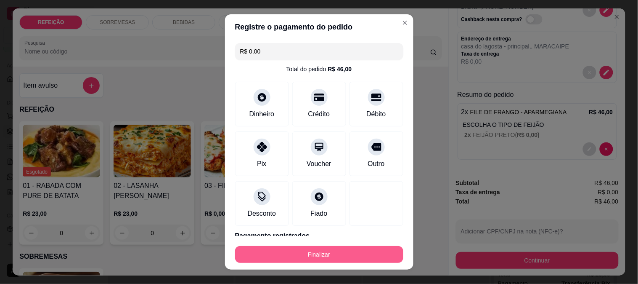
click at [311, 249] on button "Finalizar" at bounding box center [319, 254] width 168 height 17
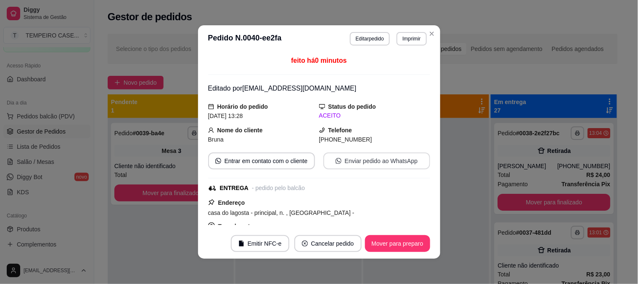
click at [354, 165] on button "Enviar pedido ao WhatsApp" at bounding box center [377, 160] width 107 height 17
click at [397, 42] on button "Imprimir" at bounding box center [412, 38] width 30 height 13
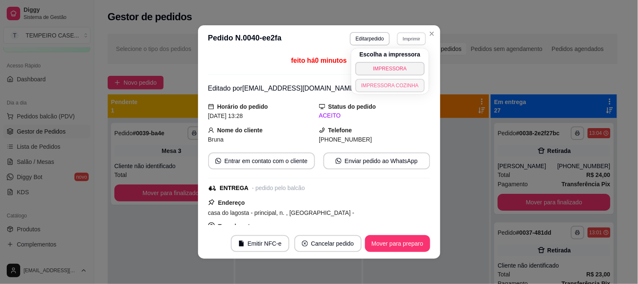
click at [380, 84] on button "IMPRESSORA COZINHA" at bounding box center [390, 85] width 69 height 13
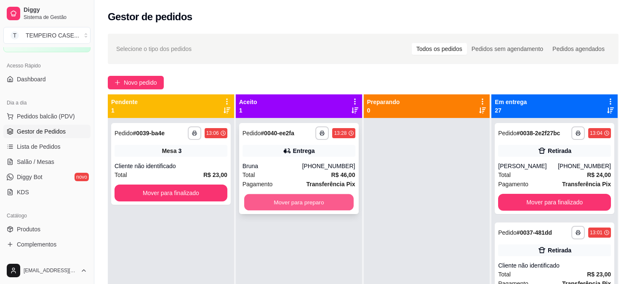
click at [310, 200] on button "Mover para preparo" at bounding box center [298, 202] width 109 height 16
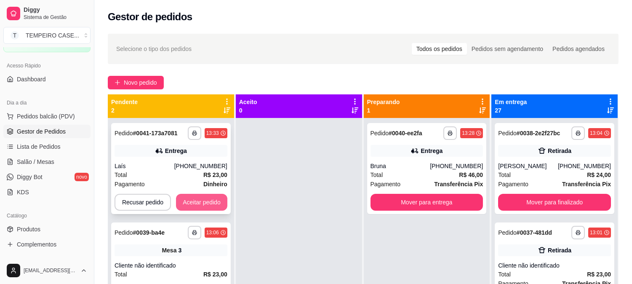
click at [205, 205] on button "Aceitar pedido" at bounding box center [201, 202] width 51 height 17
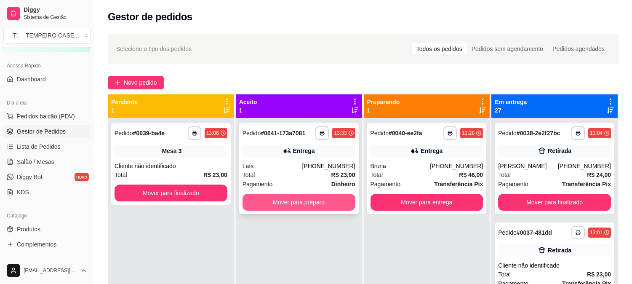
click at [309, 198] on button "Mover para preparo" at bounding box center [298, 202] width 113 height 17
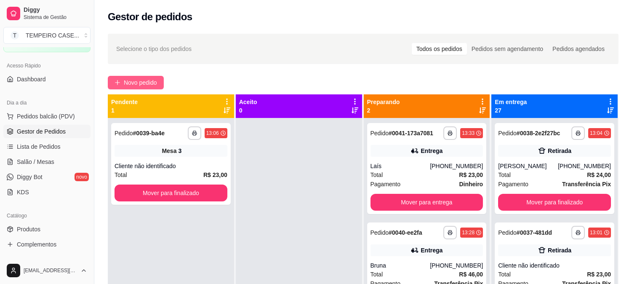
click at [150, 77] on button "Novo pedido" at bounding box center [136, 82] width 56 height 13
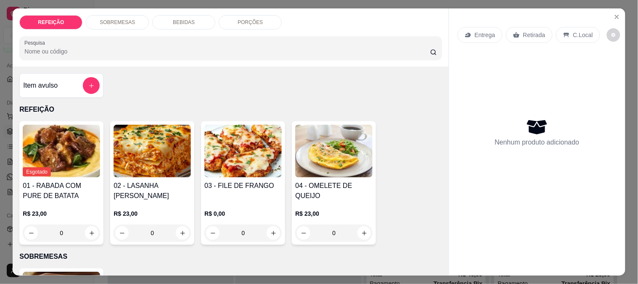
click at [227, 165] on img at bounding box center [243, 151] width 77 height 53
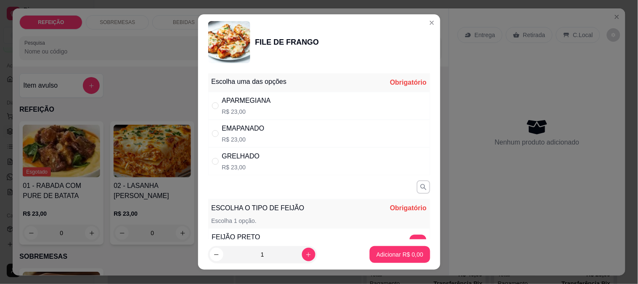
click at [244, 152] on div "GRELHADO" at bounding box center [241, 156] width 38 height 10
radio input "true"
click at [410, 236] on button "+" at bounding box center [418, 242] width 17 height 17
click at [396, 251] on p "Adicionar R$ 23,00" at bounding box center [398, 254] width 50 height 8
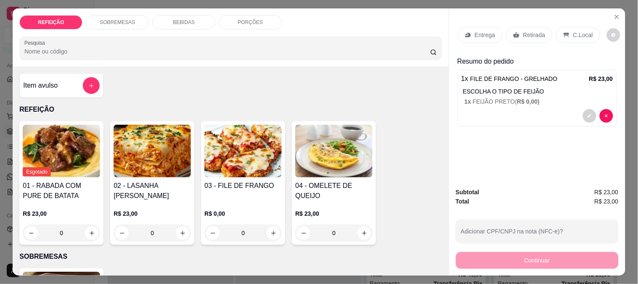
click at [114, 159] on img at bounding box center [152, 151] width 77 height 53
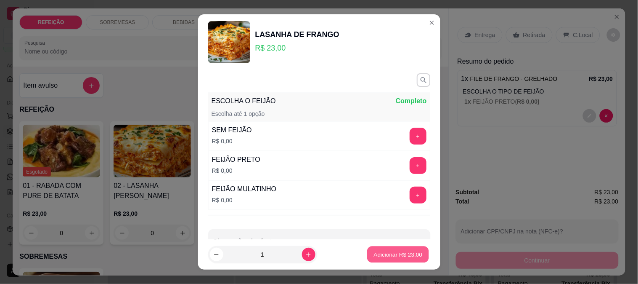
click at [374, 258] on p "Adicionar R$ 23,00" at bounding box center [398, 254] width 49 height 8
type input "1"
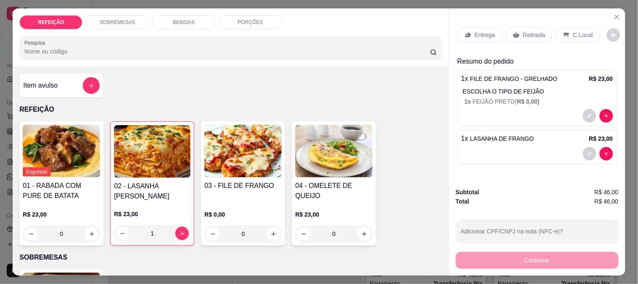
click at [465, 32] on icon at bounding box center [468, 35] width 7 height 7
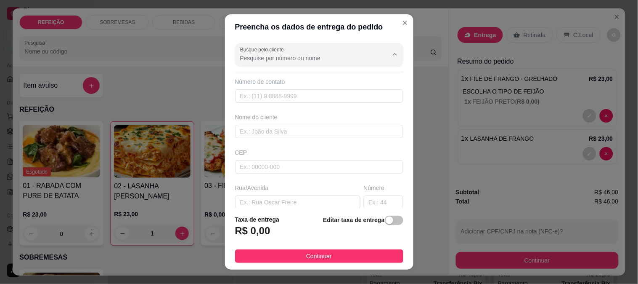
click at [333, 58] on input "Busque pelo cliente" at bounding box center [307, 58] width 135 height 8
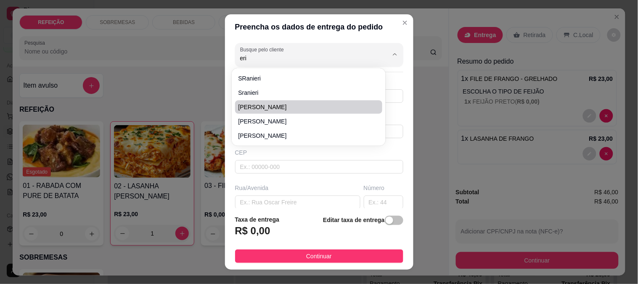
click at [272, 108] on span "Erica" at bounding box center [305, 107] width 133 height 8
type input "Erica"
type input "8197149537"
type input "Erica"
type input "Pousada Makai"
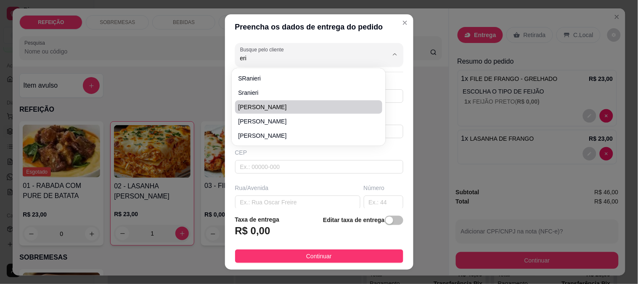
type input "IPOJUCA"
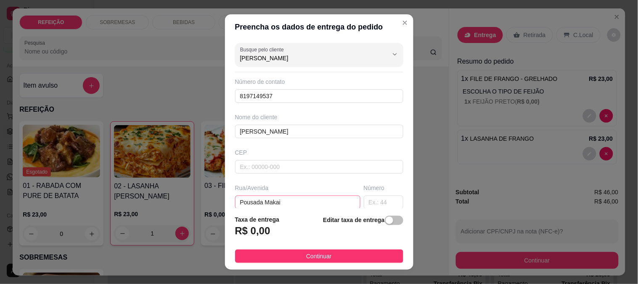
type input "Erica"
click at [262, 207] on input "Pousada Makai" at bounding box center [297, 201] width 125 height 13
click at [283, 201] on input "em cima do armazem de beto" at bounding box center [297, 201] width 125 height 13
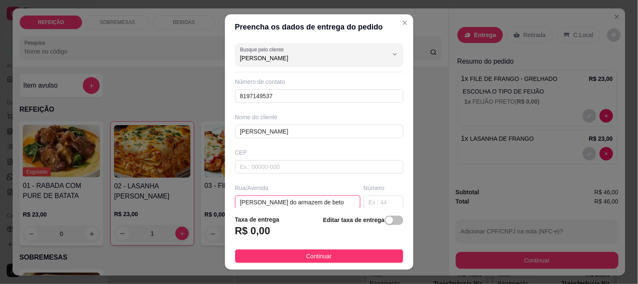
click at [283, 201] on input "em cima do armazem de beto" at bounding box center [297, 201] width 125 height 13
paste input "Em cima do armazém do B"
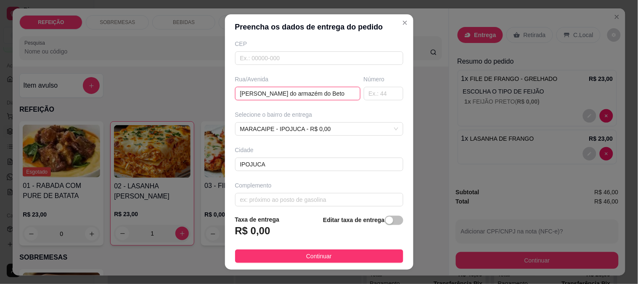
scroll to position [115, 0]
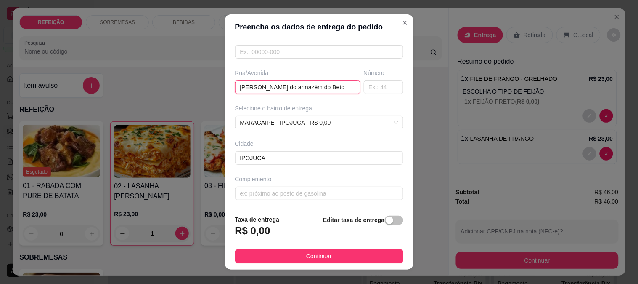
type input "Em cima do armazém do Beto"
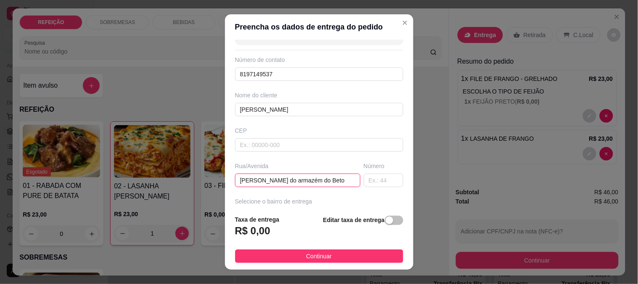
scroll to position [0, 0]
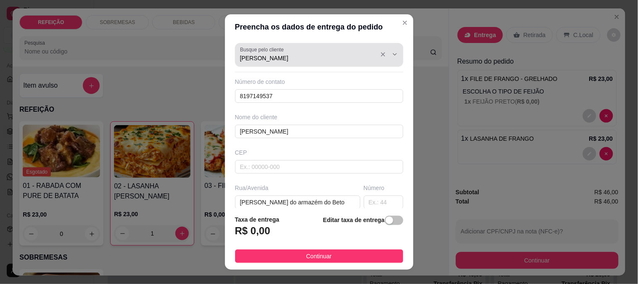
click at [267, 59] on input "Erica" at bounding box center [307, 58] width 135 height 8
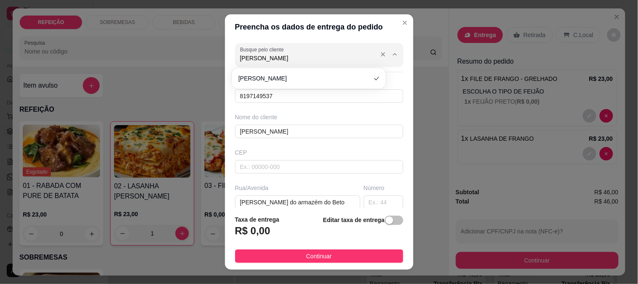
click at [267, 59] on input "Erica" at bounding box center [307, 58] width 135 height 8
type input "julia"
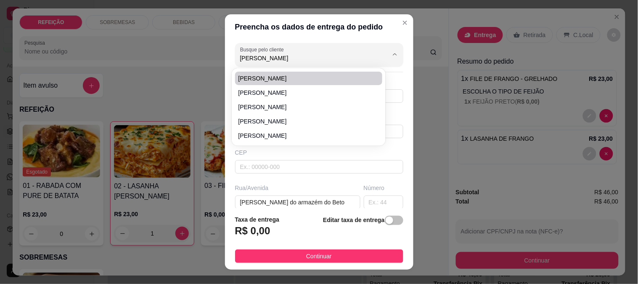
click at [253, 77] on span "julia" at bounding box center [305, 78] width 133 height 8
type input "8191073637"
type input "julia"
type input "POUSADA MAKAI"
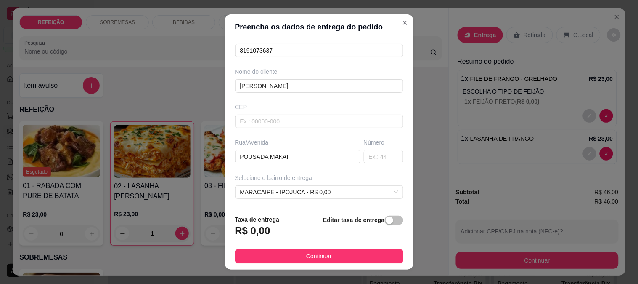
scroll to position [115, 0]
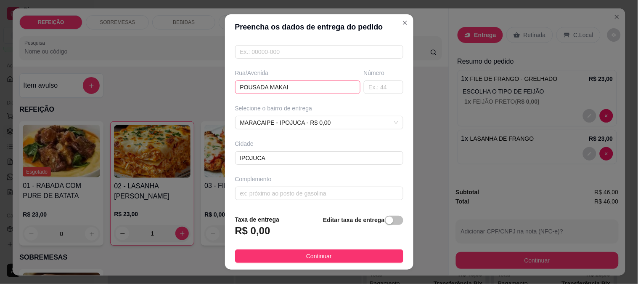
type input "julia"
click at [274, 91] on input "POUSADA MAKAI" at bounding box center [297, 86] width 125 height 13
paste input "Em cima do armazém do Beto"
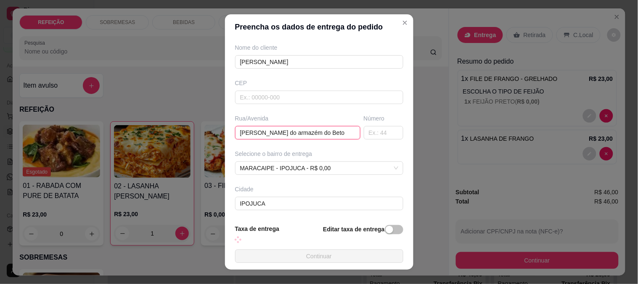
scroll to position [0, 0]
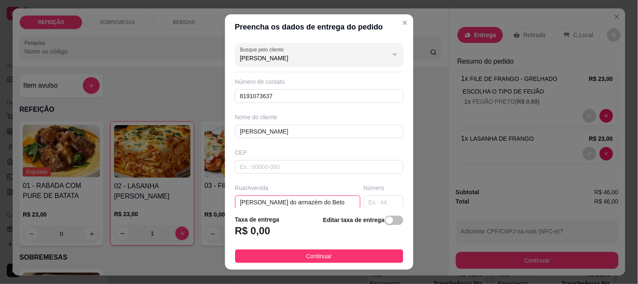
type input "Em cima do armazém do Beto"
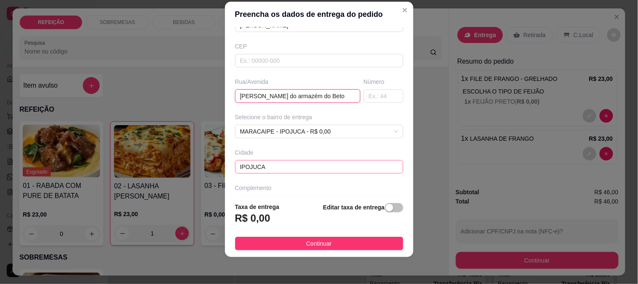
scroll to position [115, 0]
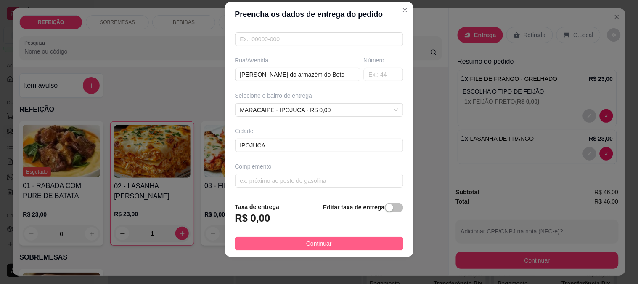
click at [302, 237] on button "Continuar" at bounding box center [319, 242] width 168 height 13
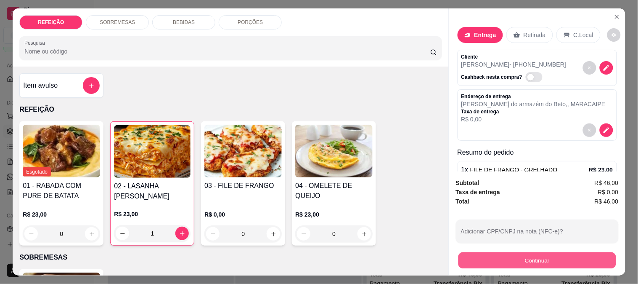
click at [505, 256] on button "Continuar" at bounding box center [537, 260] width 158 height 16
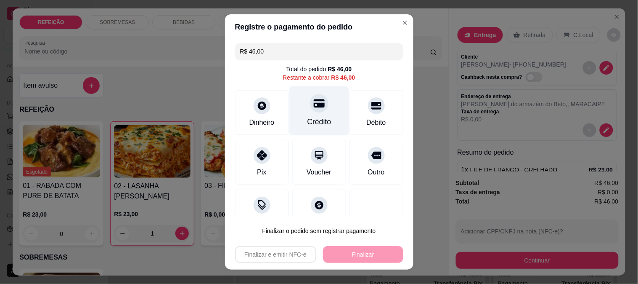
click at [308, 114] on div "Crédito" at bounding box center [319, 110] width 59 height 49
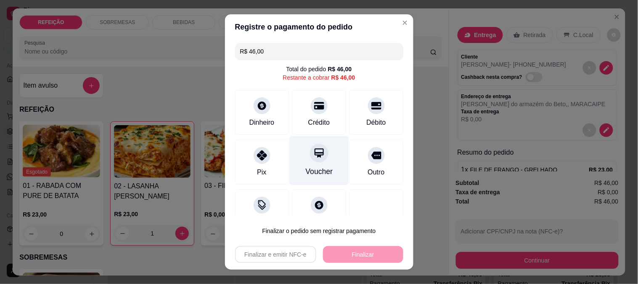
type input "R$ 0,00"
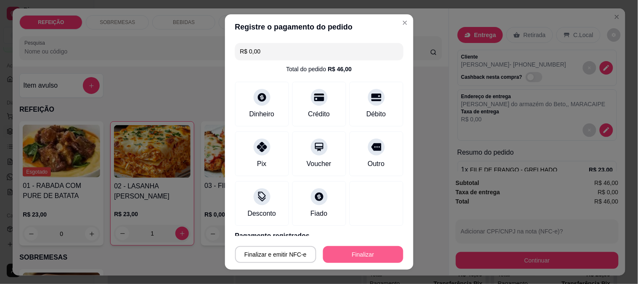
click at [353, 249] on button "Finalizar" at bounding box center [363, 254] width 80 height 17
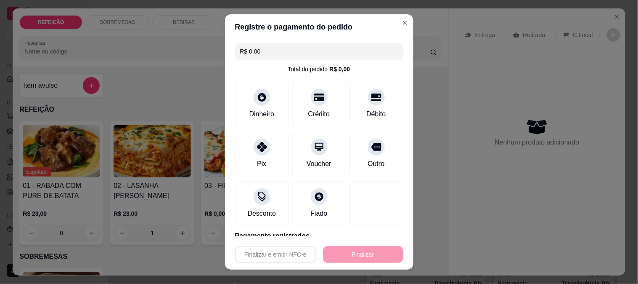
type input "0"
type input "-R$ 46,00"
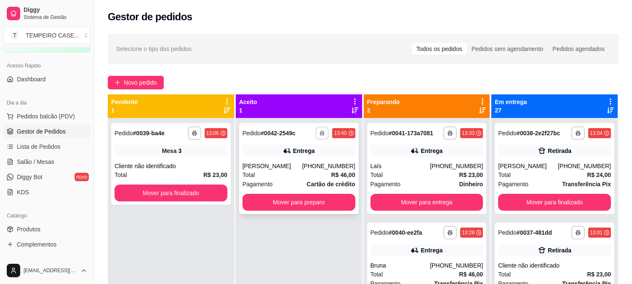
click at [324, 135] on button "button" at bounding box center [322, 132] width 13 height 13
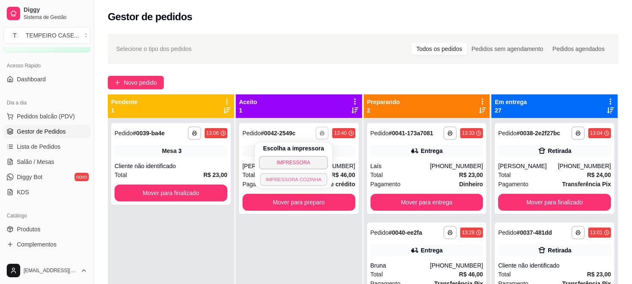
click at [309, 175] on button "IMPRESSORA COZINHA" at bounding box center [293, 179] width 67 height 13
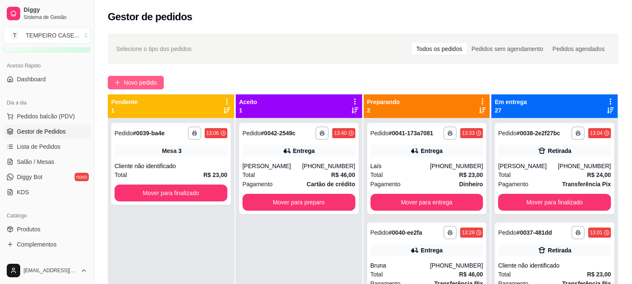
click at [130, 83] on span "Novo pedido" at bounding box center [140, 82] width 33 height 9
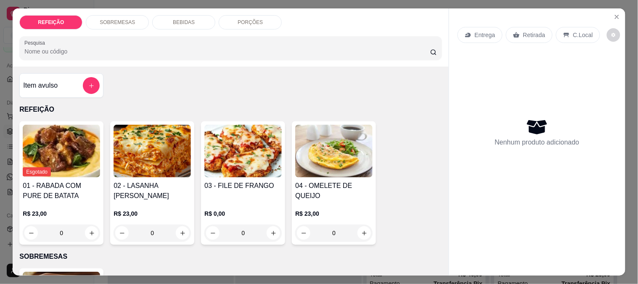
click at [133, 171] on img at bounding box center [152, 151] width 77 height 53
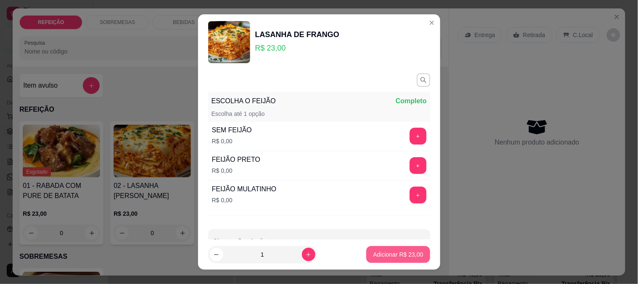
click at [388, 253] on p "Adicionar R$ 23,00" at bounding box center [398, 254] width 50 height 8
type input "1"
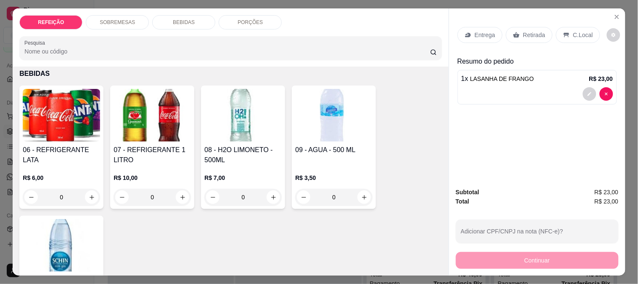
scroll to position [180, 0]
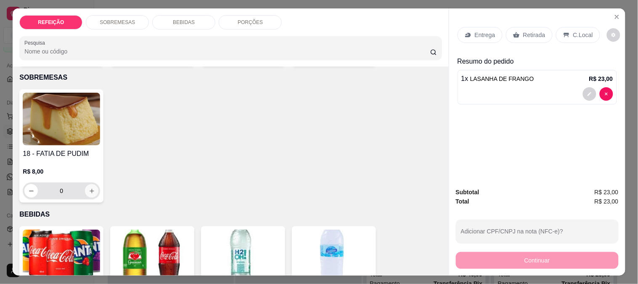
click at [90, 189] on icon "increase-product-quantity" at bounding box center [92, 191] width 5 height 5
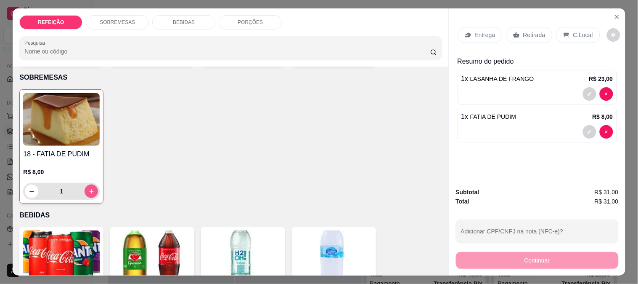
click at [89, 188] on icon "increase-product-quantity" at bounding box center [91, 191] width 6 height 6
type input "2"
click at [476, 35] on p "Entrega" at bounding box center [485, 35] width 21 height 8
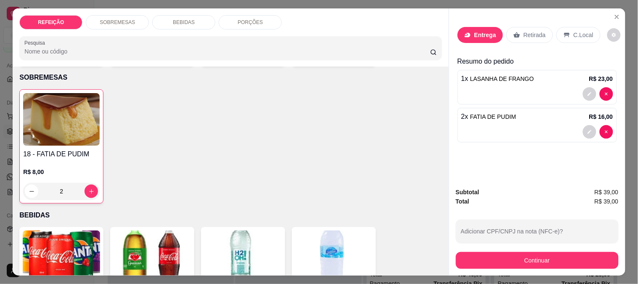
click at [262, 50] on label "Busque pelo cliente" at bounding box center [263, 49] width 47 height 7
click at [262, 54] on input "Busque pelo cliente" at bounding box center [307, 58] width 135 height 8
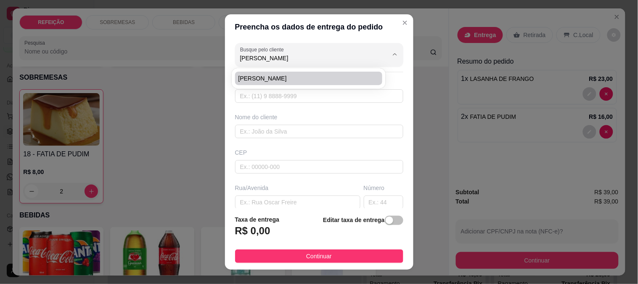
click at [260, 78] on span "ALAN ROBSON" at bounding box center [305, 78] width 133 height 8
type input "ALAN ROBSON"
type input "6195095656"
type input "ALAN ROBSON"
type input "RUA 5"
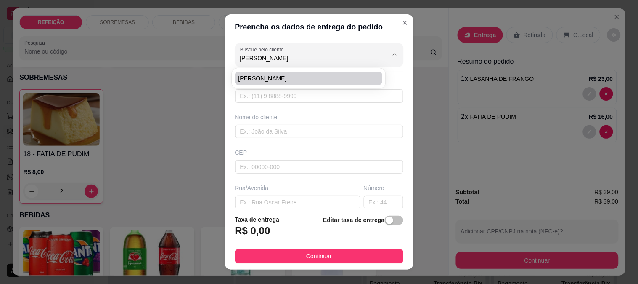
type input "IPOJUCA"
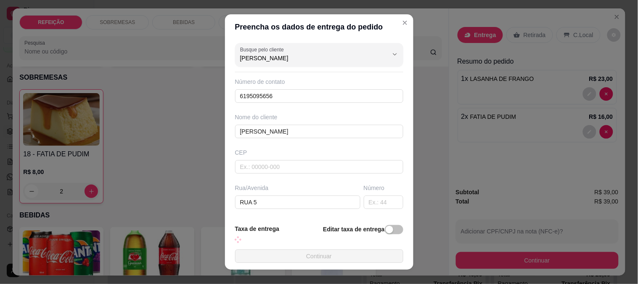
click at [326, 258] on button "Continuar" at bounding box center [319, 255] width 168 height 13
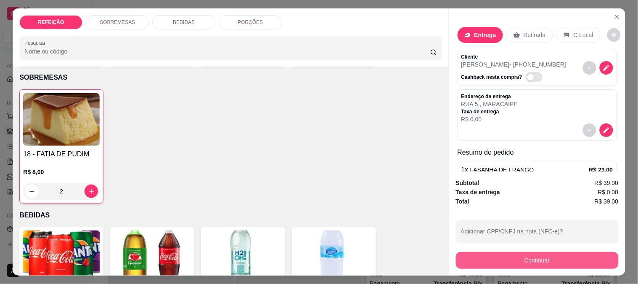
click at [488, 252] on button "Continuar" at bounding box center [537, 260] width 163 height 17
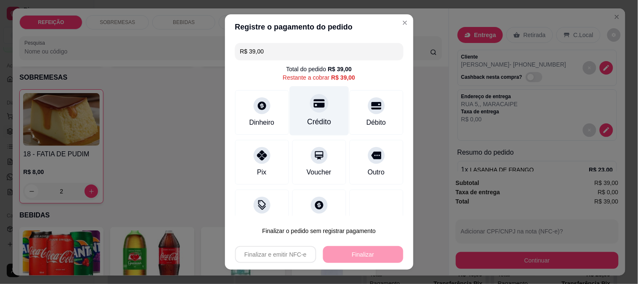
click at [313, 108] on icon at bounding box center [318, 103] width 11 height 11
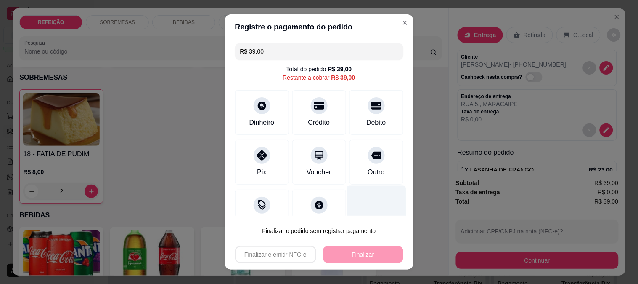
type input "R$ 0,00"
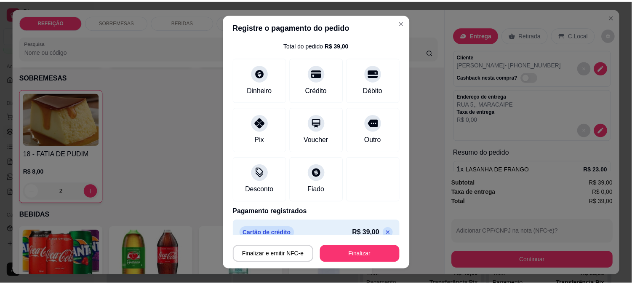
scroll to position [36, 0]
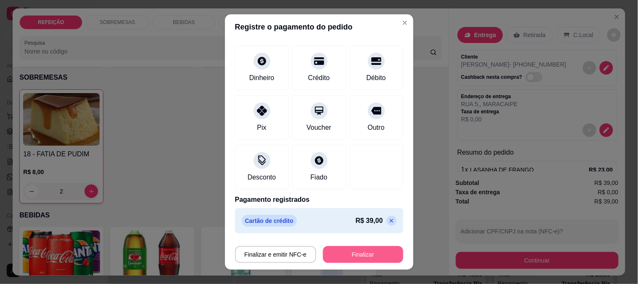
click at [351, 252] on button "Finalizar" at bounding box center [363, 254] width 80 height 17
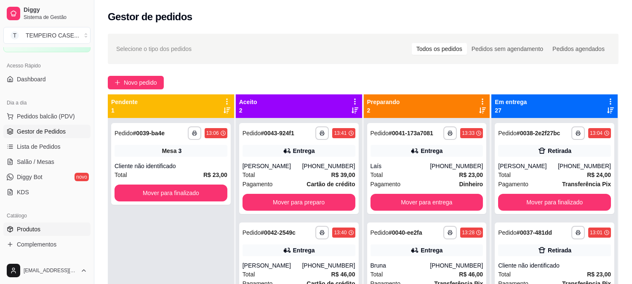
click at [21, 232] on span "Produtos" at bounding box center [29, 229] width 24 height 8
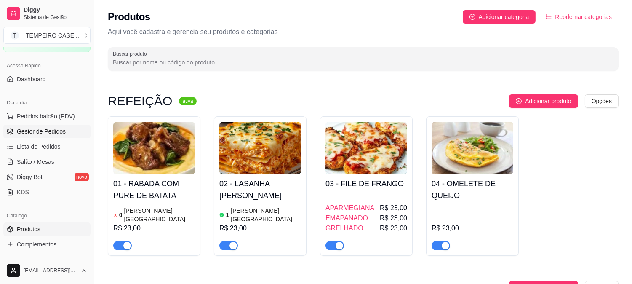
click at [20, 128] on span "Gestor de Pedidos" at bounding box center [41, 131] width 49 height 8
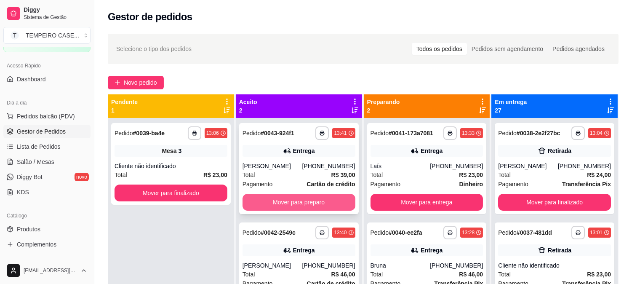
click at [280, 205] on button "Mover para preparo" at bounding box center [298, 202] width 113 height 17
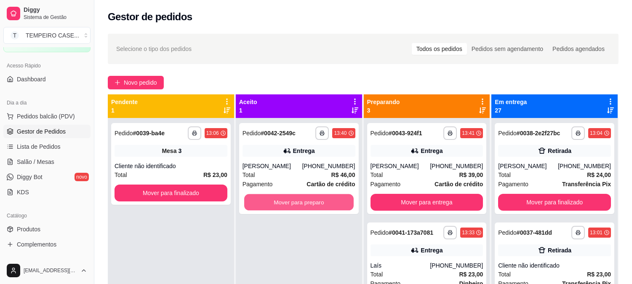
click at [280, 205] on button "Mover para preparo" at bounding box center [298, 202] width 109 height 16
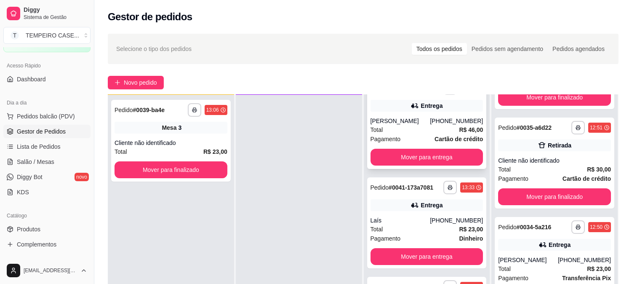
scroll to position [128, 0]
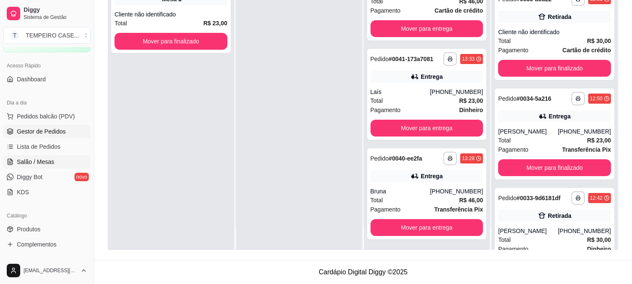
click at [53, 159] on link "Salão / Mesas" at bounding box center [46, 161] width 87 height 13
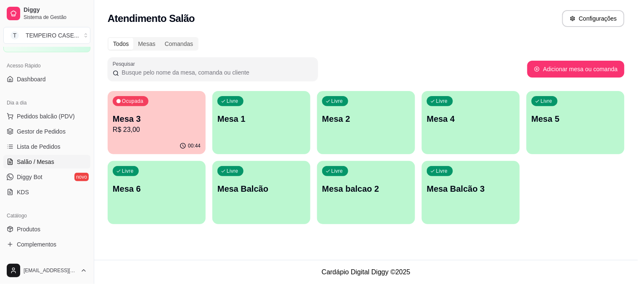
click at [161, 131] on p "R$ 23,00" at bounding box center [157, 130] width 88 height 10
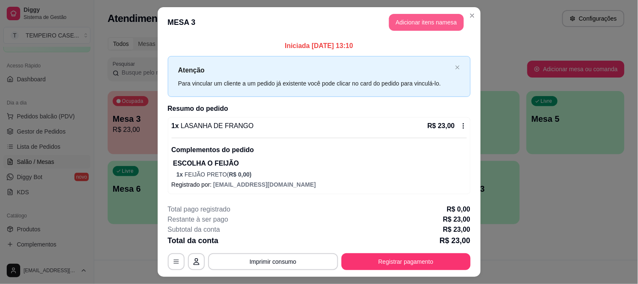
click at [410, 21] on button "Adicionar itens na mesa" at bounding box center [426, 22] width 75 height 17
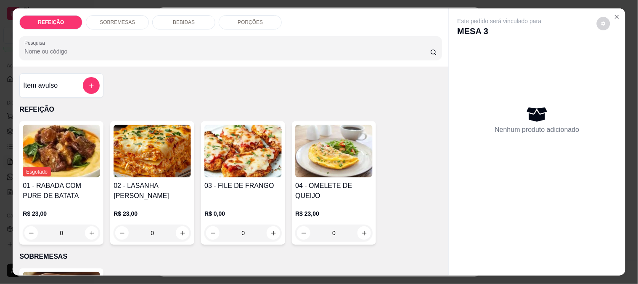
click at [183, 15] on div "BEBIDAS" at bounding box center [183, 22] width 63 height 14
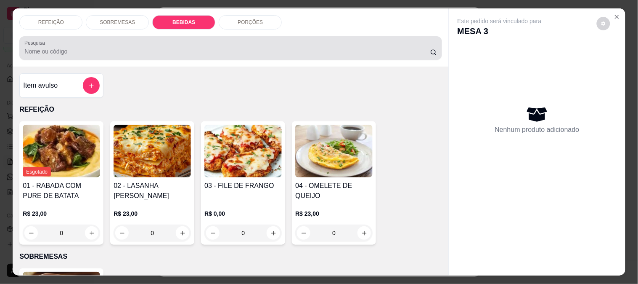
scroll to position [22, 0]
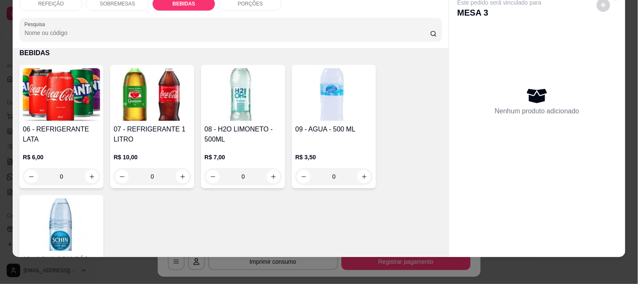
click at [78, 86] on img at bounding box center [61, 94] width 77 height 53
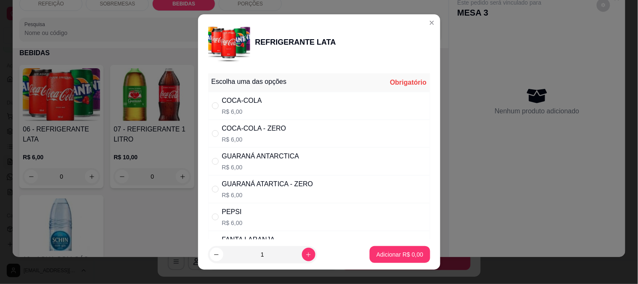
click at [284, 179] on div "GUARANÁ ATARTICA - ZERO" at bounding box center [267, 184] width 91 height 10
radio input "true"
click at [393, 255] on p "Adicionar R$ 6,00" at bounding box center [399, 254] width 45 height 8
type input "1"
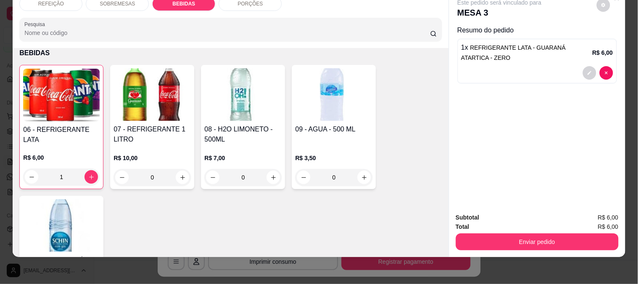
click at [498, 231] on div "Enviar pedido" at bounding box center [537, 240] width 163 height 19
click at [500, 233] on button "Enviar pedido" at bounding box center [537, 241] width 163 height 17
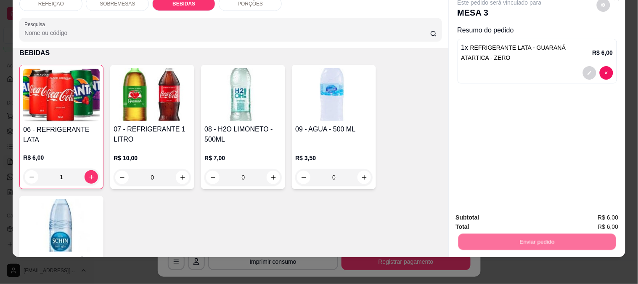
click at [584, 210] on button "Enviar pedido" at bounding box center [597, 214] width 48 height 16
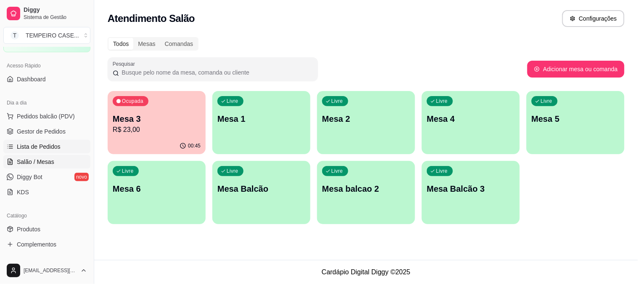
click at [49, 140] on link "Lista de Pedidos" at bounding box center [46, 146] width 87 height 13
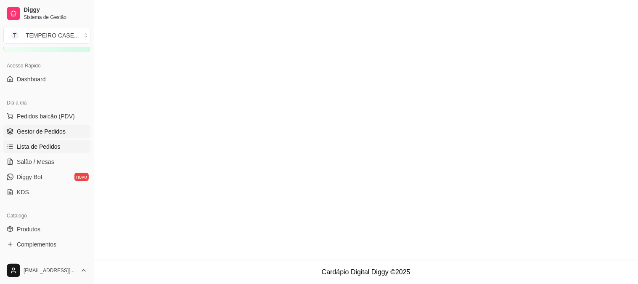
click at [50, 132] on span "Gestor de Pedidos" at bounding box center [41, 131] width 49 height 8
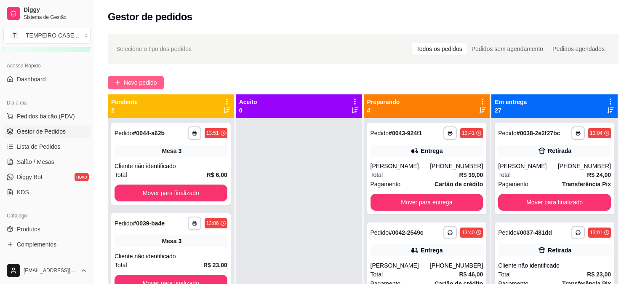
click at [141, 85] on span "Novo pedido" at bounding box center [140, 82] width 33 height 9
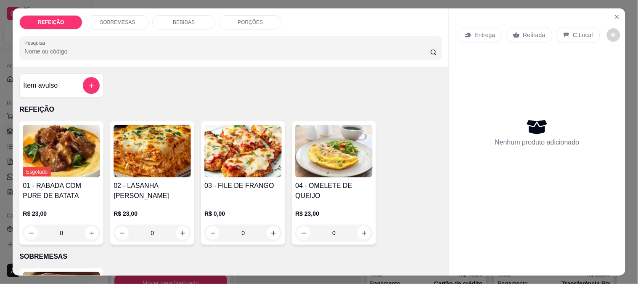
click at [226, 162] on img at bounding box center [243, 151] width 77 height 53
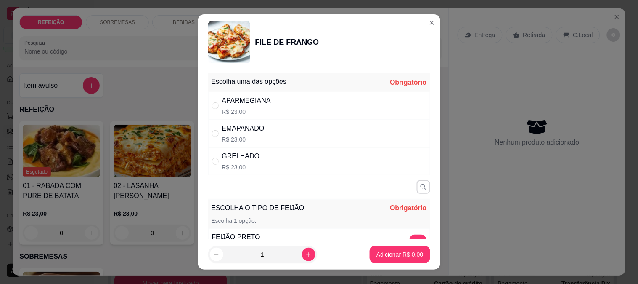
drag, startPoint x: 262, startPoint y: 114, endPoint x: 276, endPoint y: 114, distance: 14.3
click at [262, 113] on p "R$ 23,00" at bounding box center [246, 111] width 49 height 8
radio input "true"
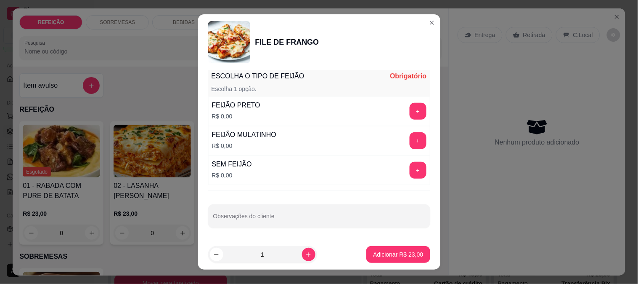
scroll to position [132, 0]
click at [401, 179] on div "SEM FEIJÃO R$ 0,00 +" at bounding box center [319, 169] width 222 height 29
click at [410, 176] on button "+" at bounding box center [418, 170] width 17 height 17
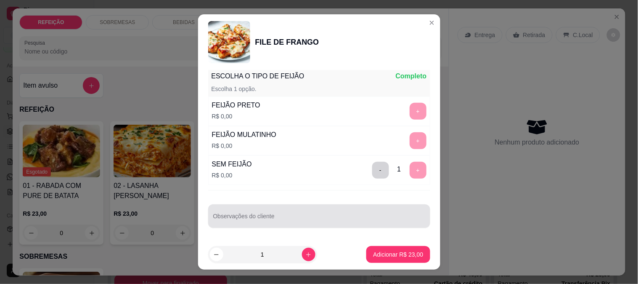
click at [334, 214] on div at bounding box center [319, 215] width 212 height 17
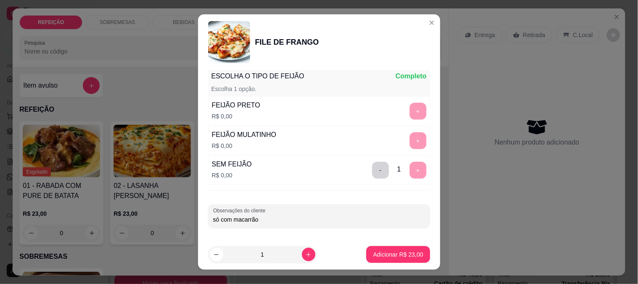
type input "só com macarrão"
click at [368, 247] on button "Adicionar R$ 23,00" at bounding box center [399, 254] width 62 height 16
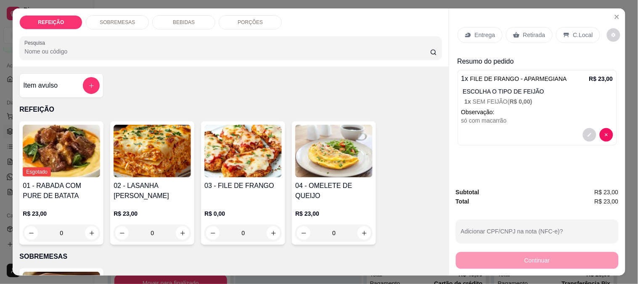
click at [261, 18] on div "PORÇÕES" at bounding box center [250, 22] width 63 height 14
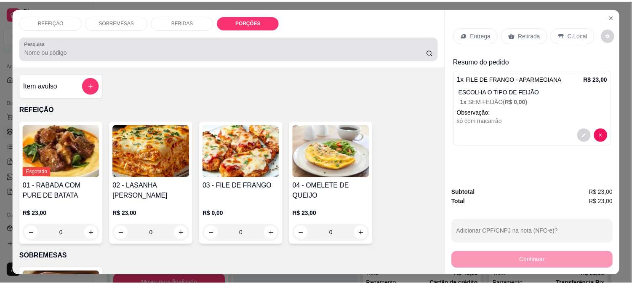
scroll to position [22, 0]
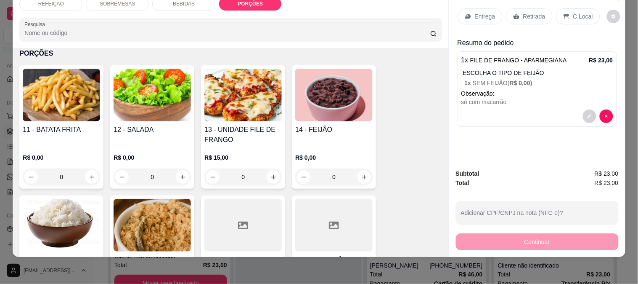
click at [73, 88] on img at bounding box center [61, 95] width 77 height 53
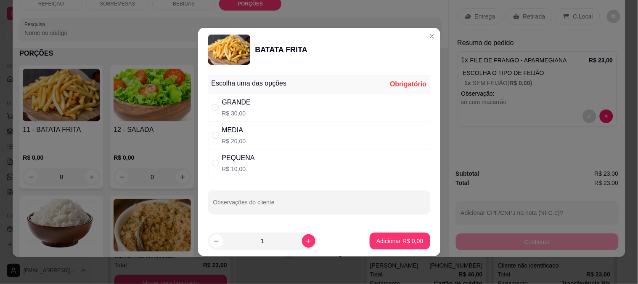
click at [238, 160] on div "PEQUENA" at bounding box center [238, 158] width 33 height 10
radio input "true"
click at [239, 141] on p "R$ 20,00" at bounding box center [234, 141] width 24 height 8
radio input "true"
radio input "false"
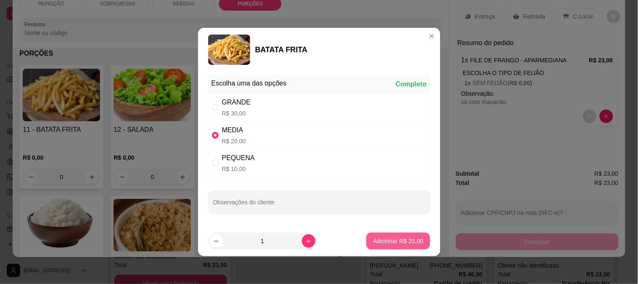
click at [404, 238] on p "Adicionar R$ 20,00" at bounding box center [398, 240] width 50 height 8
type input "1"
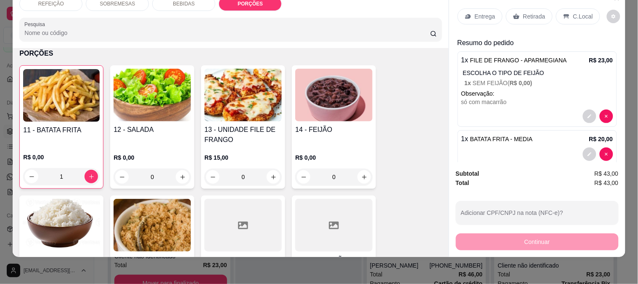
click at [533, 13] on p "Retirada" at bounding box center [534, 16] width 22 height 8
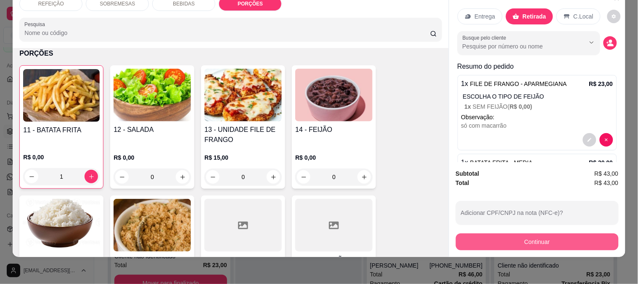
click at [497, 235] on button "Continuar" at bounding box center [537, 241] width 163 height 17
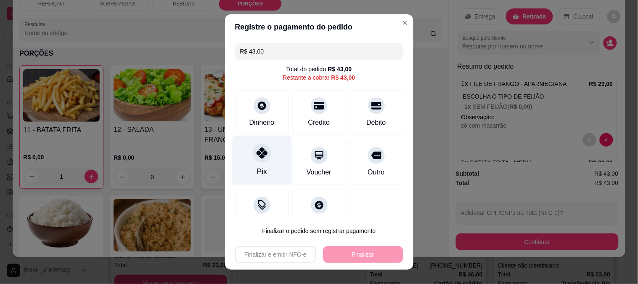
click at [262, 153] on icon at bounding box center [261, 152] width 11 height 11
type input "R$ 0,00"
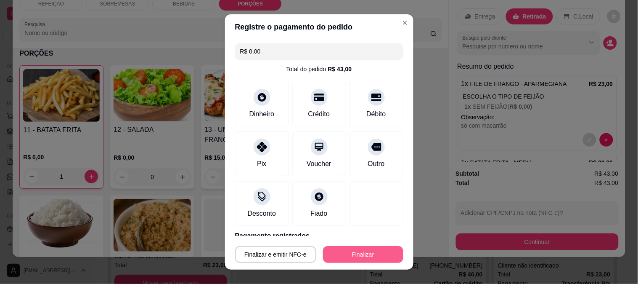
click at [353, 260] on button "Finalizar" at bounding box center [363, 254] width 80 height 17
type input "0"
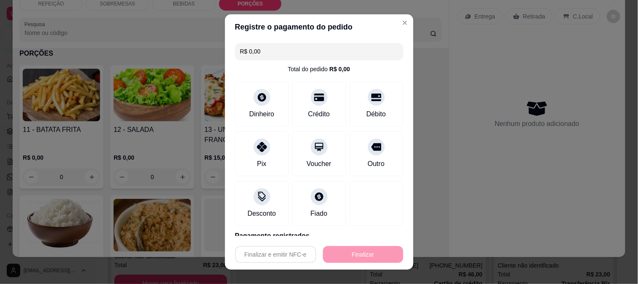
type input "-R$ 43,00"
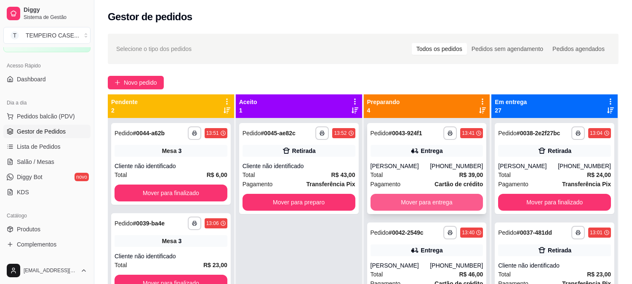
click at [438, 199] on button "Mover para entrega" at bounding box center [426, 202] width 113 height 17
click at [436, 202] on button "Mover para entrega" at bounding box center [426, 202] width 109 height 16
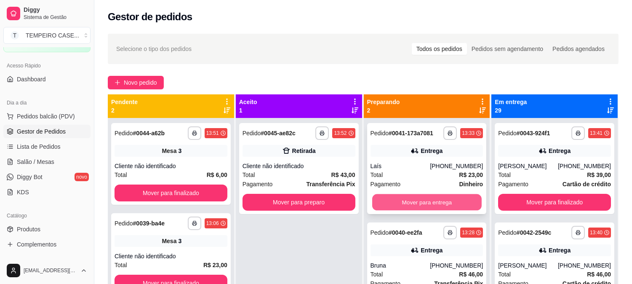
click at [431, 201] on button "Mover para entrega" at bounding box center [426, 202] width 109 height 16
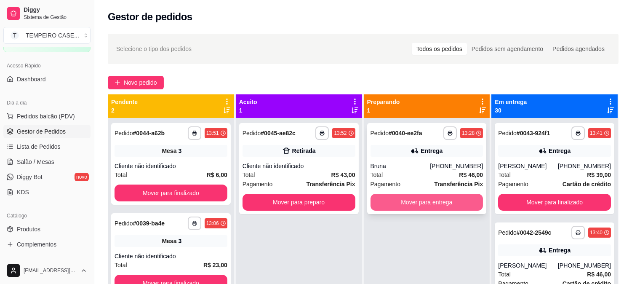
click at [438, 202] on button "Mover para entrega" at bounding box center [426, 202] width 113 height 17
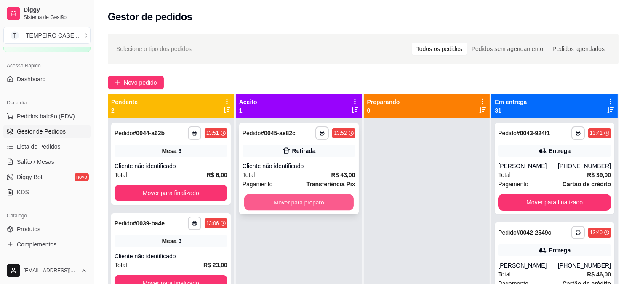
click at [325, 205] on button "Mover para preparo" at bounding box center [298, 202] width 109 height 16
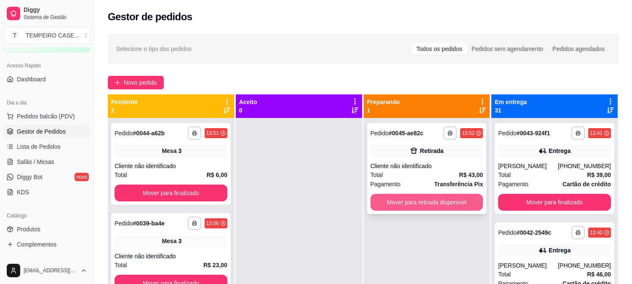
click at [443, 210] on button "Mover para retirada disponível" at bounding box center [426, 202] width 113 height 17
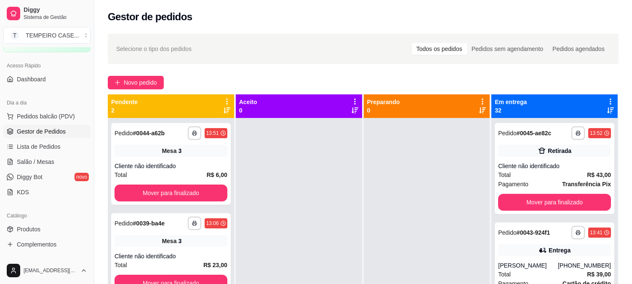
click at [607, 99] on icon at bounding box center [610, 102] width 8 height 8
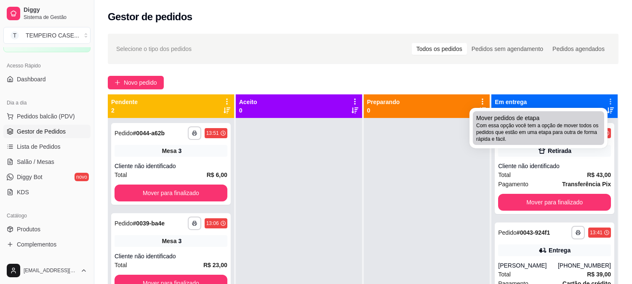
click at [525, 117] on span "Mover pedidos de etapa" at bounding box center [507, 118] width 63 height 8
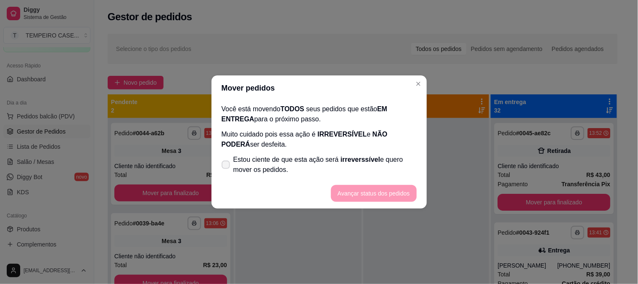
click at [281, 159] on span "Estou ciente de que esta ação será irreverssível e quero mover os pedidos." at bounding box center [325, 164] width 183 height 20
click at [227, 166] on input "Estou ciente de que esta ação será irreverssível e quero mover os pedidos." at bounding box center [223, 168] width 5 height 5
checkbox input "true"
click at [354, 196] on button "Avançar status dos pedidos" at bounding box center [374, 193] width 86 height 17
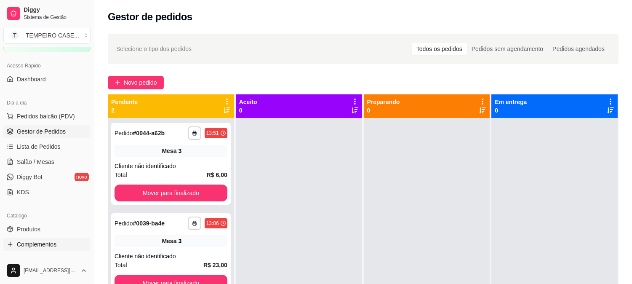
scroll to position [187, 0]
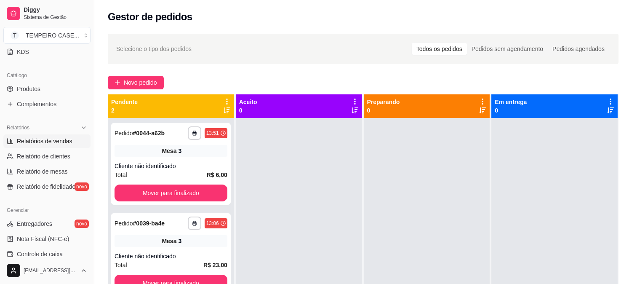
click at [50, 141] on span "Relatórios de vendas" at bounding box center [45, 141] width 56 height 8
select select "ALL"
select select "0"
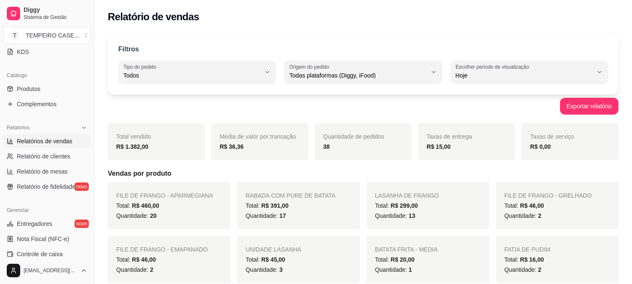
click at [135, 146] on strong "R$ 1.382,00" at bounding box center [132, 146] width 32 height 7
click at [142, 153] on div "Total vendido R$ 1.382,00" at bounding box center [156, 141] width 97 height 37
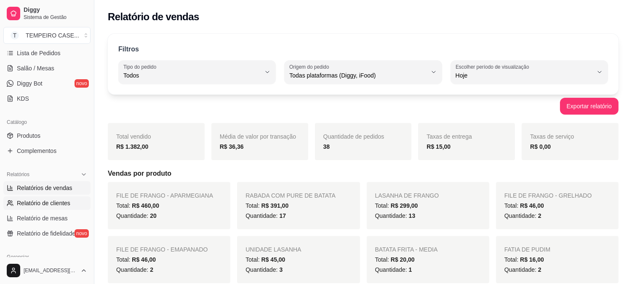
scroll to position [93, 0]
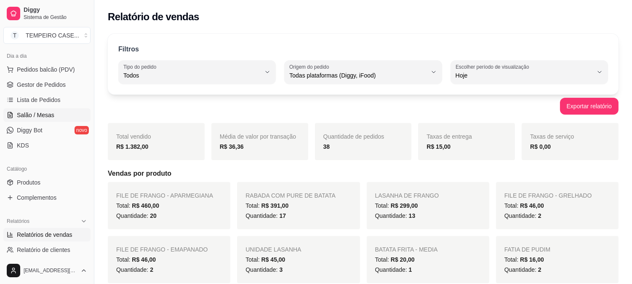
click at [48, 112] on span "Salão / Mesas" at bounding box center [35, 115] width 37 height 8
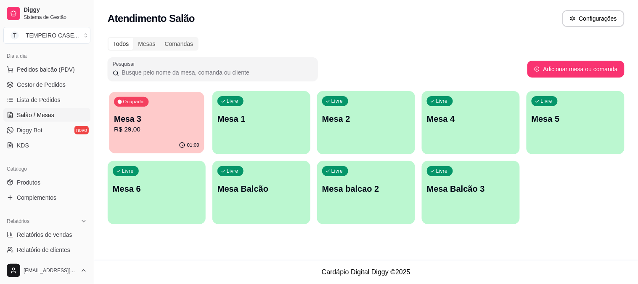
click at [143, 108] on div "Ocupada Mesa 3 R$ 29,00" at bounding box center [156, 114] width 95 height 45
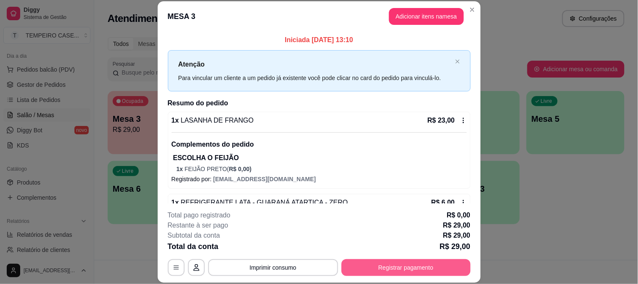
click at [369, 266] on button "Registrar pagamento" at bounding box center [406, 267] width 129 height 17
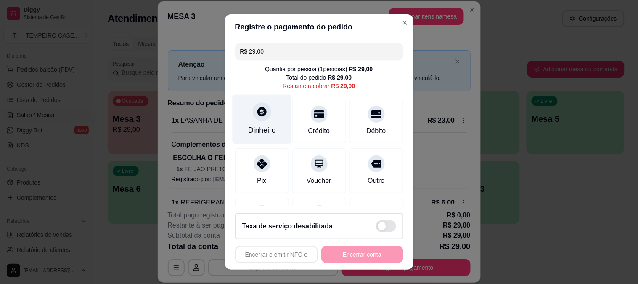
click at [268, 126] on div "Dinheiro" at bounding box center [262, 130] width 28 height 11
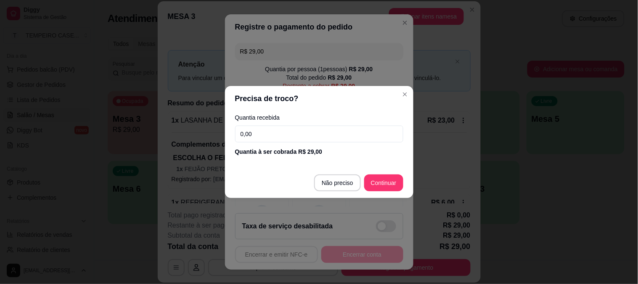
click at [353, 174] on footer "Não preciso Continuar" at bounding box center [319, 182] width 189 height 30
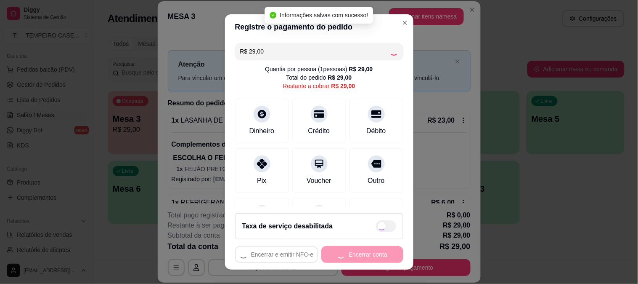
type input "R$ 0,00"
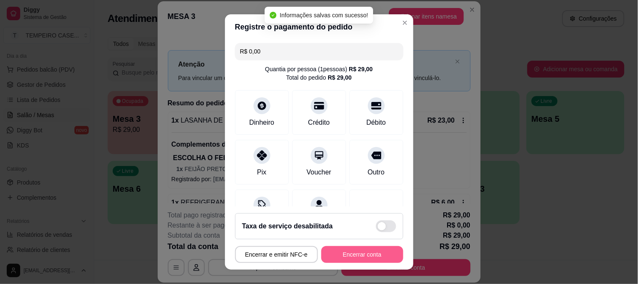
click at [346, 258] on button "Encerrar conta" at bounding box center [362, 254] width 82 height 17
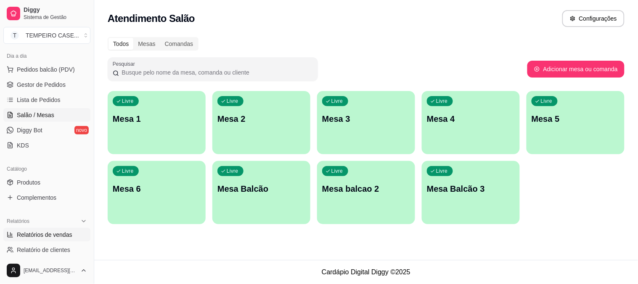
click at [47, 236] on span "Relatórios de vendas" at bounding box center [45, 234] width 56 height 8
select select "ALL"
select select "0"
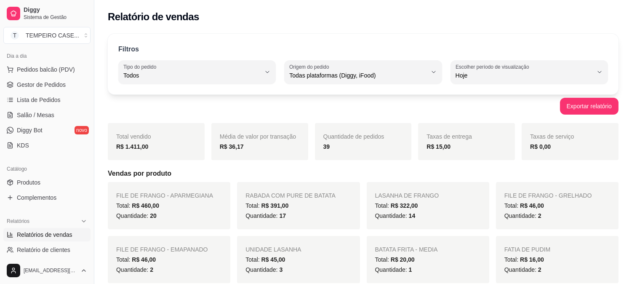
click at [58, 232] on span "Relatórios de vendas" at bounding box center [45, 234] width 56 height 8
click at [59, 228] on link "Relatórios de vendas" at bounding box center [46, 234] width 87 height 13
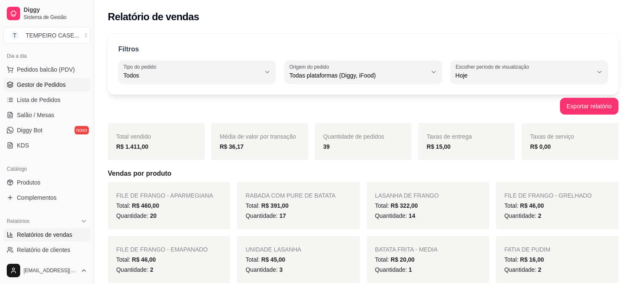
click at [40, 82] on span "Gestor de Pedidos" at bounding box center [41, 84] width 49 height 8
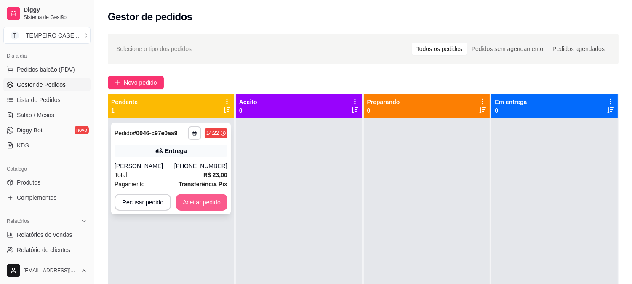
click at [196, 198] on button "Aceitar pedido" at bounding box center [201, 202] width 51 height 17
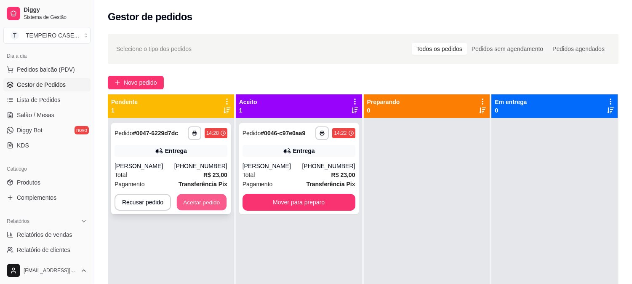
click at [211, 202] on button "Aceitar pedido" at bounding box center [202, 202] width 50 height 16
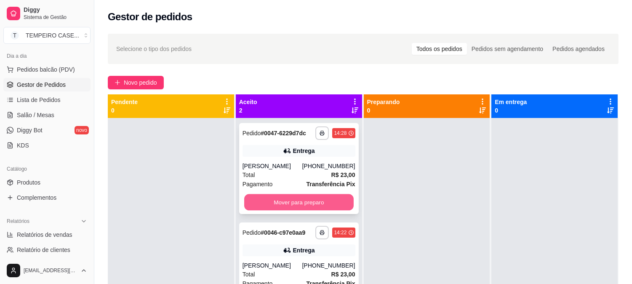
click at [292, 204] on button "Mover para preparo" at bounding box center [298, 202] width 109 height 16
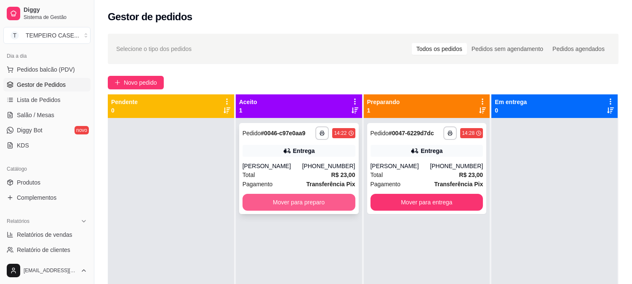
click at [308, 203] on button "Mover para preparo" at bounding box center [298, 202] width 113 height 17
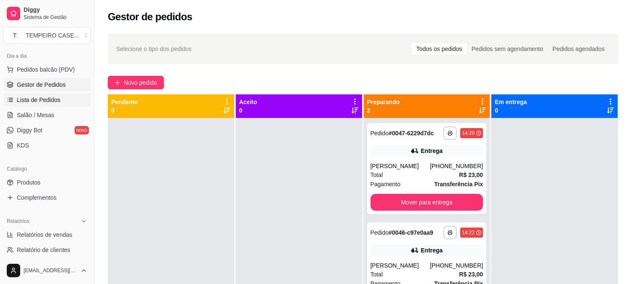
click at [40, 96] on span "Lista de Pedidos" at bounding box center [39, 100] width 44 height 8
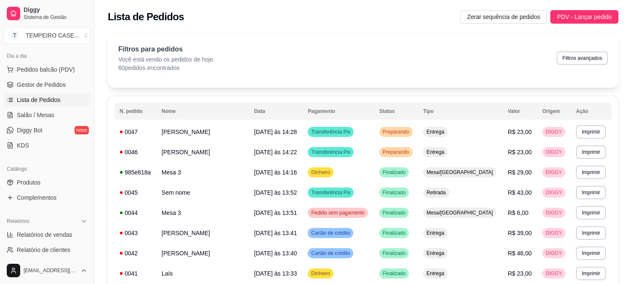
click at [566, 57] on button "Filtros avançados" at bounding box center [581, 57] width 51 height 13
select select "0"
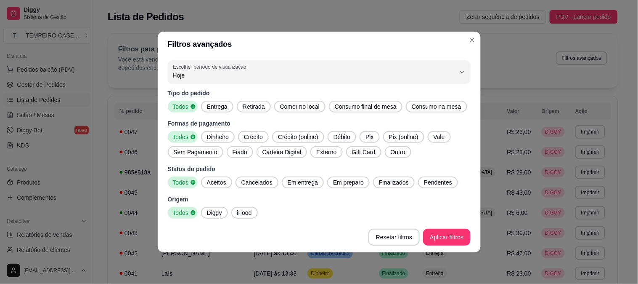
click at [207, 104] on span "Entrega" at bounding box center [217, 106] width 27 height 8
drag, startPoint x: 225, startPoint y: 178, endPoint x: 317, endPoint y: 178, distance: 92.2
click at [225, 178] on span "Aceitos" at bounding box center [217, 182] width 26 height 8
click at [317, 178] on div "Em entrega" at bounding box center [303, 182] width 42 height 12
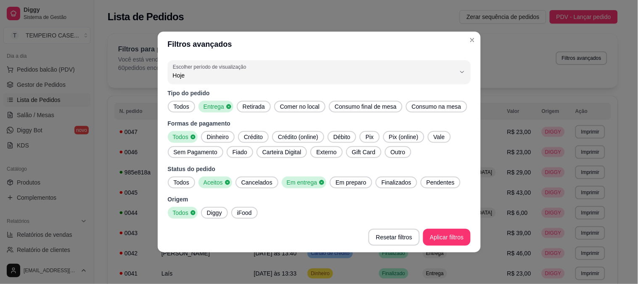
click at [351, 181] on span "Em preparo" at bounding box center [350, 182] width 37 height 8
drag, startPoint x: 396, startPoint y: 180, endPoint x: 427, endPoint y: 176, distance: 31.8
click at [397, 180] on span "Finalizados" at bounding box center [399, 182] width 37 height 8
click at [434, 177] on div "Pendentes" at bounding box center [446, 182] width 40 height 12
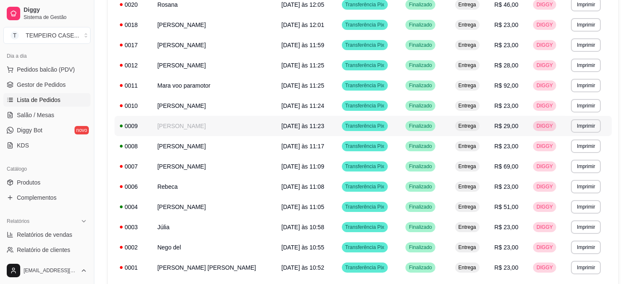
scroll to position [423, 0]
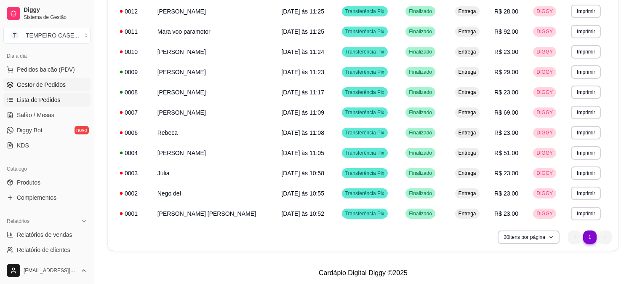
click at [42, 85] on span "Gestor de Pedidos" at bounding box center [41, 84] width 49 height 8
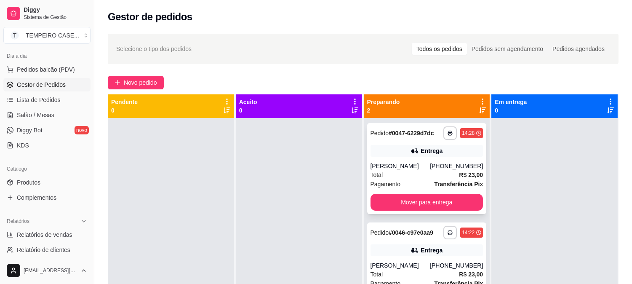
click at [411, 201] on button "Mover para entrega" at bounding box center [426, 202] width 113 height 17
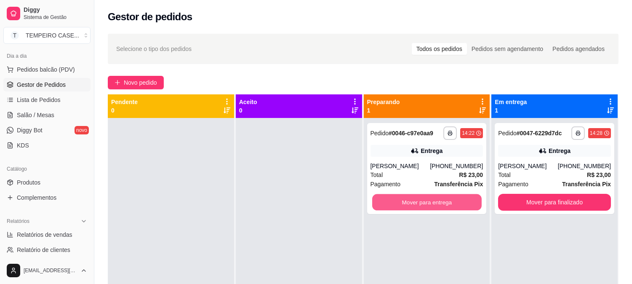
click at [411, 201] on button "Mover para entrega" at bounding box center [426, 202] width 109 height 16
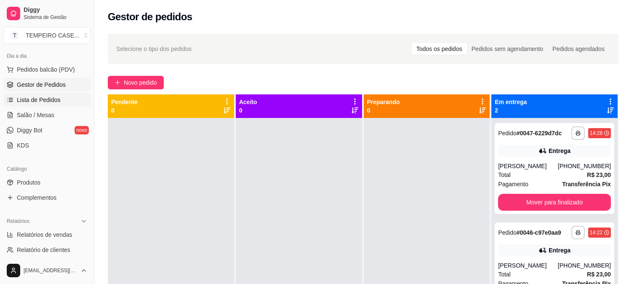
click at [17, 102] on span "Lista de Pedidos" at bounding box center [39, 100] width 44 height 8
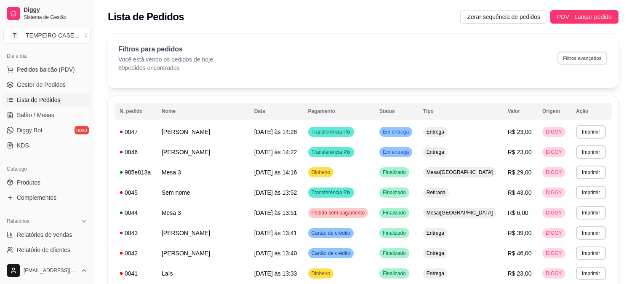
click at [571, 53] on button "Filtros avançados" at bounding box center [582, 57] width 50 height 13
select select "0"
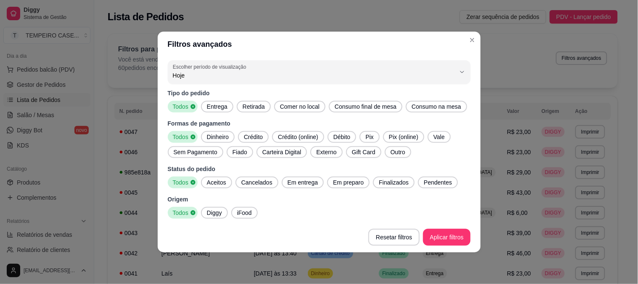
click at [226, 101] on div "Entrega" at bounding box center [217, 107] width 32 height 12
drag, startPoint x: 219, startPoint y: 184, endPoint x: 330, endPoint y: 197, distance: 111.8
click at [219, 184] on span "Aceitos" at bounding box center [217, 182] width 26 height 8
click at [304, 182] on span "Em entrega" at bounding box center [302, 182] width 37 height 8
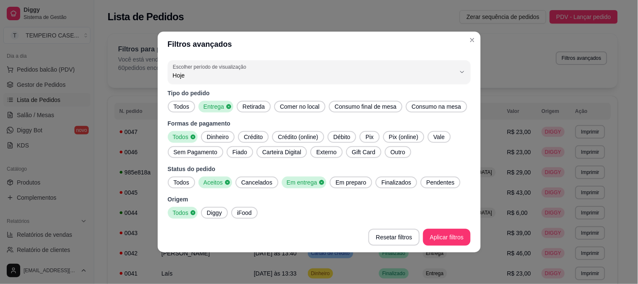
click at [344, 184] on span "Em preparo" at bounding box center [350, 182] width 37 height 8
click at [401, 183] on span "Finalizados" at bounding box center [399, 182] width 37 height 8
click at [432, 183] on span "Pendentes" at bounding box center [445, 182] width 35 height 8
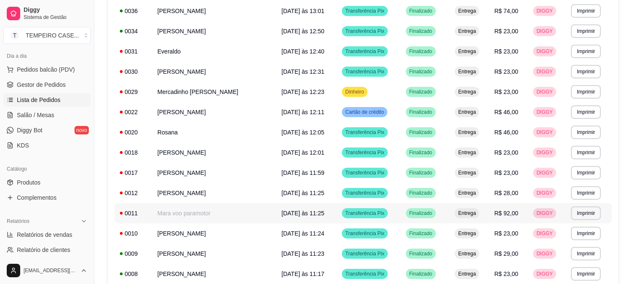
scroll to position [190, 0]
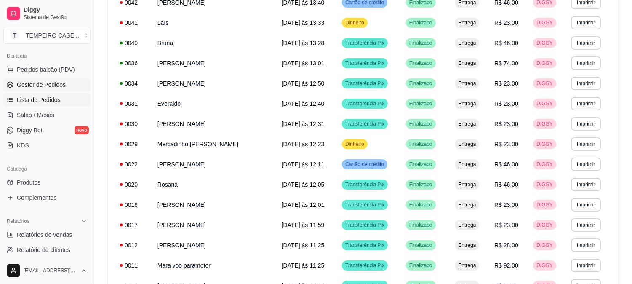
click at [34, 85] on span "Gestor de Pedidos" at bounding box center [41, 84] width 49 height 8
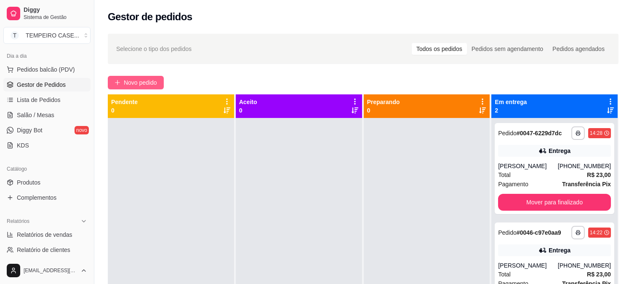
click at [132, 84] on span "Novo pedido" at bounding box center [140, 82] width 33 height 9
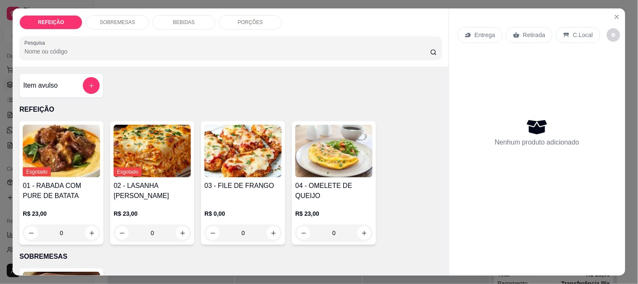
click at [242, 144] on img at bounding box center [243, 151] width 77 height 53
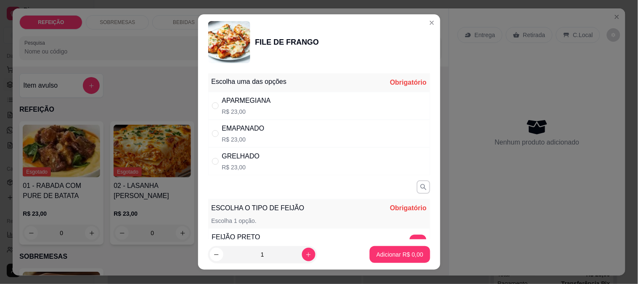
click at [234, 156] on div "GRELHADO" at bounding box center [241, 156] width 38 height 10
radio input "true"
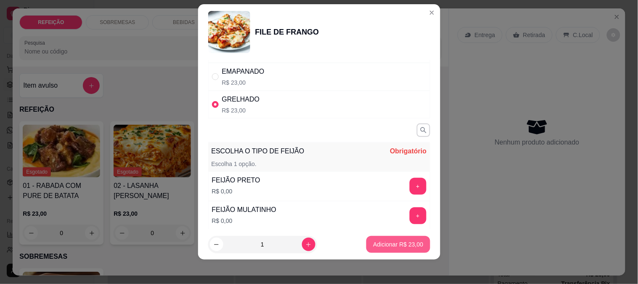
scroll to position [13, 0]
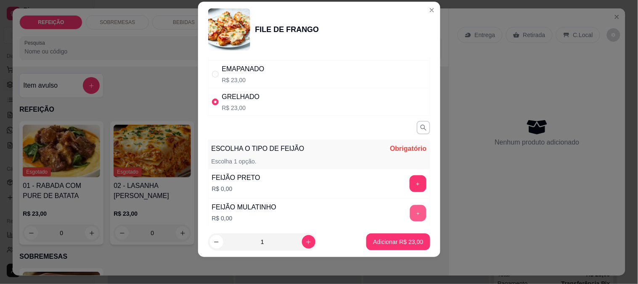
click at [410, 211] on button "+" at bounding box center [418, 213] width 16 height 16
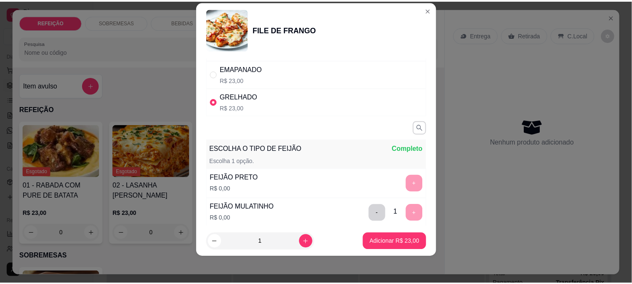
scroll to position [132, 0]
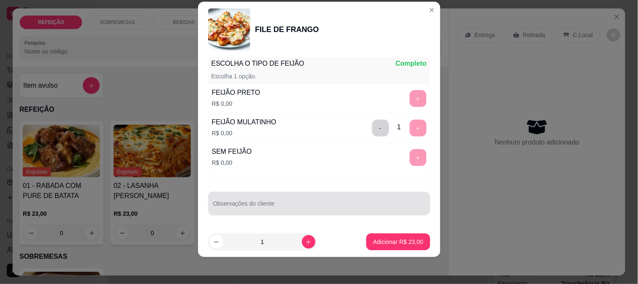
click at [334, 205] on input "Observações do cliente" at bounding box center [319, 206] width 212 height 8
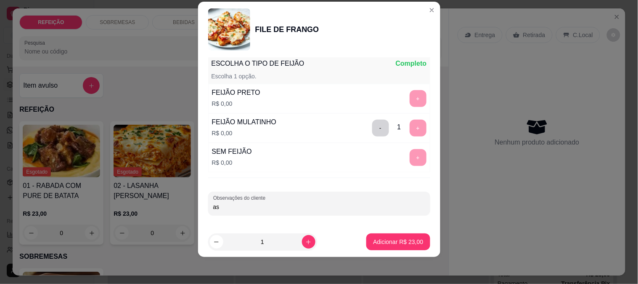
type input "a"
type input "SEM FAROFA"
click at [394, 235] on button "Adicionar R$ 23,00" at bounding box center [399, 241] width 64 height 17
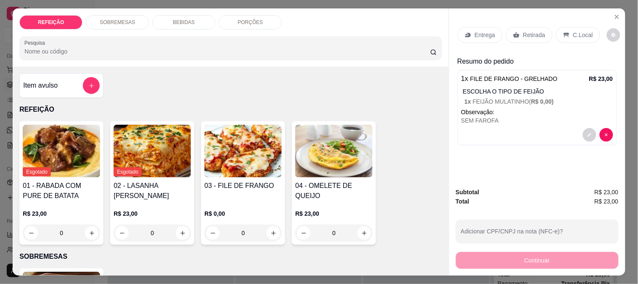
click at [512, 27] on div "Retirada" at bounding box center [529, 35] width 47 height 16
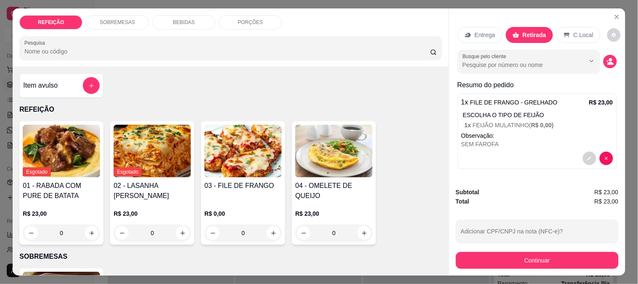
click at [518, 258] on button "Continuar" at bounding box center [537, 260] width 163 height 17
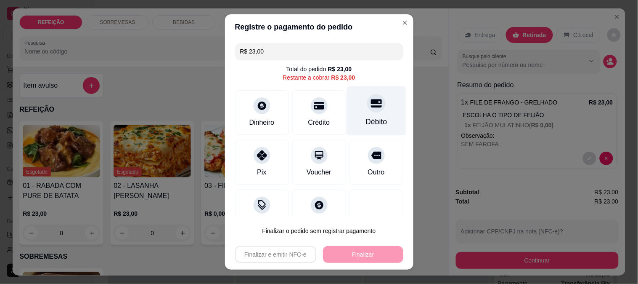
click at [371, 102] on icon at bounding box center [376, 103] width 11 height 8
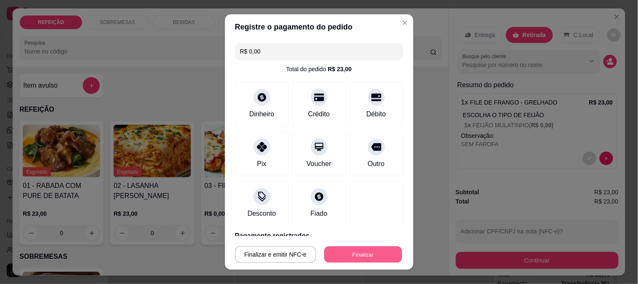
click at [341, 257] on button "Finalizar" at bounding box center [363, 254] width 78 height 16
type input "-R$ 23,00"
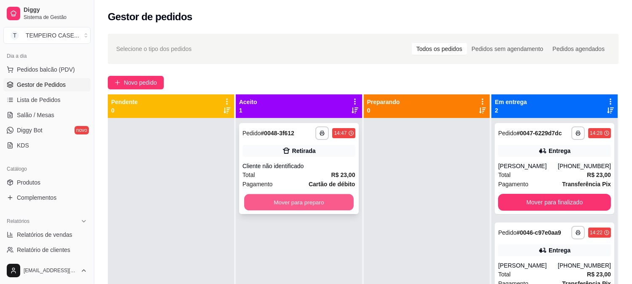
click at [319, 194] on button "Mover para preparo" at bounding box center [298, 202] width 109 height 16
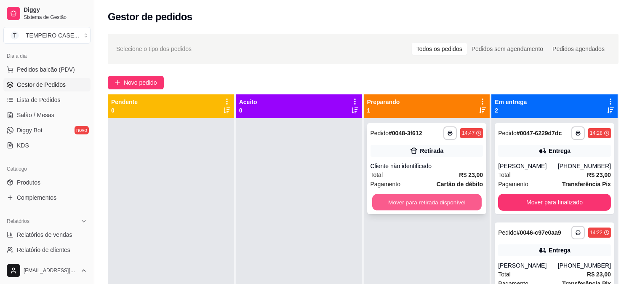
click at [422, 202] on button "Mover para retirada disponível" at bounding box center [426, 202] width 109 height 16
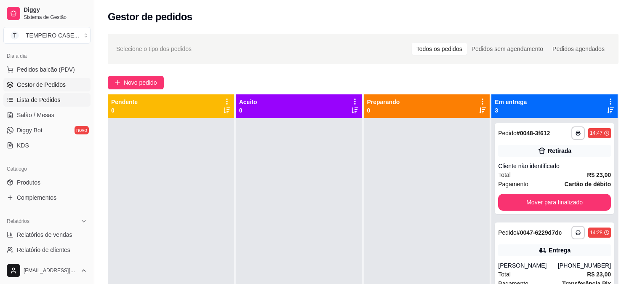
click at [31, 104] on link "Lista de Pedidos" at bounding box center [46, 99] width 87 height 13
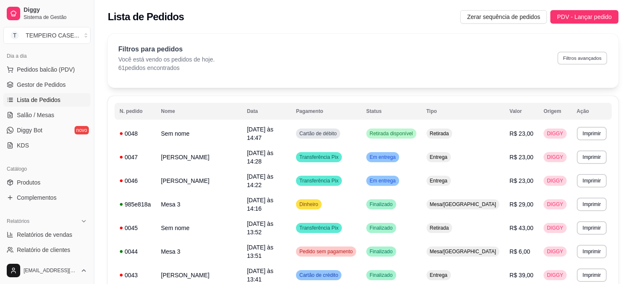
click at [577, 59] on button "Filtros avançados" at bounding box center [582, 57] width 50 height 13
select select "0"
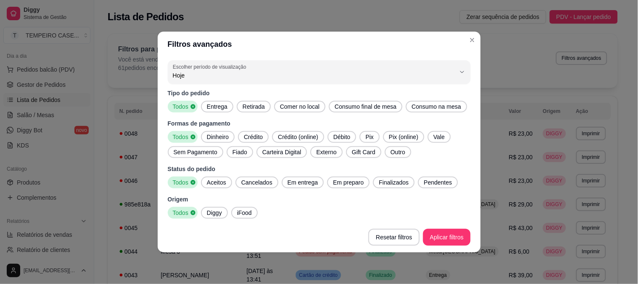
drag, startPoint x: 215, startPoint y: 180, endPoint x: 350, endPoint y: 180, distance: 135.1
click at [215, 180] on span "Aceitos" at bounding box center [217, 182] width 26 height 8
drag, startPoint x: 295, startPoint y: 189, endPoint x: 308, endPoint y: 189, distance: 12.6
click at [303, 189] on div "Tipo do pedido Todos Entrega Retirada Comer no local Consumo final de mesa Cons…" at bounding box center [319, 154] width 303 height 130
drag, startPoint x: 354, startPoint y: 184, endPoint x: 386, endPoint y: 184, distance: 32.0
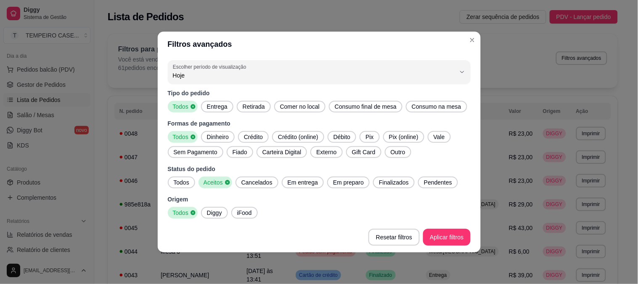
click at [354, 184] on span "Em preparo" at bounding box center [348, 182] width 37 height 8
drag, startPoint x: 393, startPoint y: 183, endPoint x: 428, endPoint y: 182, distance: 35.4
click at [393, 183] on span "Finalizados" at bounding box center [396, 182] width 37 height 8
click at [430, 182] on span "Pendentes" at bounding box center [443, 182] width 35 height 8
click at [302, 179] on span "Em entrega" at bounding box center [302, 182] width 37 height 8
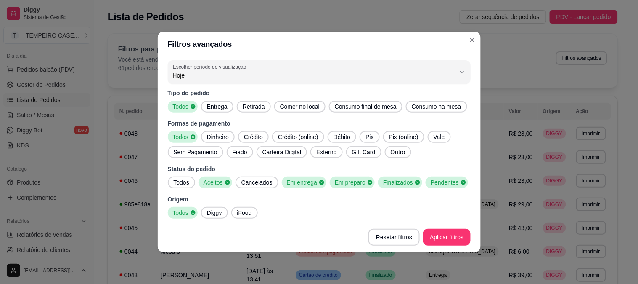
click at [213, 102] on span "Entrega" at bounding box center [217, 106] width 27 height 8
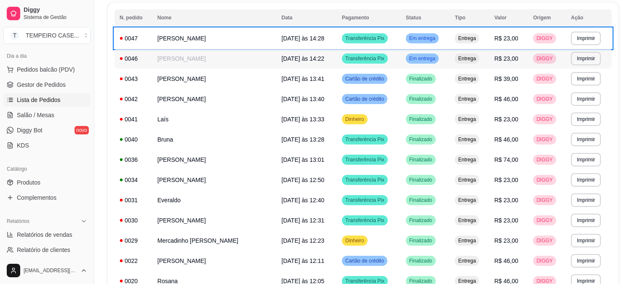
scroll to position [103, 0]
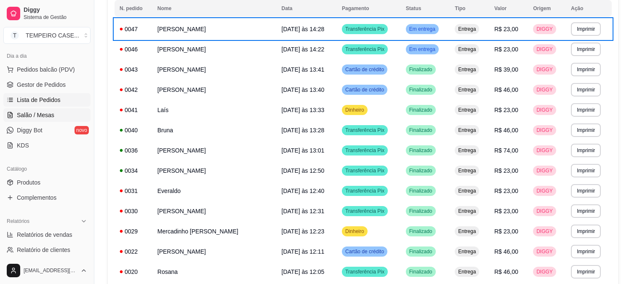
click at [27, 116] on span "Salão / Mesas" at bounding box center [35, 115] width 37 height 8
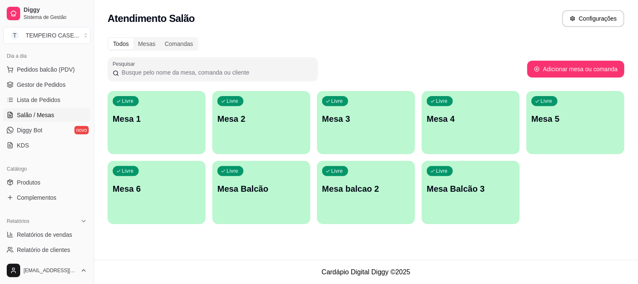
click at [369, 135] on div "Livre Mesa 3" at bounding box center [366, 117] width 98 height 53
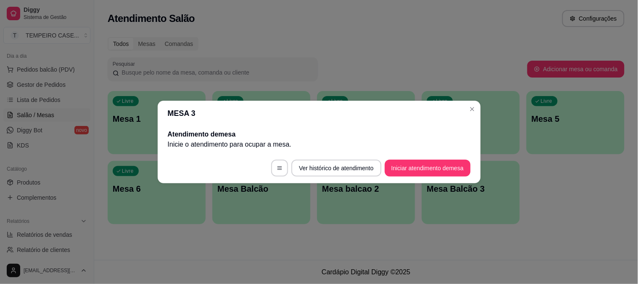
click at [409, 179] on footer "Ver histórico de atendimento Iniciar atendimento de mesa" at bounding box center [319, 168] width 323 height 30
click at [409, 170] on button "Iniciar atendimento de mesa" at bounding box center [428, 167] width 86 height 17
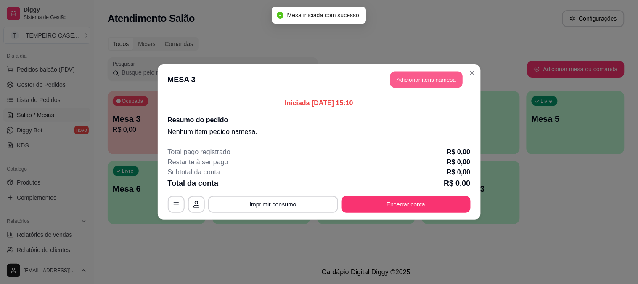
click at [409, 81] on button "Adicionar itens na mesa" at bounding box center [426, 80] width 72 height 16
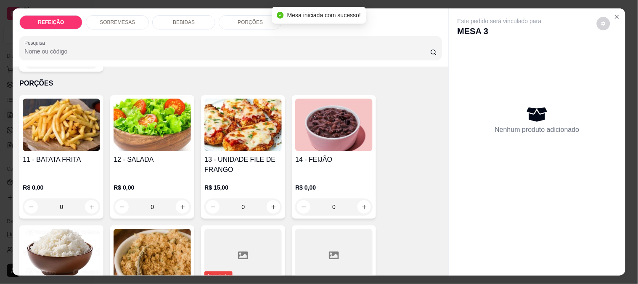
scroll to position [646, 0]
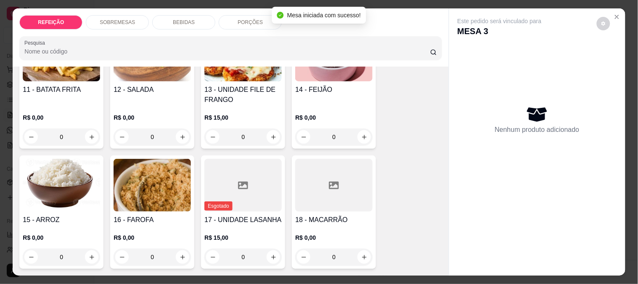
click at [220, 91] on h4 "13 - UNIDADE FILE DE FRANGO" at bounding box center [243, 95] width 77 height 20
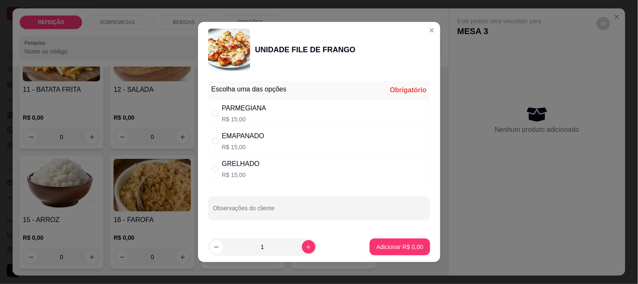
click at [249, 114] on div "PARMEGIANA R$ 15,00" at bounding box center [244, 113] width 45 height 20
radio input "true"
click at [374, 243] on p "Adicionar R$ 15,00" at bounding box center [398, 246] width 49 height 8
type input "1"
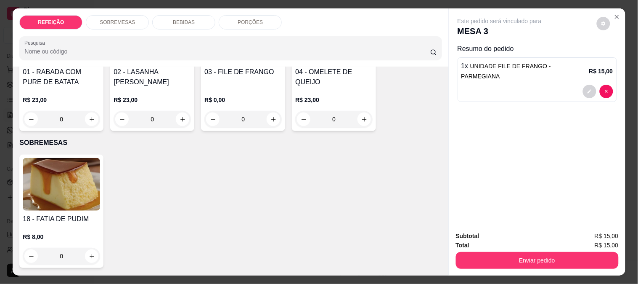
scroll to position [140, 0]
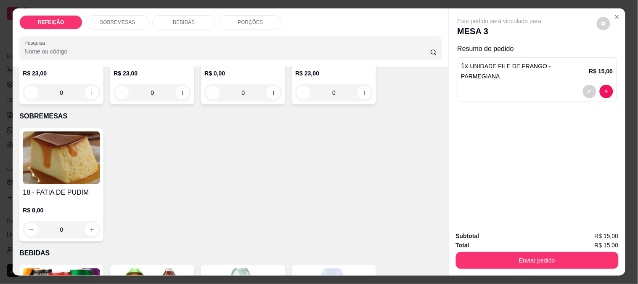
click at [71, 189] on h4 "18 - FATIA DE PUDIM" at bounding box center [61, 192] width 77 height 10
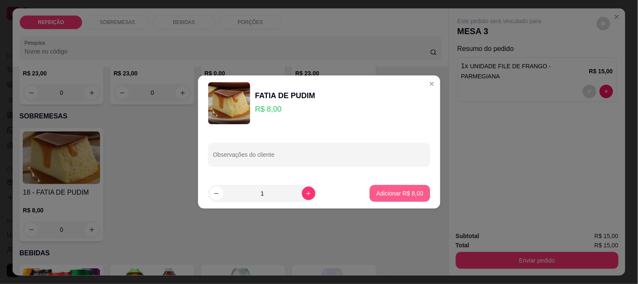
click at [411, 188] on button "Adicionar R$ 8,00" at bounding box center [400, 193] width 60 height 17
type input "1"
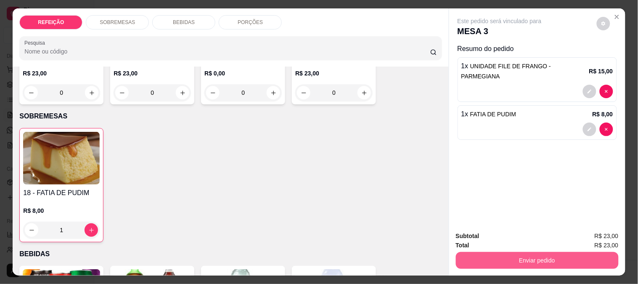
click at [525, 258] on button "Enviar pedido" at bounding box center [537, 260] width 163 height 17
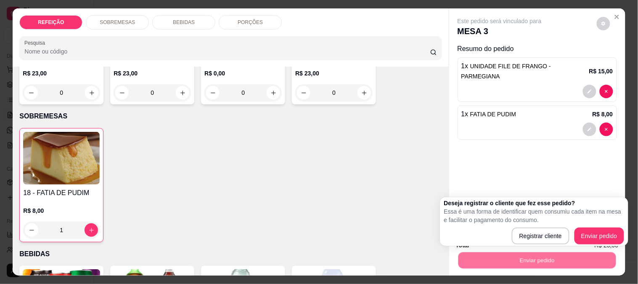
scroll to position [22, 0]
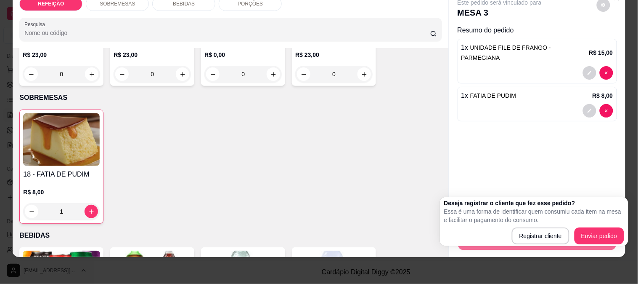
click at [537, 135] on div "Este pedido será vinculado para MESA 3 Resumo do pedido 1 x UNIDADE FILE DE FRA…" at bounding box center [537, 98] width 176 height 216
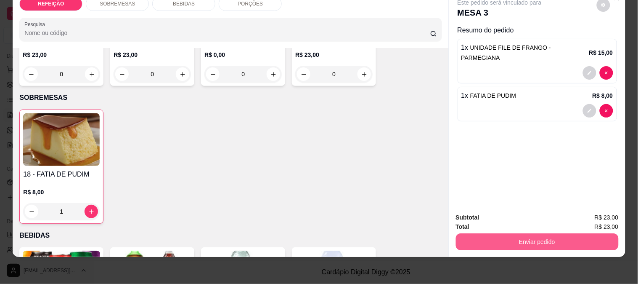
click at [498, 234] on button "Enviar pedido" at bounding box center [537, 241] width 163 height 17
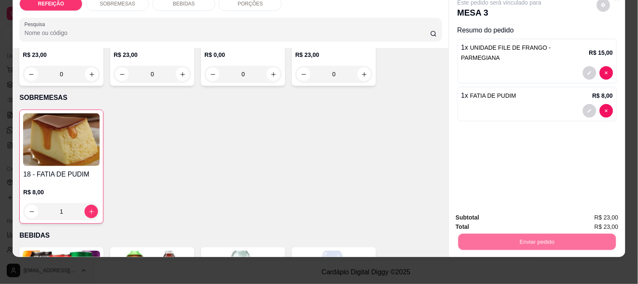
click at [590, 211] on button "Enviar pedido" at bounding box center [597, 214] width 48 height 16
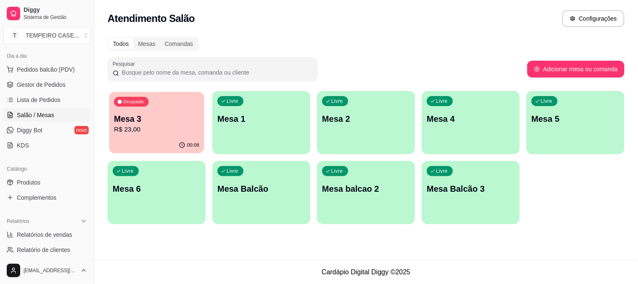
click at [160, 115] on p "Mesa 3" at bounding box center [156, 118] width 85 height 11
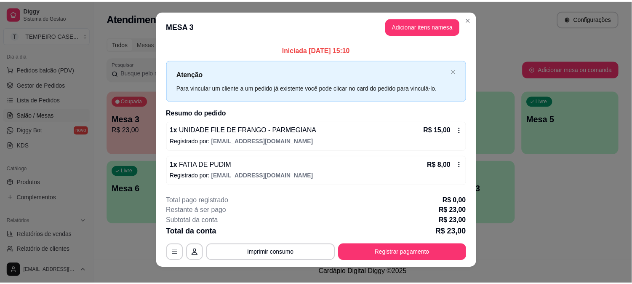
scroll to position [0, 0]
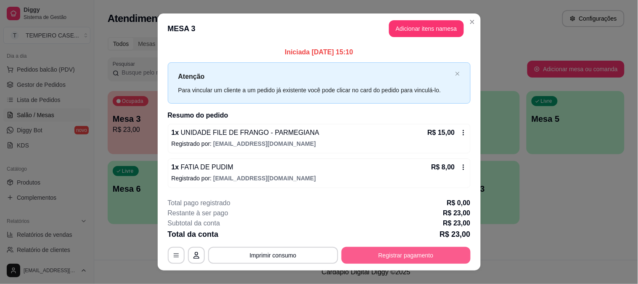
click at [371, 248] on button "Registrar pagamento" at bounding box center [406, 255] width 129 height 17
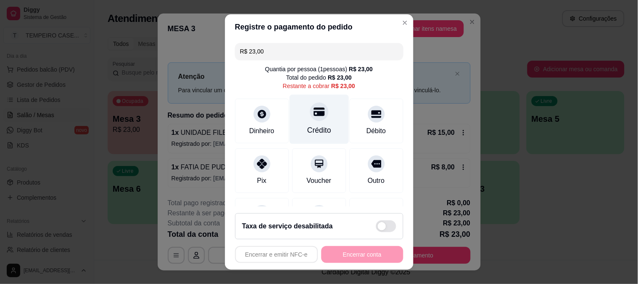
click at [307, 127] on div "Crédito" at bounding box center [319, 130] width 24 height 11
type input "R$ 0,00"
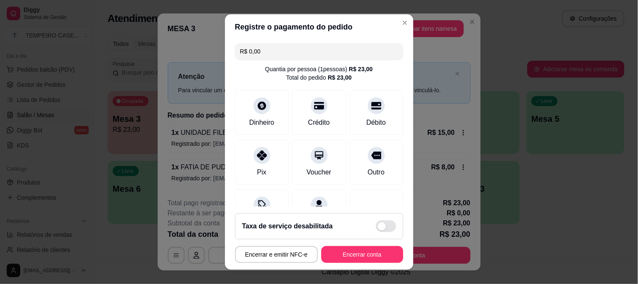
drag, startPoint x: 305, startPoint y: 127, endPoint x: 396, endPoint y: 211, distance: 124.2
drag, startPoint x: 396, startPoint y: 211, endPoint x: 395, endPoint y: 242, distance: 31.2
click at [395, 242] on footer "Taxa de serviço desabilitada Encerrar e emitir NFC-e Encerrar conta" at bounding box center [319, 237] width 189 height 63
click at [380, 250] on button "Encerrar conta" at bounding box center [362, 254] width 82 height 17
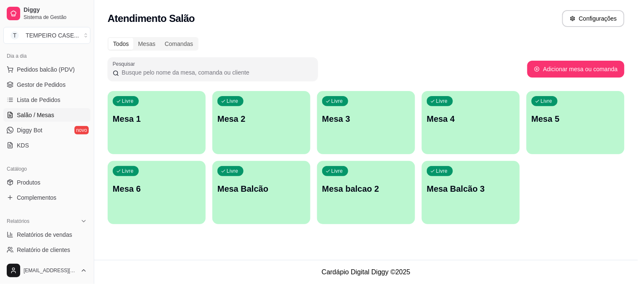
drag, startPoint x: 48, startPoint y: 94, endPoint x: 211, endPoint y: 257, distance: 230.9
click at [226, 258] on div "Atendimento Salão Configurações Todos Mesas Comandas Pesquisar Adicionar mesa o…" at bounding box center [366, 130] width 544 height 260
click at [53, 233] on span "Relatórios de vendas" at bounding box center [45, 234] width 56 height 8
select select "ALL"
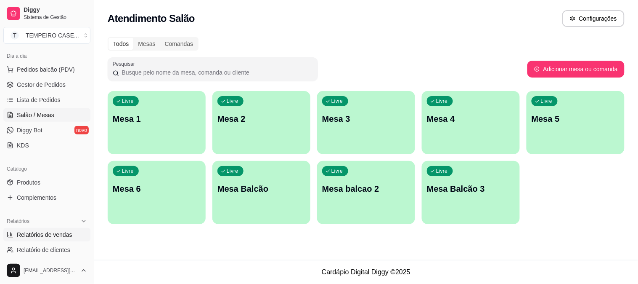
select select "0"
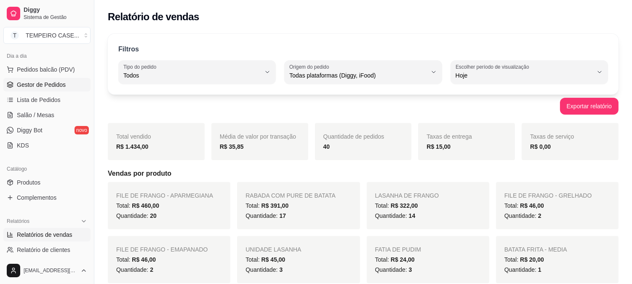
click at [31, 85] on span "Gestor de Pedidos" at bounding box center [41, 84] width 49 height 8
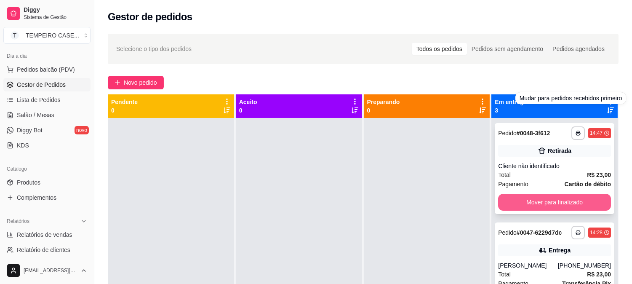
click at [554, 205] on button "Mover para finalizado" at bounding box center [554, 202] width 113 height 17
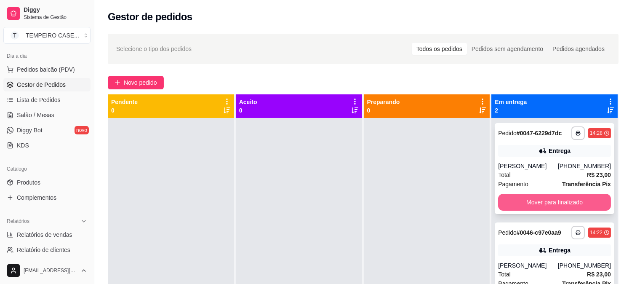
click at [538, 202] on button "Mover para finalizado" at bounding box center [554, 202] width 113 height 17
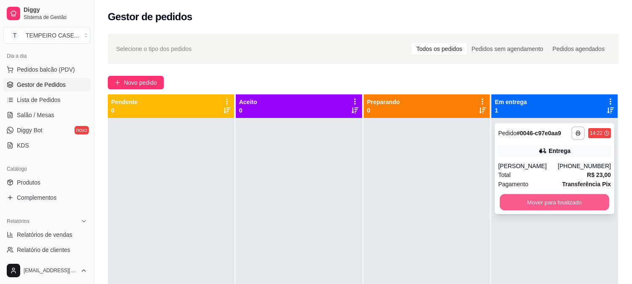
click at [529, 201] on button "Mover para finalizado" at bounding box center [553, 202] width 109 height 16
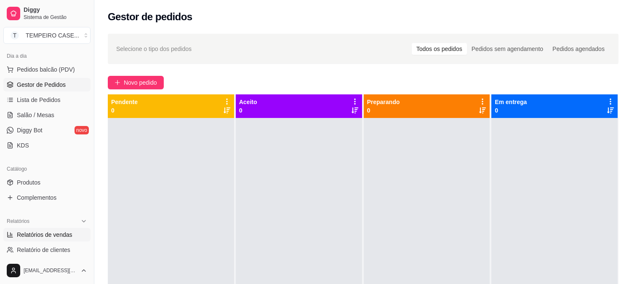
click at [49, 241] on link "Relatórios de vendas" at bounding box center [46, 234] width 87 height 13
select select "ALL"
select select "0"
